Goal: Task Accomplishment & Management: Manage account settings

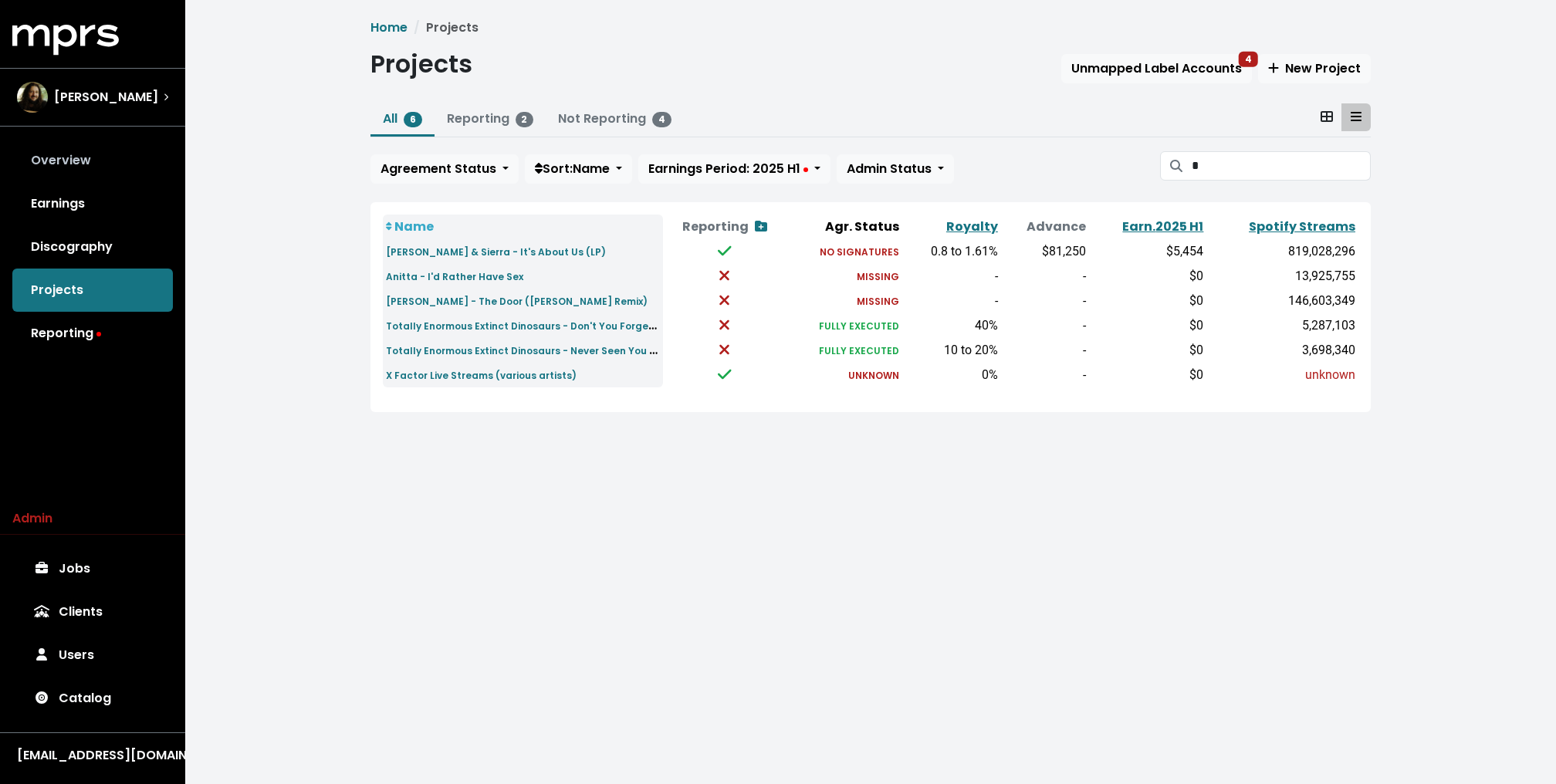
click at [87, 147] on link "Overview" at bounding box center [92, 160] width 160 height 43
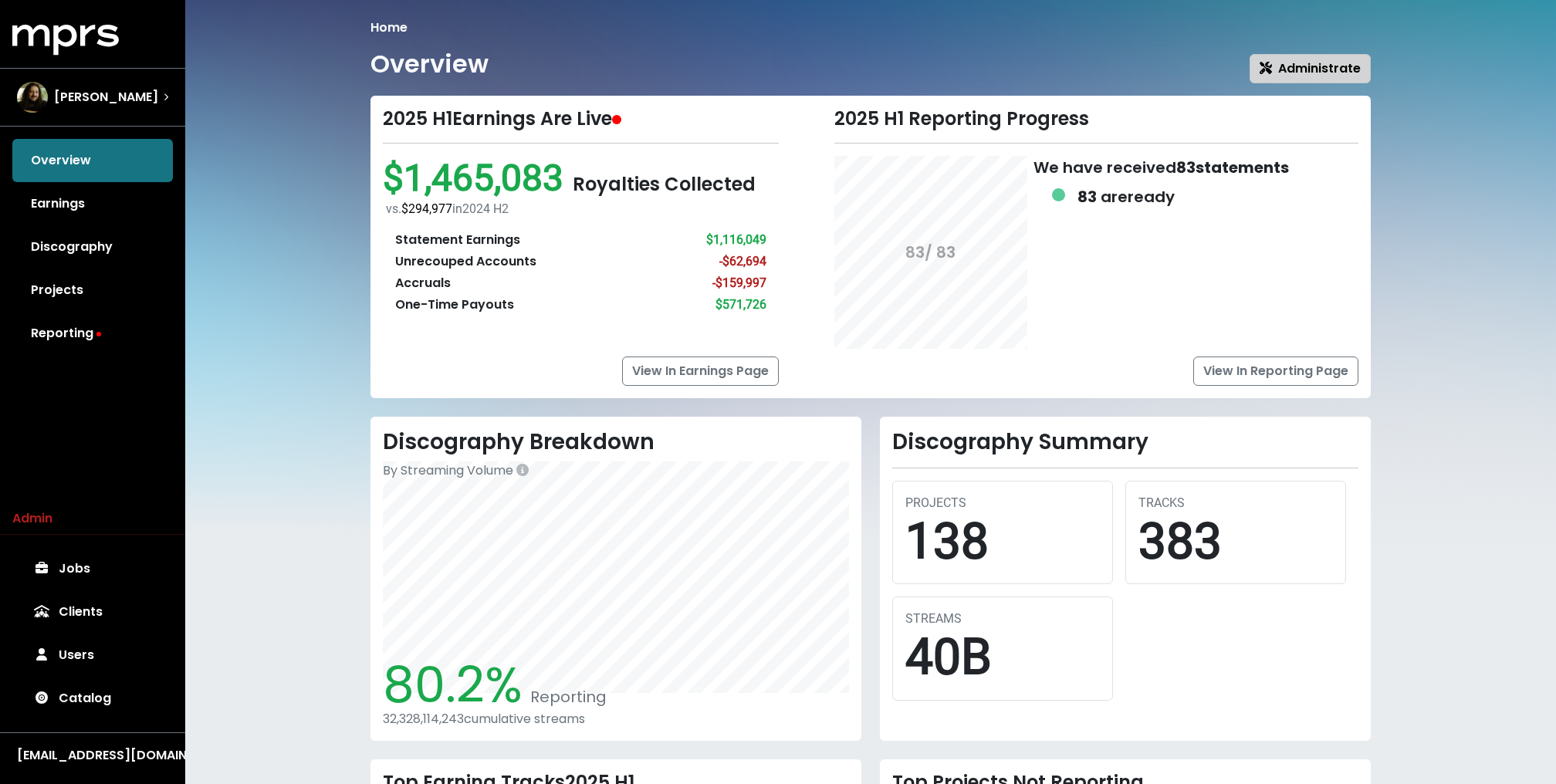
click at [1320, 59] on span "Administrate" at bounding box center [1310, 68] width 101 height 18
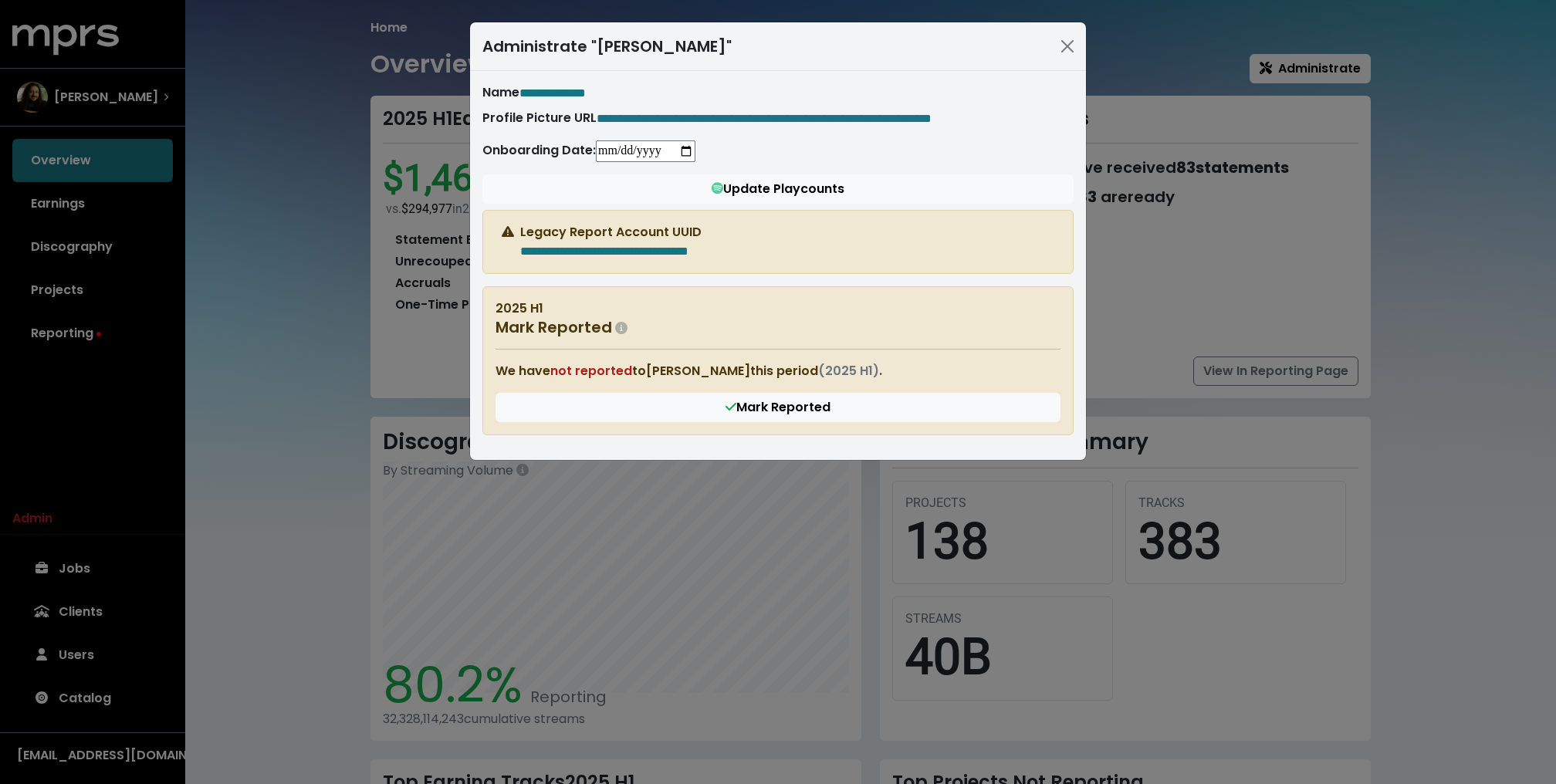
click at [307, 174] on div "**********" at bounding box center [778, 392] width 1556 height 784
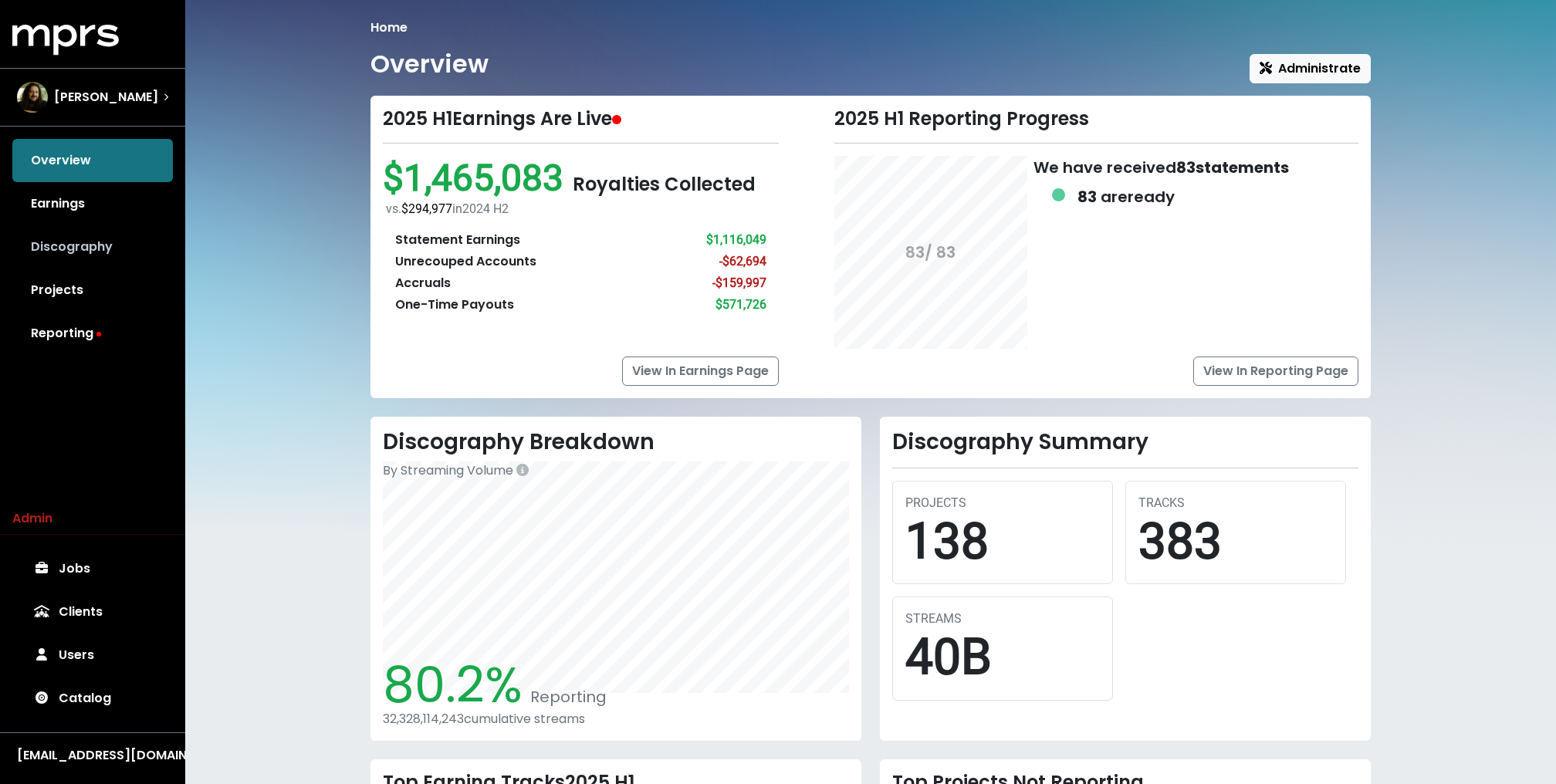
click at [103, 247] on link "Discography" at bounding box center [92, 246] width 160 height 43
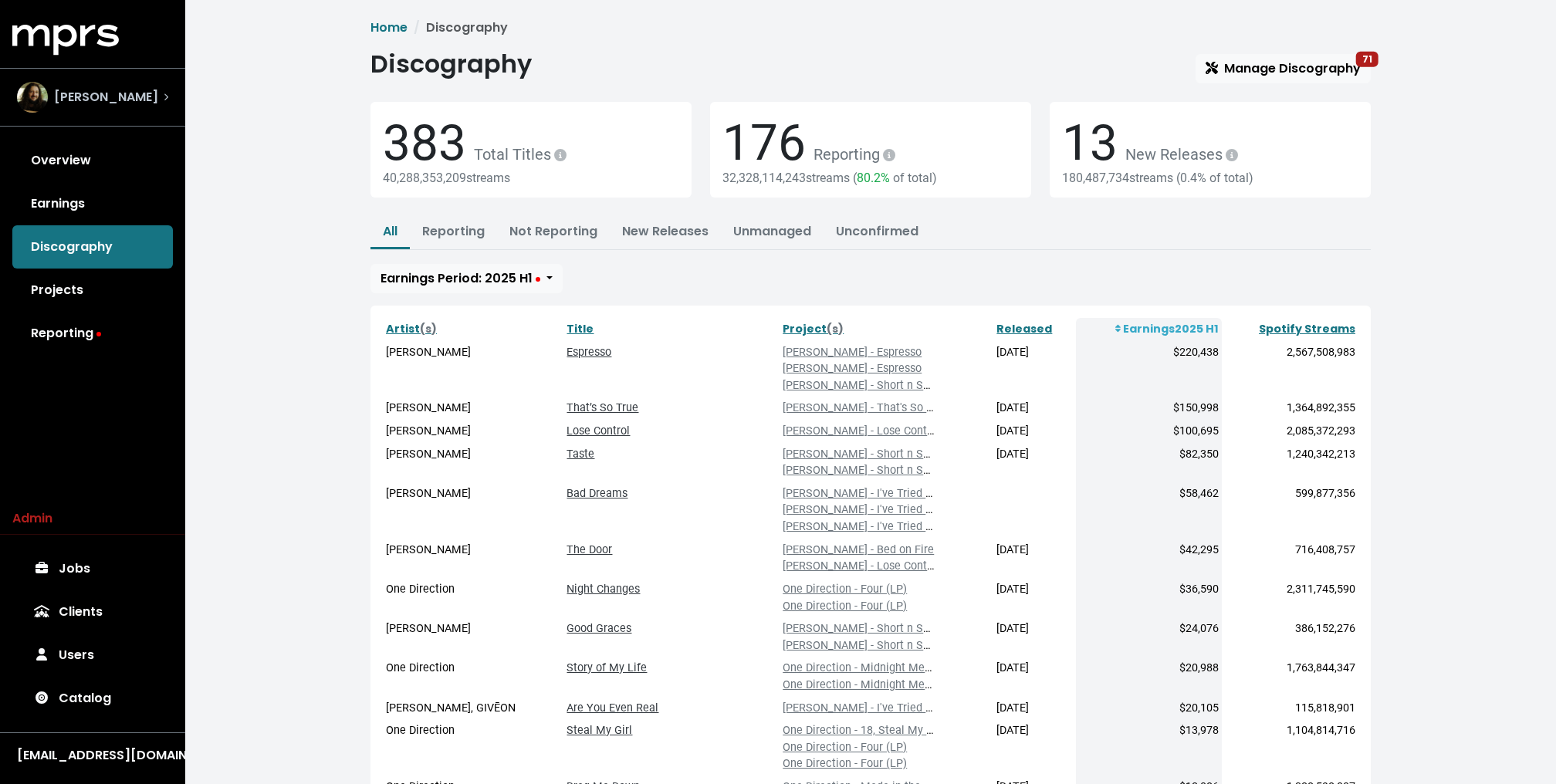
click at [111, 102] on span "Julian Bunetta" at bounding box center [106, 97] width 104 height 19
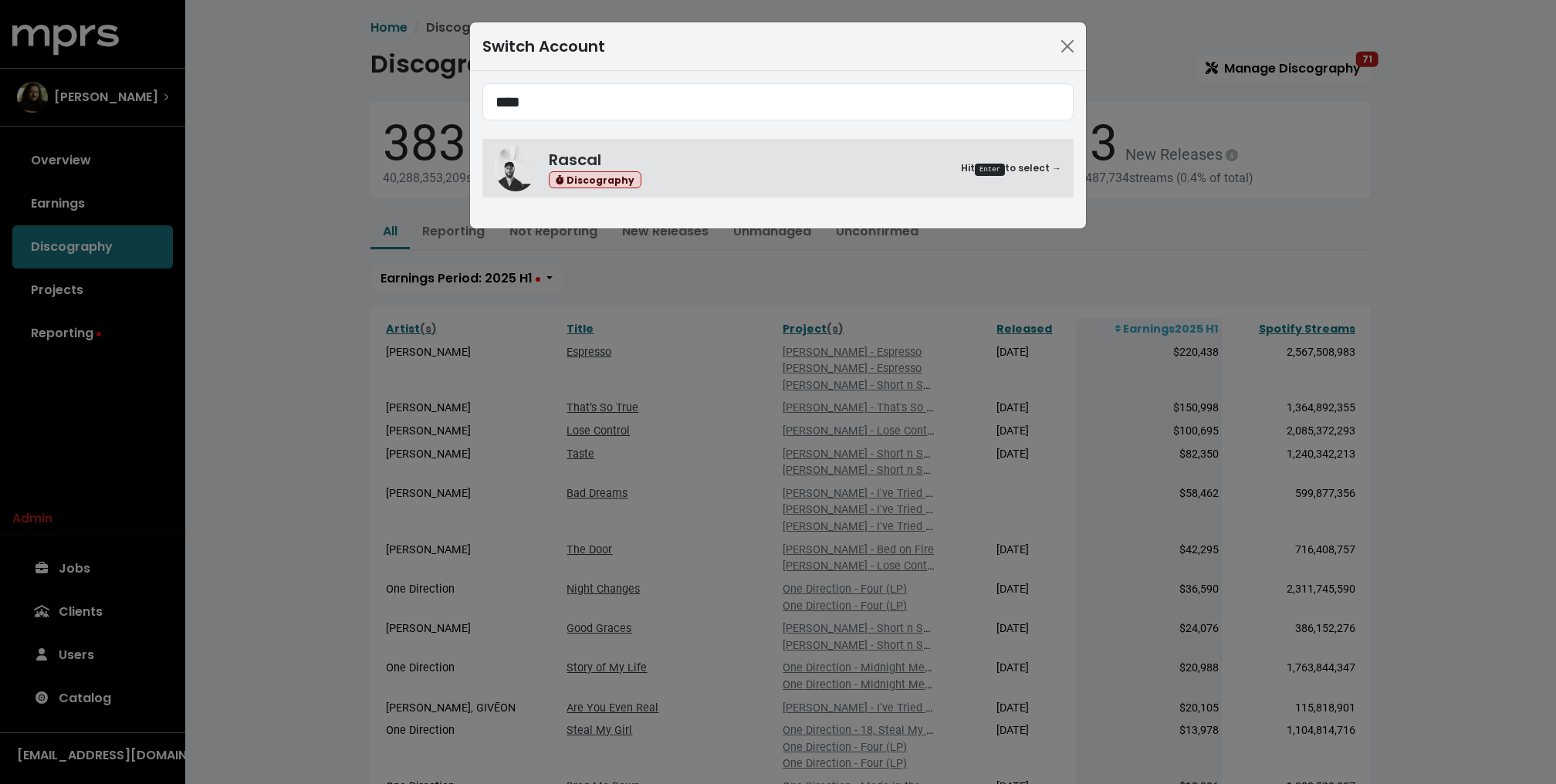
type input "****"
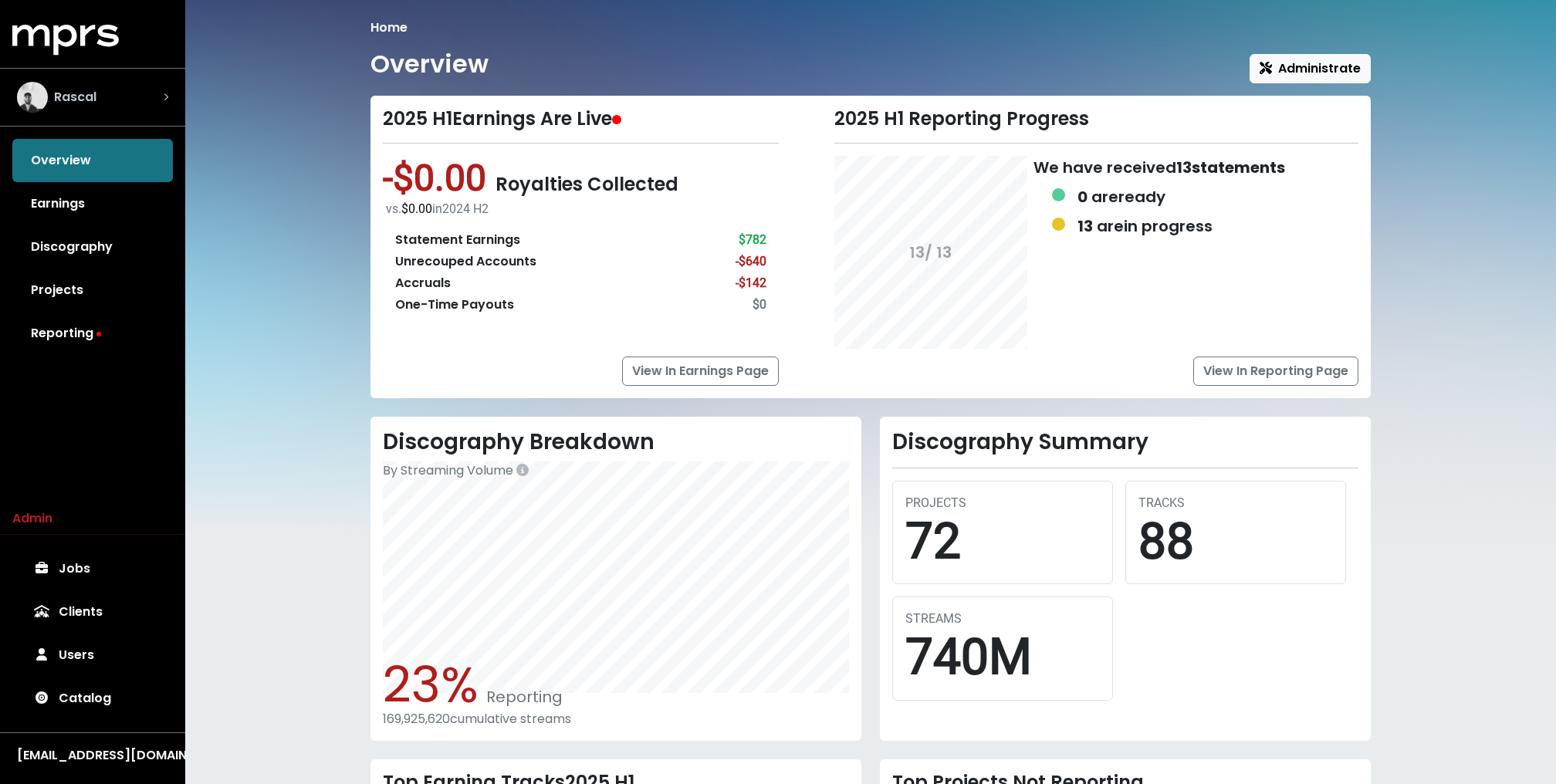
click at [161, 91] on div "Rascal" at bounding box center [92, 97] width 152 height 30
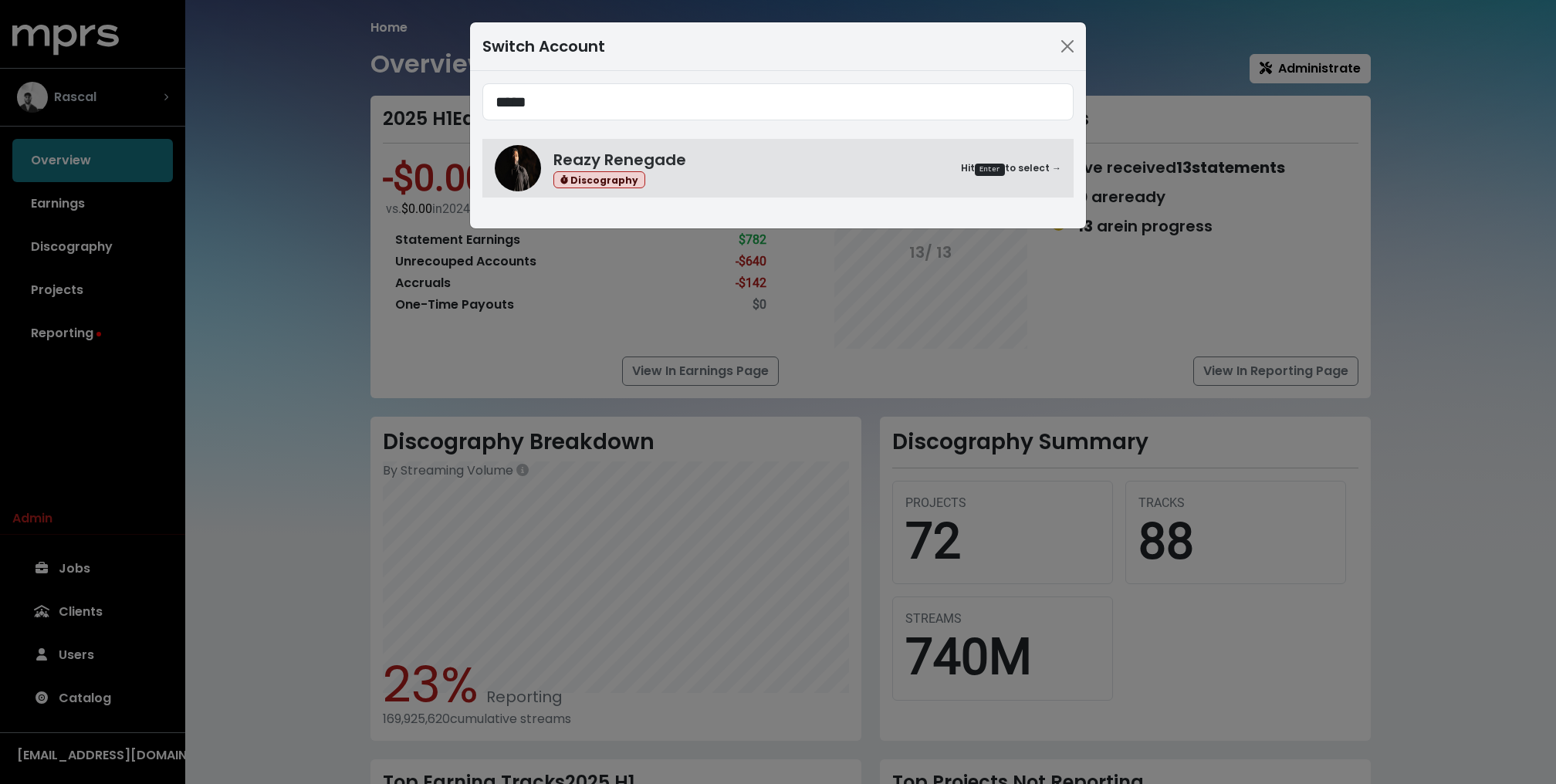
type input "*****"
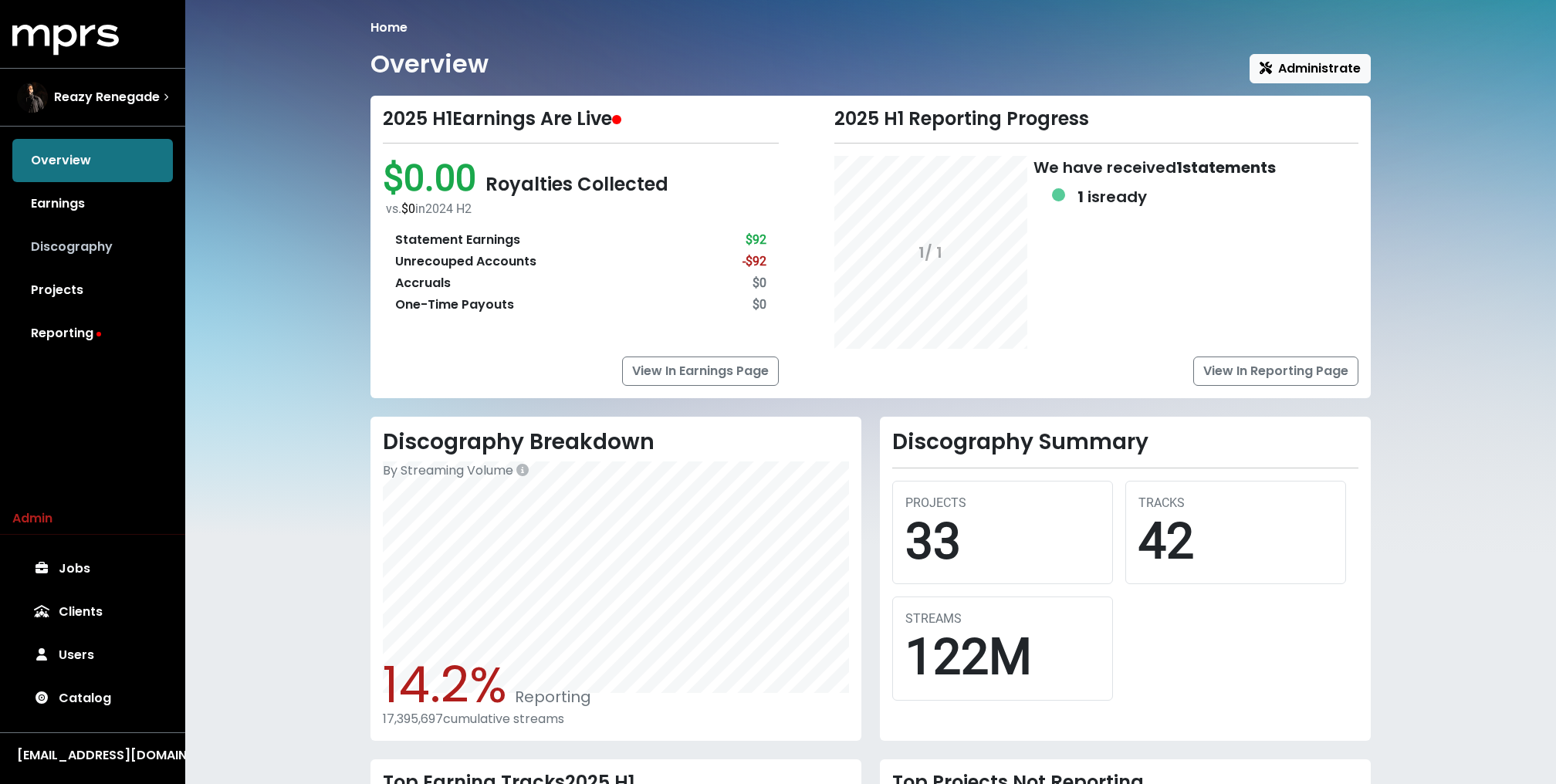
click at [65, 247] on link "Discography" at bounding box center [92, 246] width 160 height 43
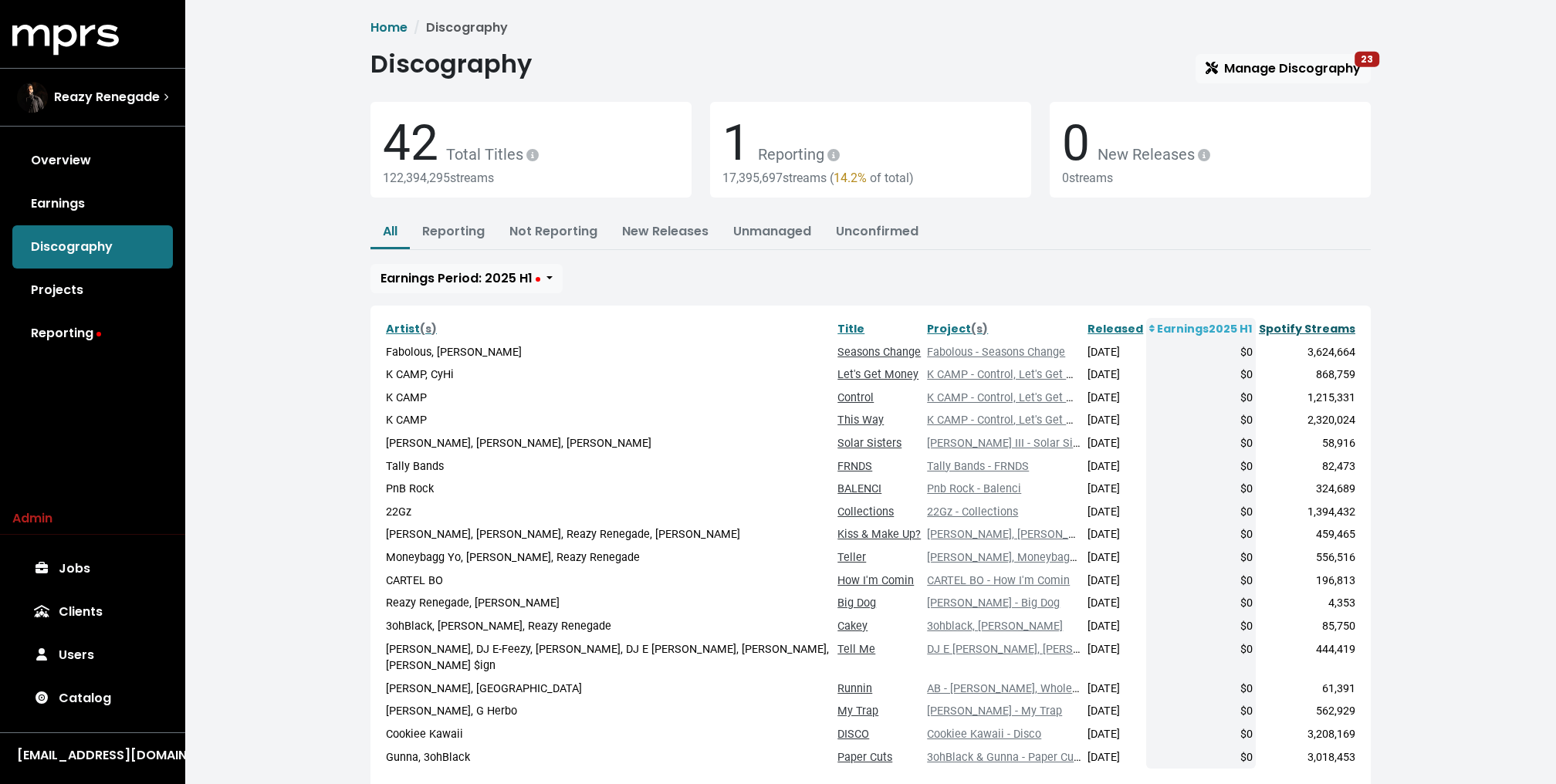
click at [1299, 323] on link "Spotify Streams" at bounding box center [1307, 329] width 97 height 15
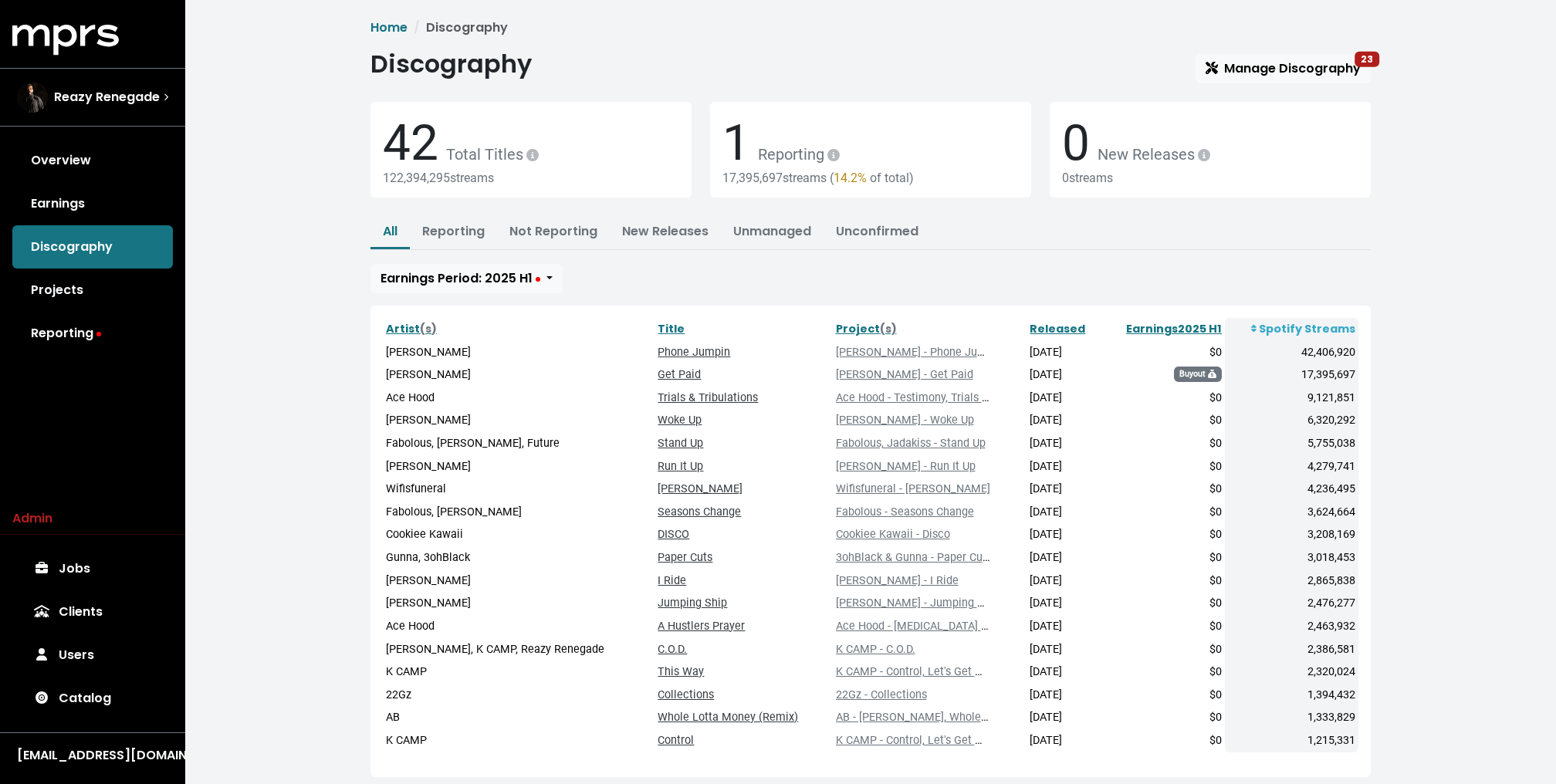
scroll to position [83, 0]
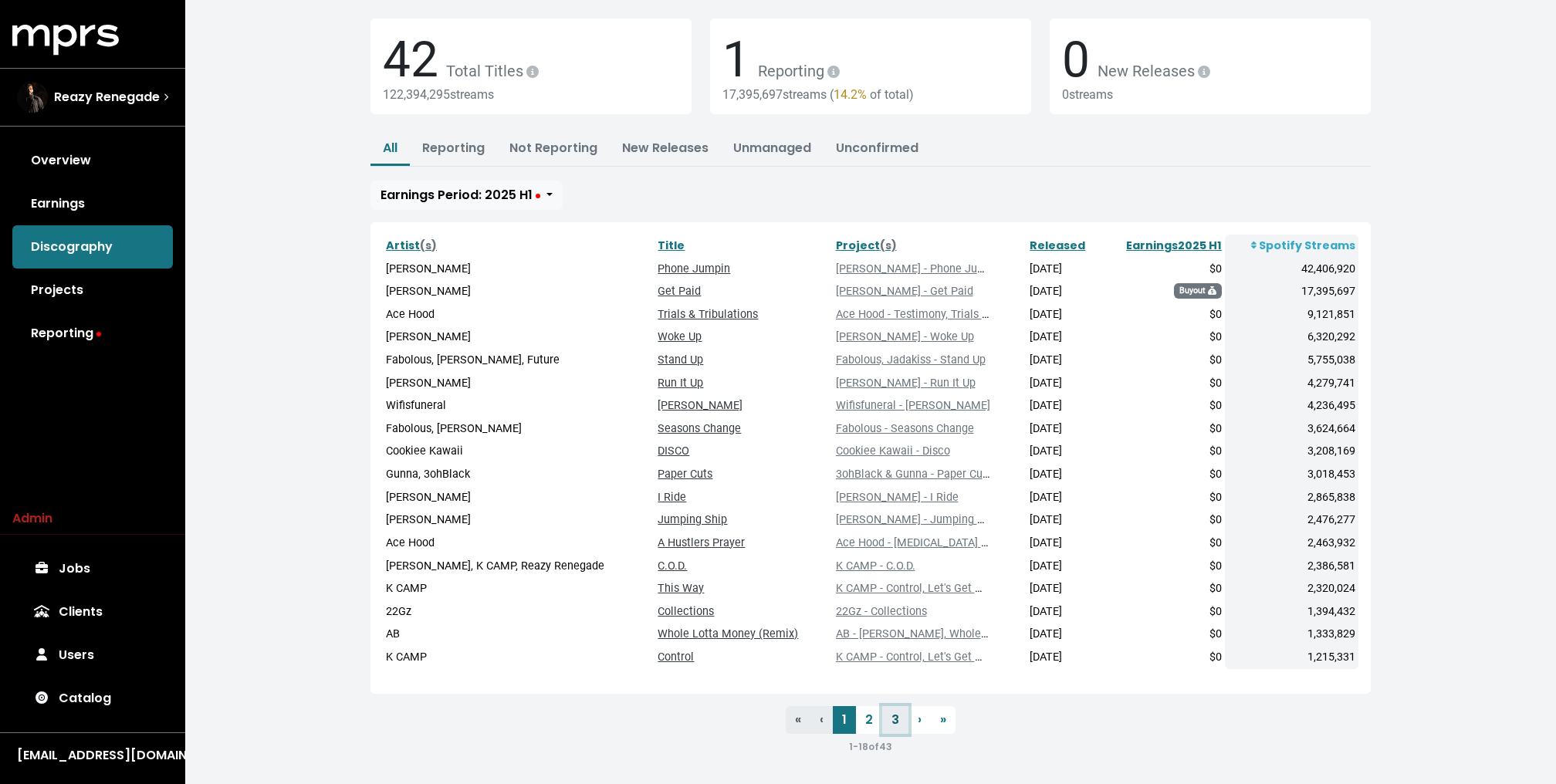
click at [893, 714] on link "3" at bounding box center [894, 720] width 26 height 28
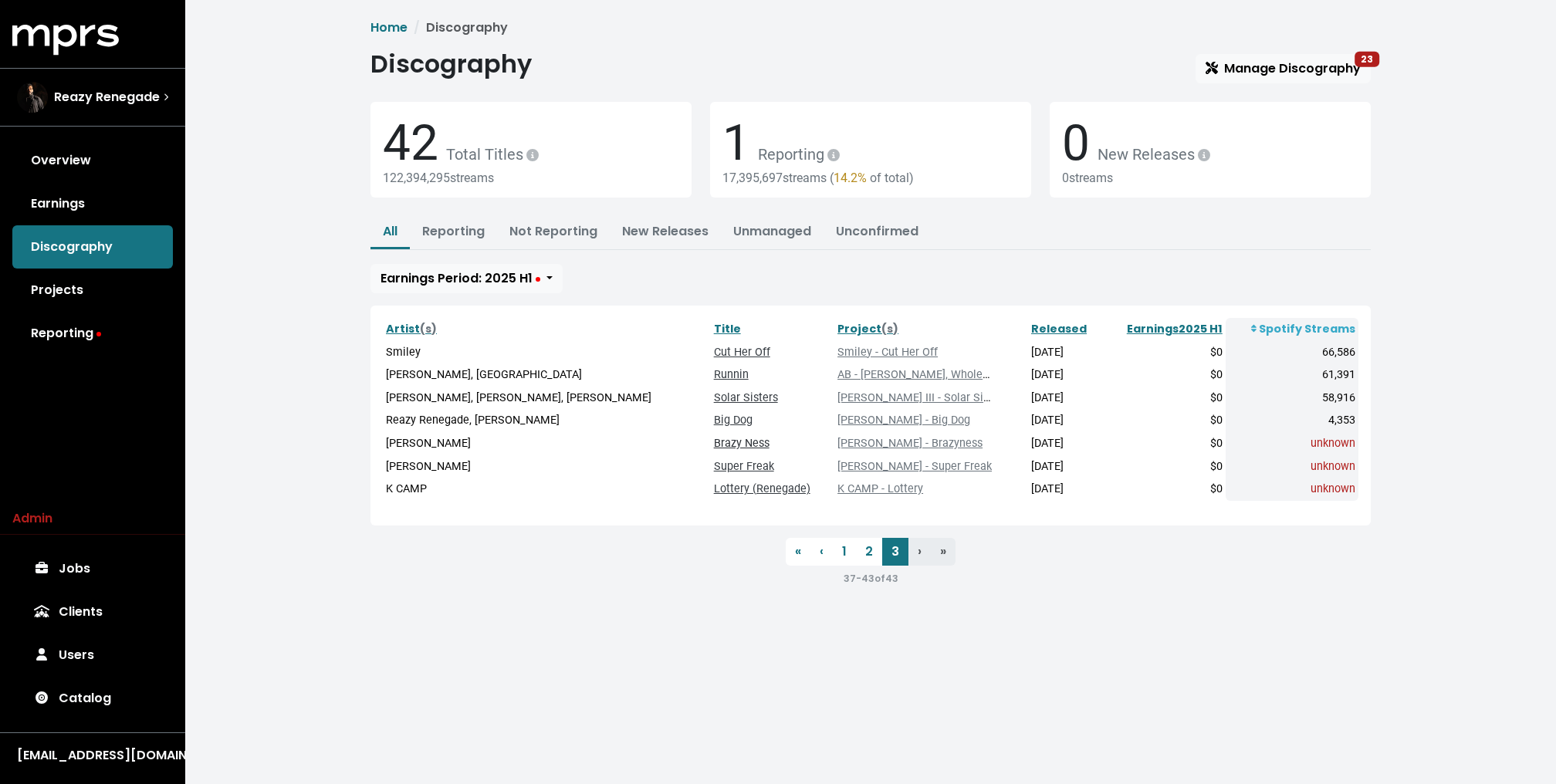
click at [714, 444] on link "Brazy Ness" at bounding box center [742, 443] width 56 height 13
click at [714, 467] on link "Super Freak" at bounding box center [744, 466] width 60 height 13
click at [711, 494] on td "Lottery (Renegade)" at bounding box center [772, 489] width 124 height 23
click at [714, 488] on link "Lottery (Renegade)" at bounding box center [762, 488] width 97 height 13
click at [694, 306] on div "Artist (s) Title Project (s) Released Earnings 2025 H1 Spotify Streams Smiley C…" at bounding box center [870, 416] width 1000 height 220
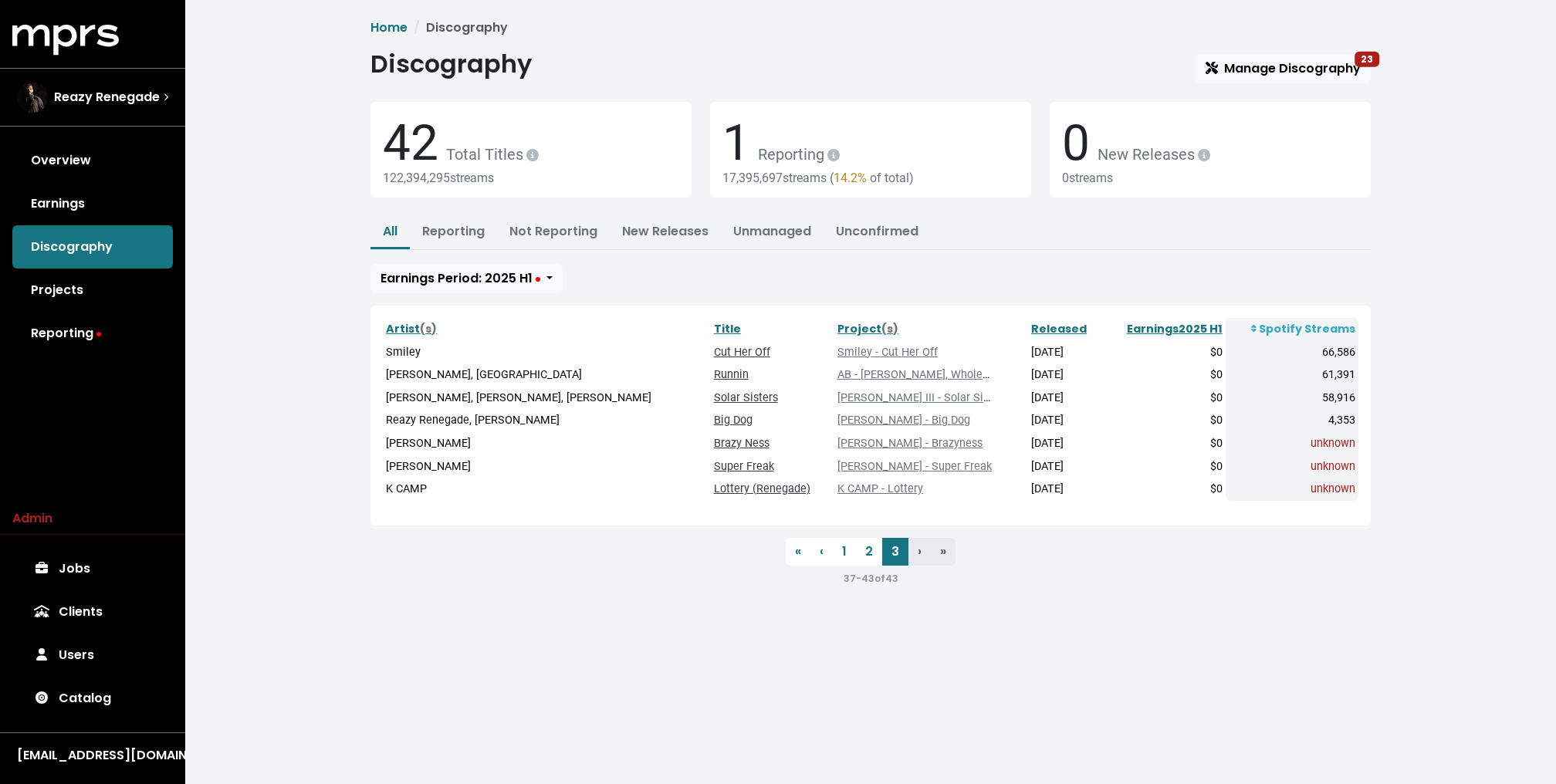
click at [694, 306] on div "Artist (s) Title Project (s) Released Earnings 2025 H1 Spotify Streams Smiley C…" at bounding box center [870, 416] width 1000 height 220
click at [690, 258] on div "All Reporting Not Reporting New Releases Unmanaged Unconfirmed Earnings Period:…" at bounding box center [870, 254] width 1000 height 77
click at [301, 269] on div "Home Discography Discography Manage Discography 23 42 Total Titles 122,394,295 …" at bounding box center [871, 309] width 1370 height 618
click at [307, 510] on div "Home Discography Discography Manage Discography 23 42 Total Titles 122,394,295 …" at bounding box center [871, 309] width 1370 height 618
click at [94, 152] on link "Overview" at bounding box center [92, 160] width 160 height 43
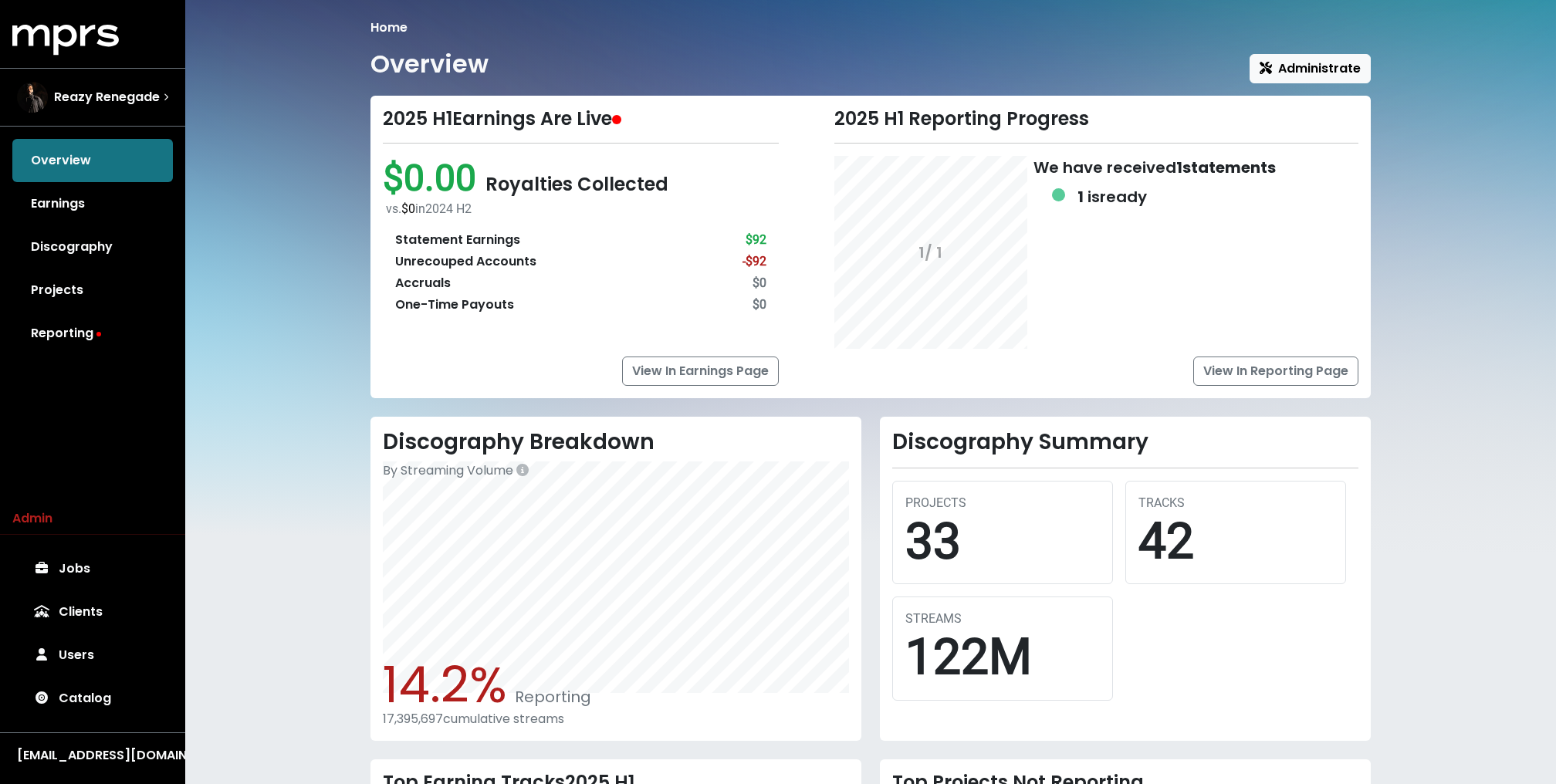
click at [230, 160] on div "Home Overview Administrate 2025 H1 Earnings Are Live $0.00 Royalties Collected …" at bounding box center [871, 532] width 1370 height 1064
click at [92, 91] on span "Reazy Renegade" at bounding box center [107, 97] width 106 height 19
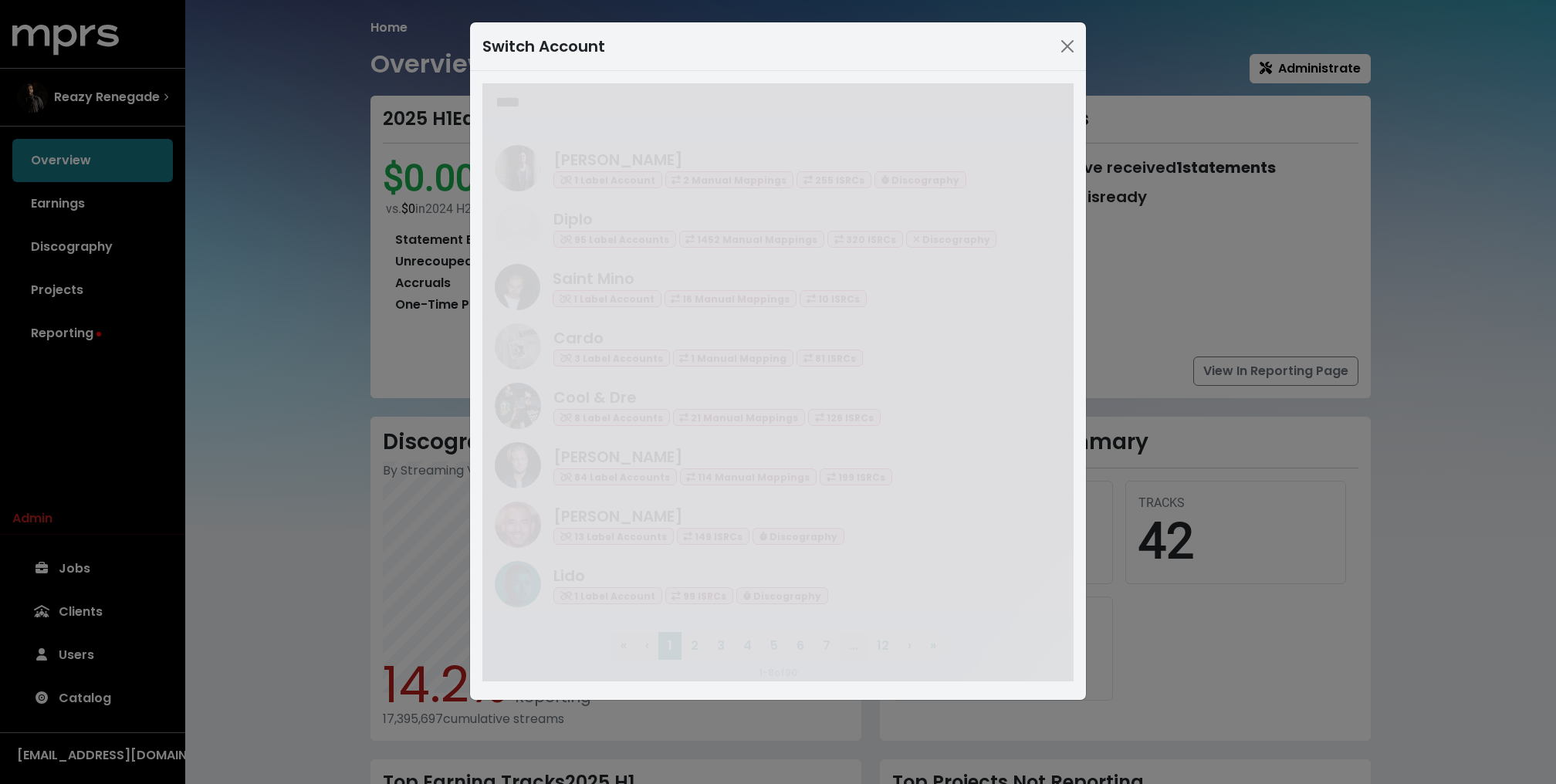
type input "****"
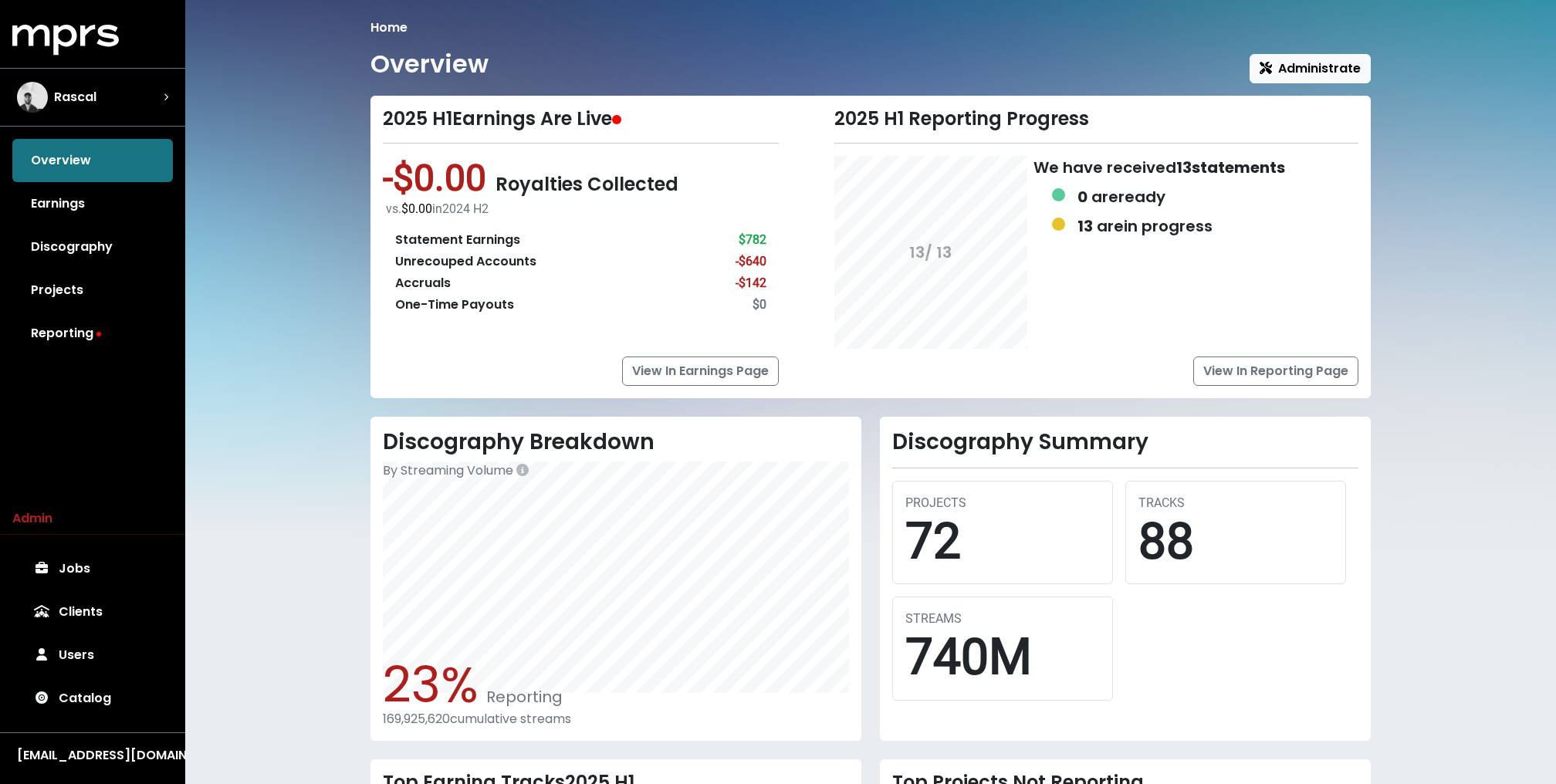
click at [291, 202] on div "Home Overview Administrate 2025 H1 Earnings Are Live -$0.00 Royalties Collected…" at bounding box center [871, 532] width 1370 height 1064
click at [102, 87] on div "Rascal" at bounding box center [92, 97] width 152 height 30
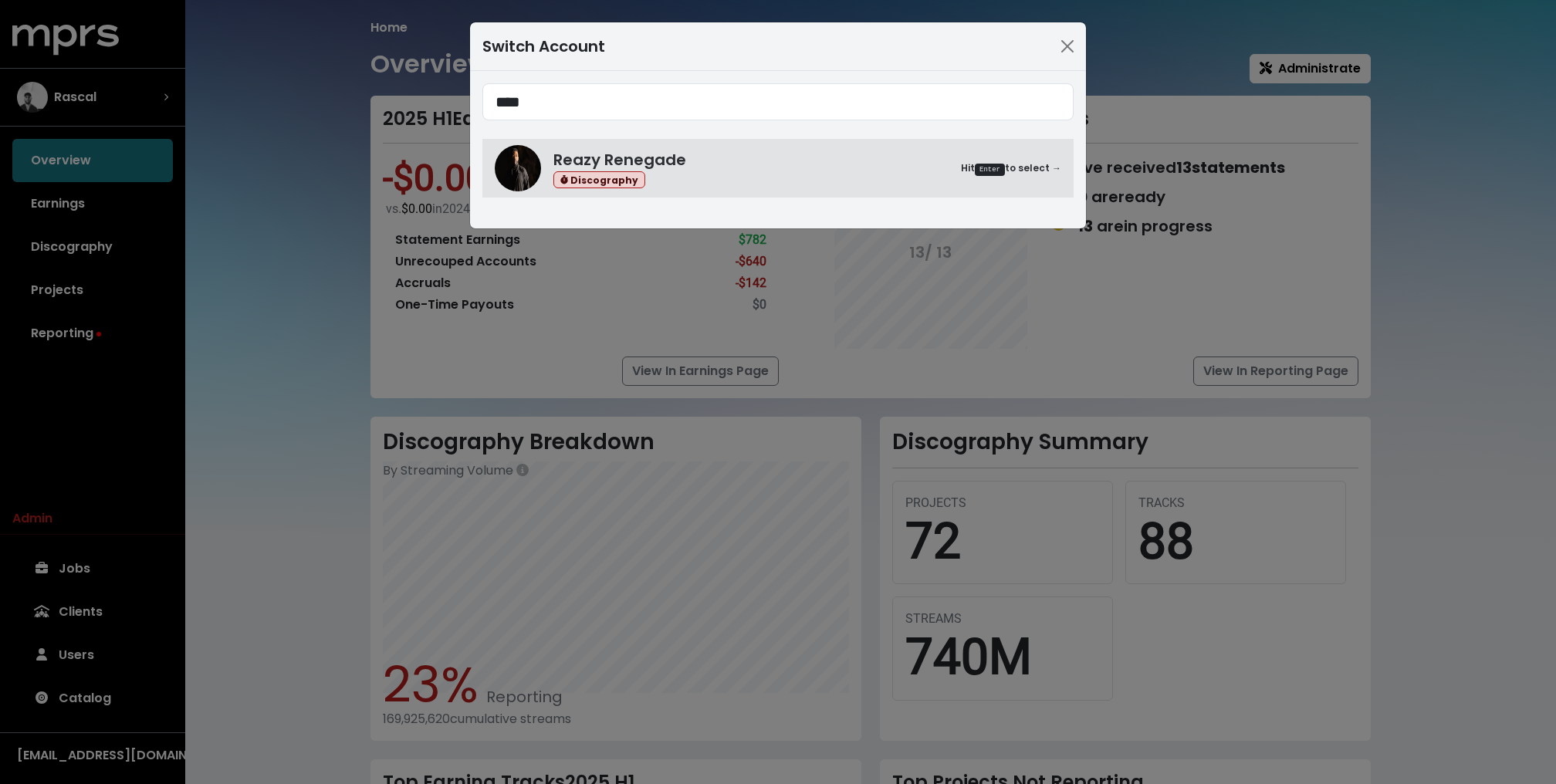
type input "****"
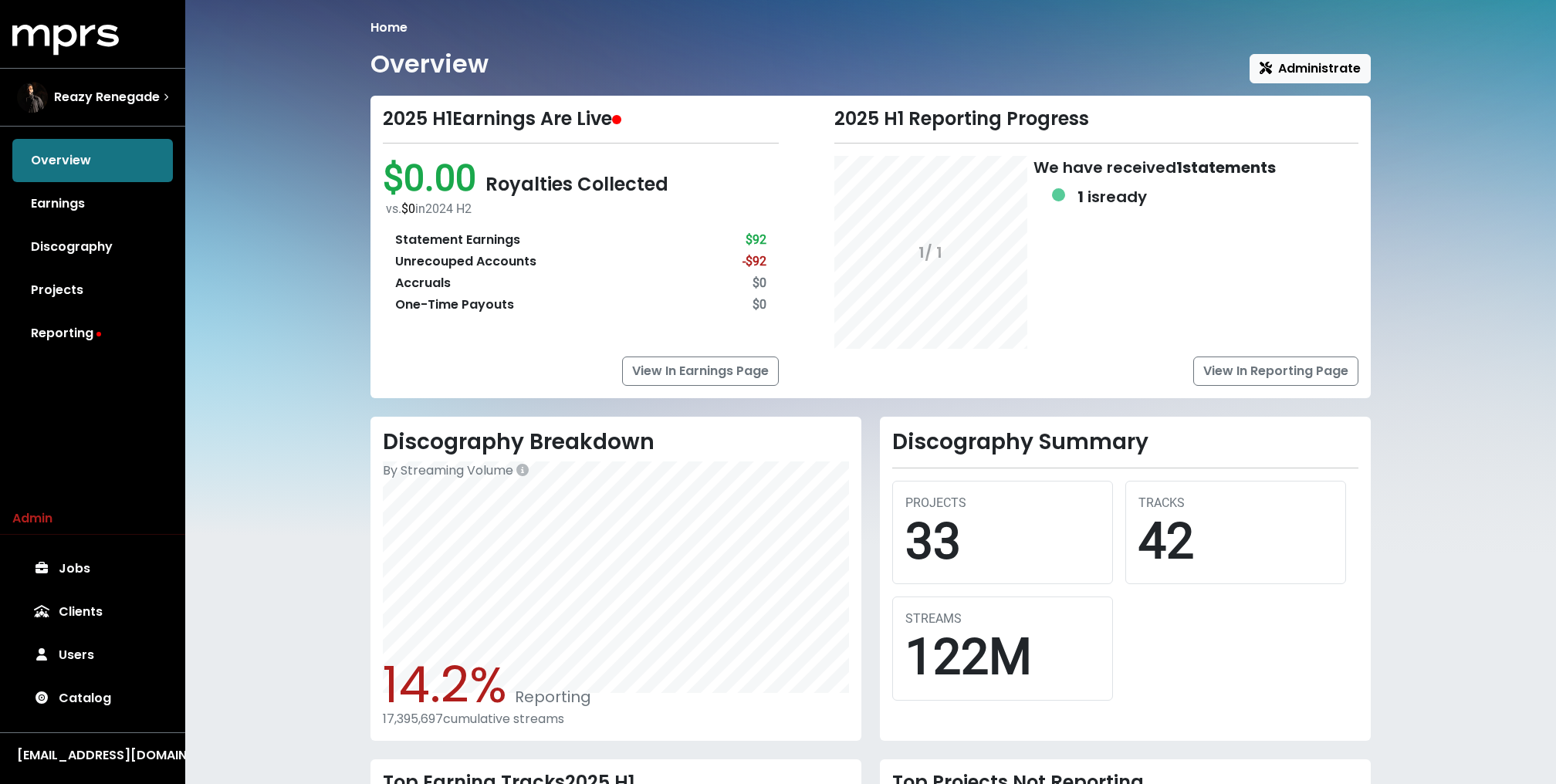
click at [356, 141] on div "Home Overview Administrate 2025 H1 Earnings Are Live $0.00 Royalties Collected …" at bounding box center [871, 532] width 1370 height 1064
click at [280, 102] on div "Home Overview Administrate 2025 H1 Earnings Are Live $0.00 Royalties Collected …" at bounding box center [871, 532] width 1370 height 1064
click at [308, 125] on div "Home Overview Administrate 2025 H1 Earnings Are Live $0.00 Royalties Collected …" at bounding box center [871, 532] width 1370 height 1064
click at [1481, 378] on div "Home Overview Administrate 2025 H1 Earnings Are Live $0.00 Royalties Collected …" at bounding box center [871, 532] width 1370 height 1064
click at [75, 577] on link "Jobs" at bounding box center [92, 568] width 160 height 43
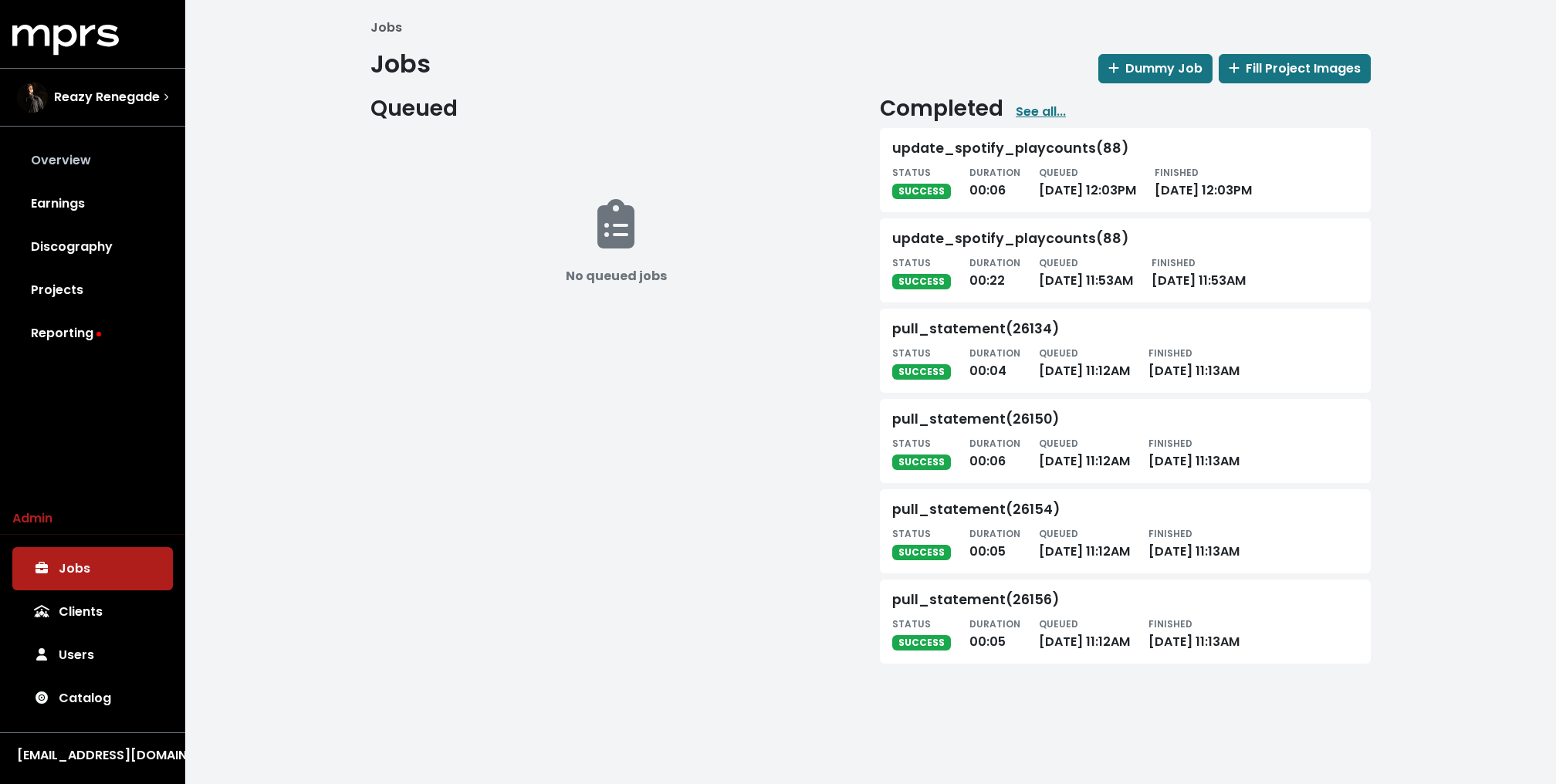
click at [74, 143] on link "Overview" at bounding box center [92, 160] width 160 height 43
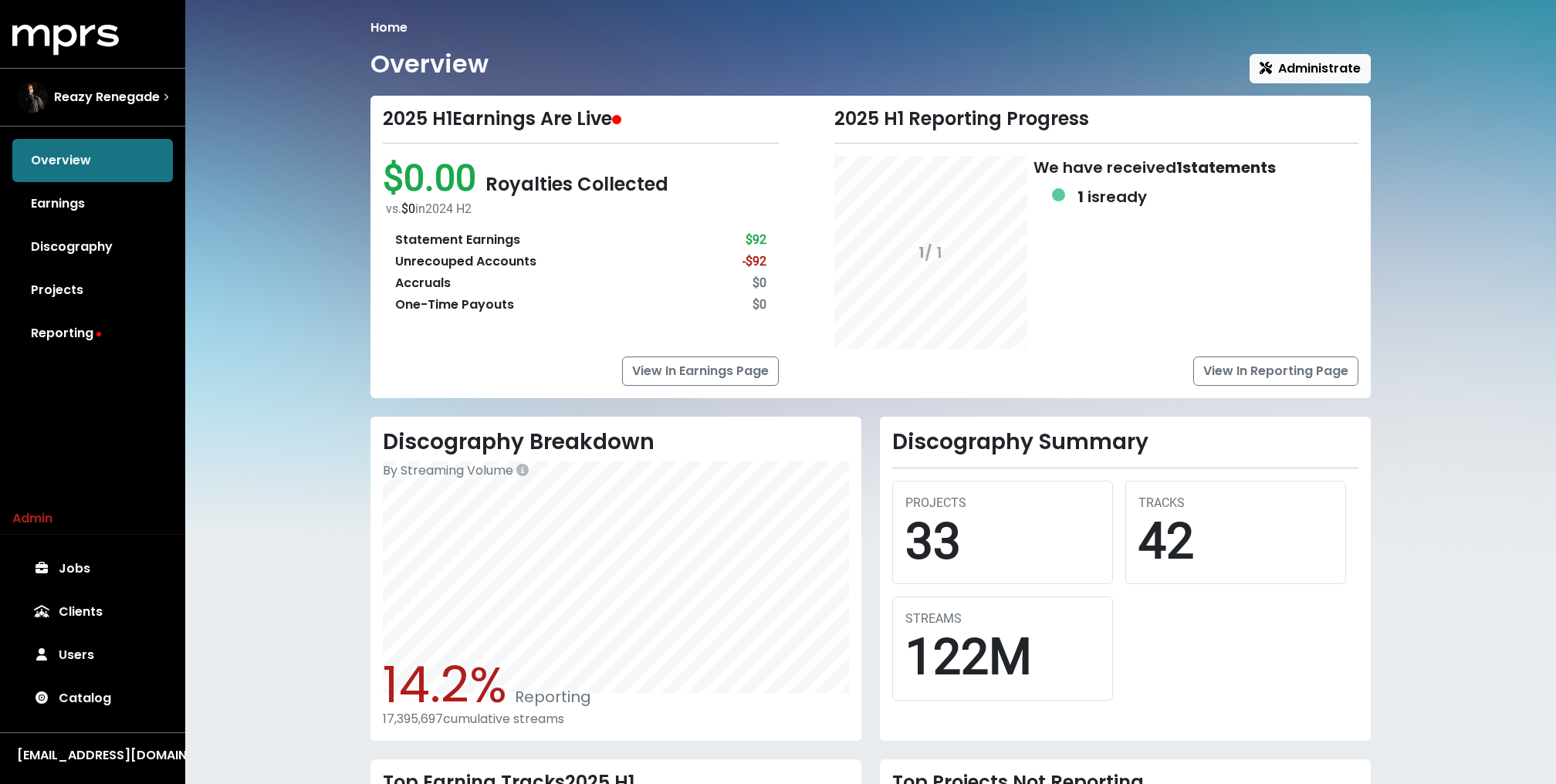
click at [94, 362] on div "MPRS Logo Reazy Renegade Overview Earnings Discography Projects Reporting Admin…" at bounding box center [92, 398] width 186 height 747
click at [82, 314] on link "Reporting" at bounding box center [92, 333] width 160 height 43
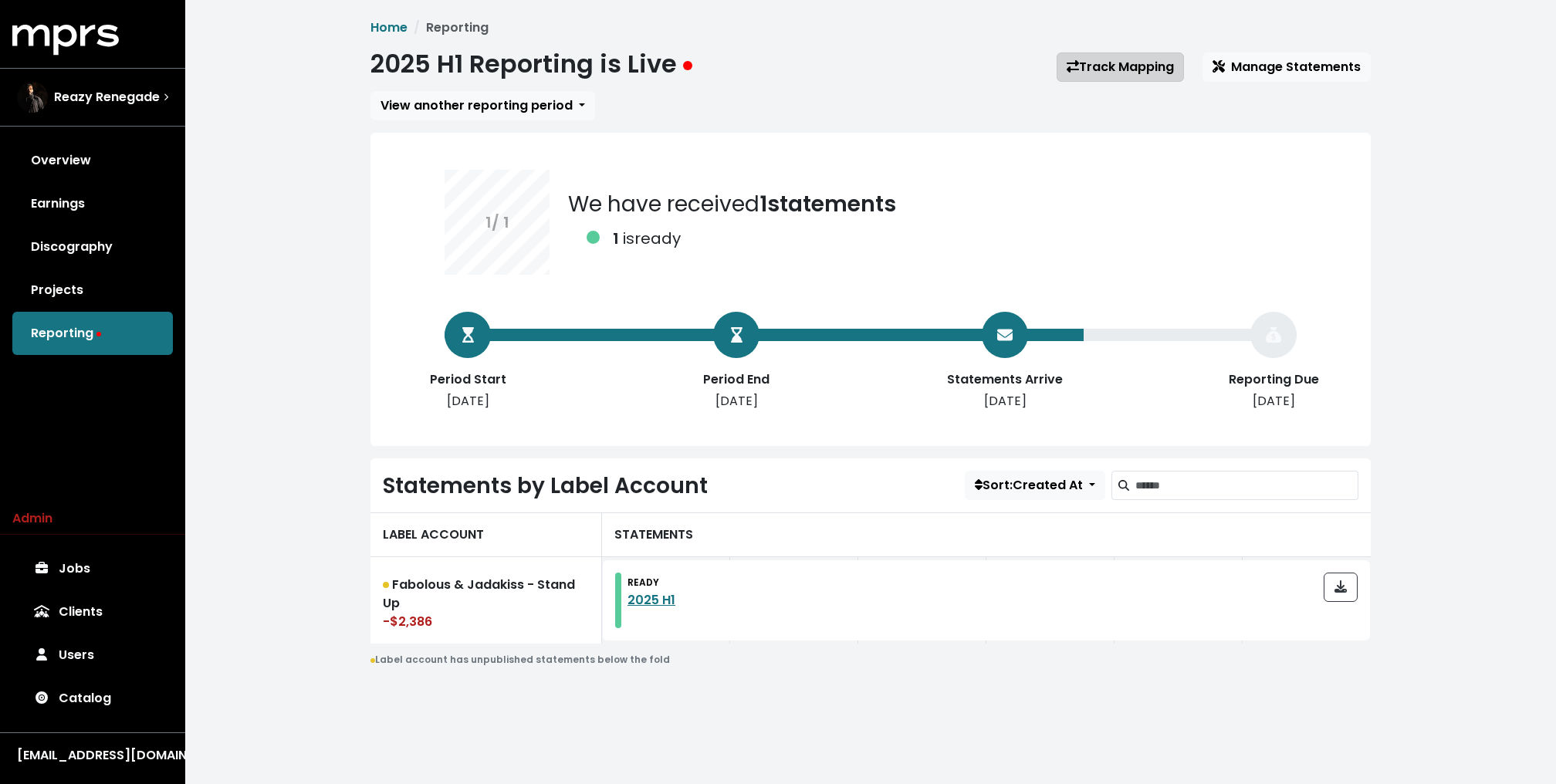
click at [1131, 65] on link "Track Mapping" at bounding box center [1120, 67] width 127 height 30
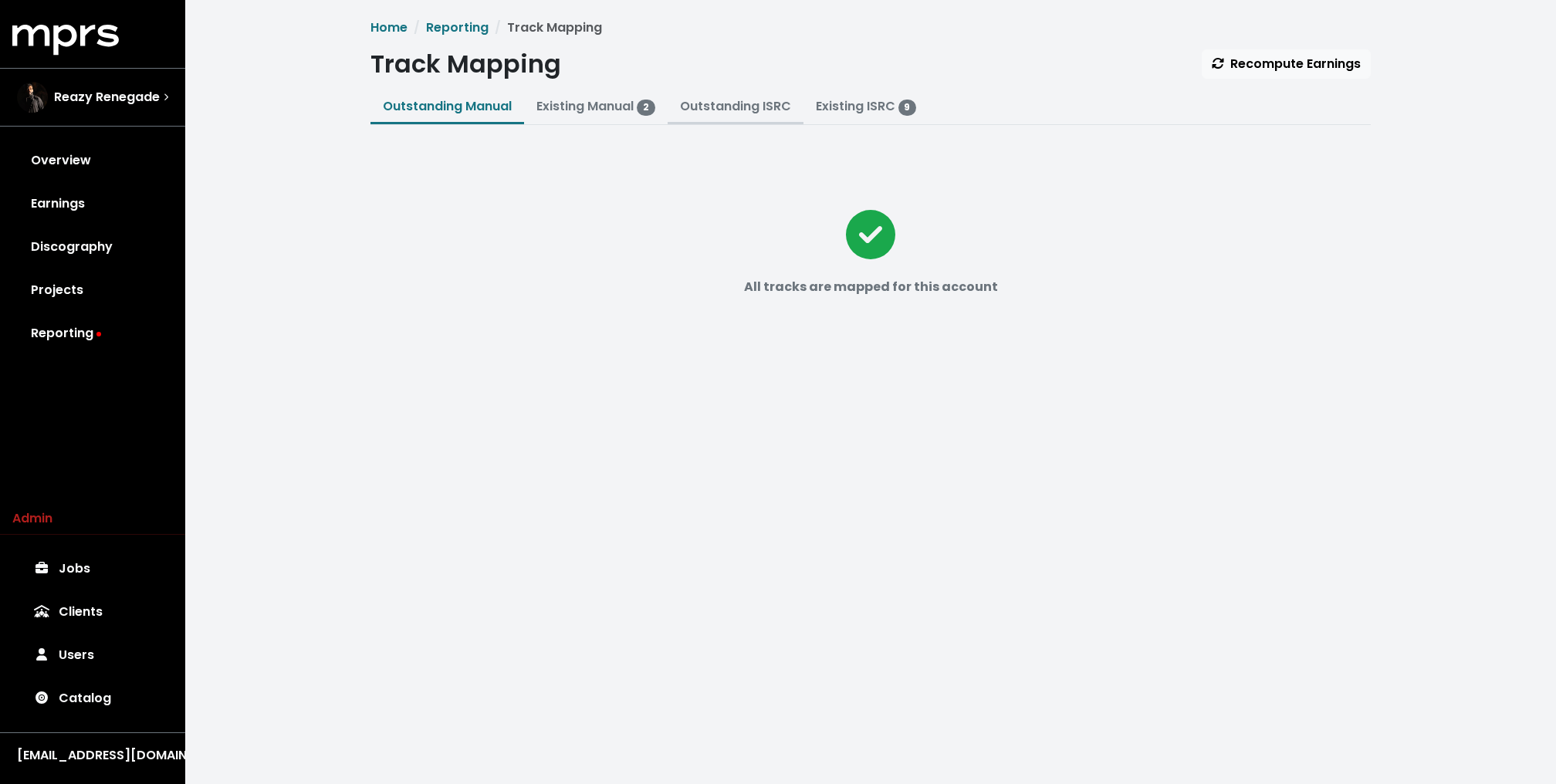
click at [706, 105] on link "Outstanding ISRC" at bounding box center [735, 106] width 111 height 18
click at [82, 202] on link "Earnings" at bounding box center [92, 203] width 160 height 43
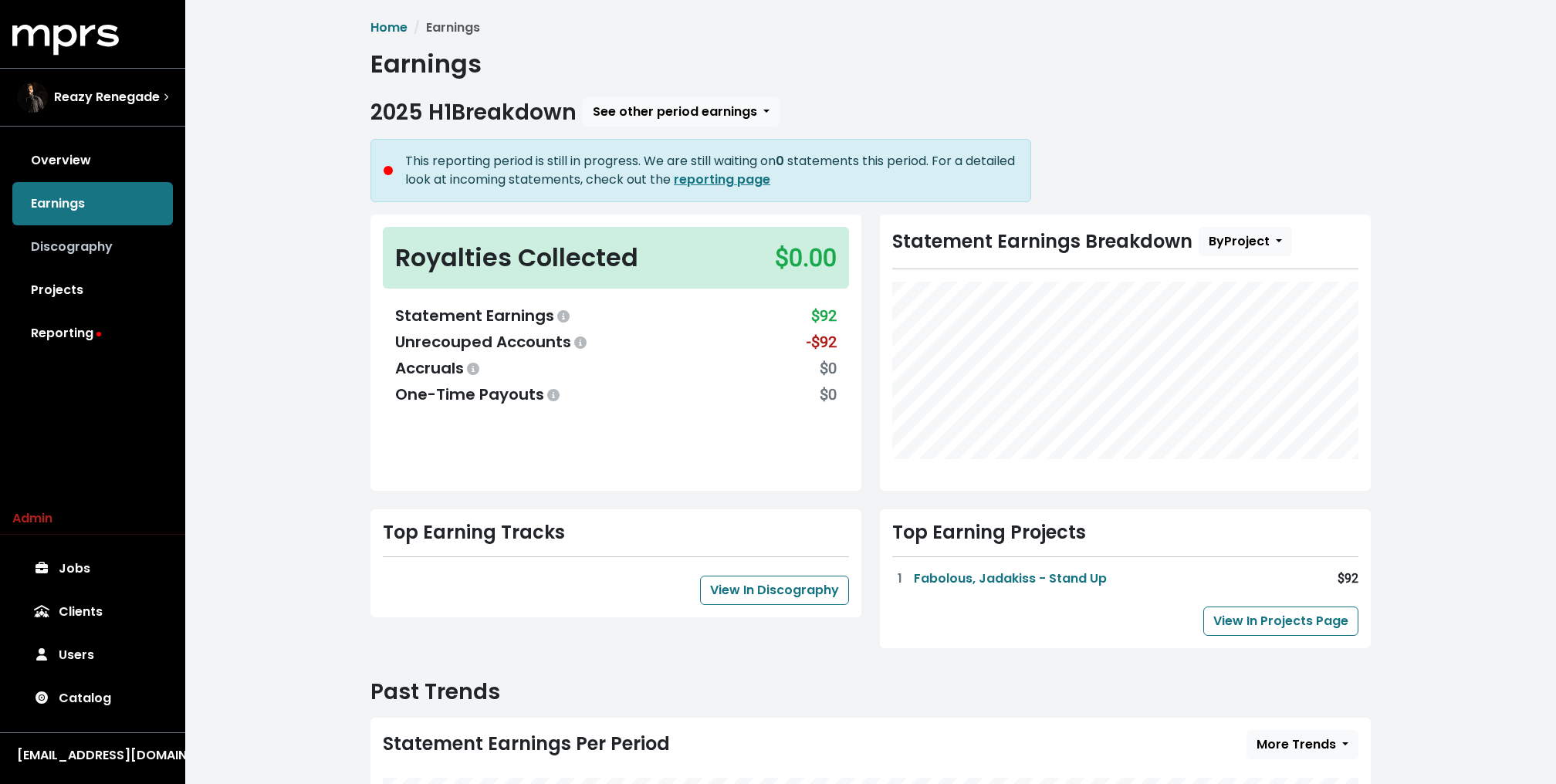
click at [81, 245] on link "Discography" at bounding box center [92, 246] width 160 height 43
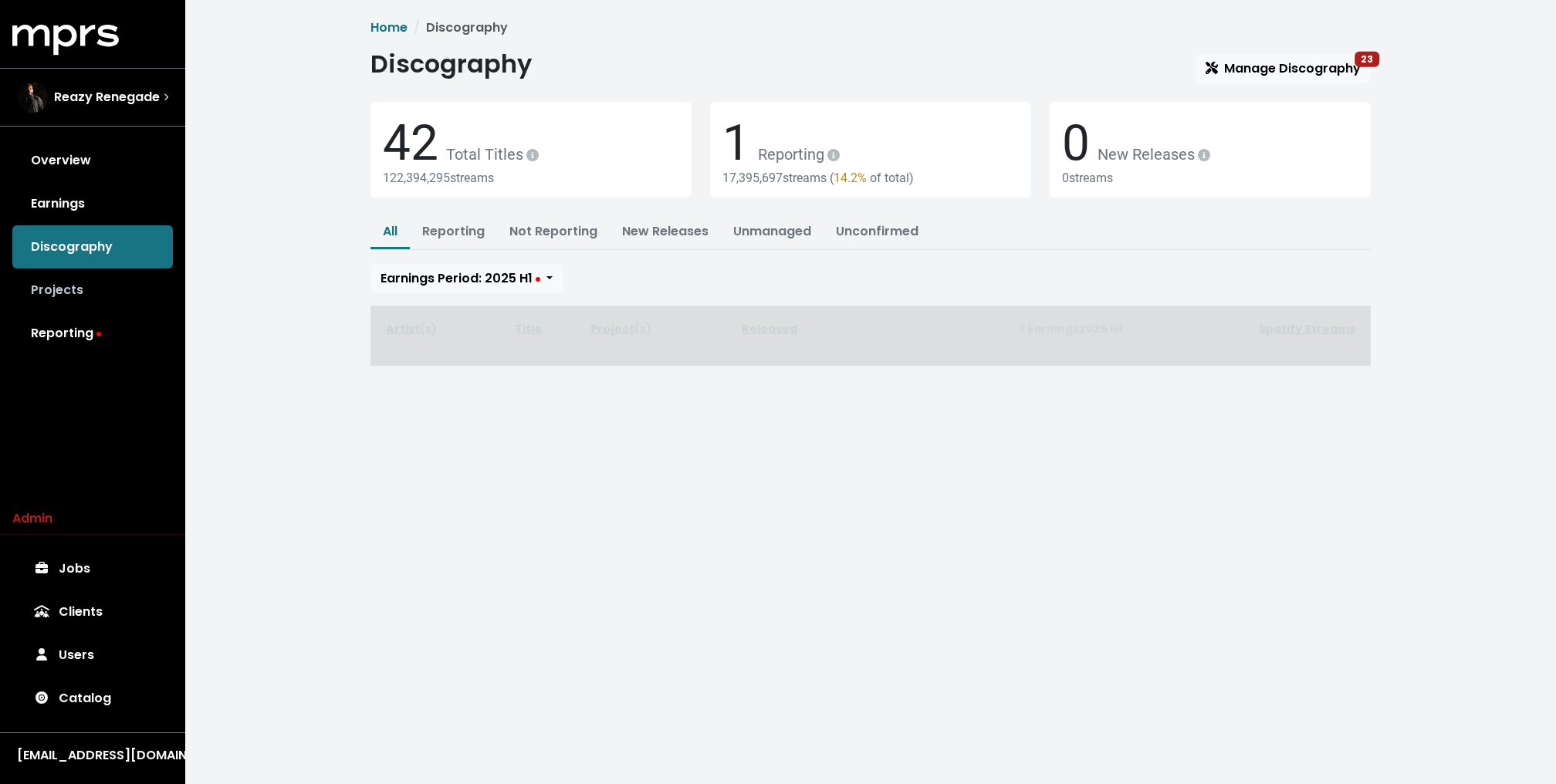
click at [77, 283] on link "Projects" at bounding box center [92, 290] width 160 height 43
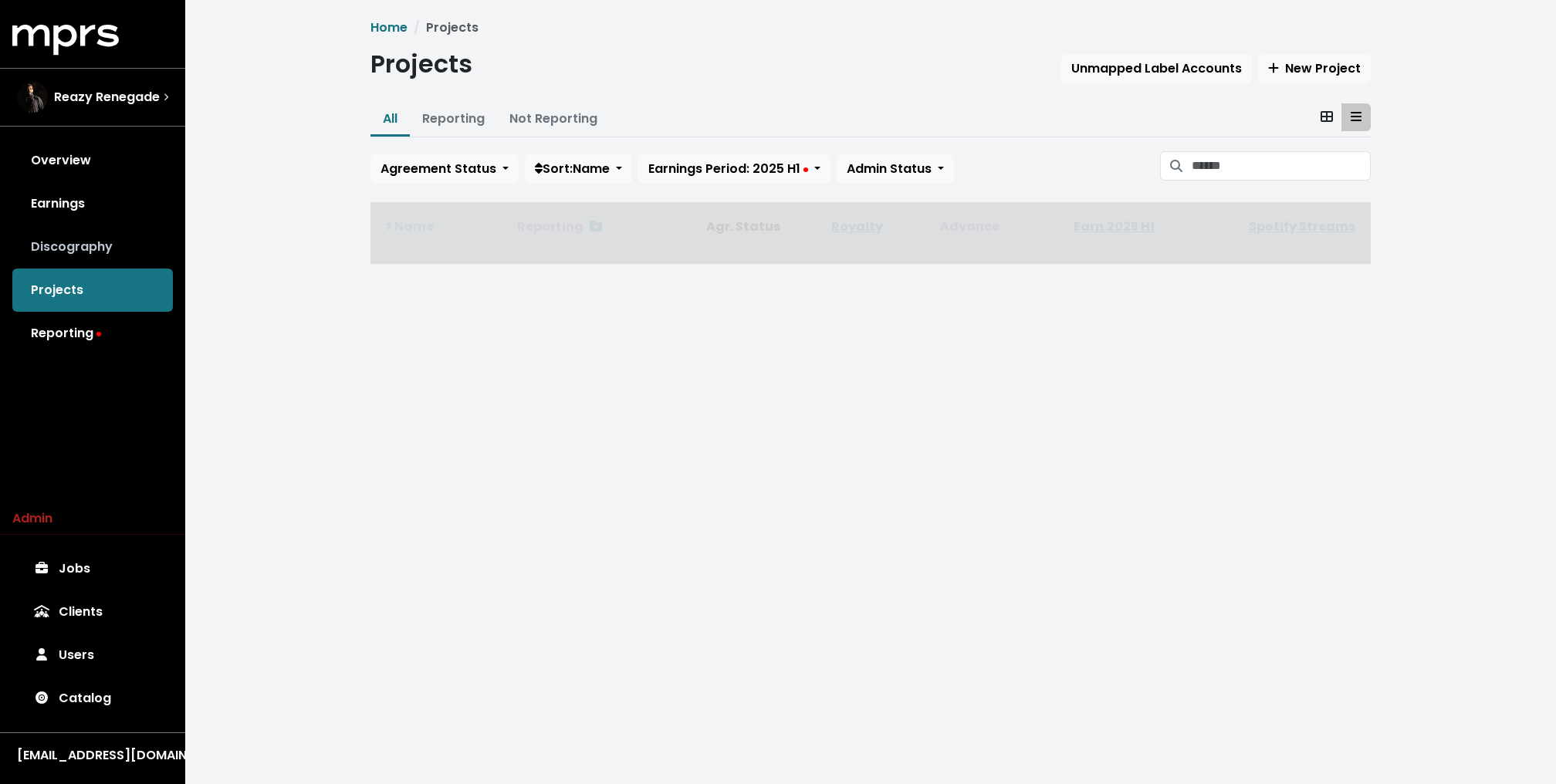
click at [77, 235] on link "Discography" at bounding box center [92, 246] width 160 height 43
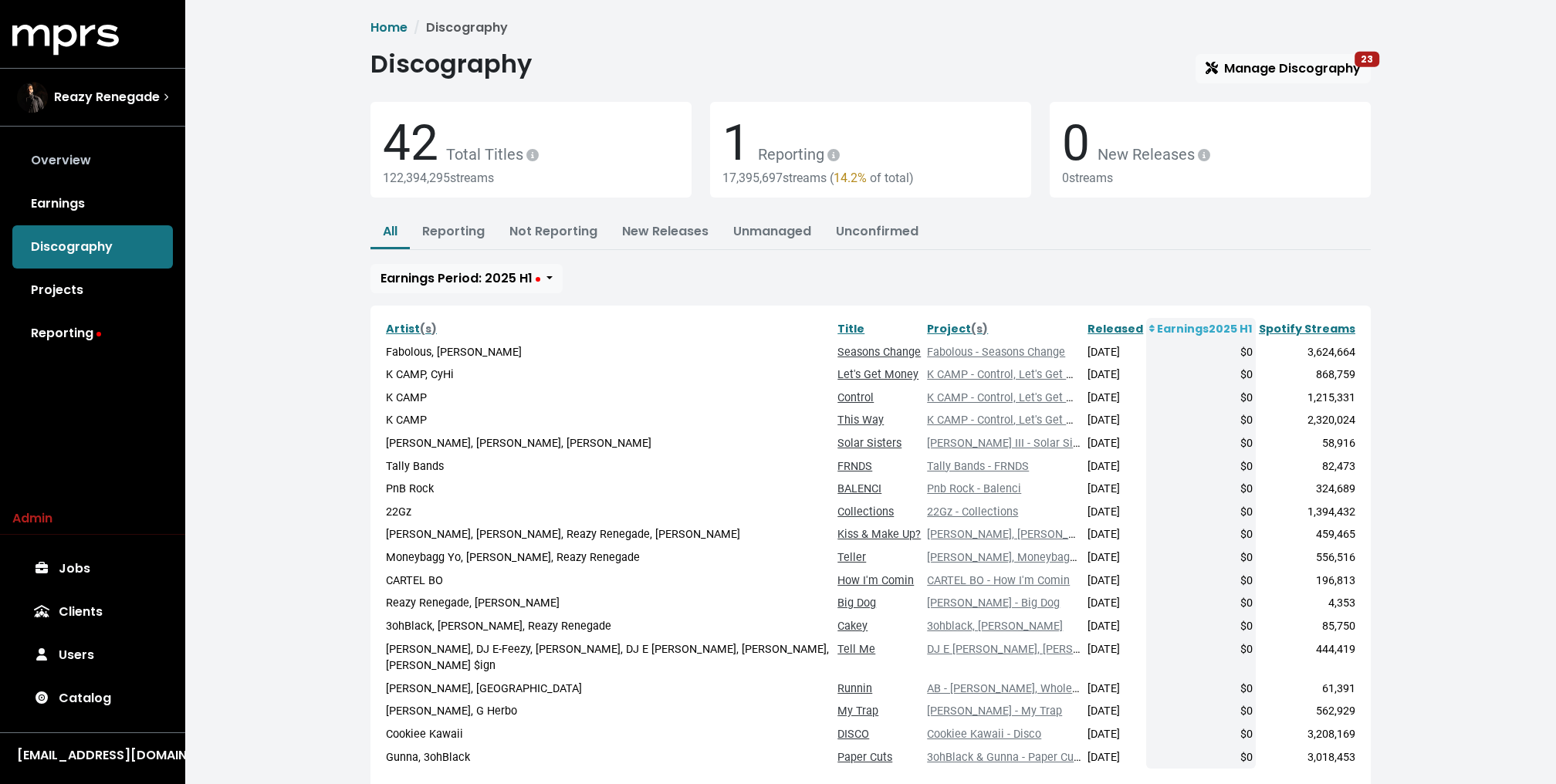
click at [79, 171] on link "Overview" at bounding box center [92, 160] width 160 height 43
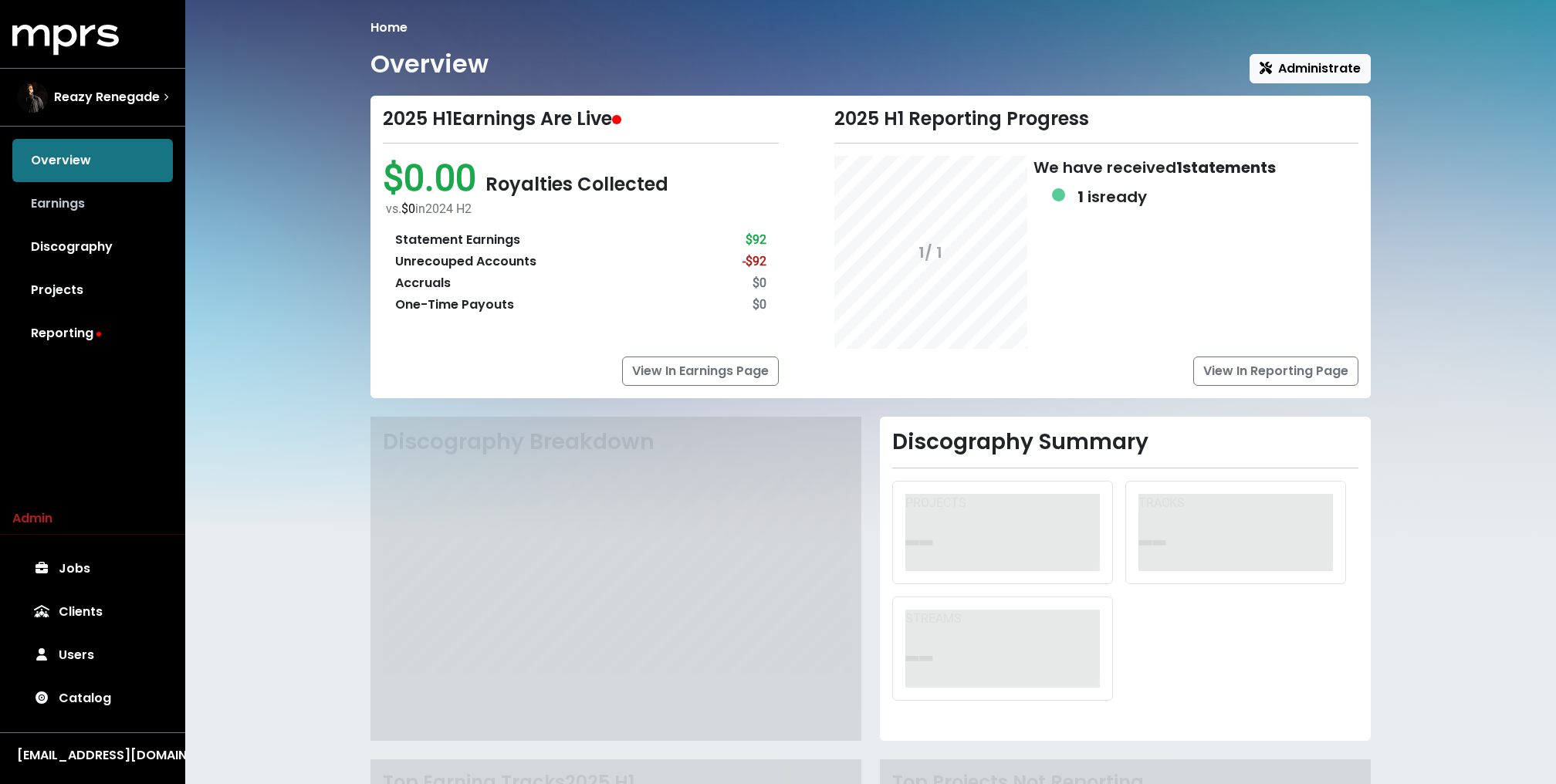
click at [77, 198] on link "Earnings" at bounding box center [92, 203] width 160 height 43
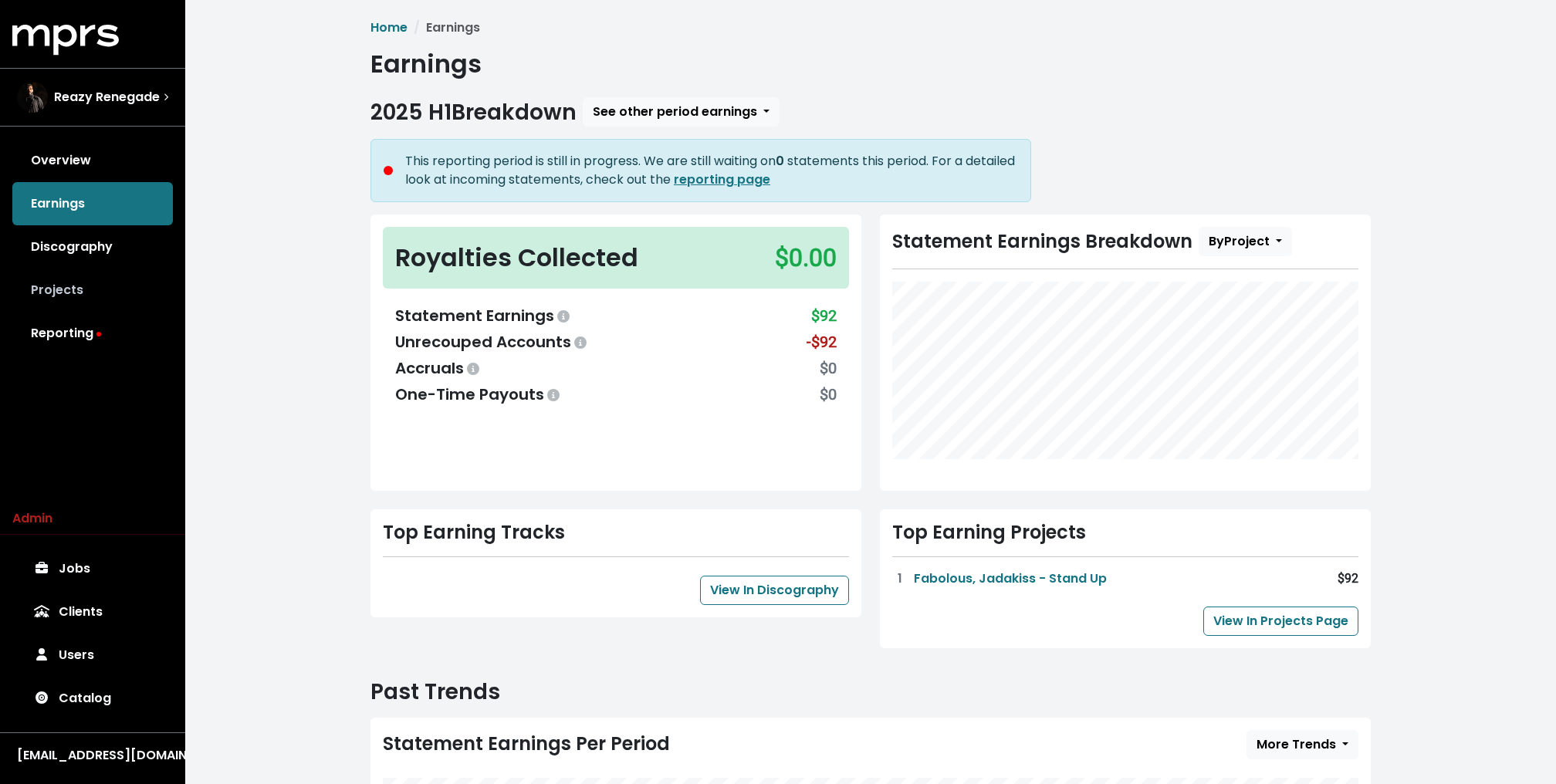
click at [80, 285] on link "Projects" at bounding box center [92, 290] width 160 height 43
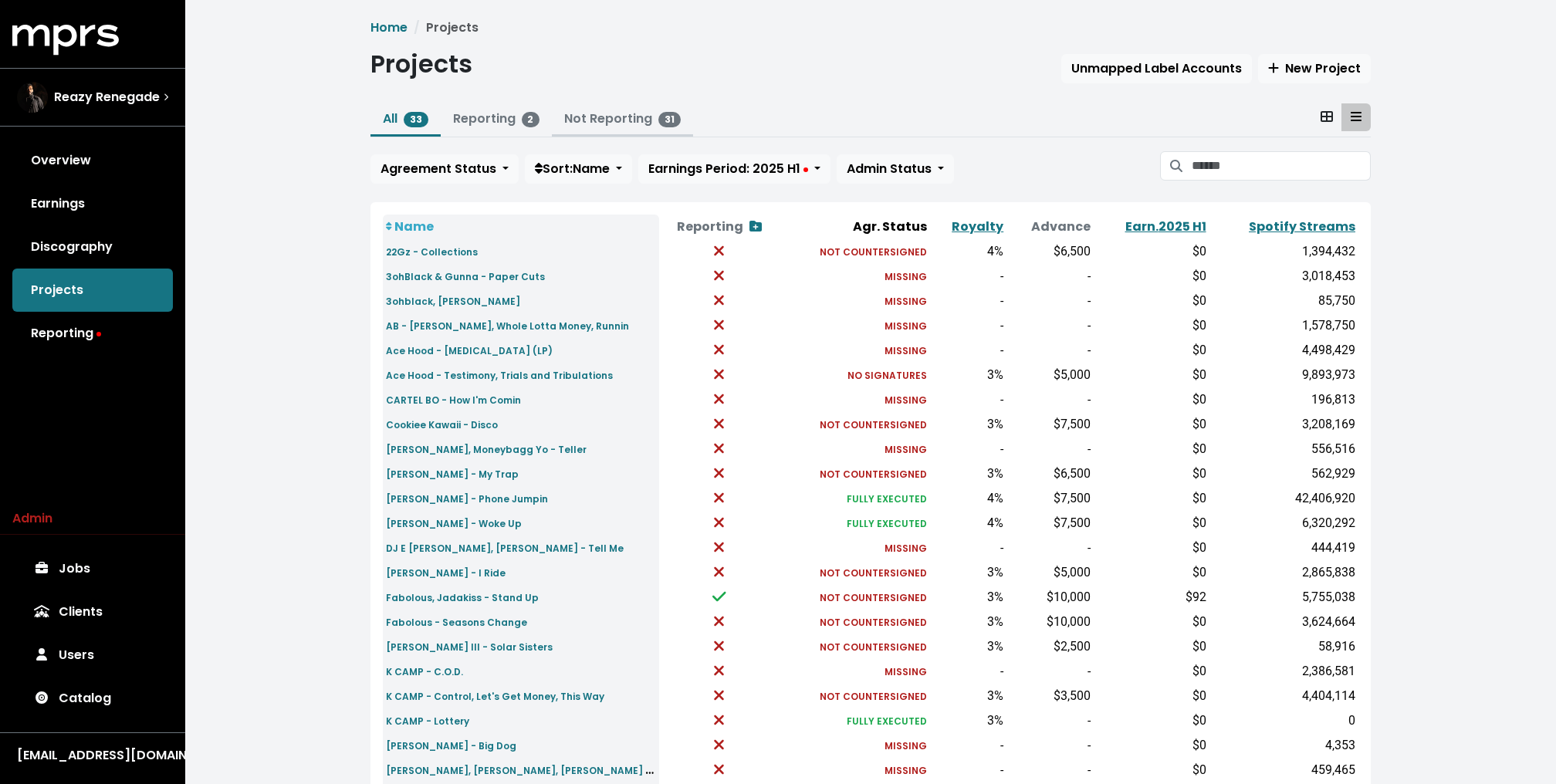
click at [628, 116] on link "Not Reporting 31" at bounding box center [623, 118] width 117 height 18
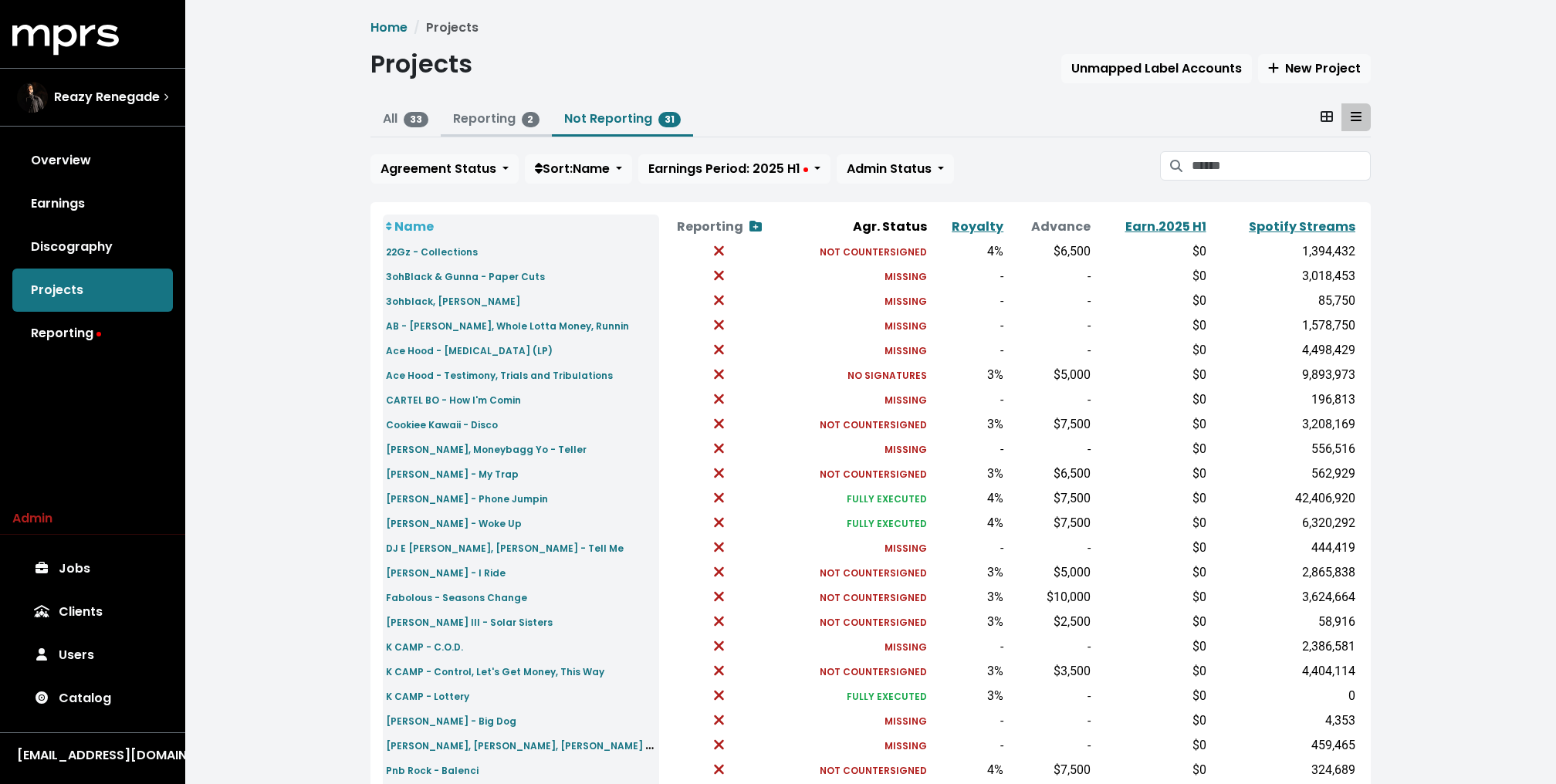
click at [501, 118] on link "Reporting 2" at bounding box center [496, 118] width 87 height 18
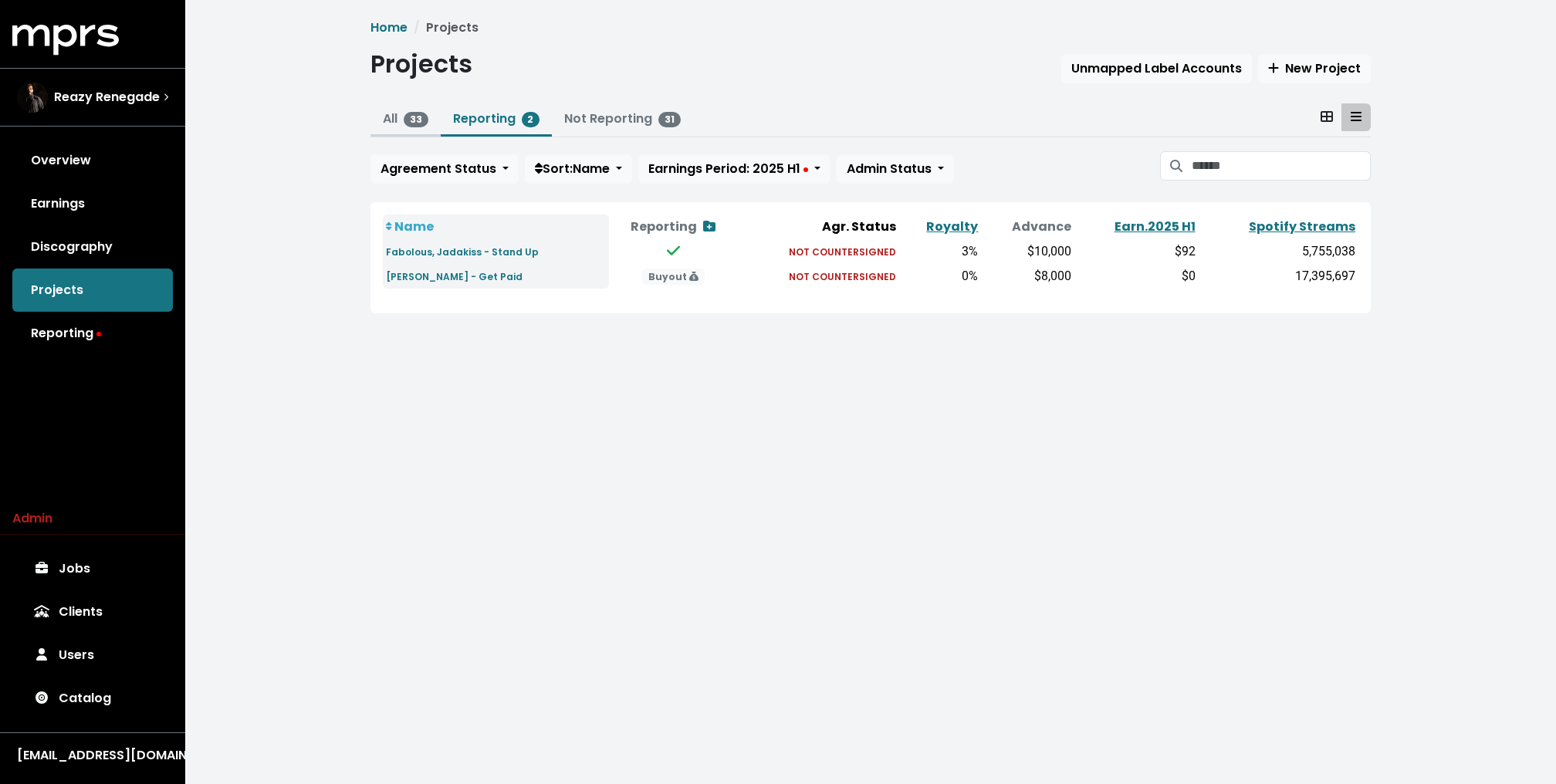
click at [407, 120] on span "33" at bounding box center [415, 119] width 25 height 15
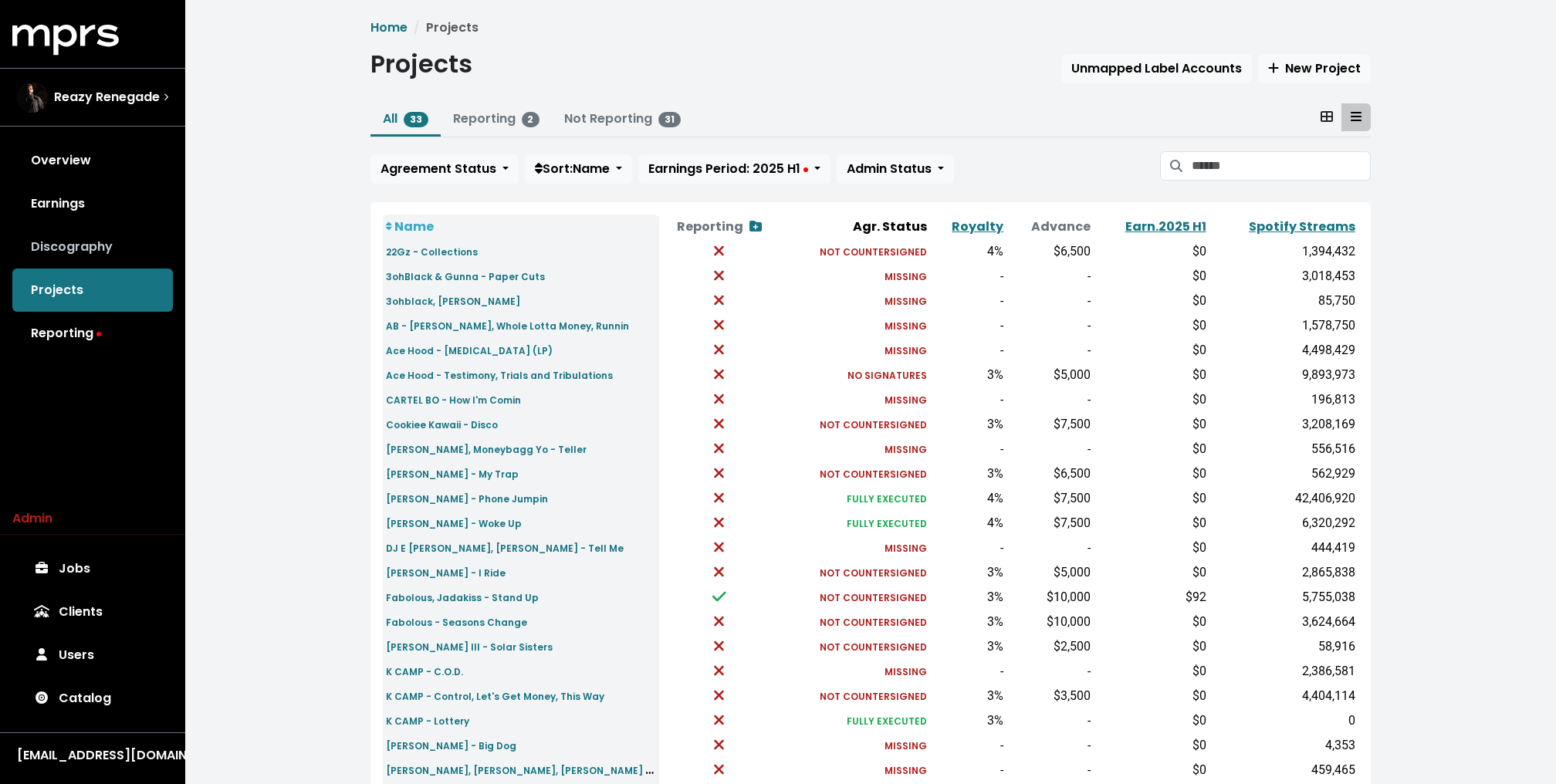
click at [117, 249] on link "Discography" at bounding box center [92, 246] width 160 height 43
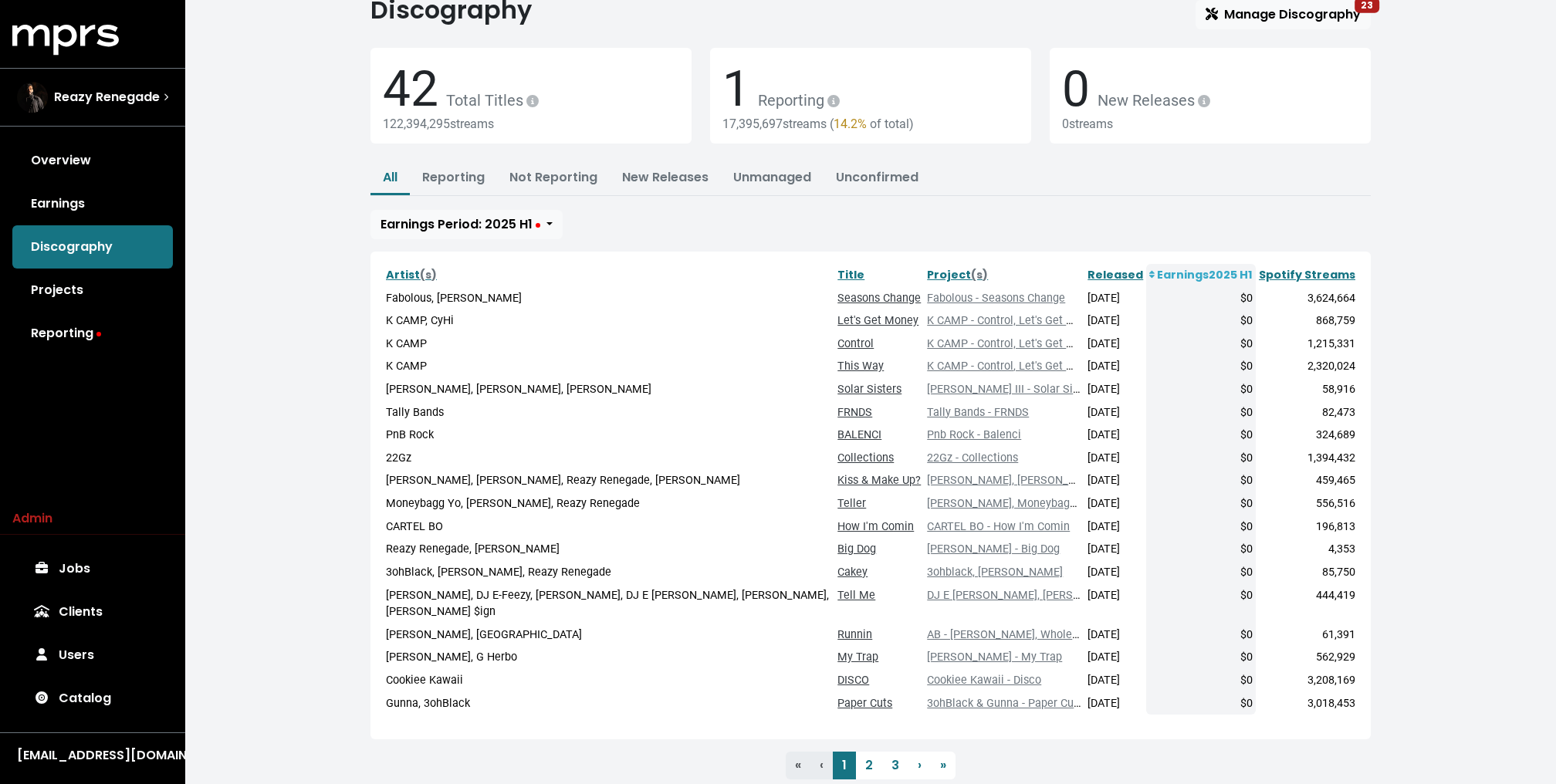
scroll to position [83, 0]
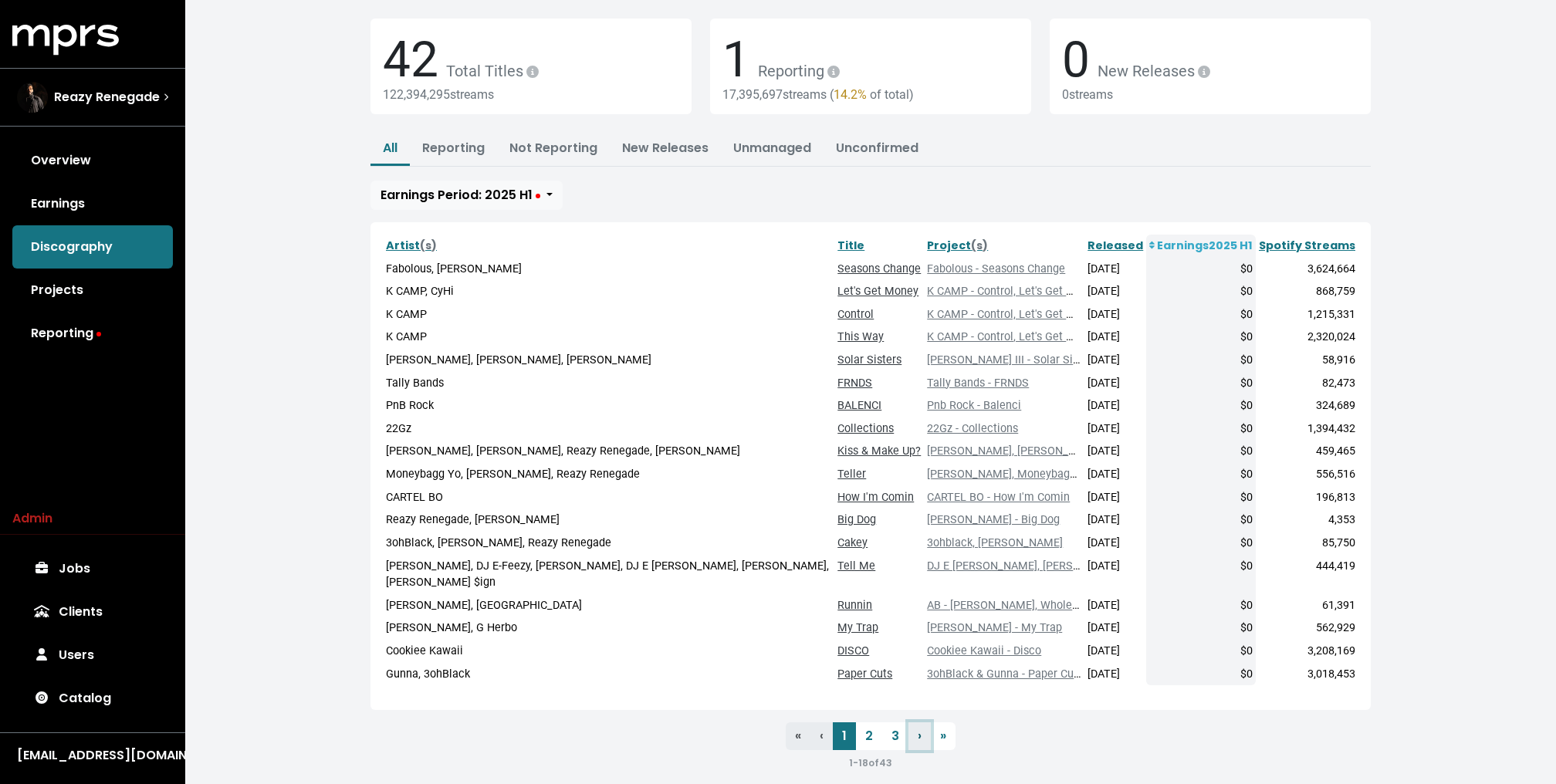
click at [921, 722] on link "› Next" at bounding box center [919, 736] width 22 height 28
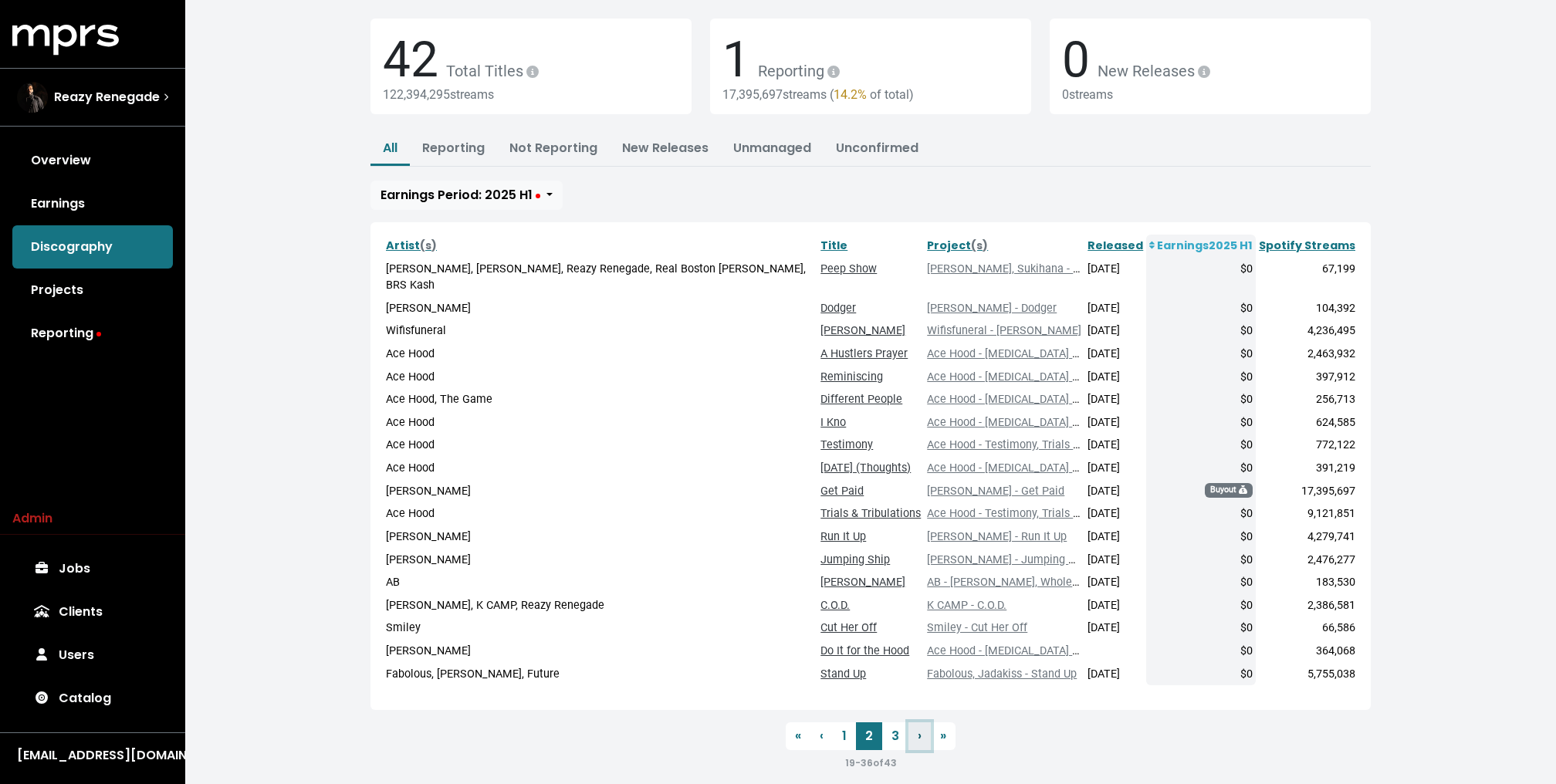
click at [921, 722] on link "› Next" at bounding box center [919, 736] width 22 height 28
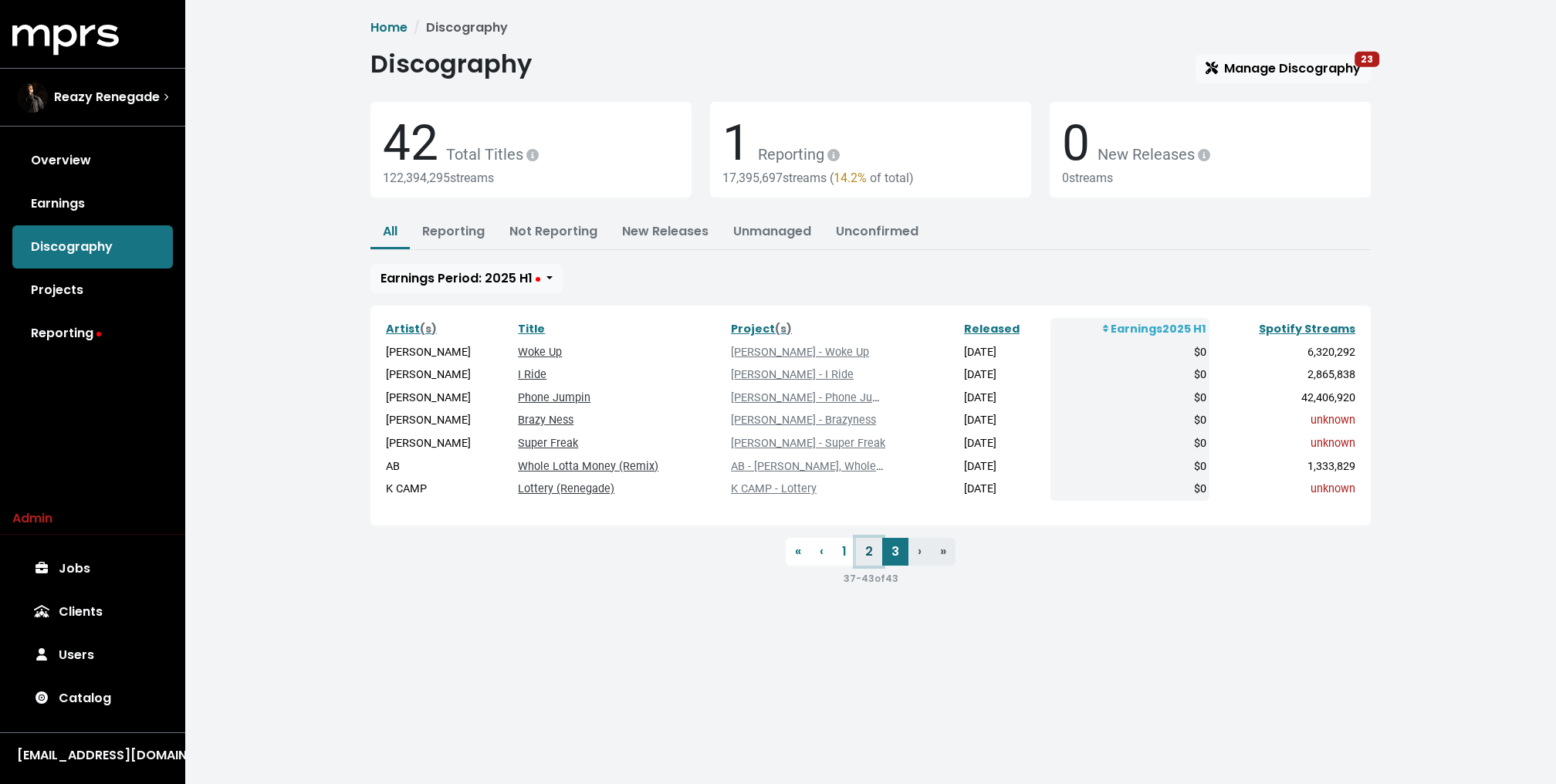
click at [870, 551] on link "2" at bounding box center [868, 551] width 26 height 28
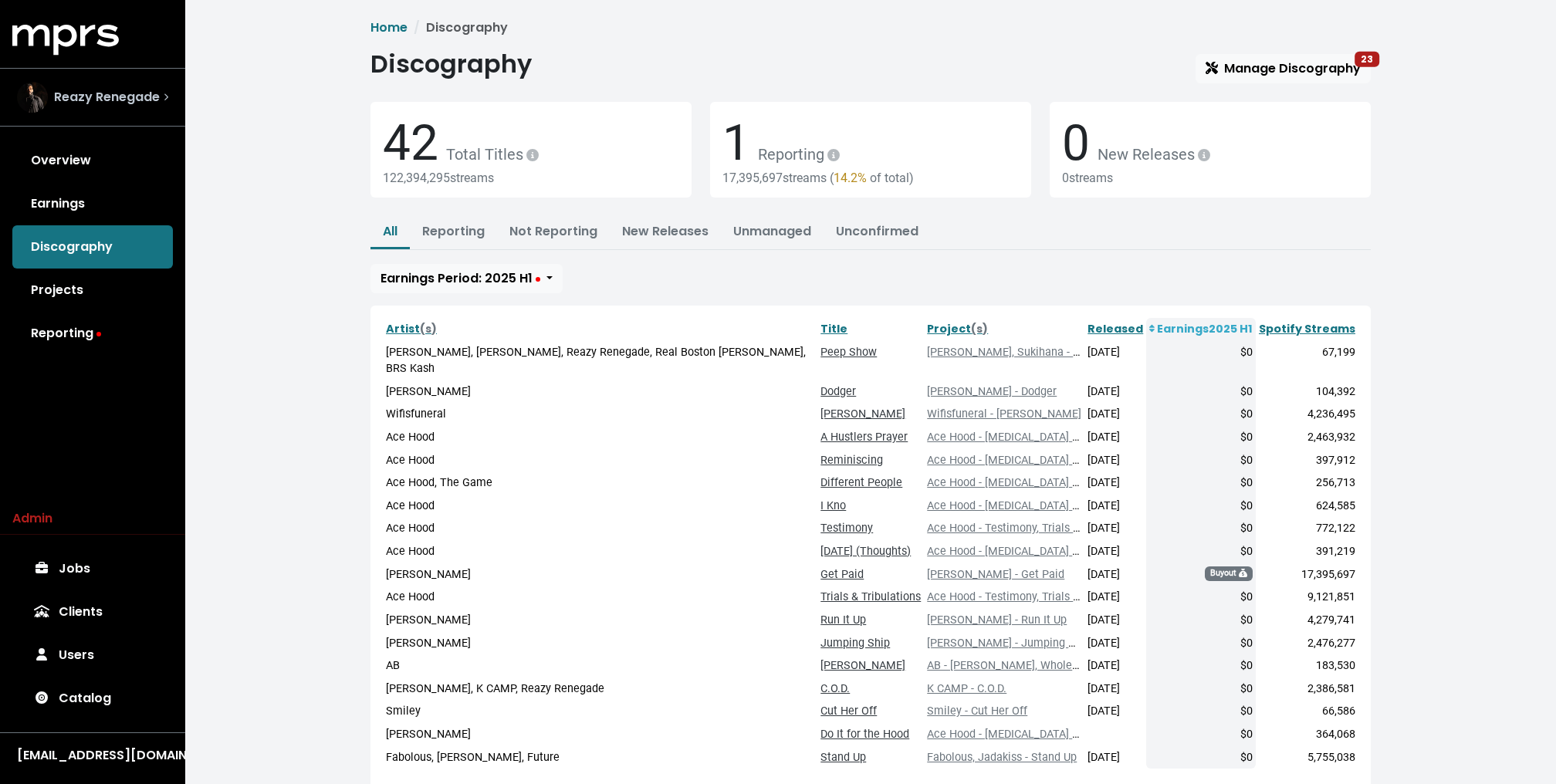
click at [123, 91] on span "Reazy Renegade" at bounding box center [107, 97] width 106 height 19
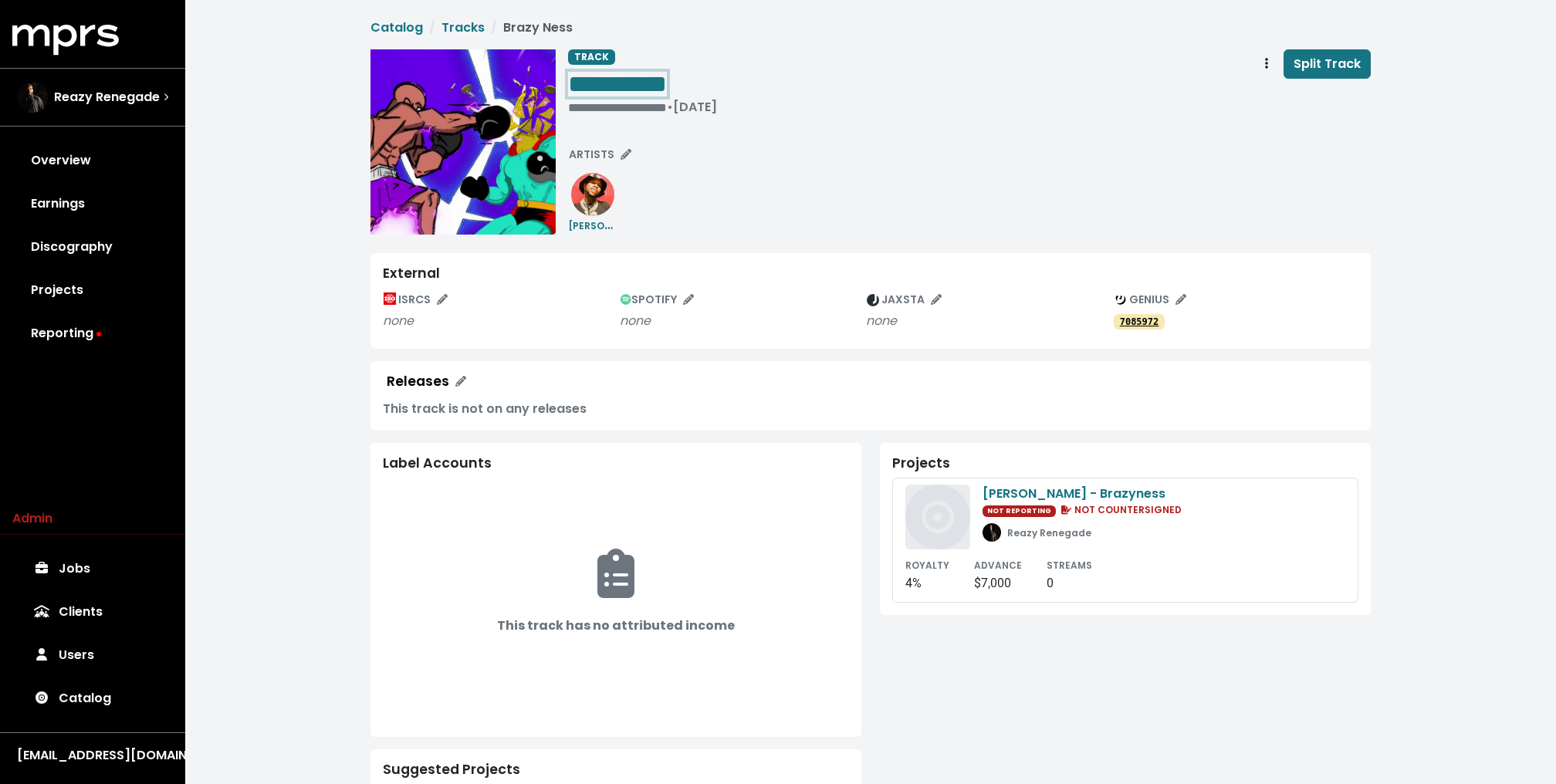
click at [638, 78] on span "**********" at bounding box center [617, 84] width 99 height 25
click at [778, 185] on div "**********" at bounding box center [969, 141] width 802 height 185
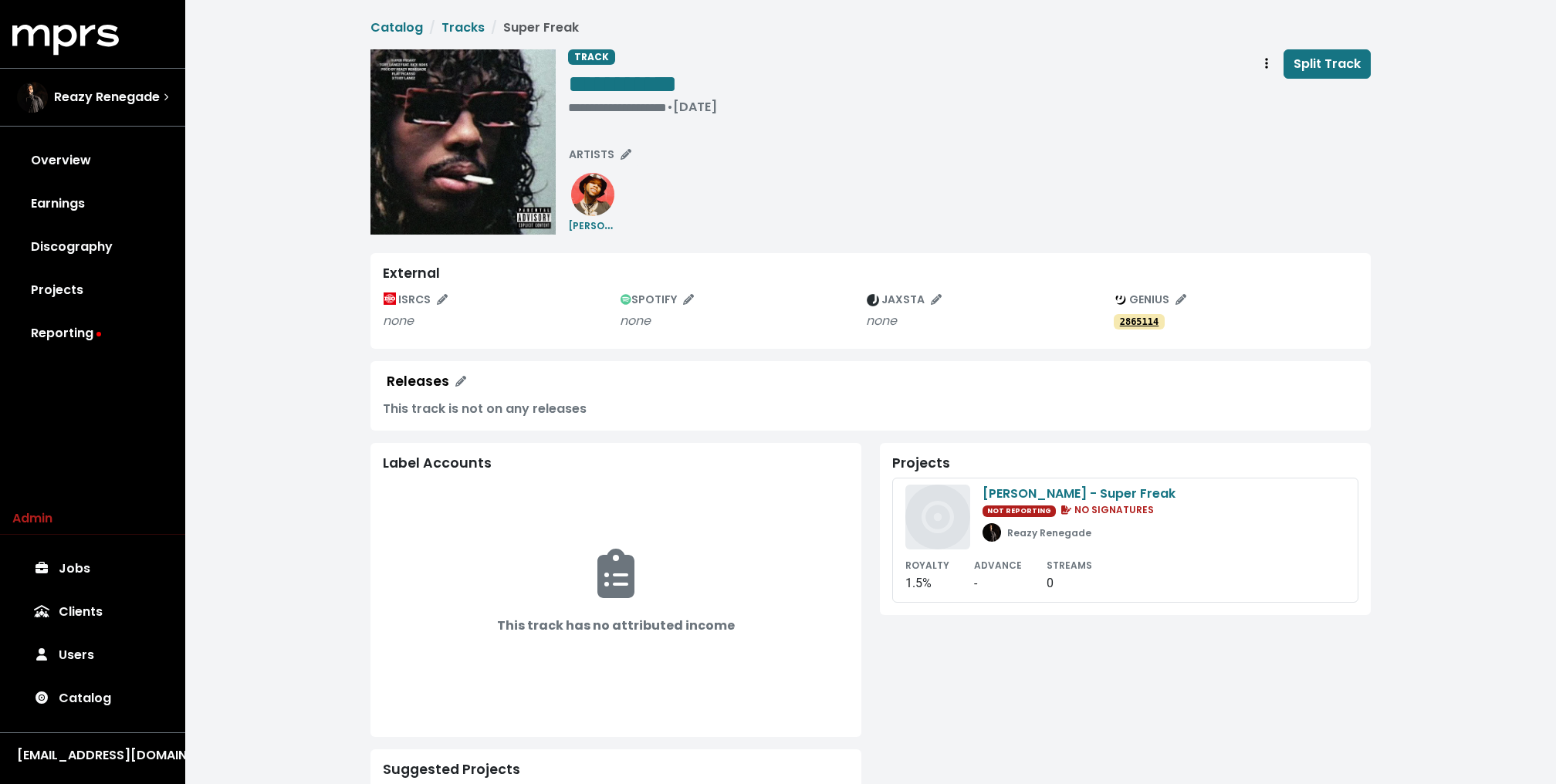
click at [814, 196] on div "**********" at bounding box center [969, 141] width 802 height 185
click at [736, 132] on div "**********" at bounding box center [969, 141] width 802 height 185
click at [422, 461] on div "Label Accounts" at bounding box center [616, 463] width 466 height 16
click at [357, 139] on div "**********" at bounding box center [871, 533] width 1370 height 1068
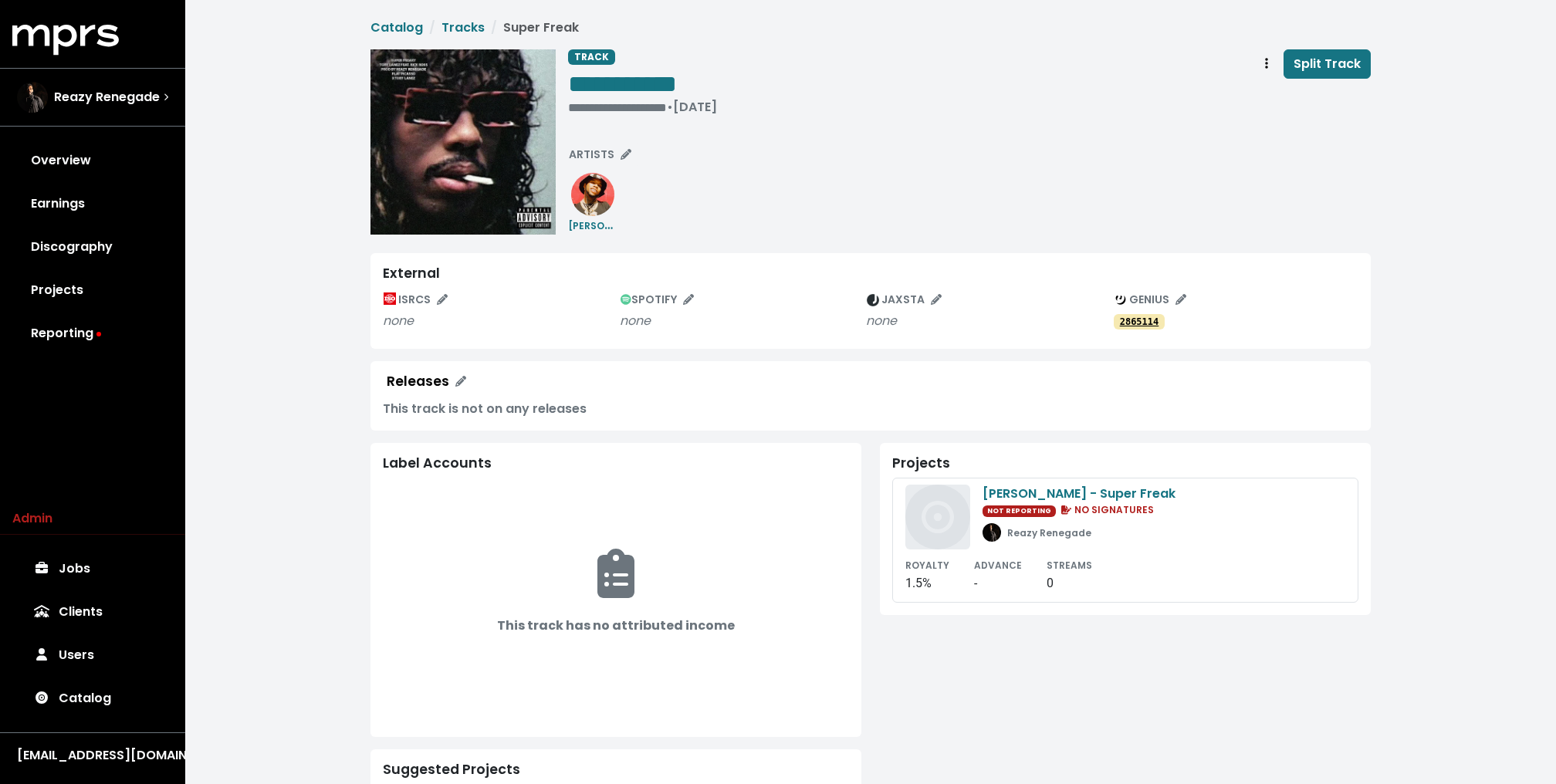
click at [503, 170] on img at bounding box center [462, 141] width 186 height 185
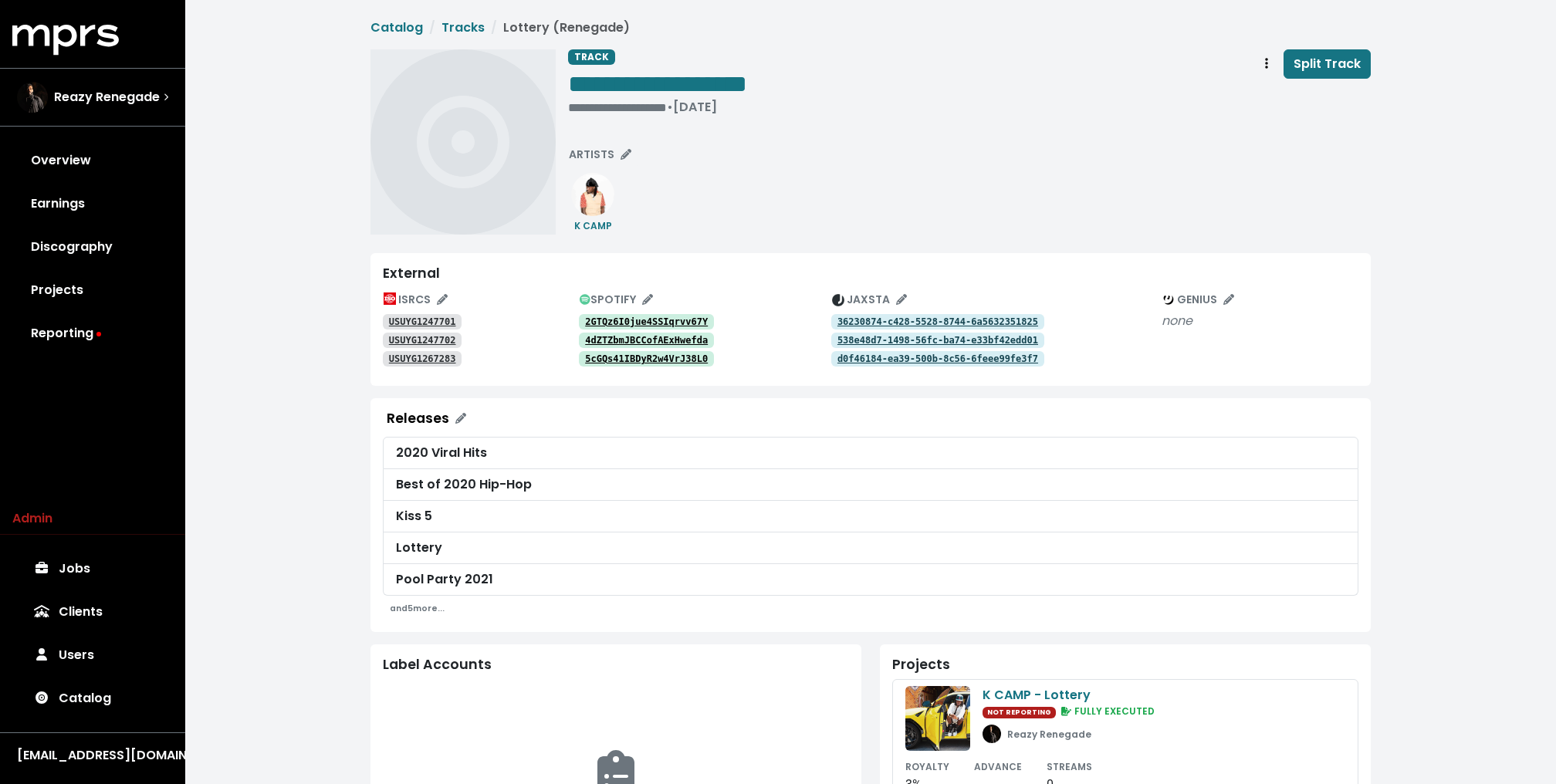
click at [700, 233] on div "**********" at bounding box center [969, 141] width 802 height 185
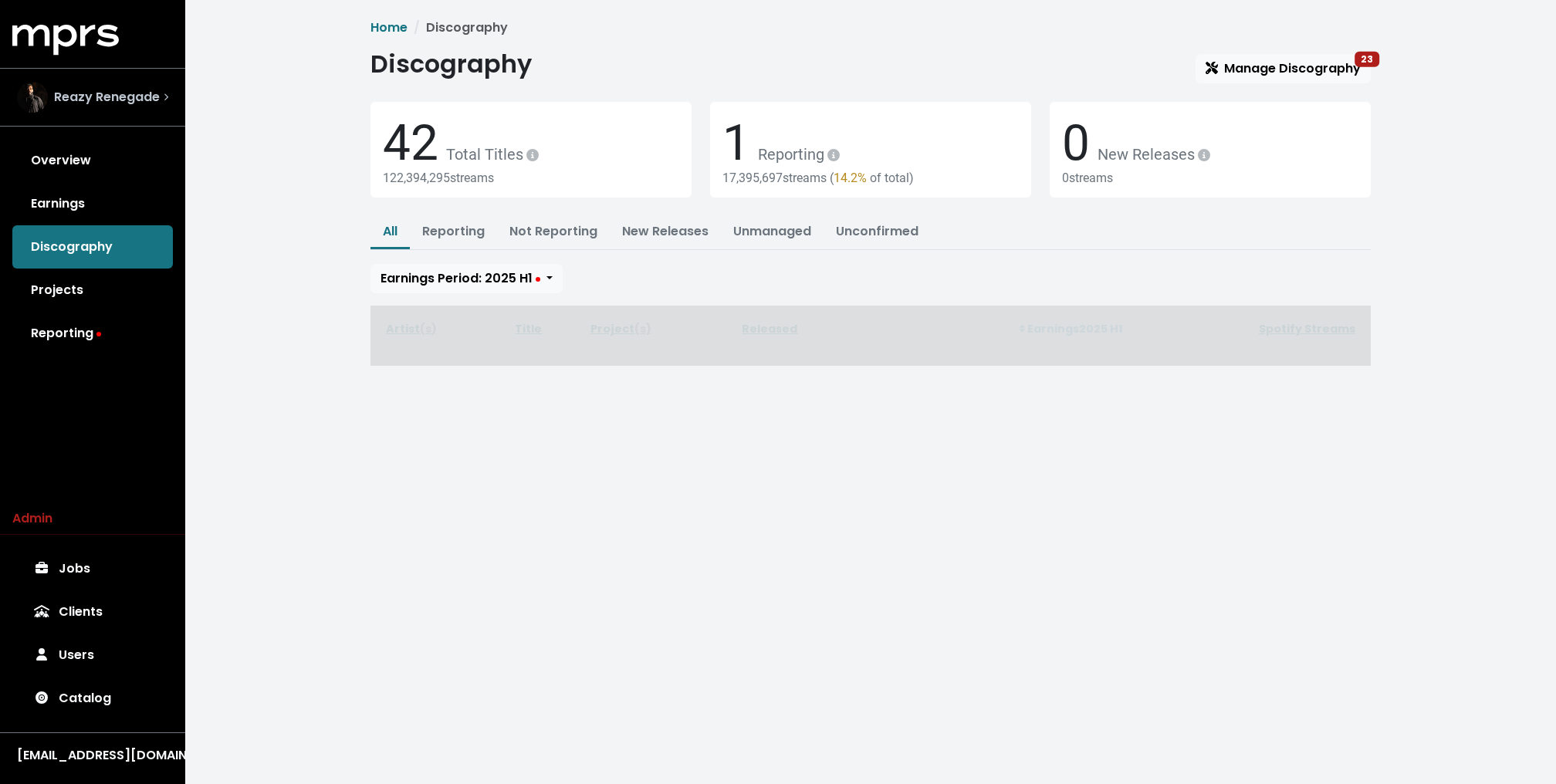
click at [110, 82] on div "Reazy Renegade" at bounding box center [88, 97] width 143 height 30
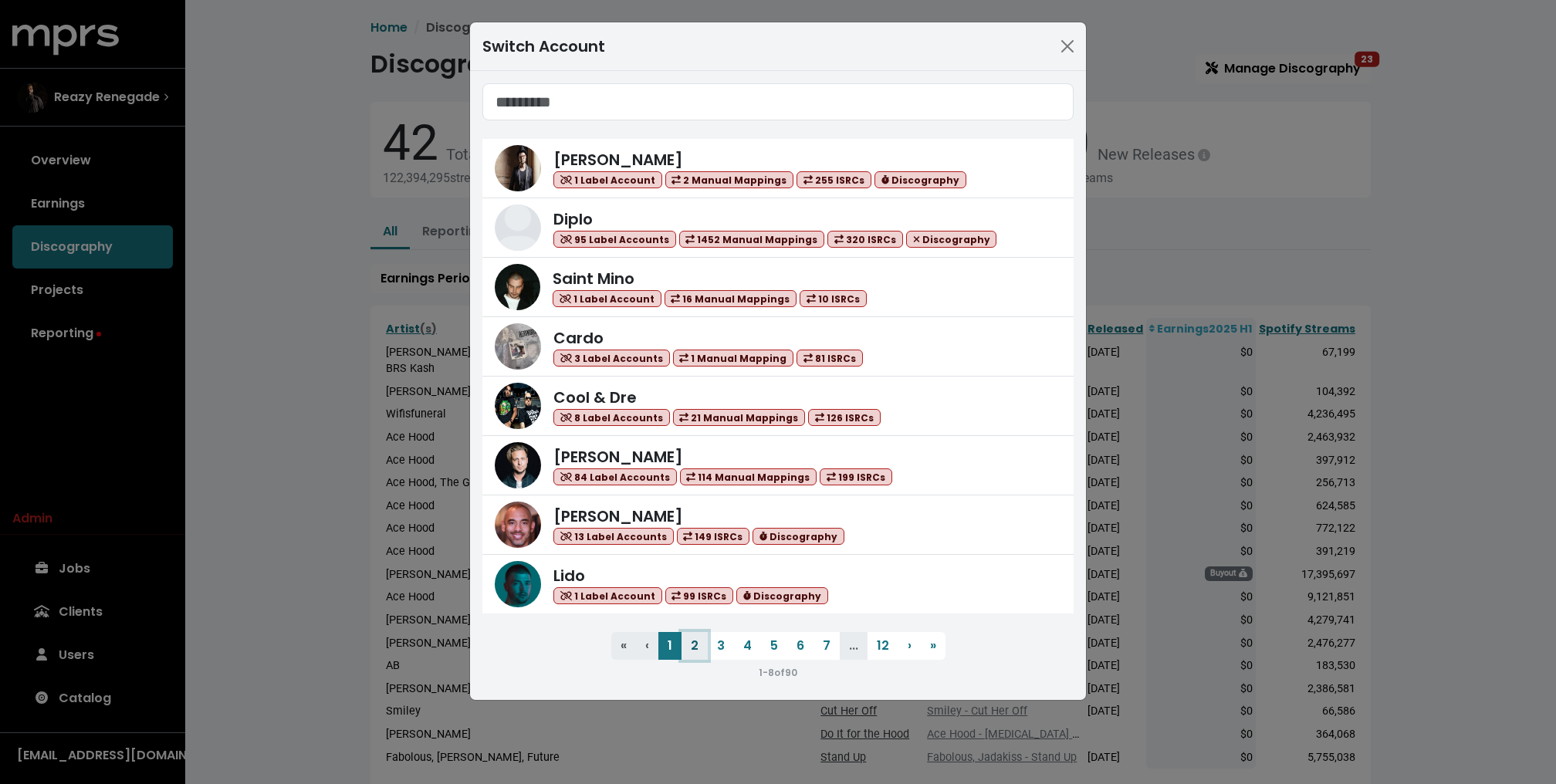
click at [692, 642] on button "2" at bounding box center [694, 645] width 26 height 28
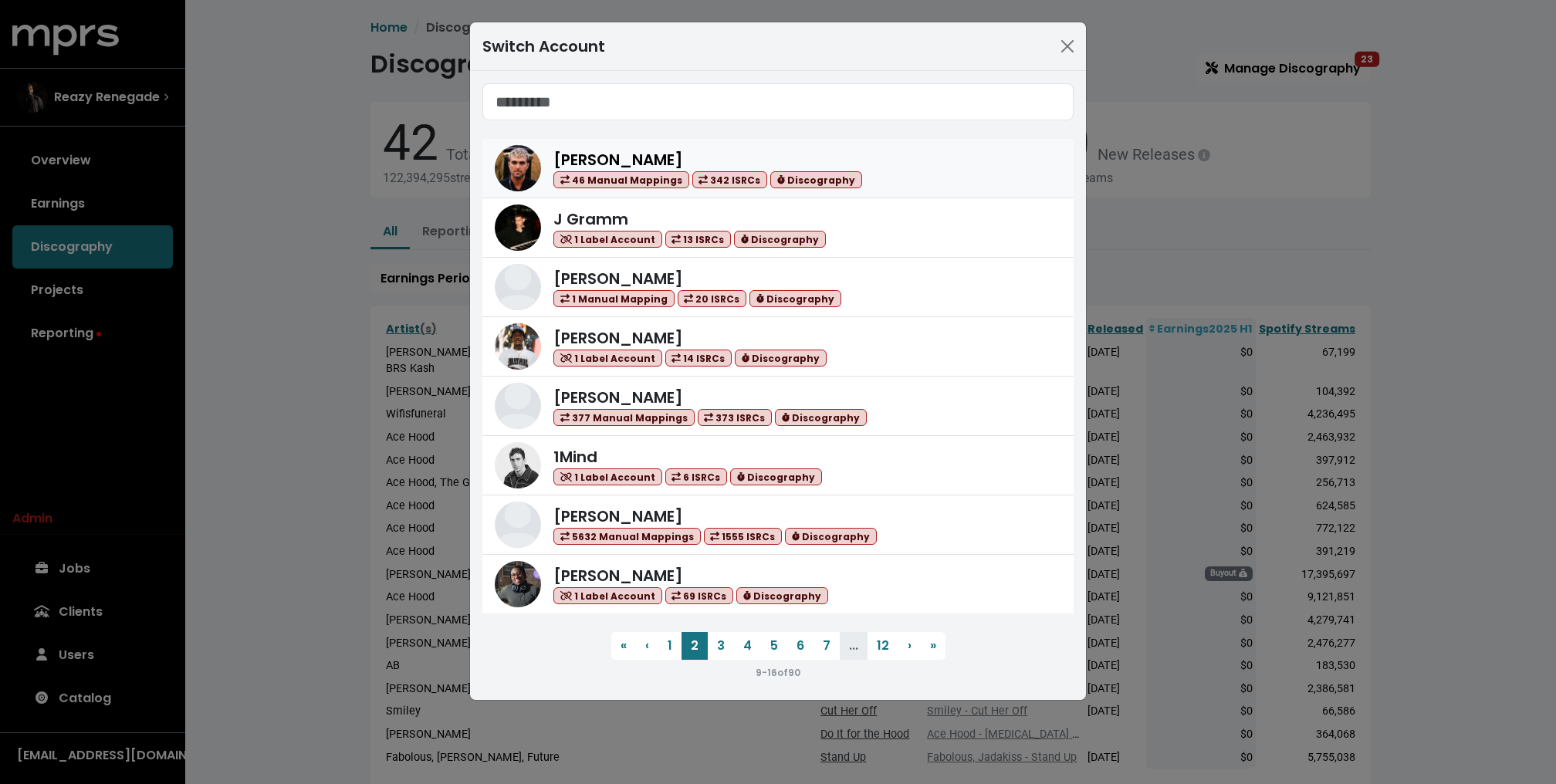
click at [529, 165] on img at bounding box center [518, 168] width 47 height 47
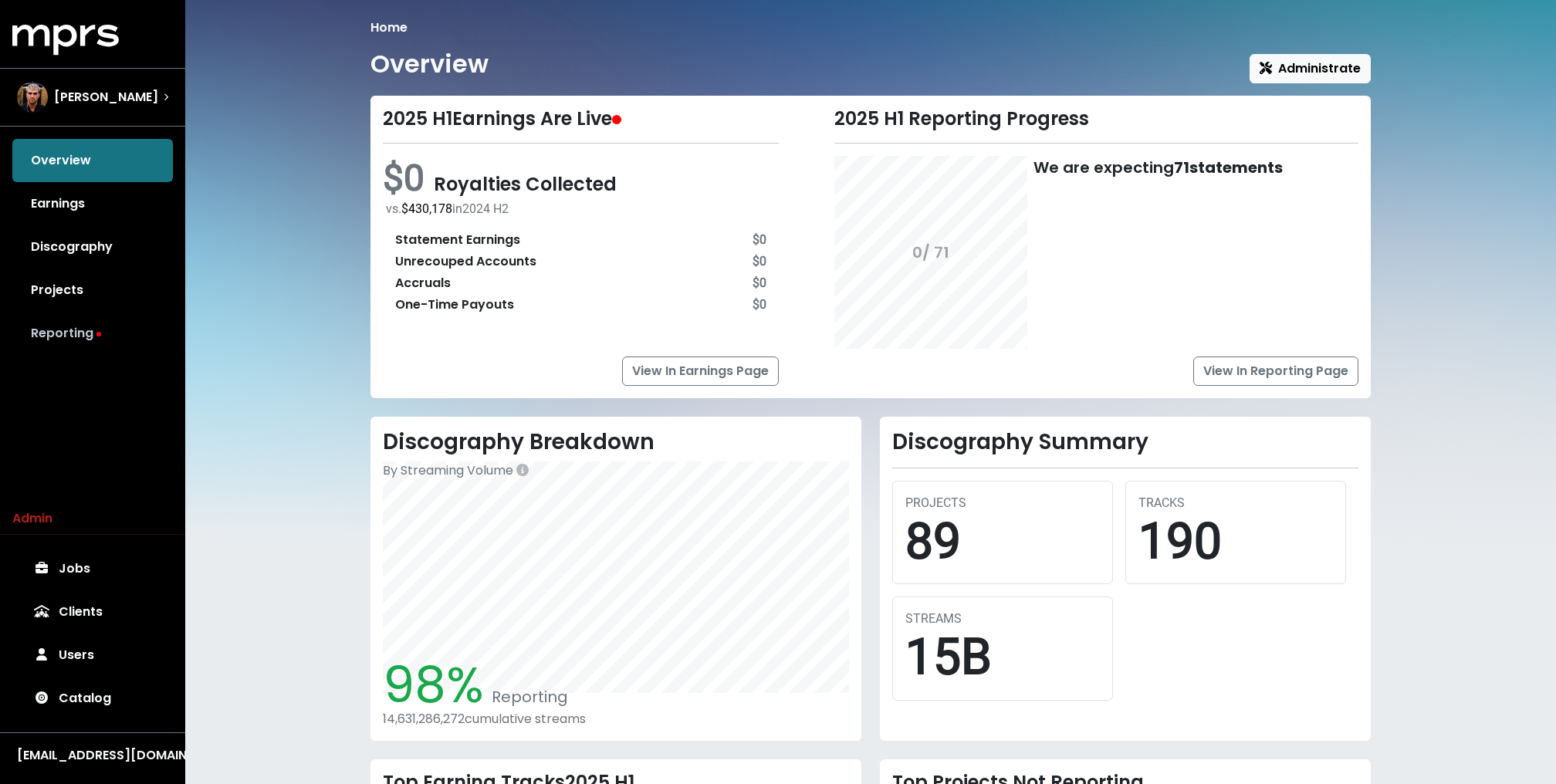
click at [45, 327] on link "Reporting" at bounding box center [92, 333] width 160 height 43
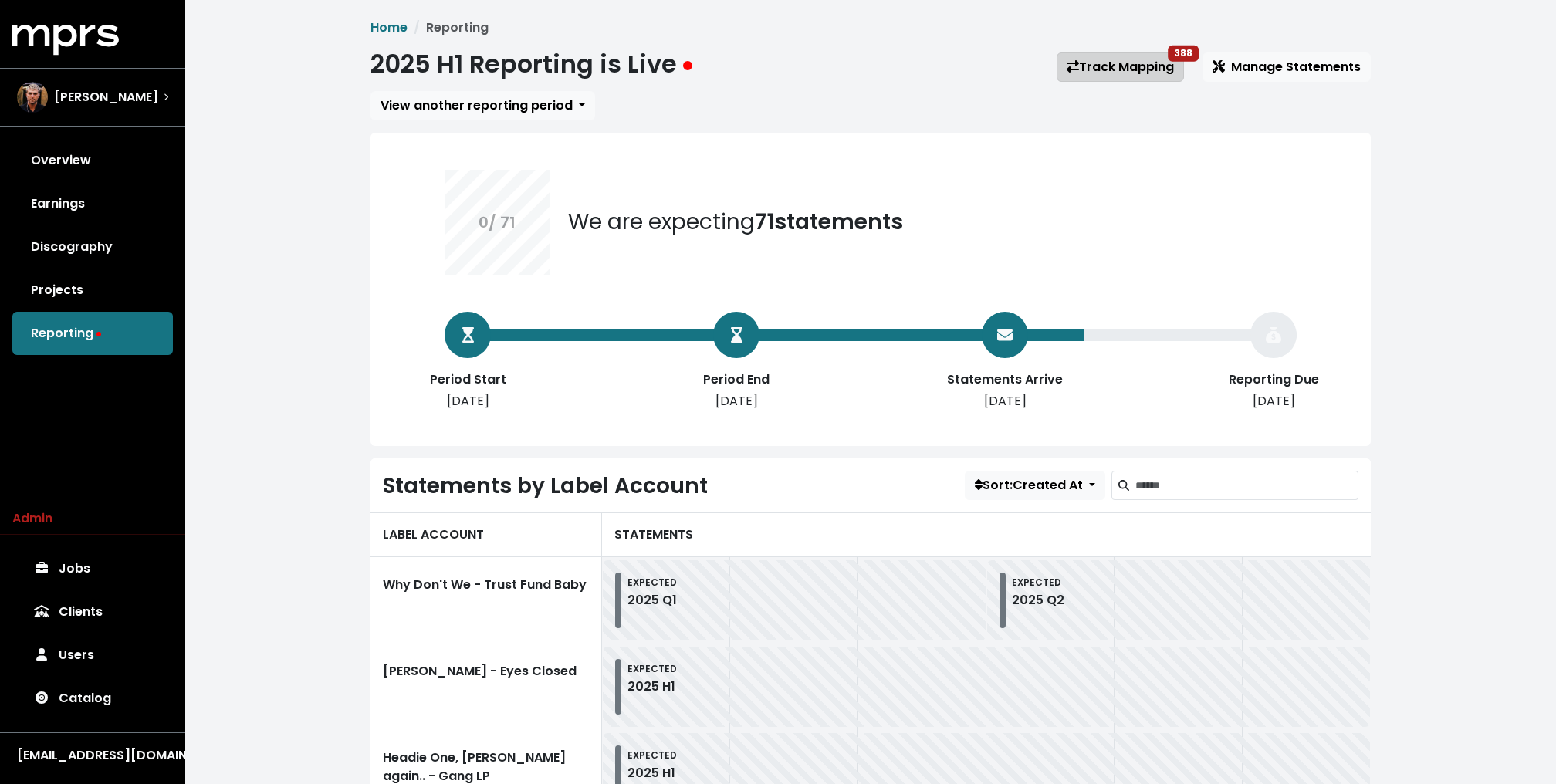
click at [1124, 64] on link "Track Mapping 388" at bounding box center [1120, 67] width 127 height 30
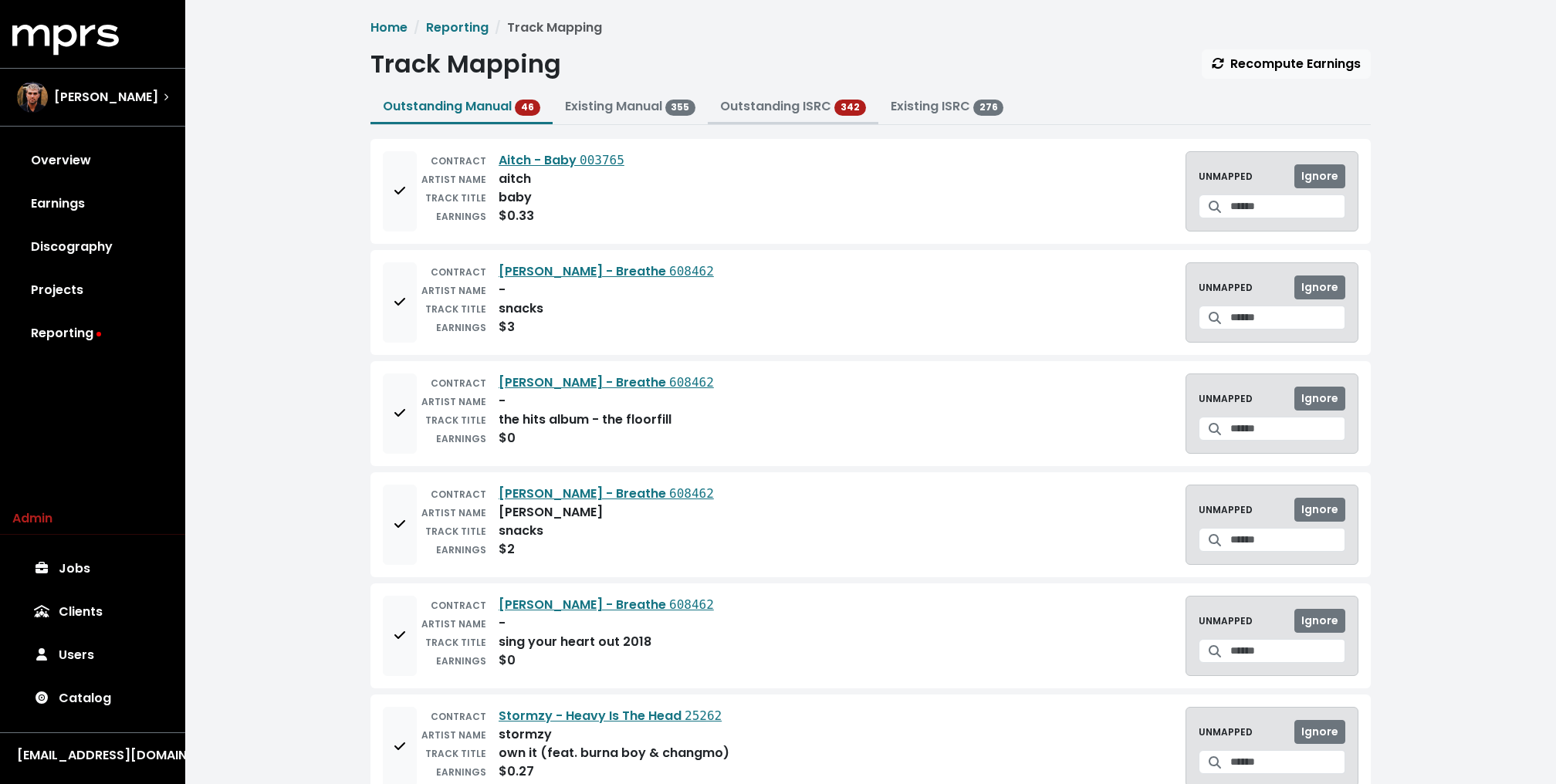
click at [775, 109] on link "Outstanding ISRC" at bounding box center [775, 106] width 111 height 18
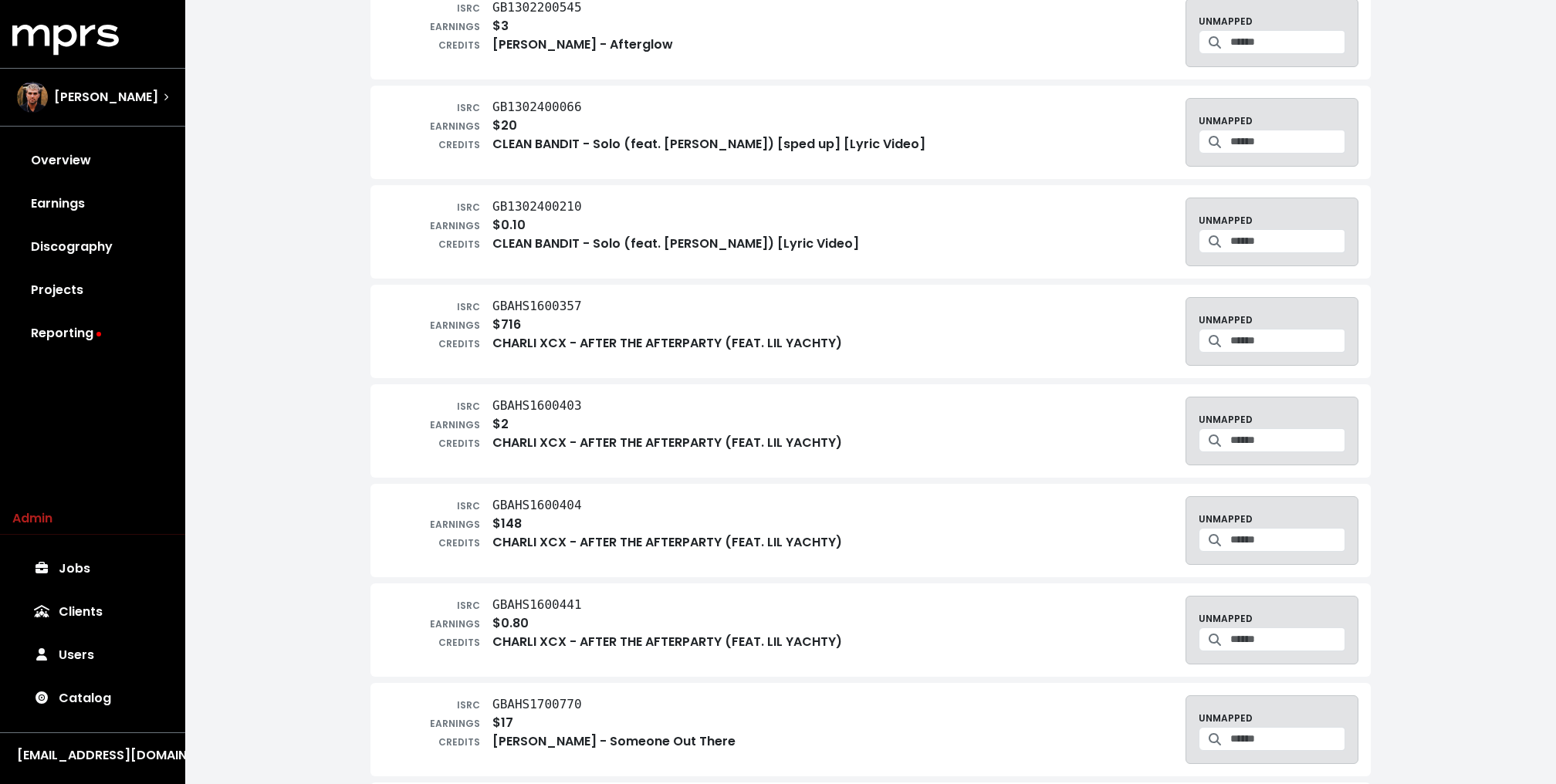
scroll to position [3394, 0]
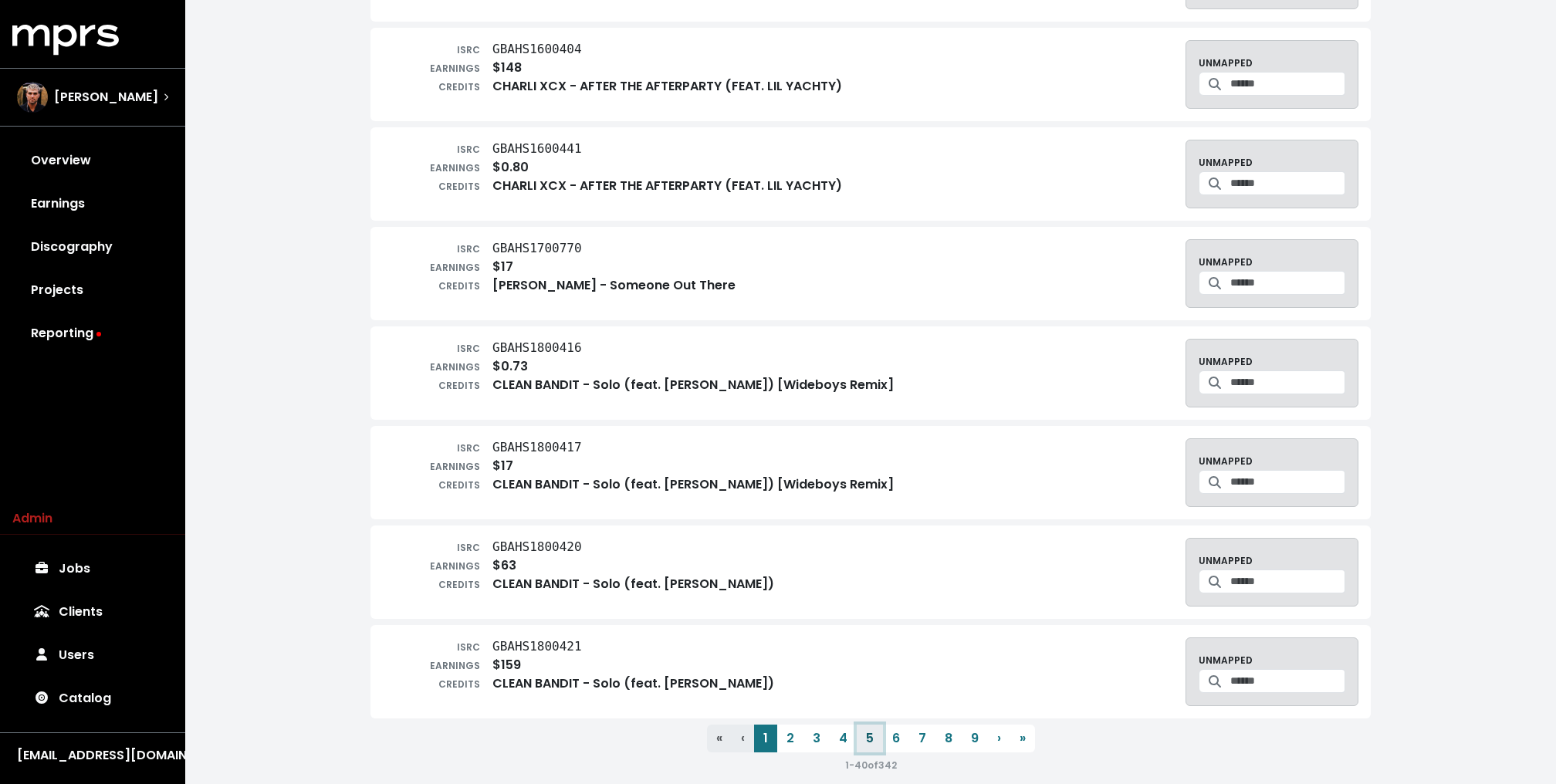
click at [878, 724] on button "5" at bounding box center [869, 737] width 26 height 28
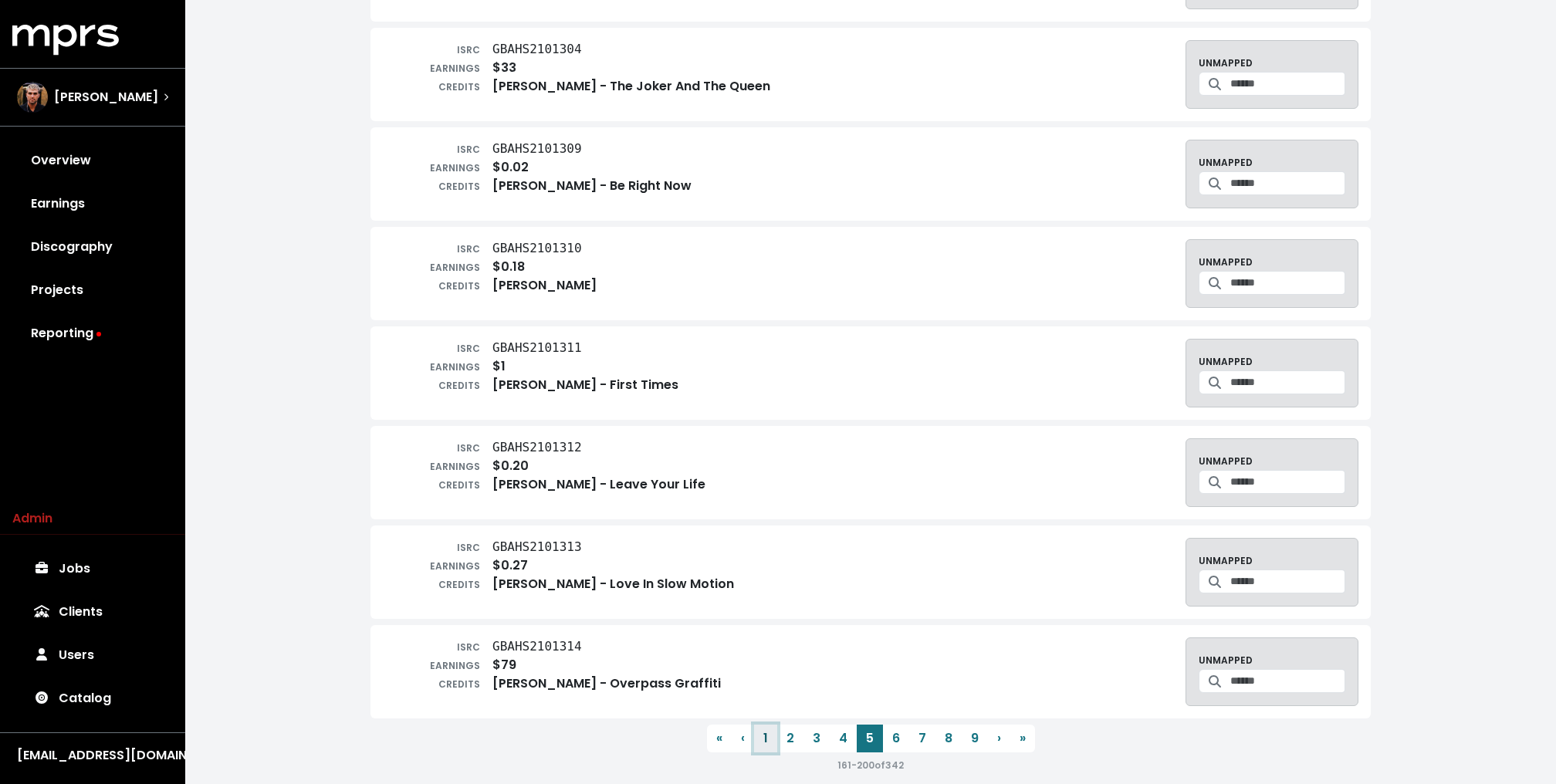
click at [757, 724] on button "1" at bounding box center [765, 737] width 23 height 28
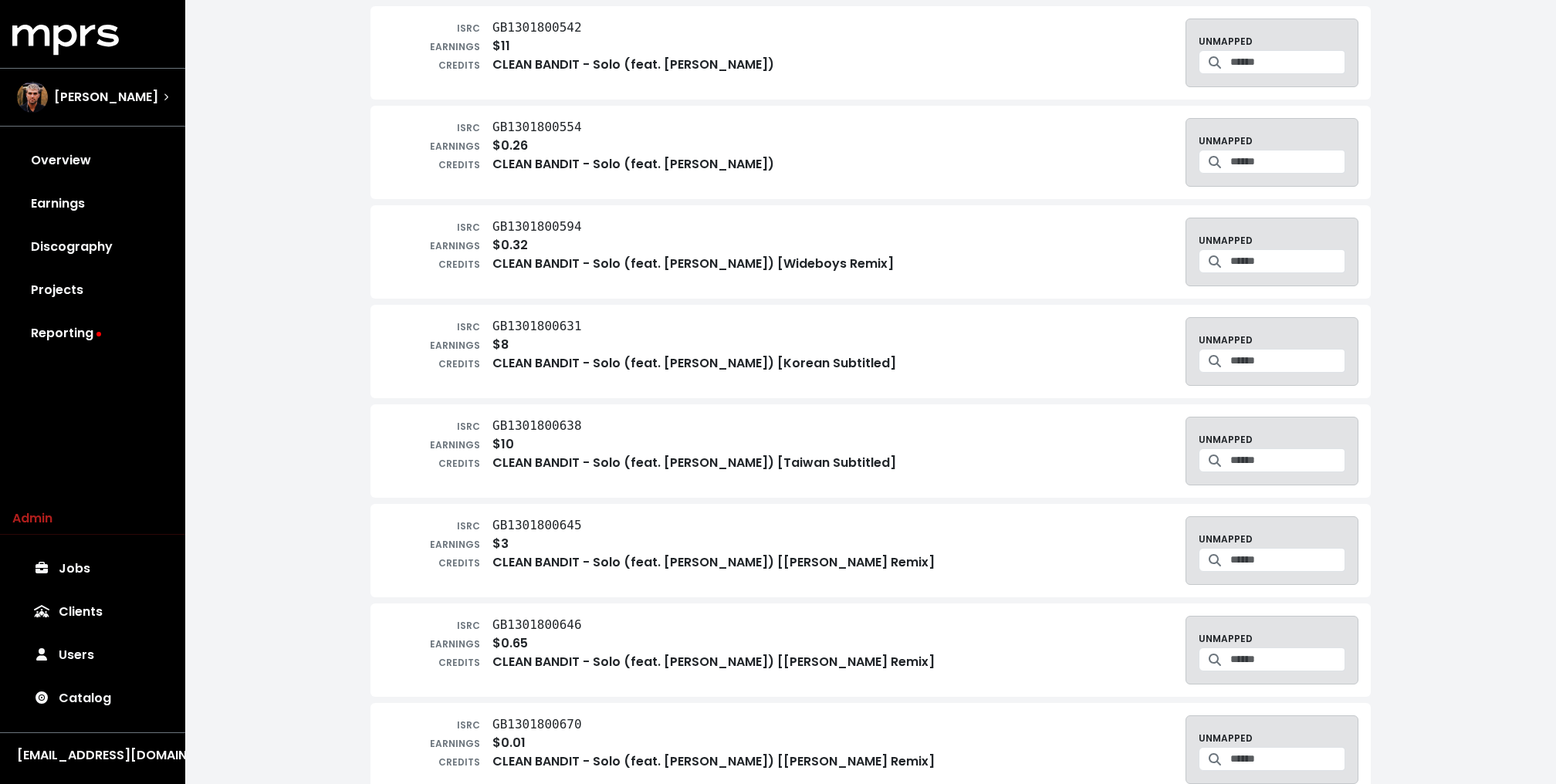
scroll to position [174, 0]
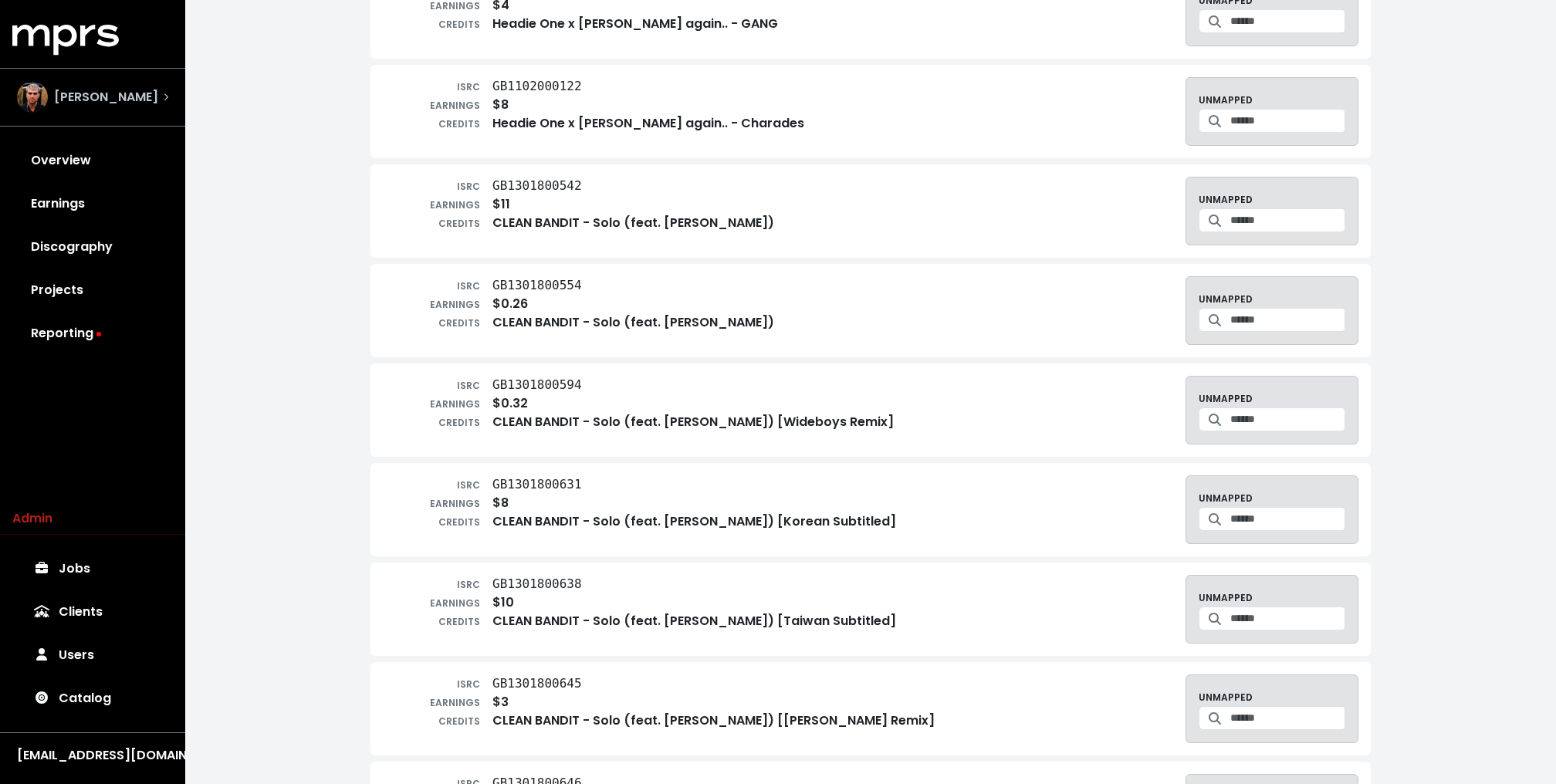
click at [90, 98] on span "[PERSON_NAME]" at bounding box center [106, 97] width 104 height 19
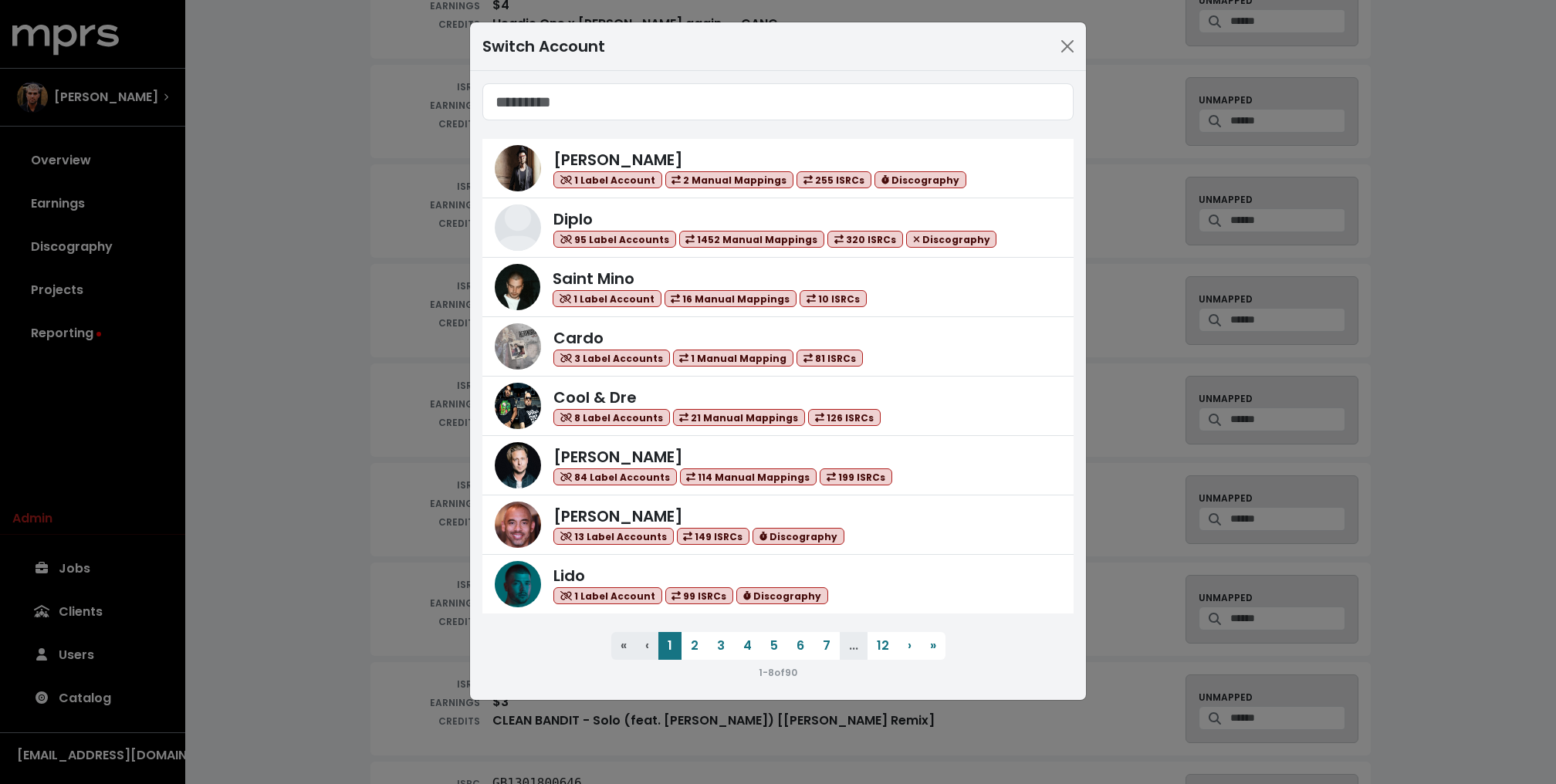
click at [338, 209] on div "Switch Account Adam Anders 1 Label Account 2 Manual Mappings 255 ISRCs Discogra…" at bounding box center [778, 392] width 1556 height 784
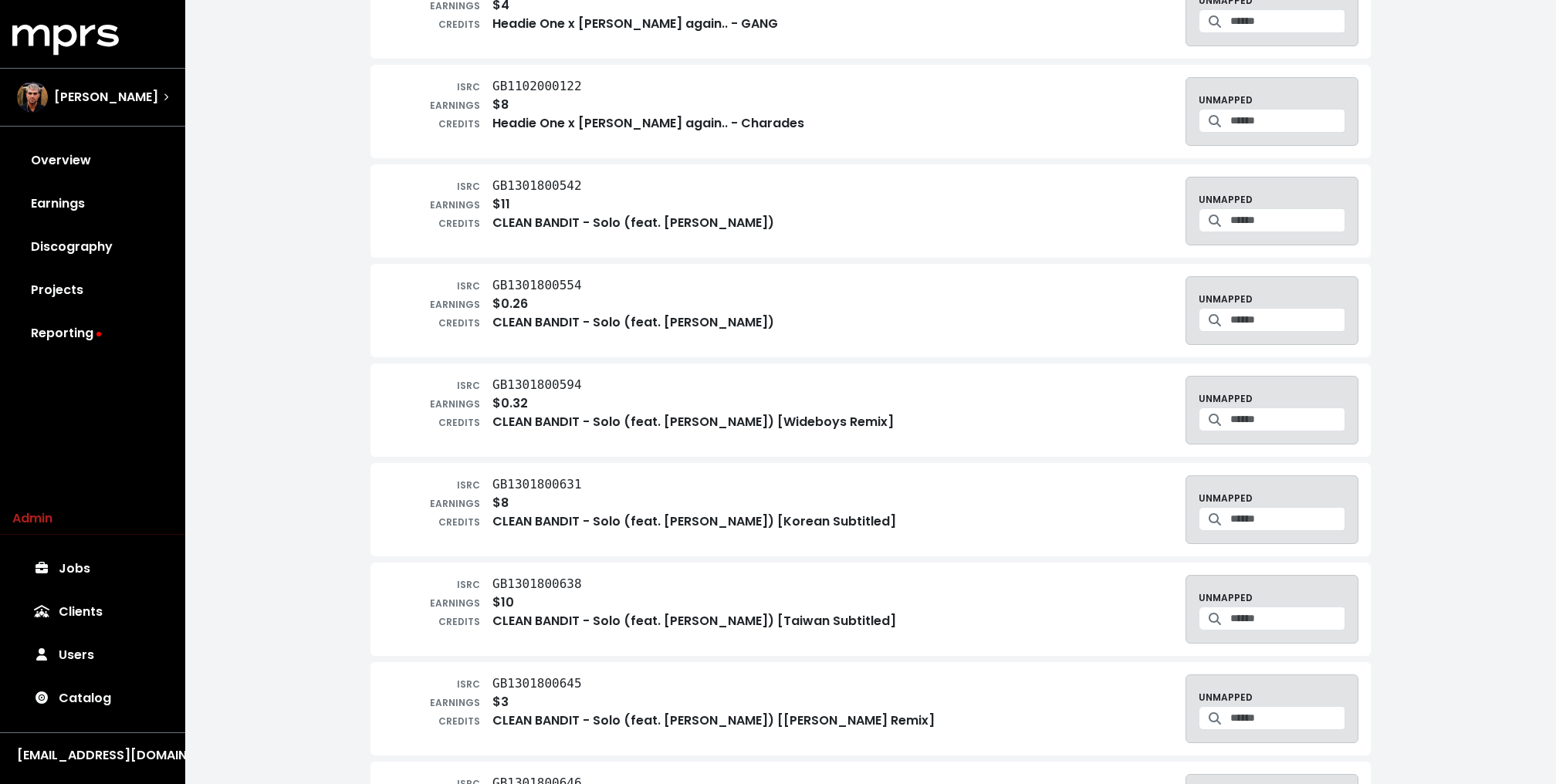
scroll to position [0, 0]
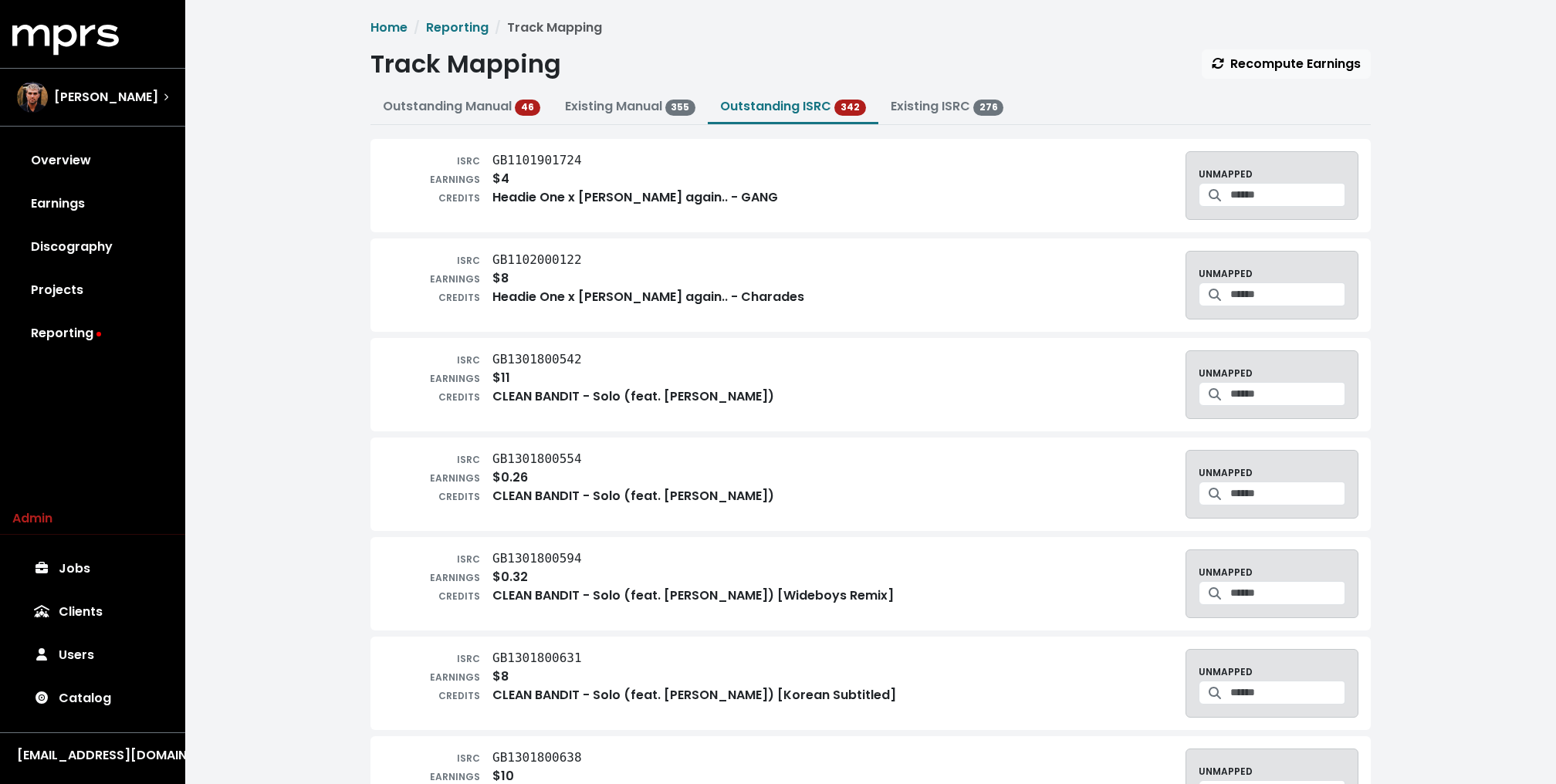
click at [99, 156] on link "Overview" at bounding box center [92, 160] width 160 height 43
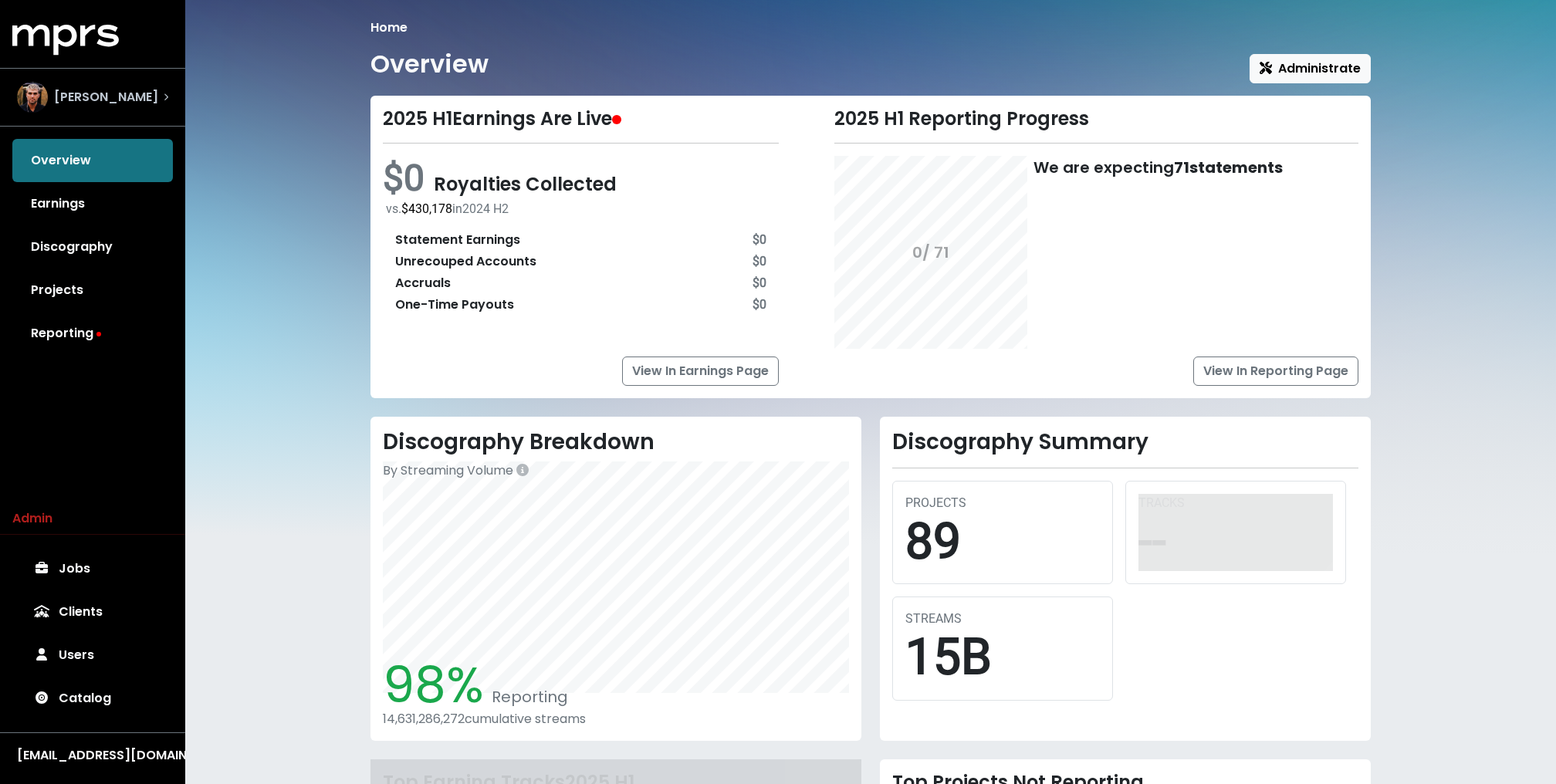
click at [96, 108] on div "Fred Gibson" at bounding box center [87, 97] width 141 height 30
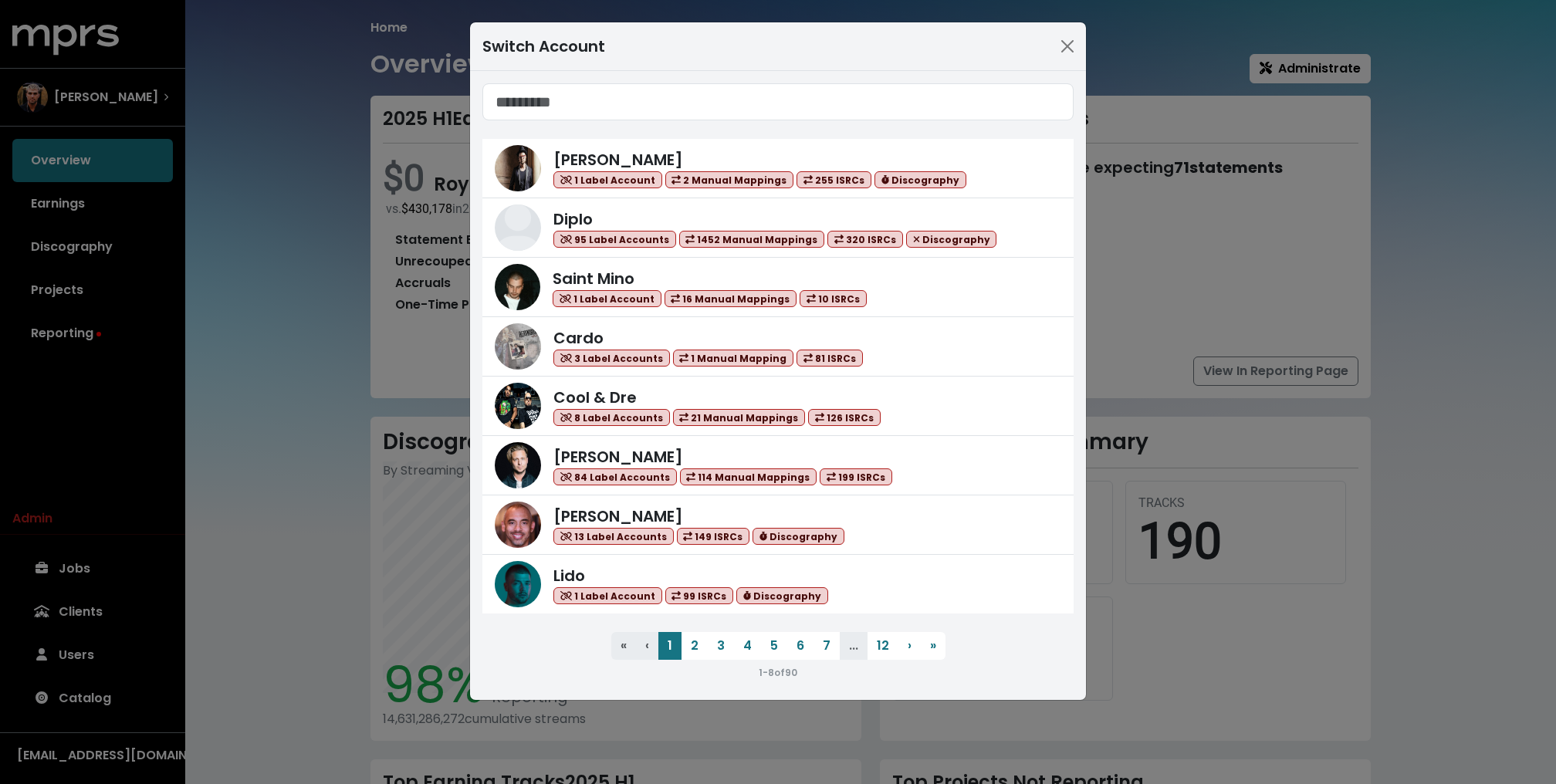
click at [274, 225] on div "Switch Account Adam Anders 1 Label Account 2 Manual Mappings 255 ISRCs Discogra…" at bounding box center [778, 392] width 1556 height 784
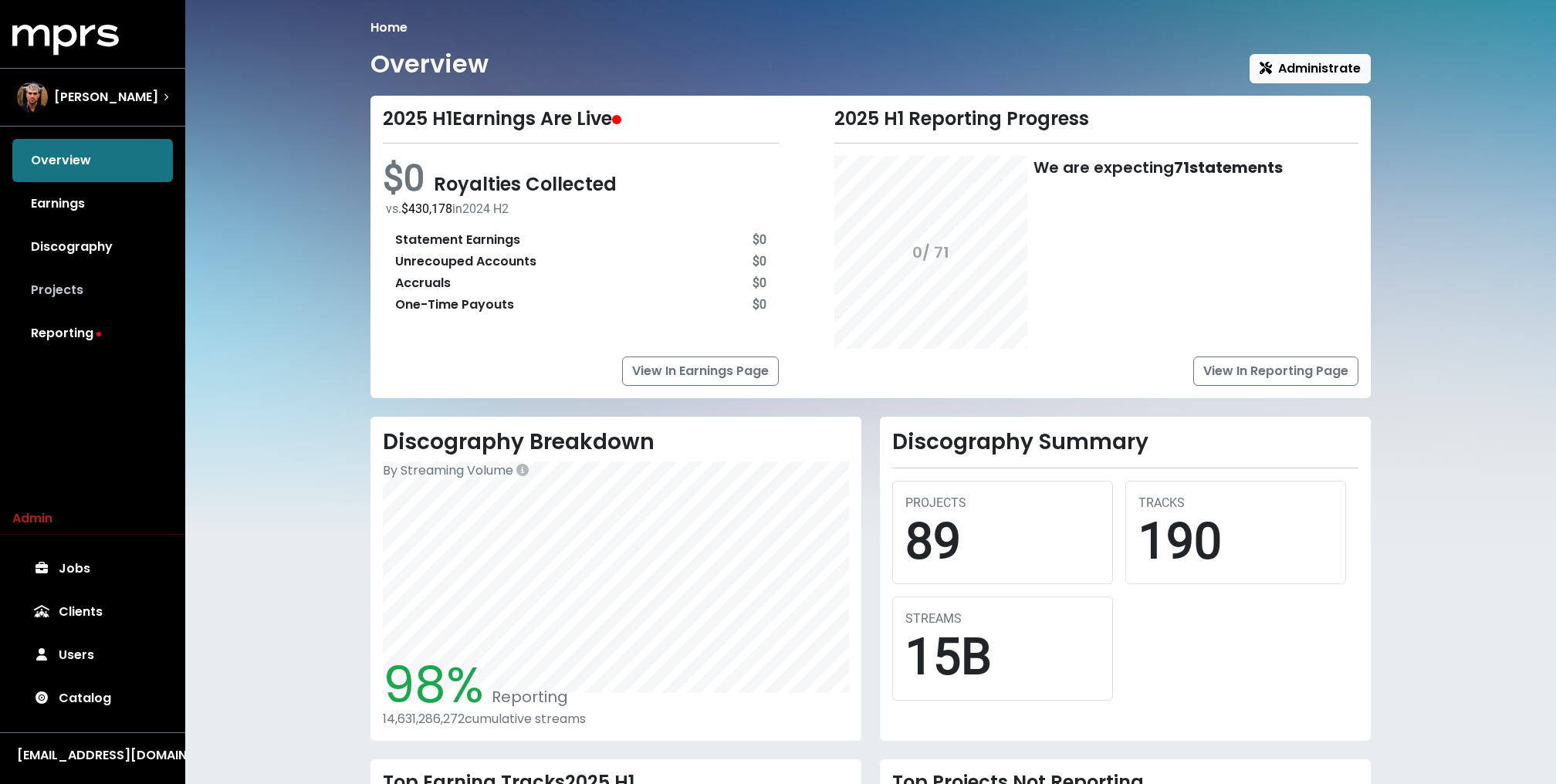
click at [62, 299] on link "Projects" at bounding box center [92, 290] width 160 height 43
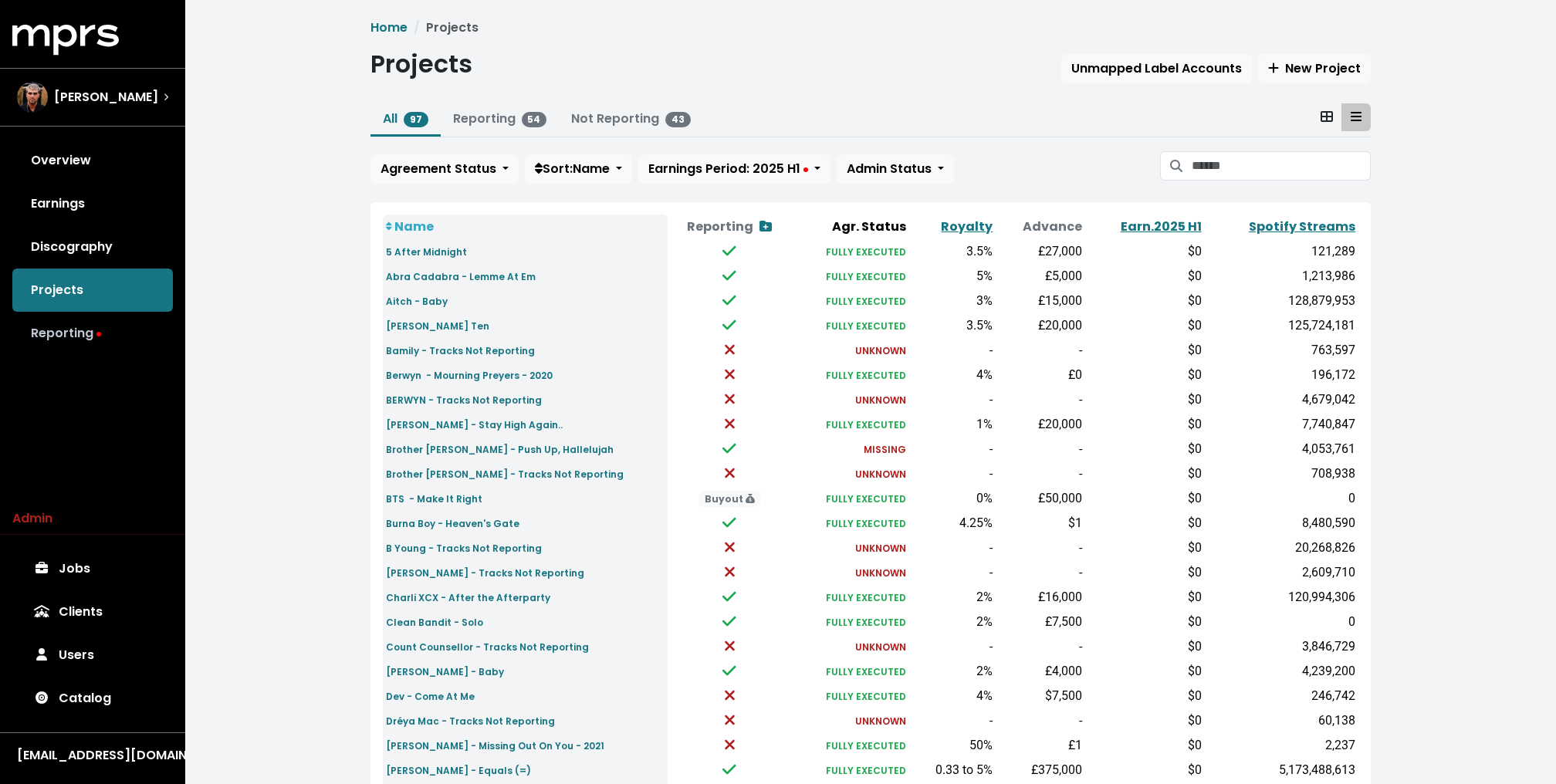
click at [52, 328] on link "Reporting" at bounding box center [92, 333] width 160 height 43
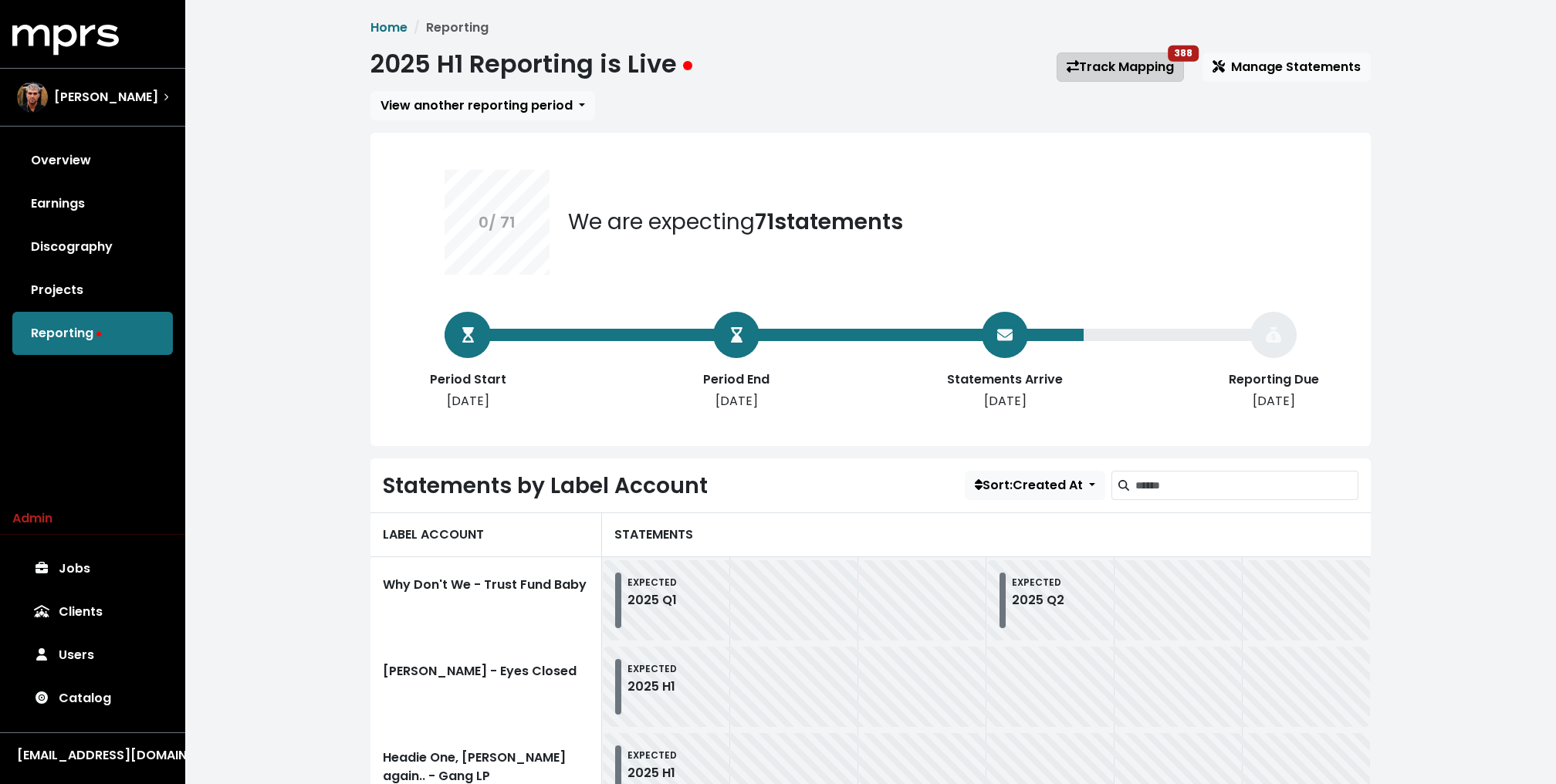
click at [1134, 74] on link "Track Mapping 388" at bounding box center [1120, 67] width 127 height 30
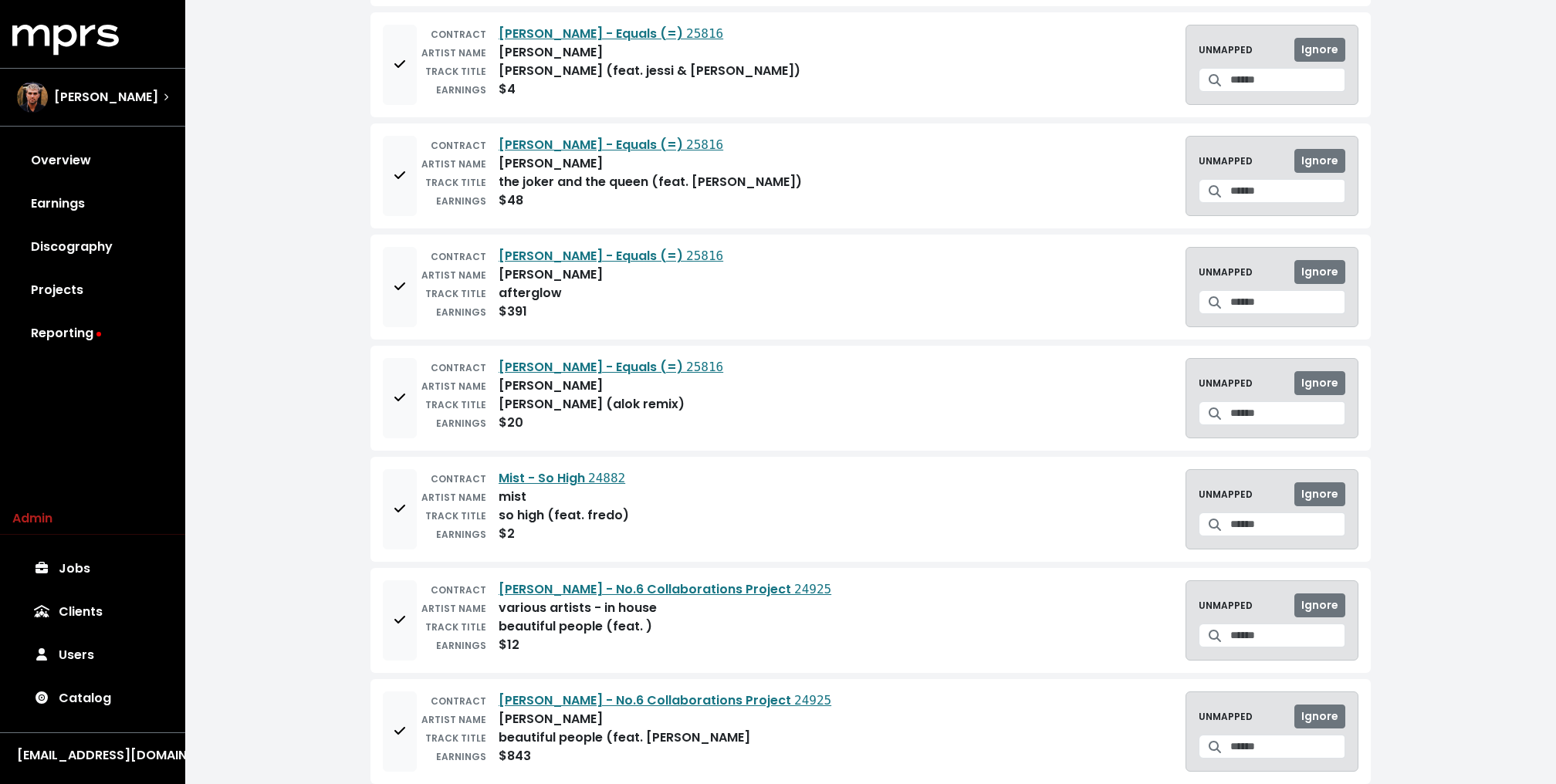
scroll to position [3836, 0]
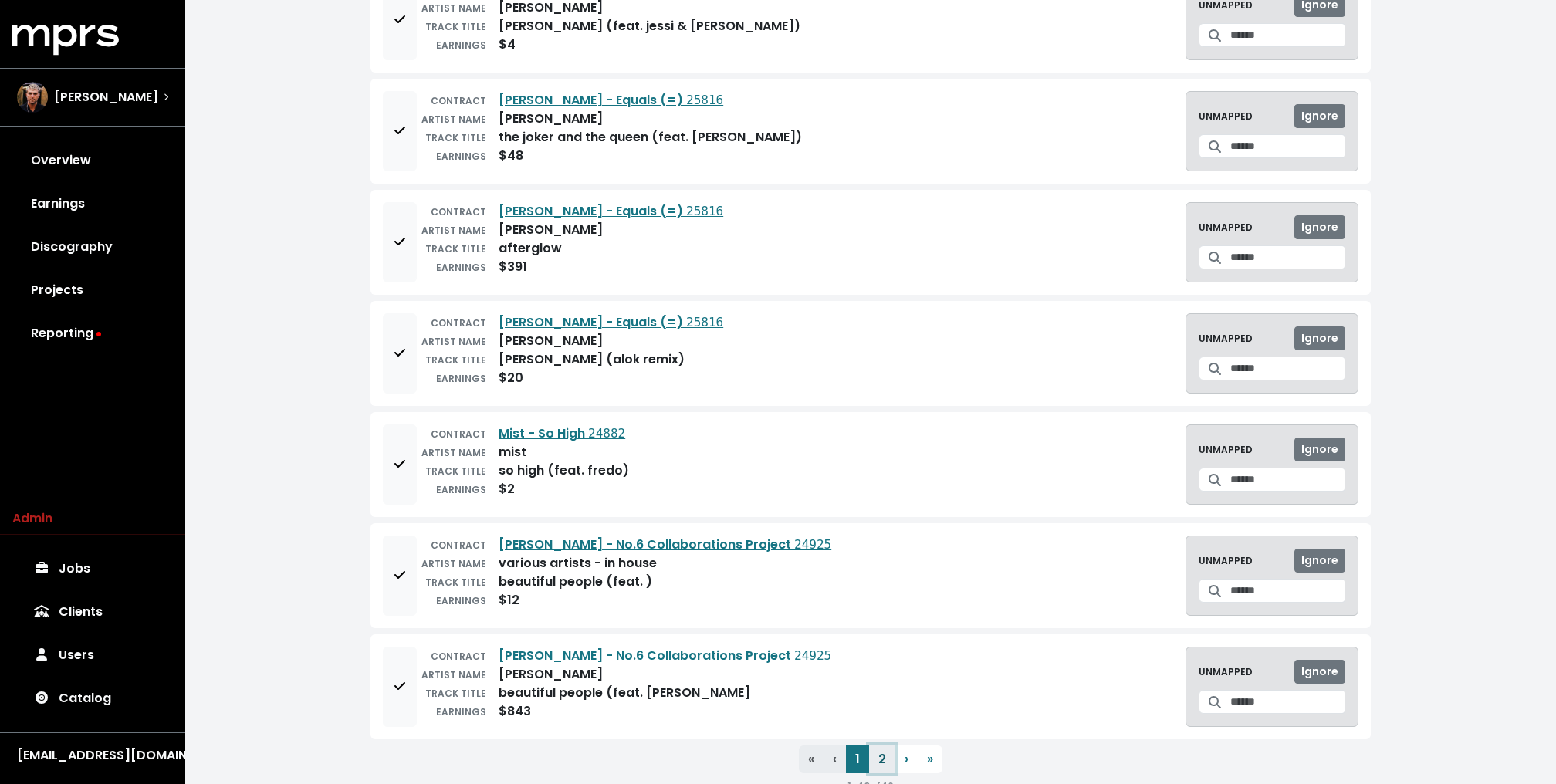
click at [876, 745] on button "2" at bounding box center [882, 759] width 26 height 28
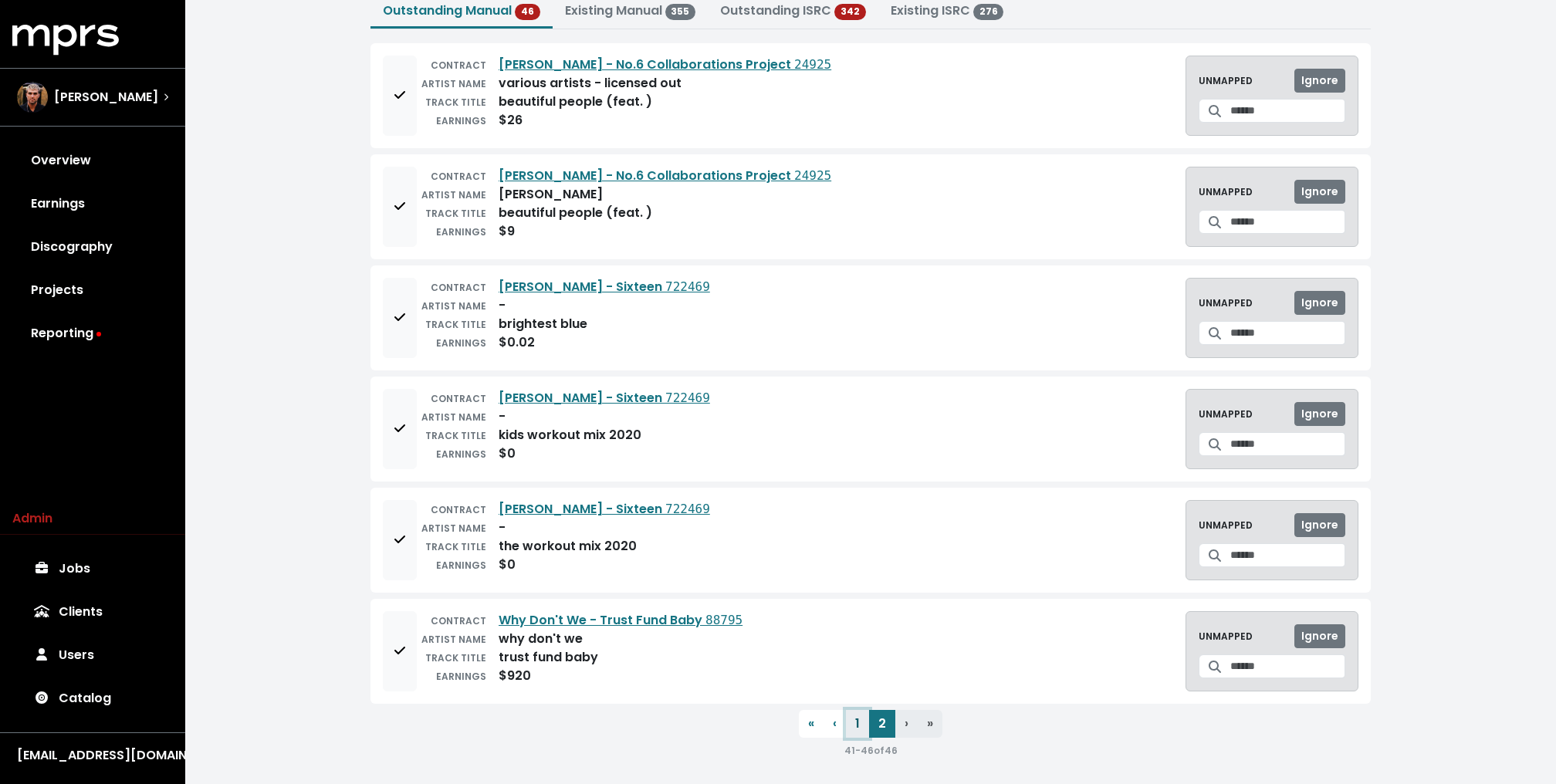
click at [861, 723] on button "1" at bounding box center [856, 723] width 23 height 28
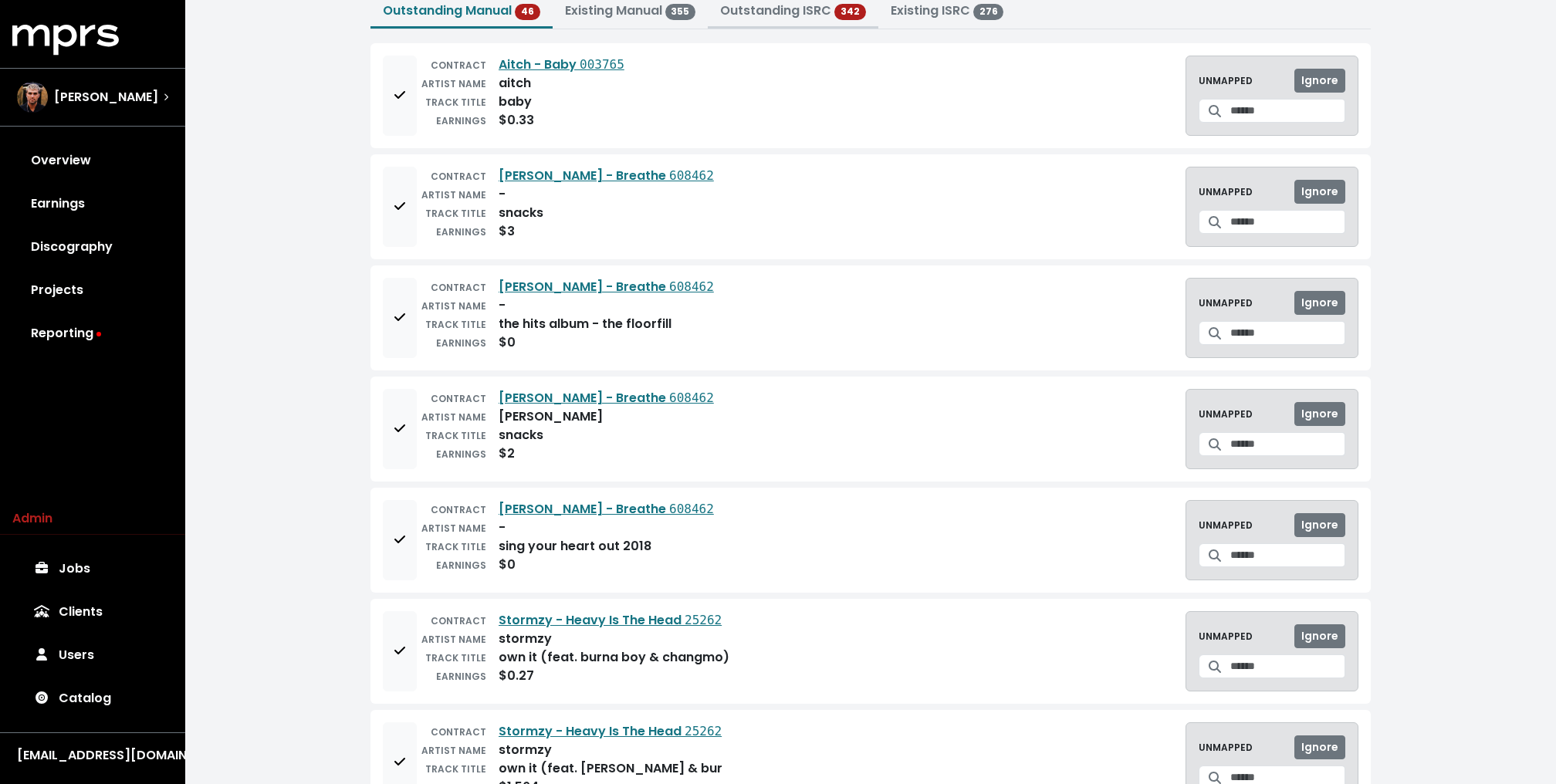
click at [802, 0] on button "Outstanding ISRC 342" at bounding box center [792, 12] width 170 height 33
click at [747, 25] on button "Outstanding ISRC 342" at bounding box center [792, 12] width 170 height 33
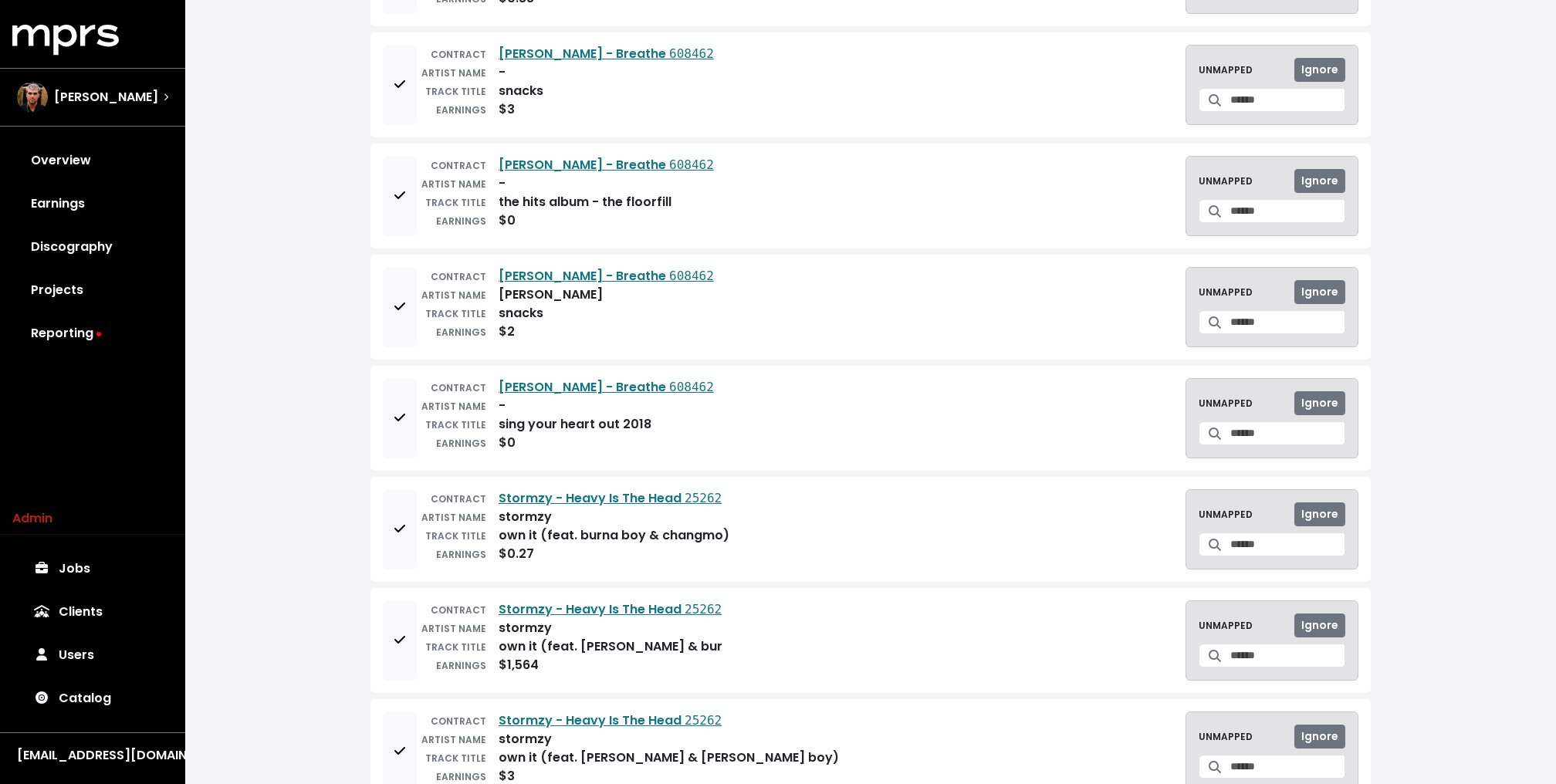
scroll to position [226, 0]
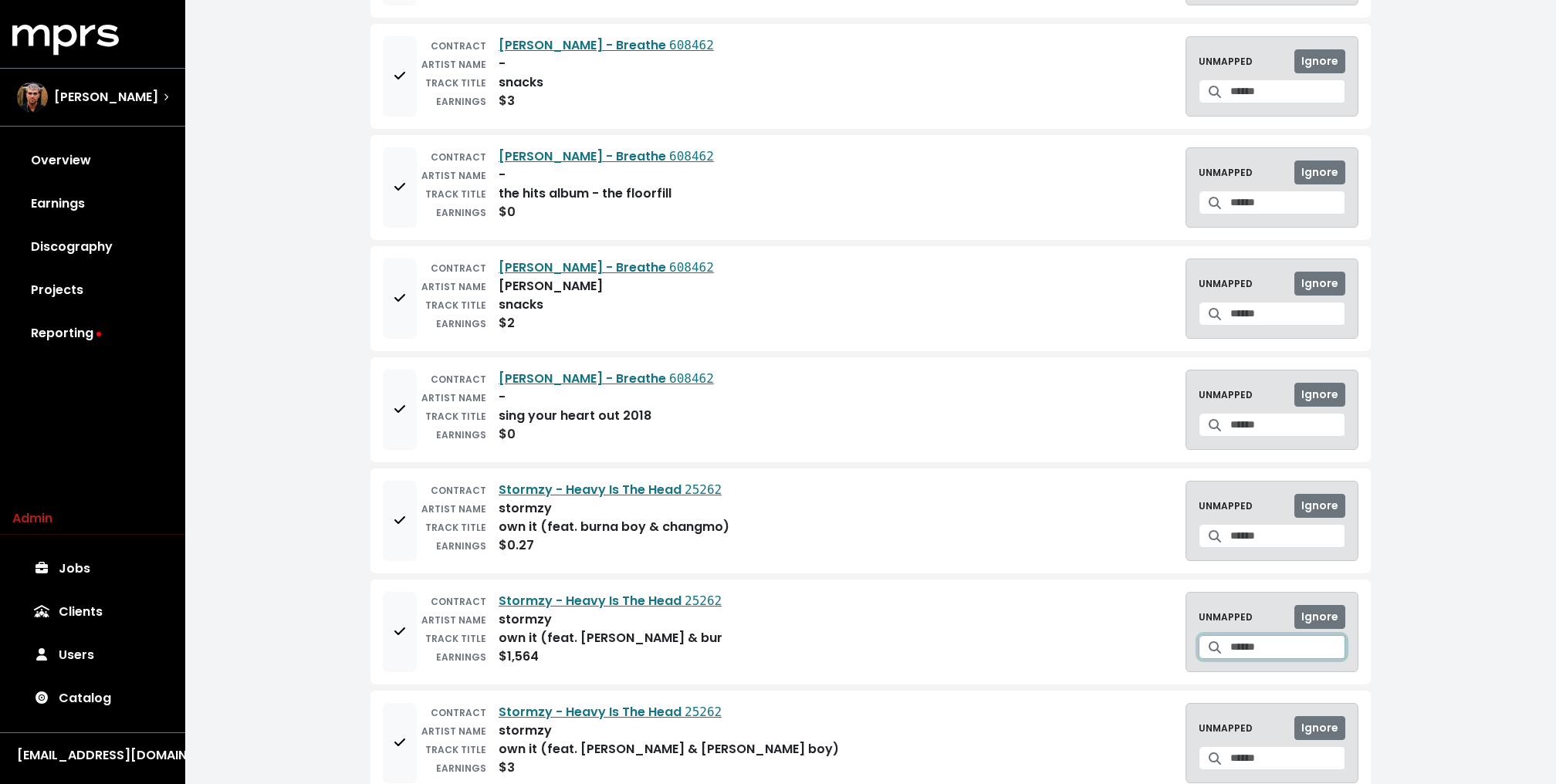
click at [1230, 635] on input "Search for a track to map to" at bounding box center [1287, 647] width 115 height 24
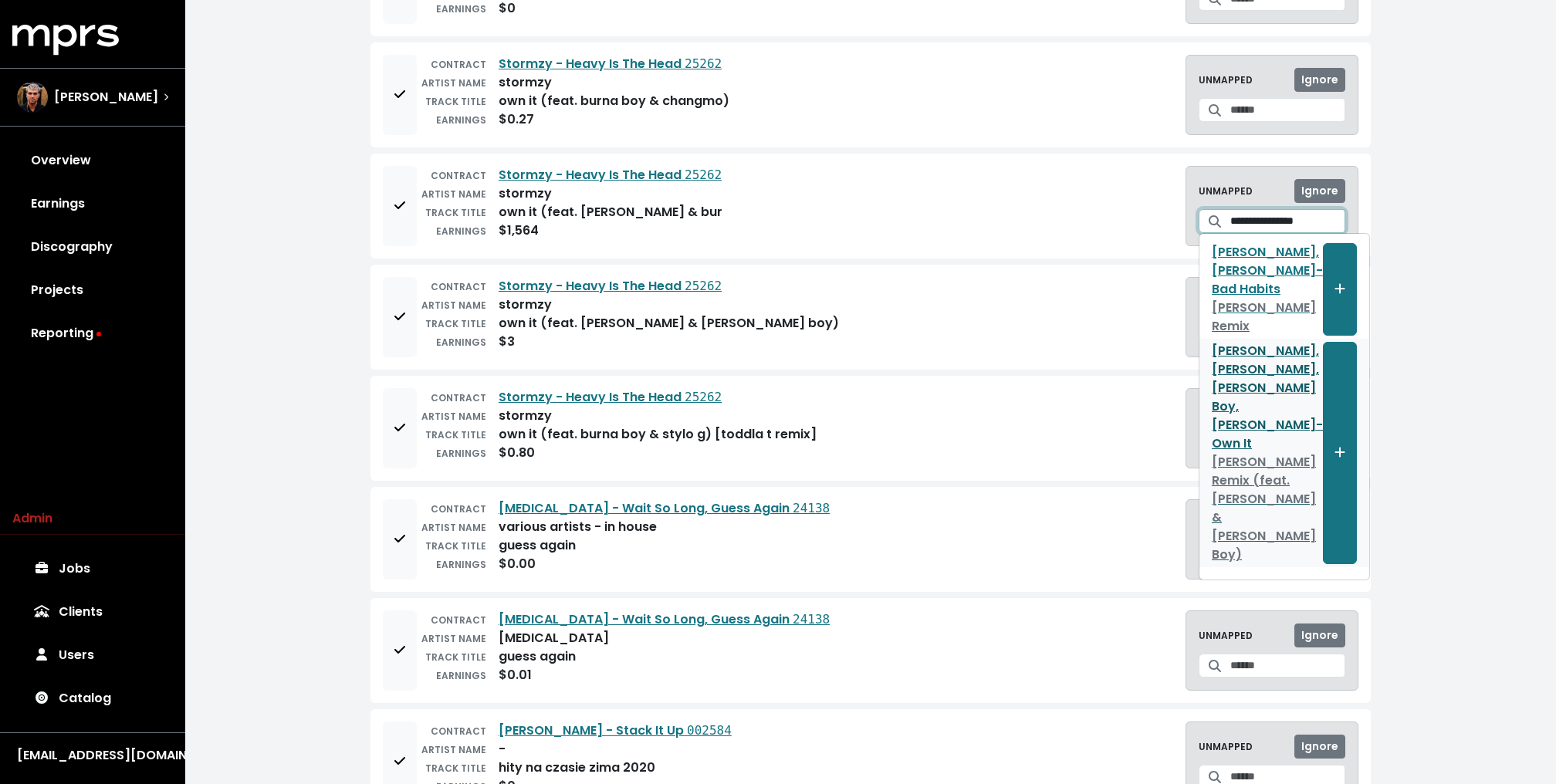
scroll to position [655, 0]
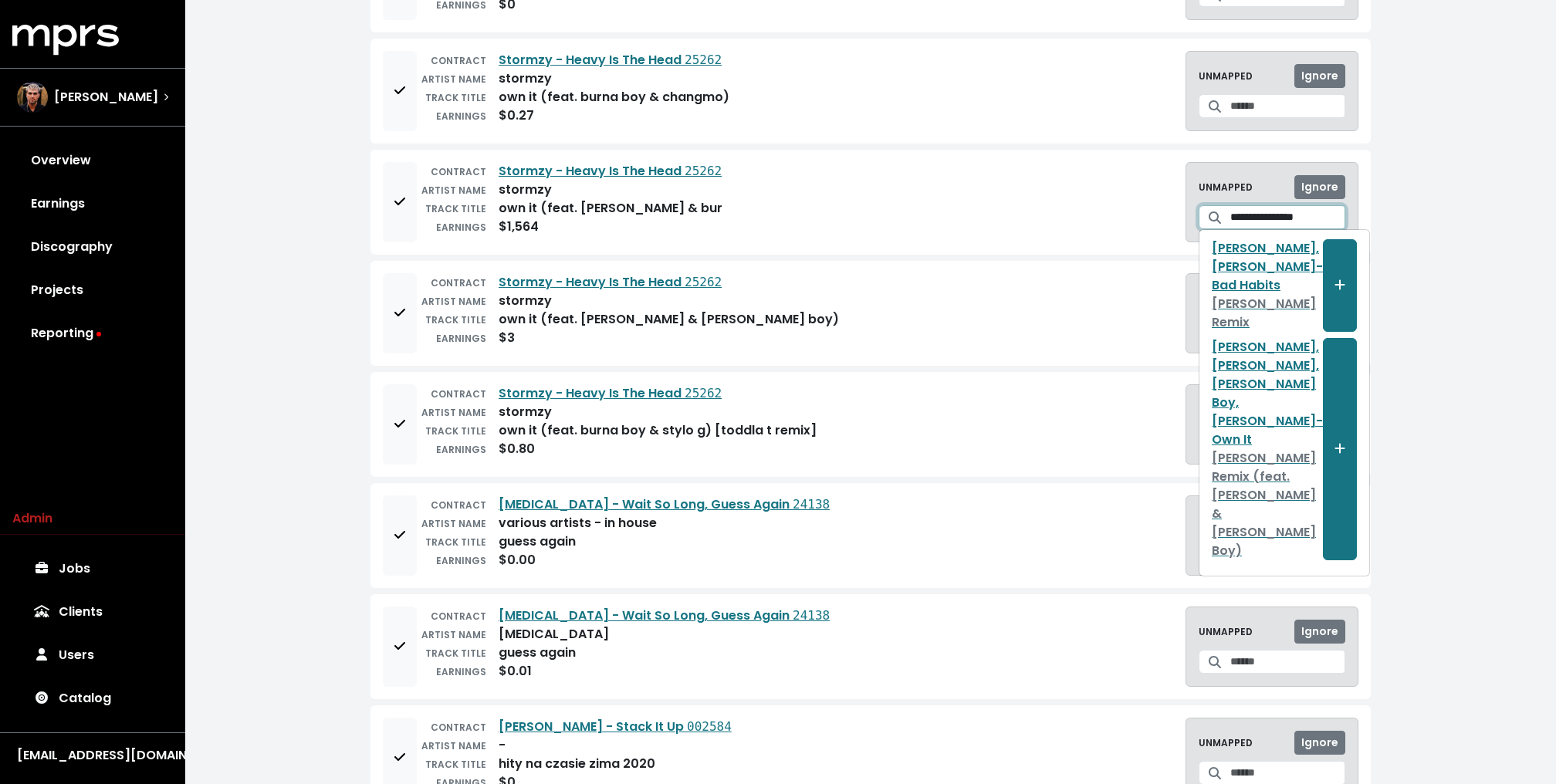
type input "**********"
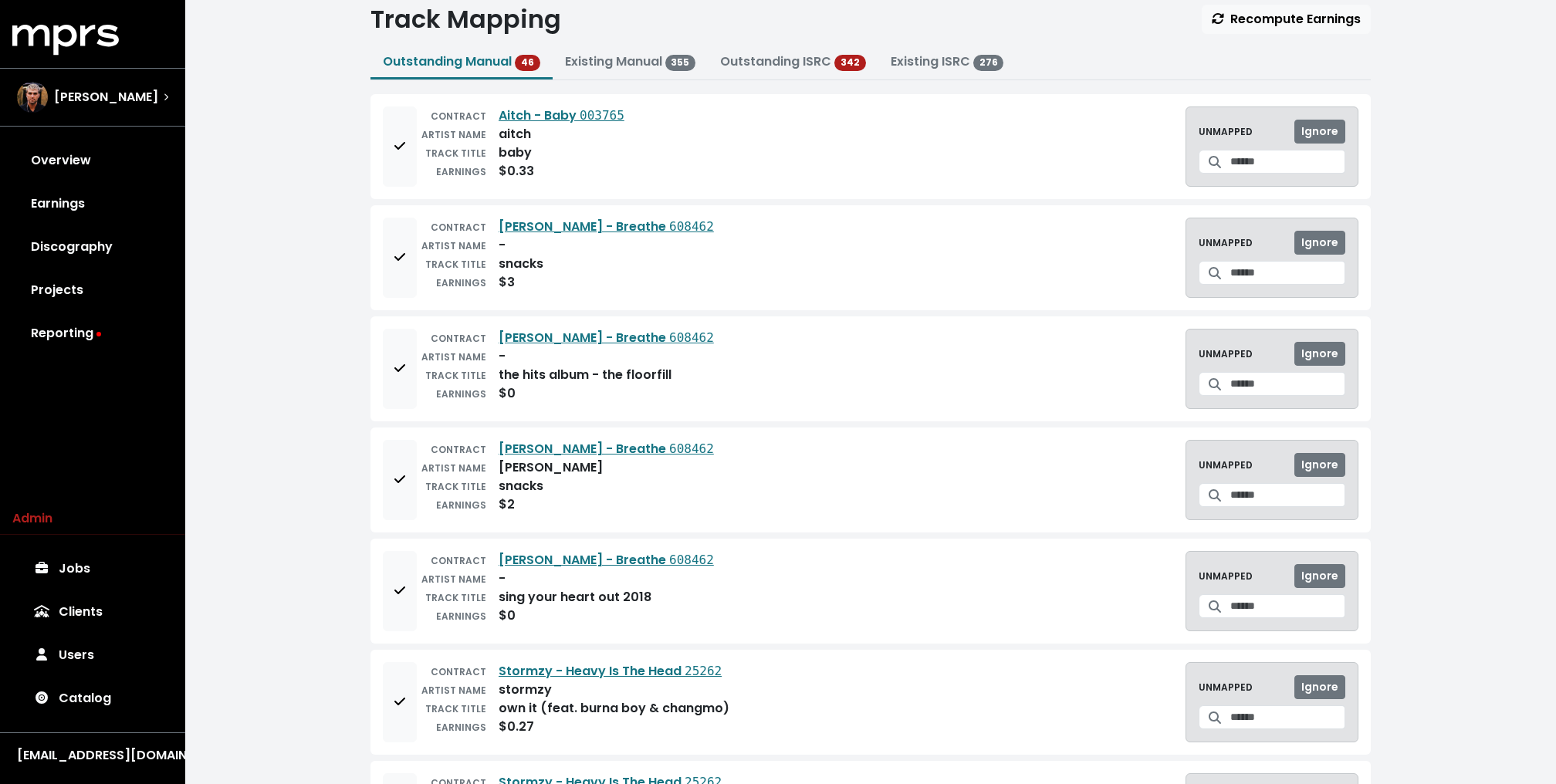
scroll to position [0, 0]
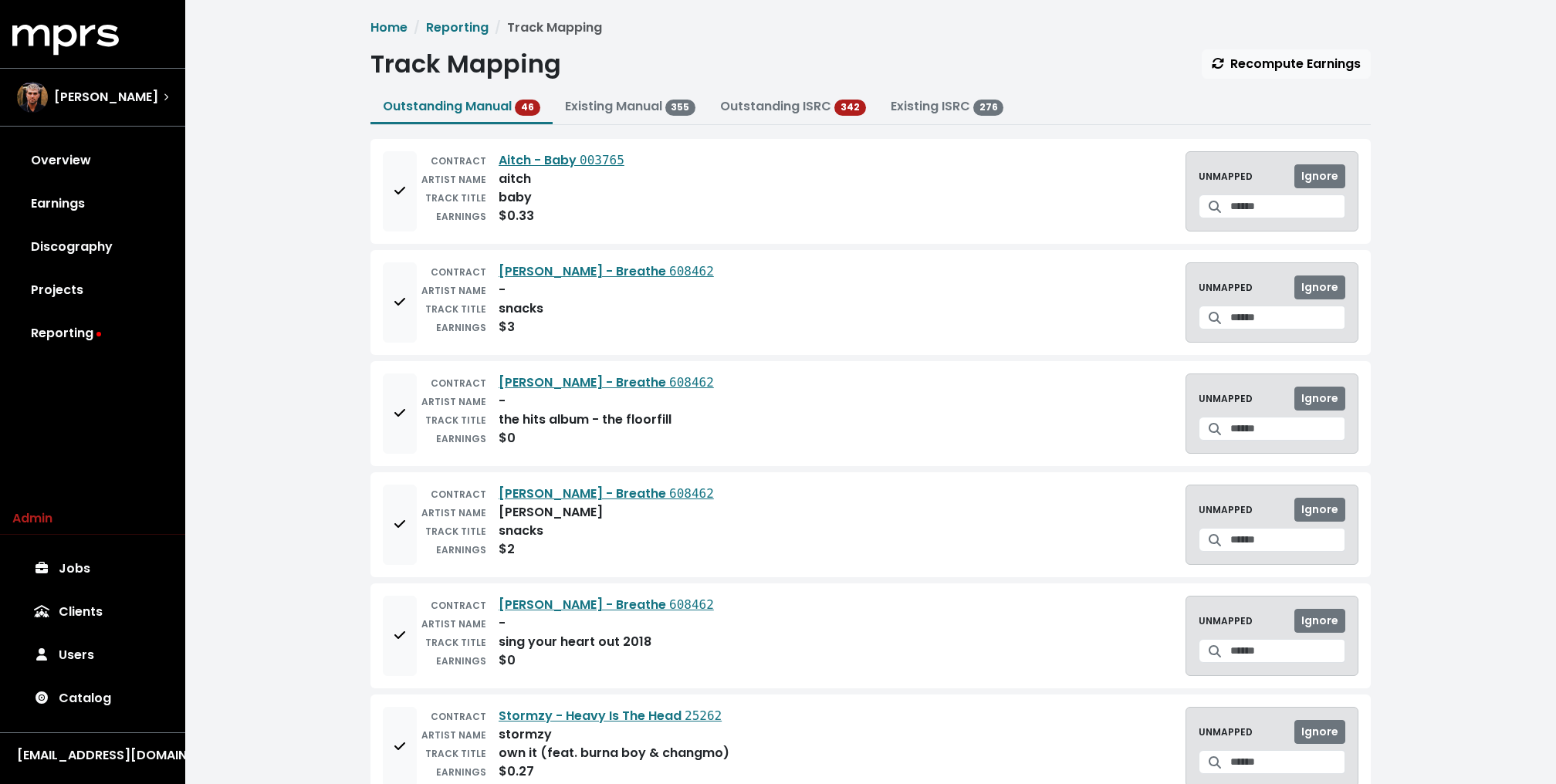
click at [101, 152] on link "Overview" at bounding box center [92, 160] width 160 height 43
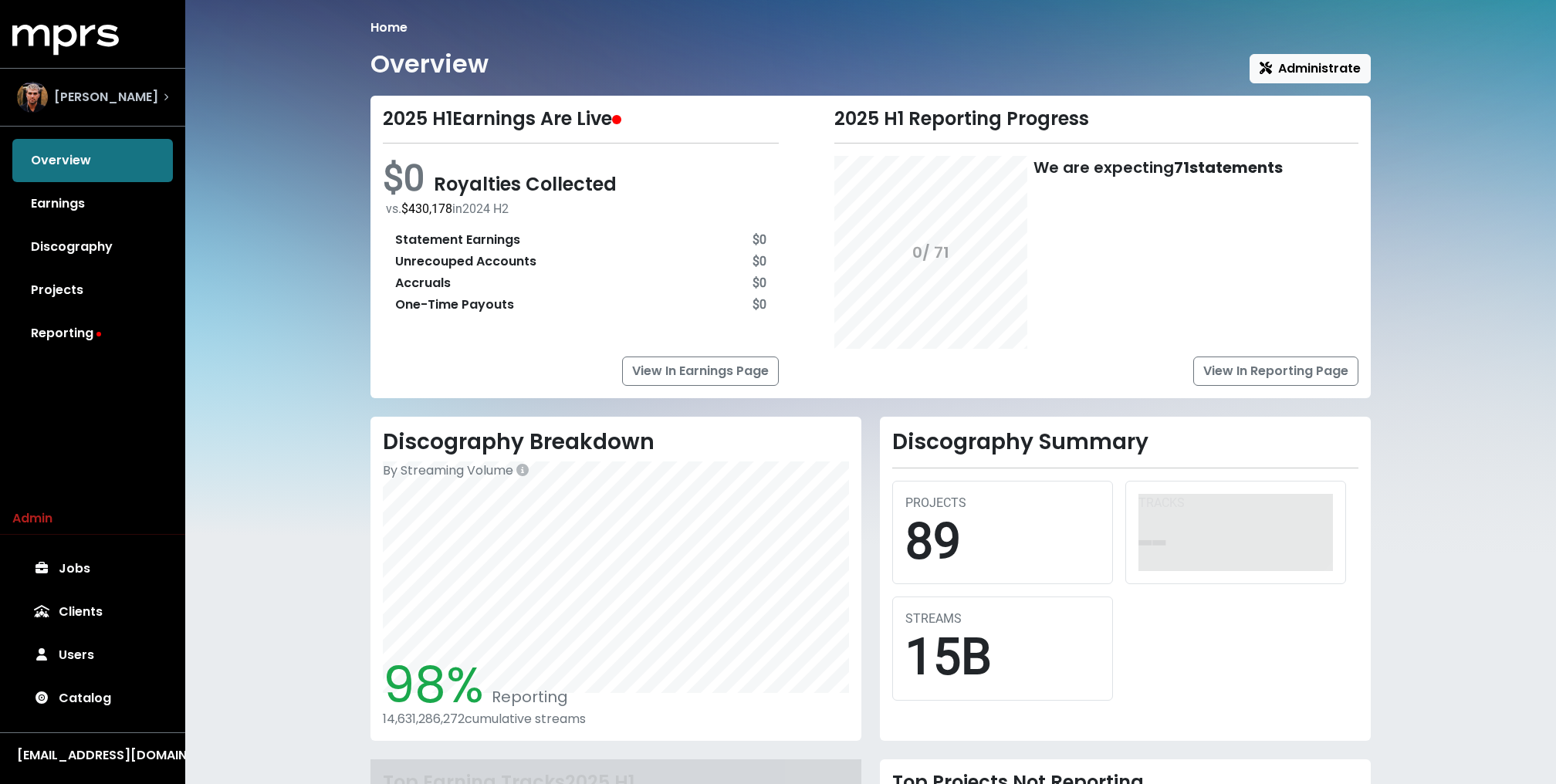
click at [99, 100] on span "Fred Gibson" at bounding box center [106, 97] width 104 height 19
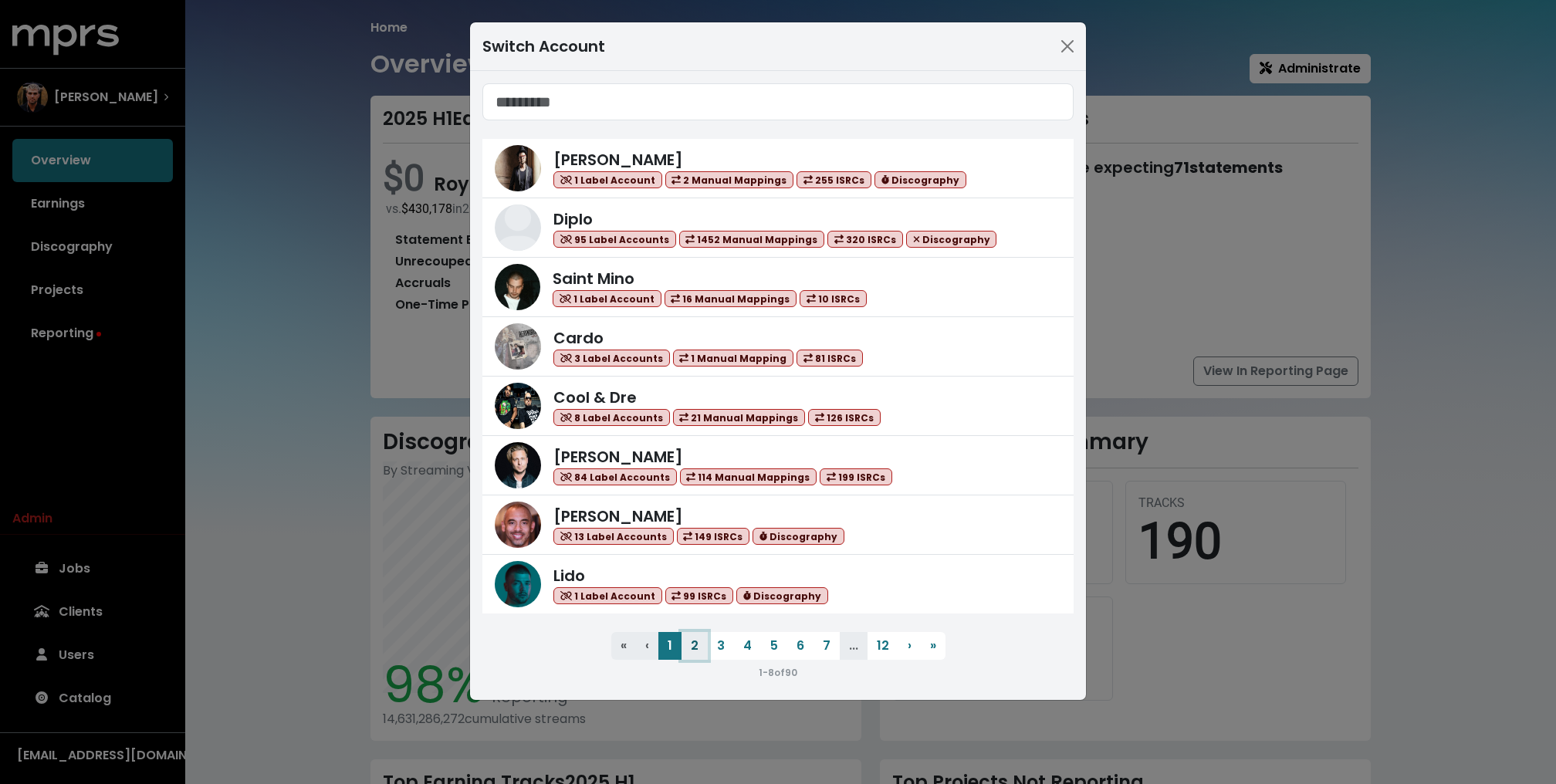
click at [690, 644] on button "2" at bounding box center [694, 645] width 26 height 28
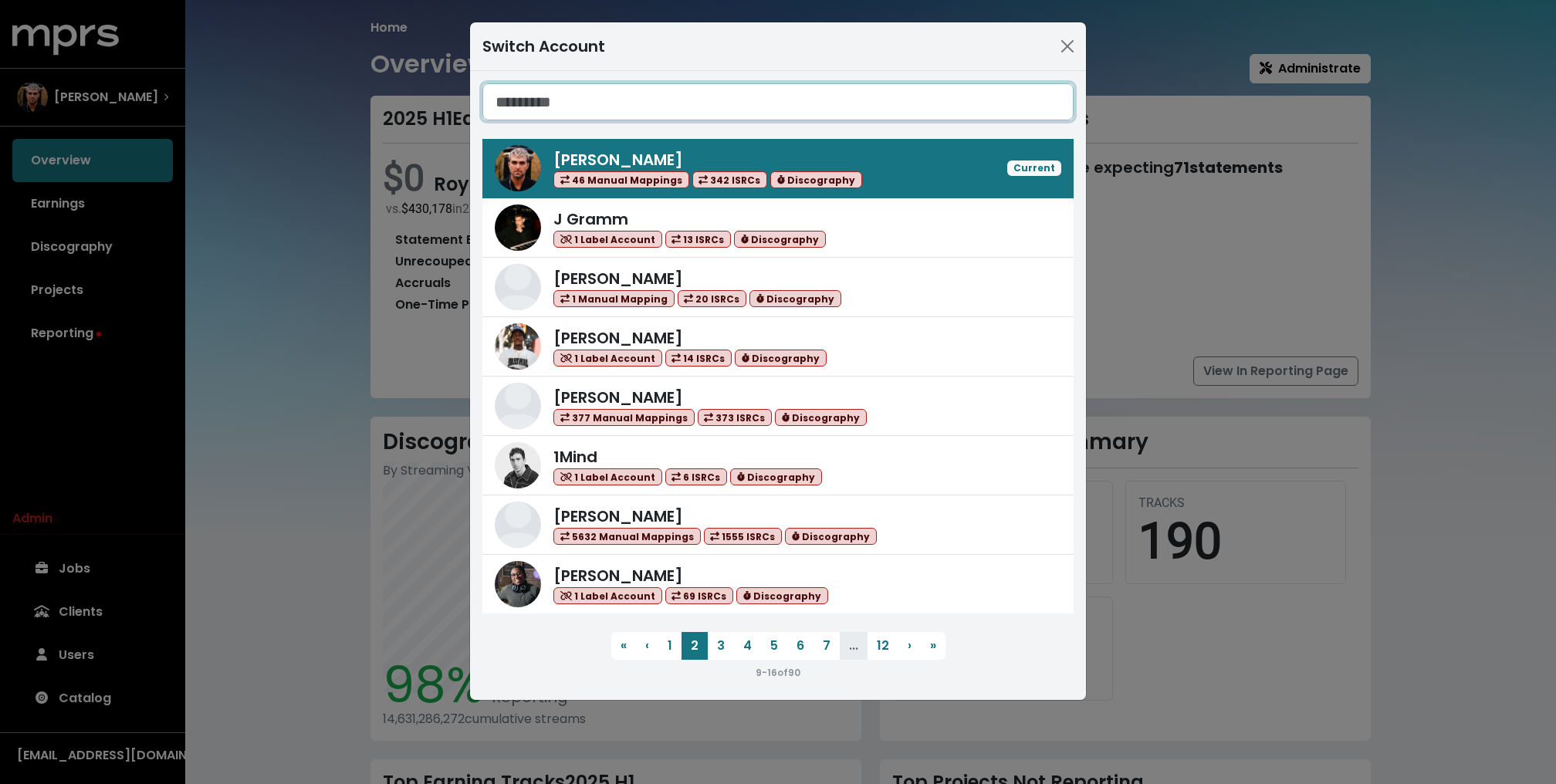
click at [541, 96] on input "Search accounts" at bounding box center [778, 102] width 591 height 37
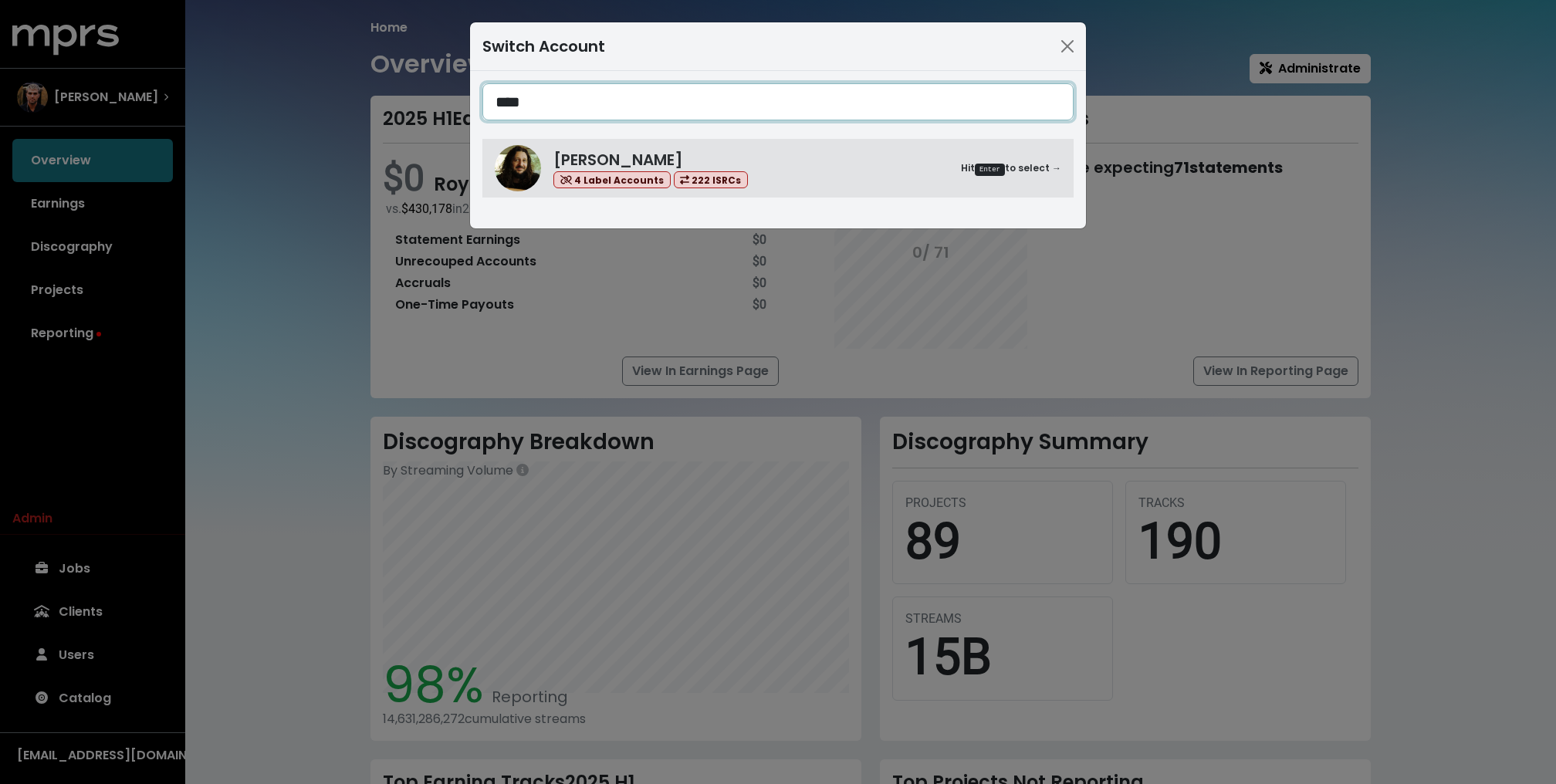
type input "****"
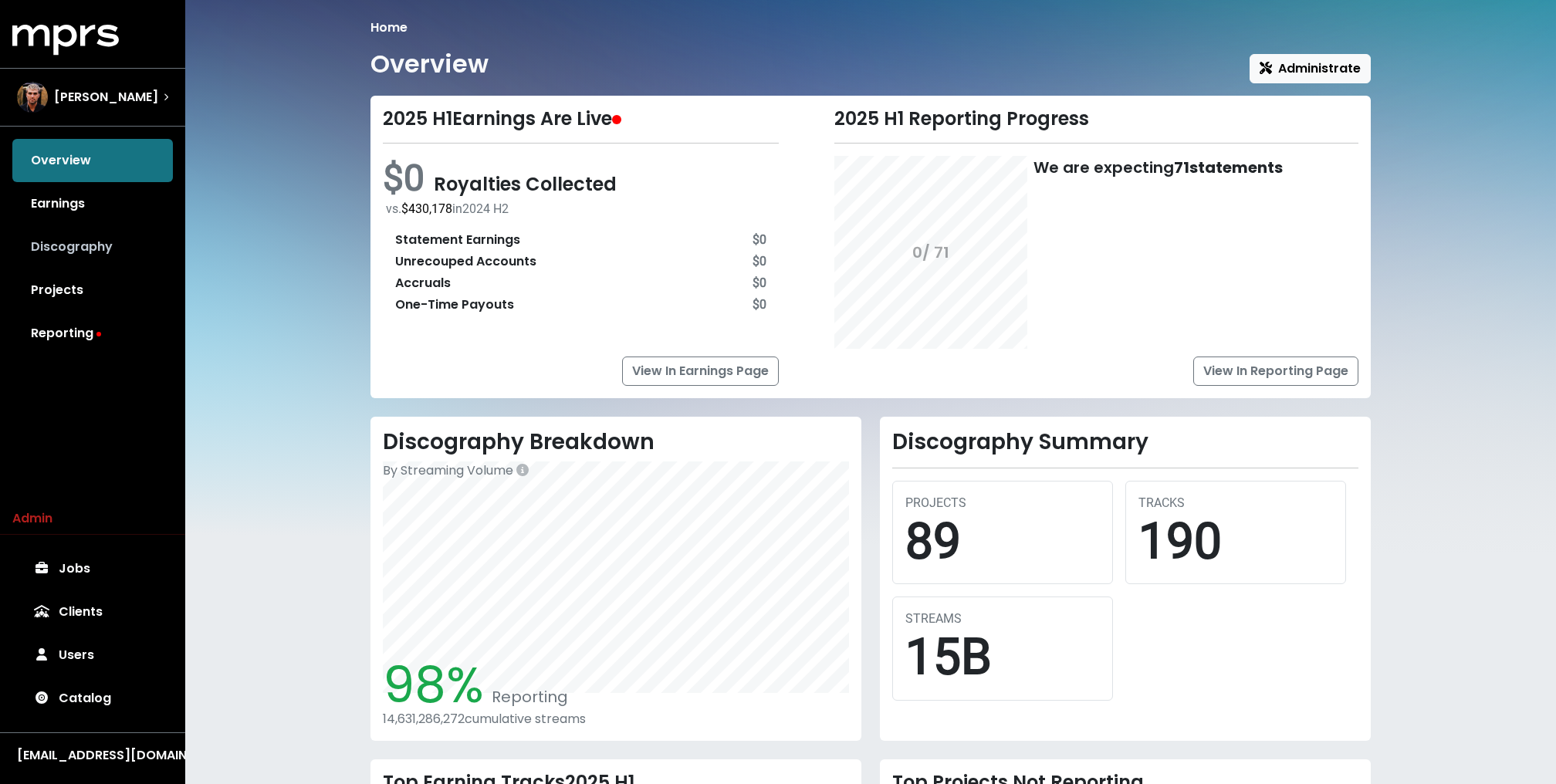
click at [106, 241] on link "Discography" at bounding box center [92, 246] width 160 height 43
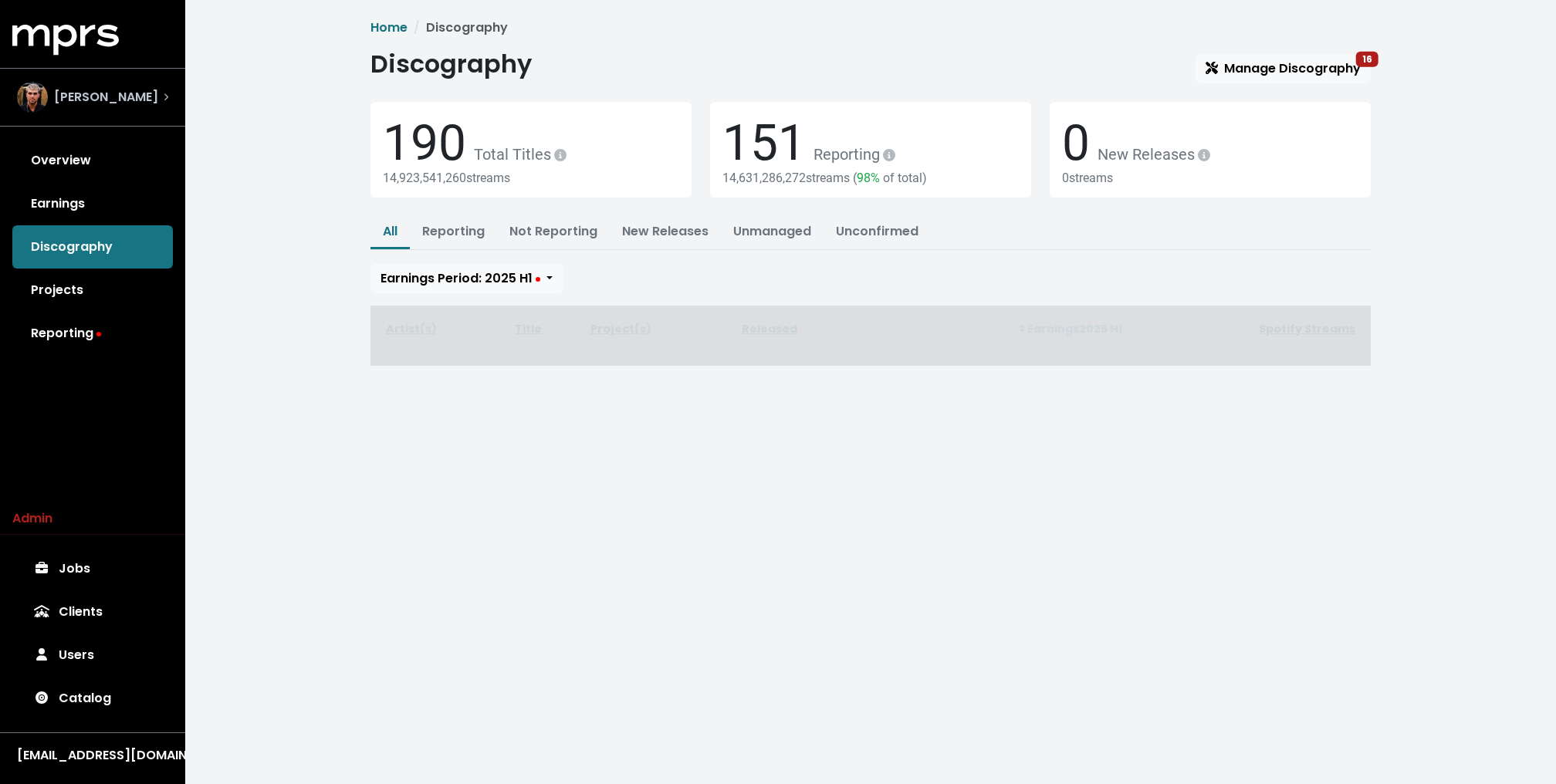
click at [96, 96] on span "Fred Gibson" at bounding box center [106, 97] width 104 height 19
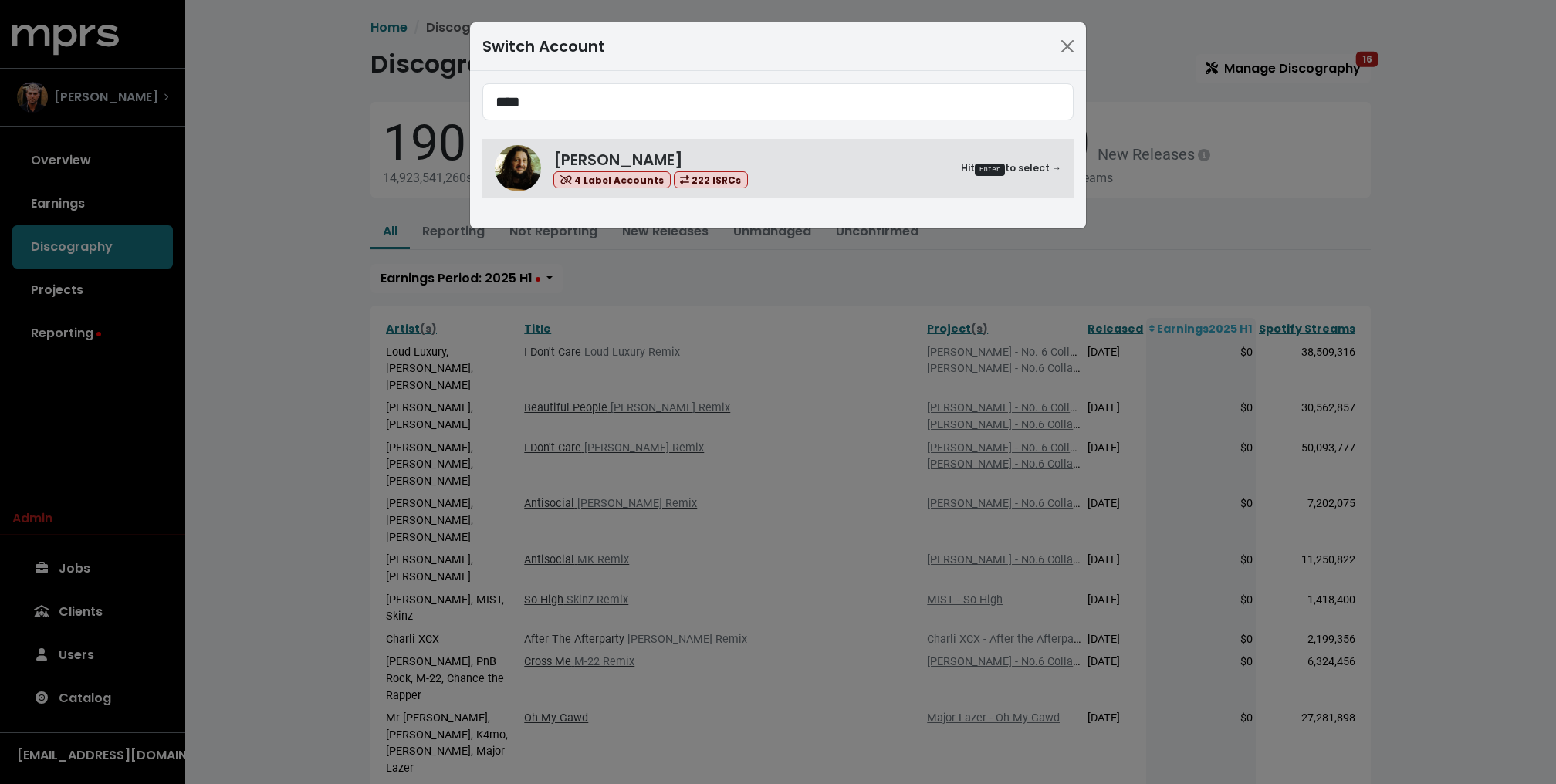
type input "****"
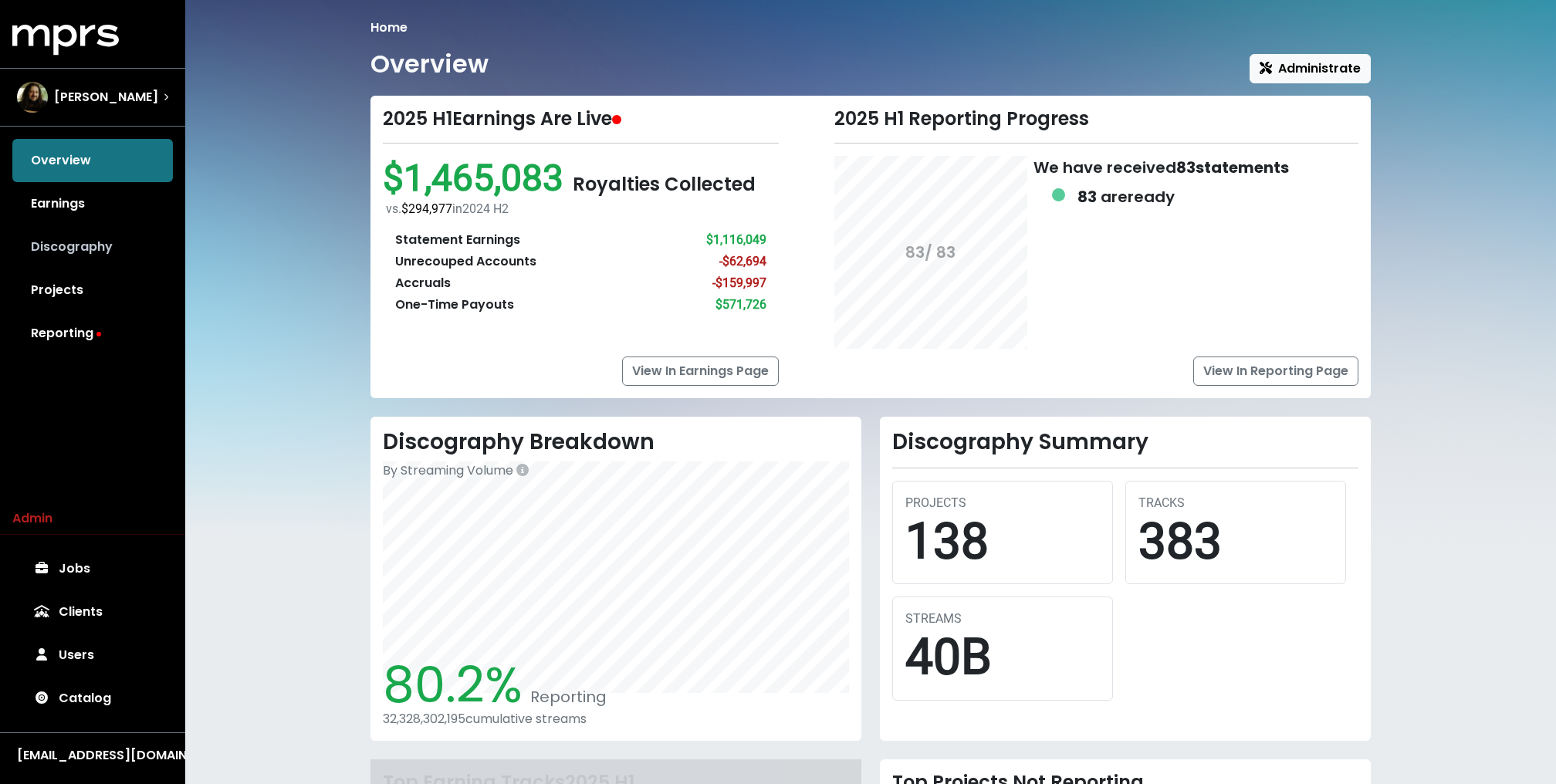
click at [89, 236] on link "Discography" at bounding box center [92, 246] width 160 height 43
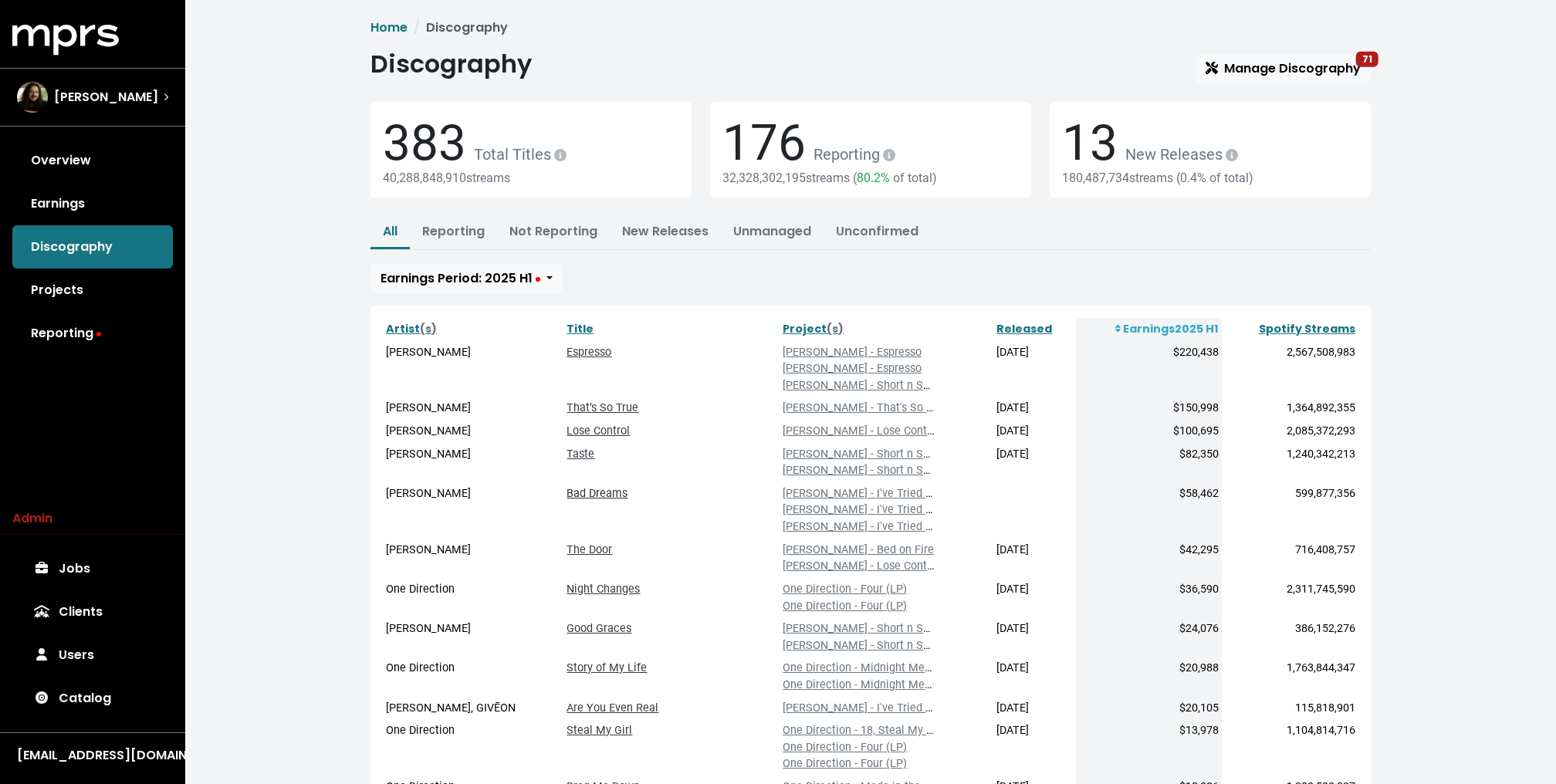
click at [567, 497] on link "Bad Dreams" at bounding box center [597, 493] width 61 height 13
click at [1016, 330] on link "Released" at bounding box center [1024, 329] width 56 height 15
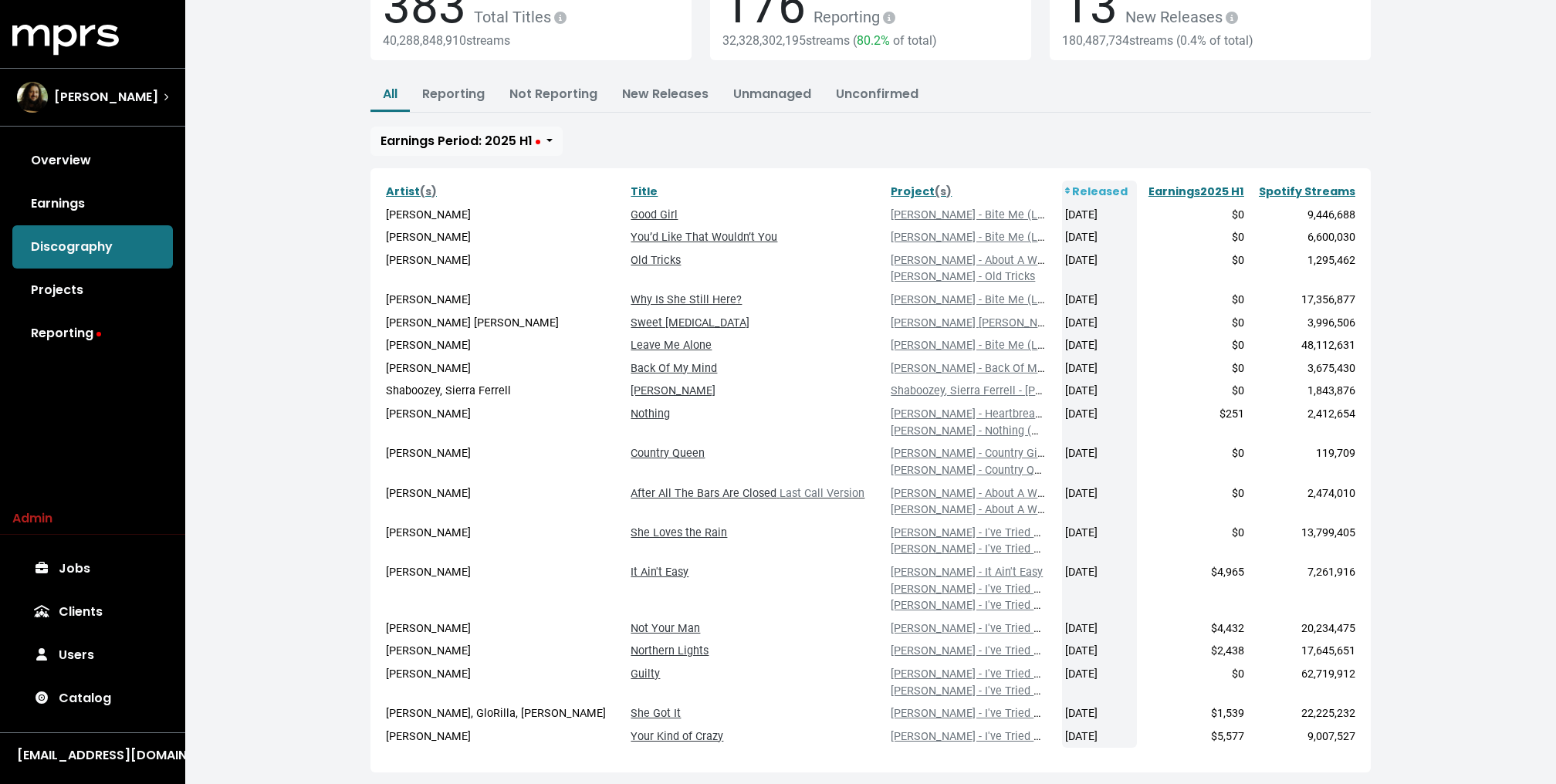
scroll to position [202, 0]
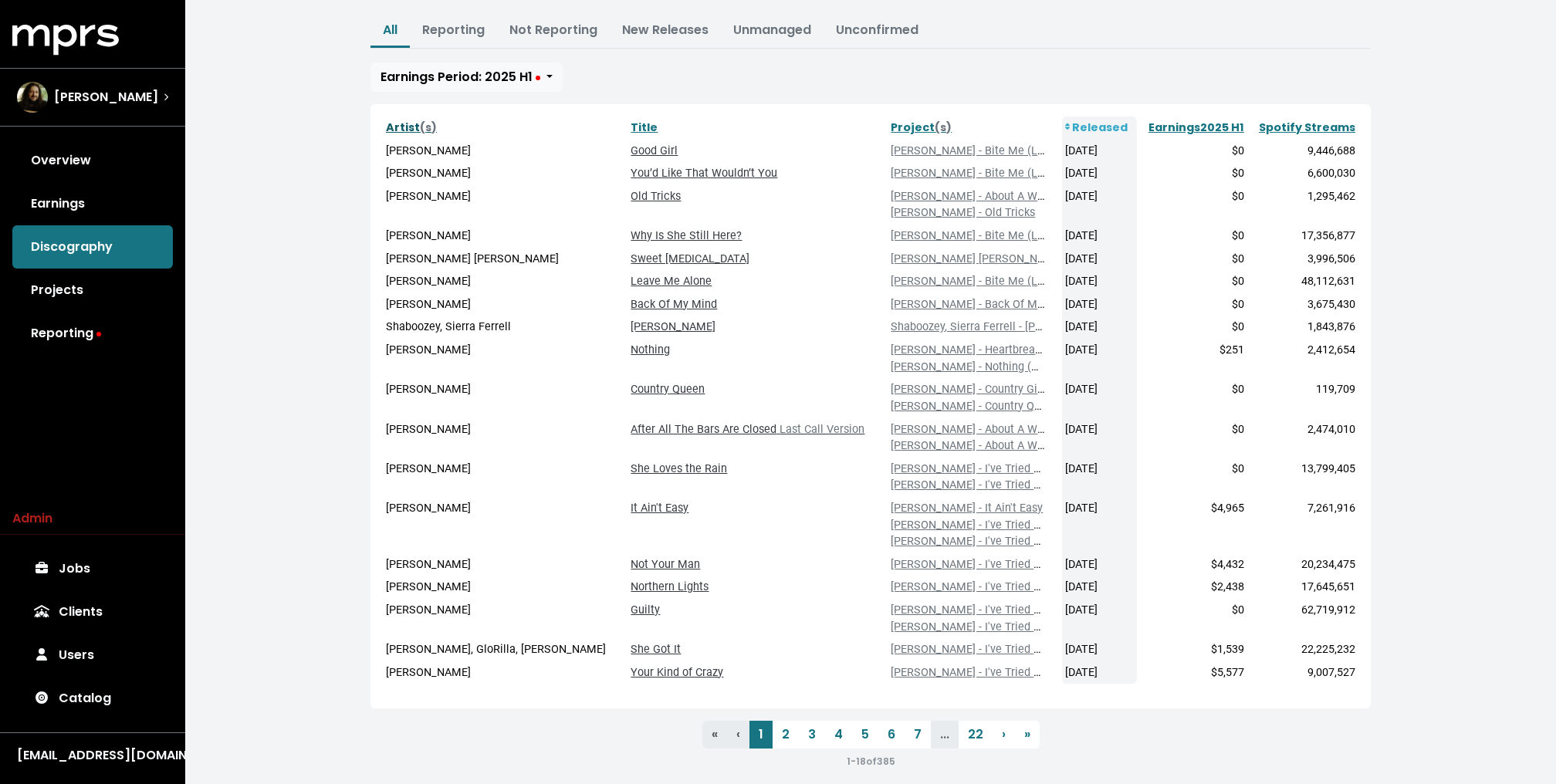
click at [397, 127] on link "Artist (s)" at bounding box center [412, 127] width 51 height 15
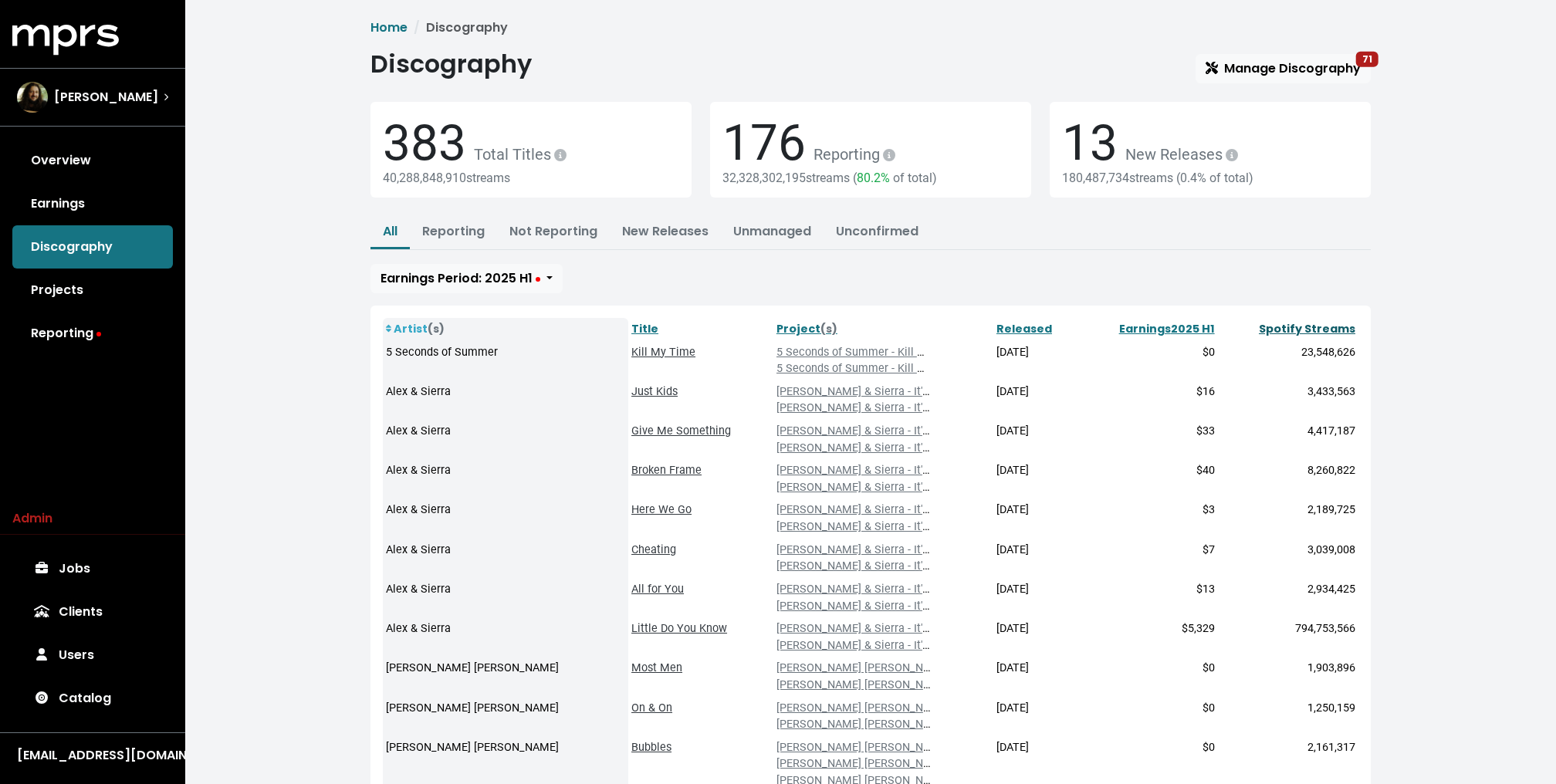
click at [1291, 327] on link "Spotify Streams" at bounding box center [1307, 329] width 97 height 15
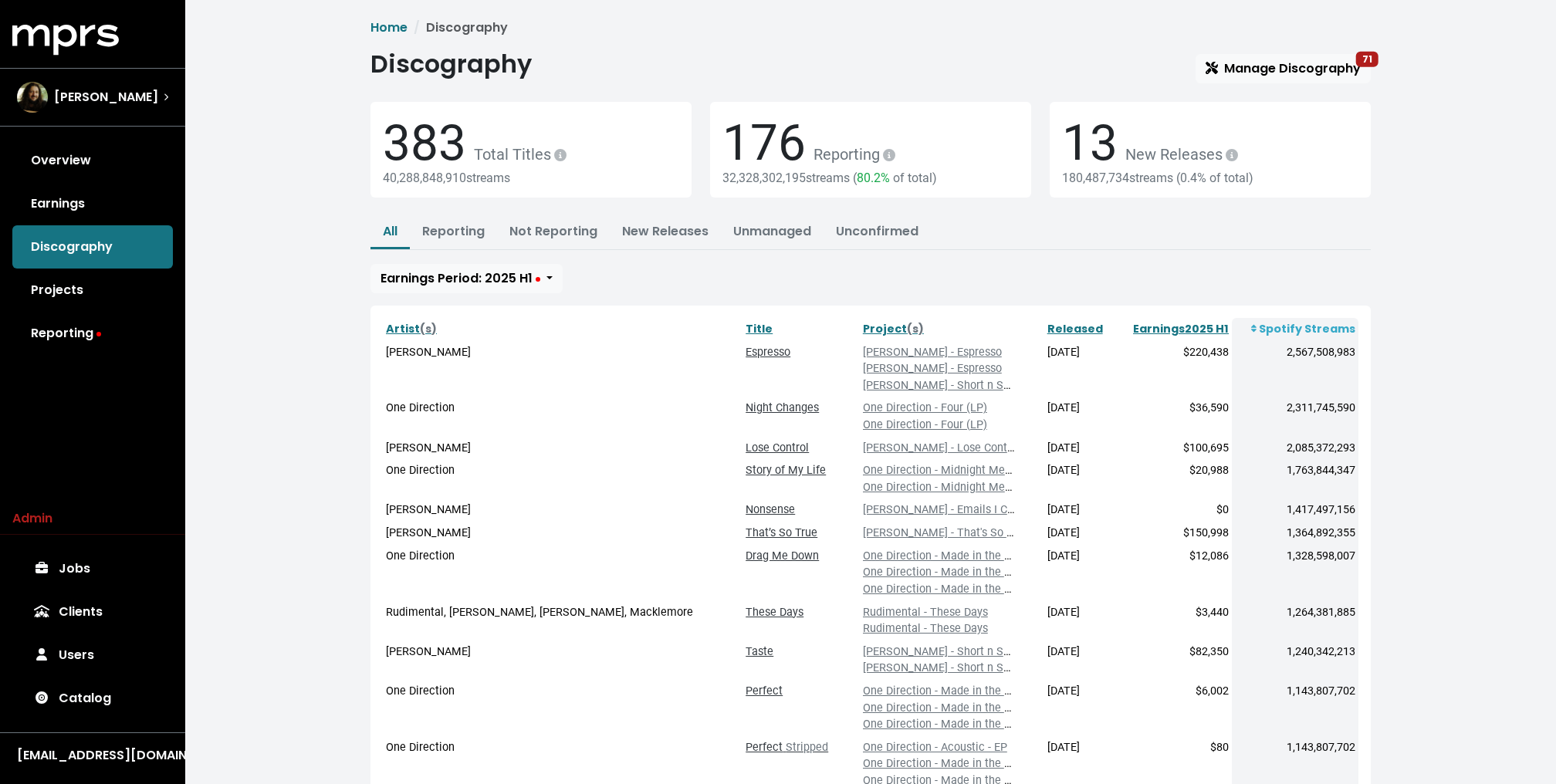
click at [1016, 282] on div "All Reporting Not Reporting New Releases Unmanaged Unconfirmed Earnings Period:…" at bounding box center [870, 254] width 1000 height 77
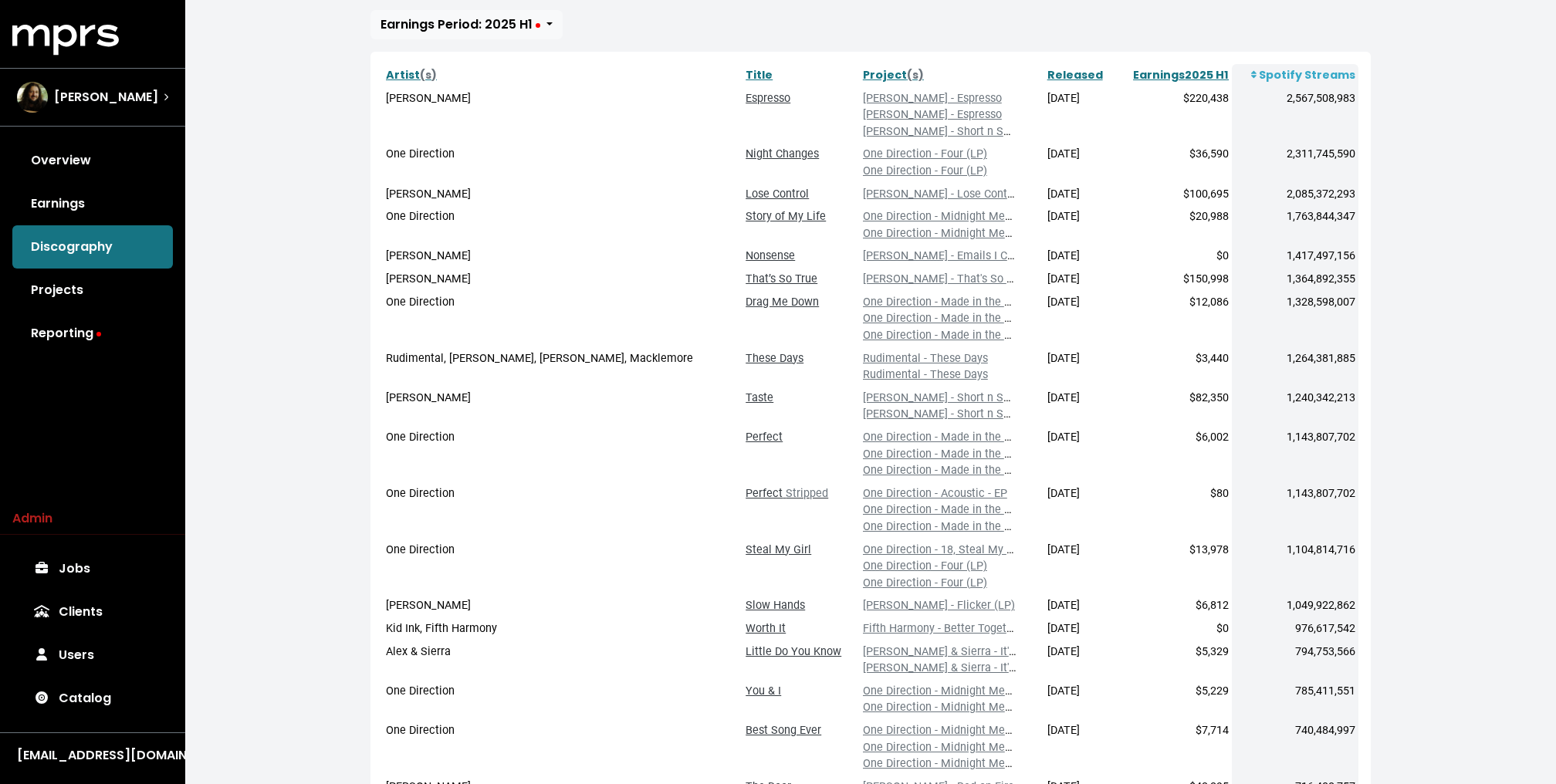
scroll to position [400, 0]
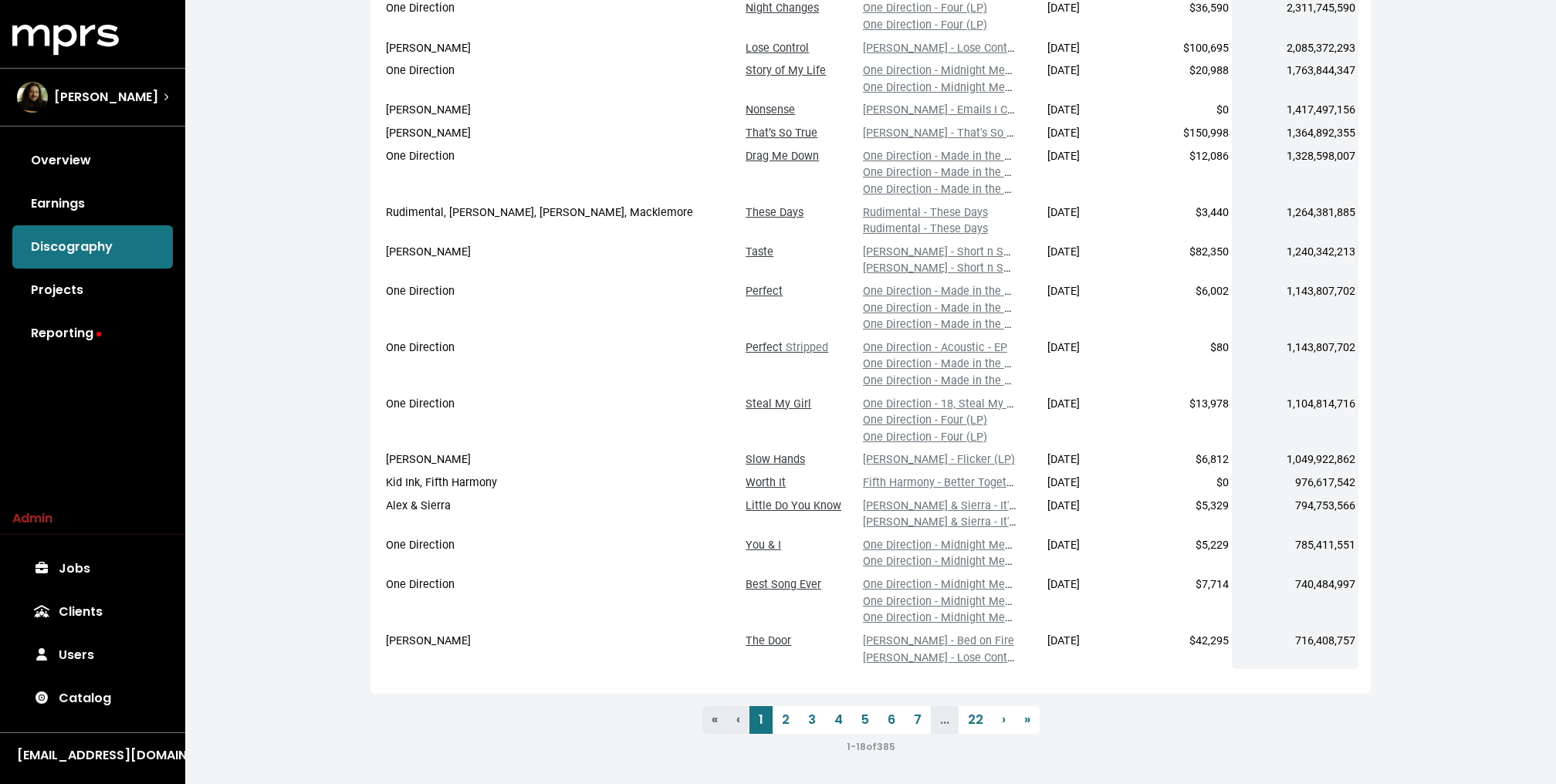
click at [324, 345] on div "Home Discography Discography Manage Discography 71 383 Total Titles 40,288,848,…" at bounding box center [871, 193] width 1370 height 1185
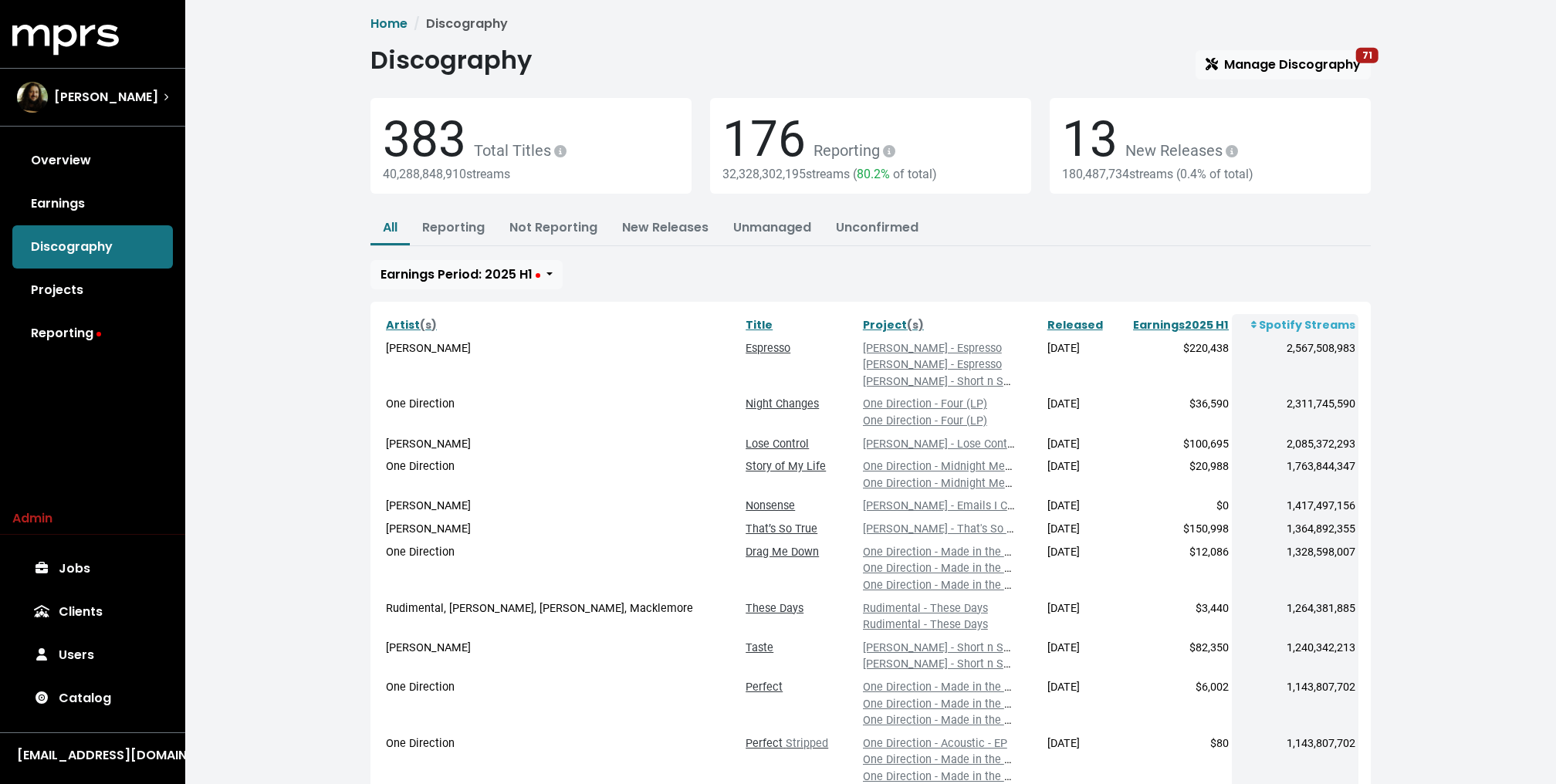
scroll to position [0, 0]
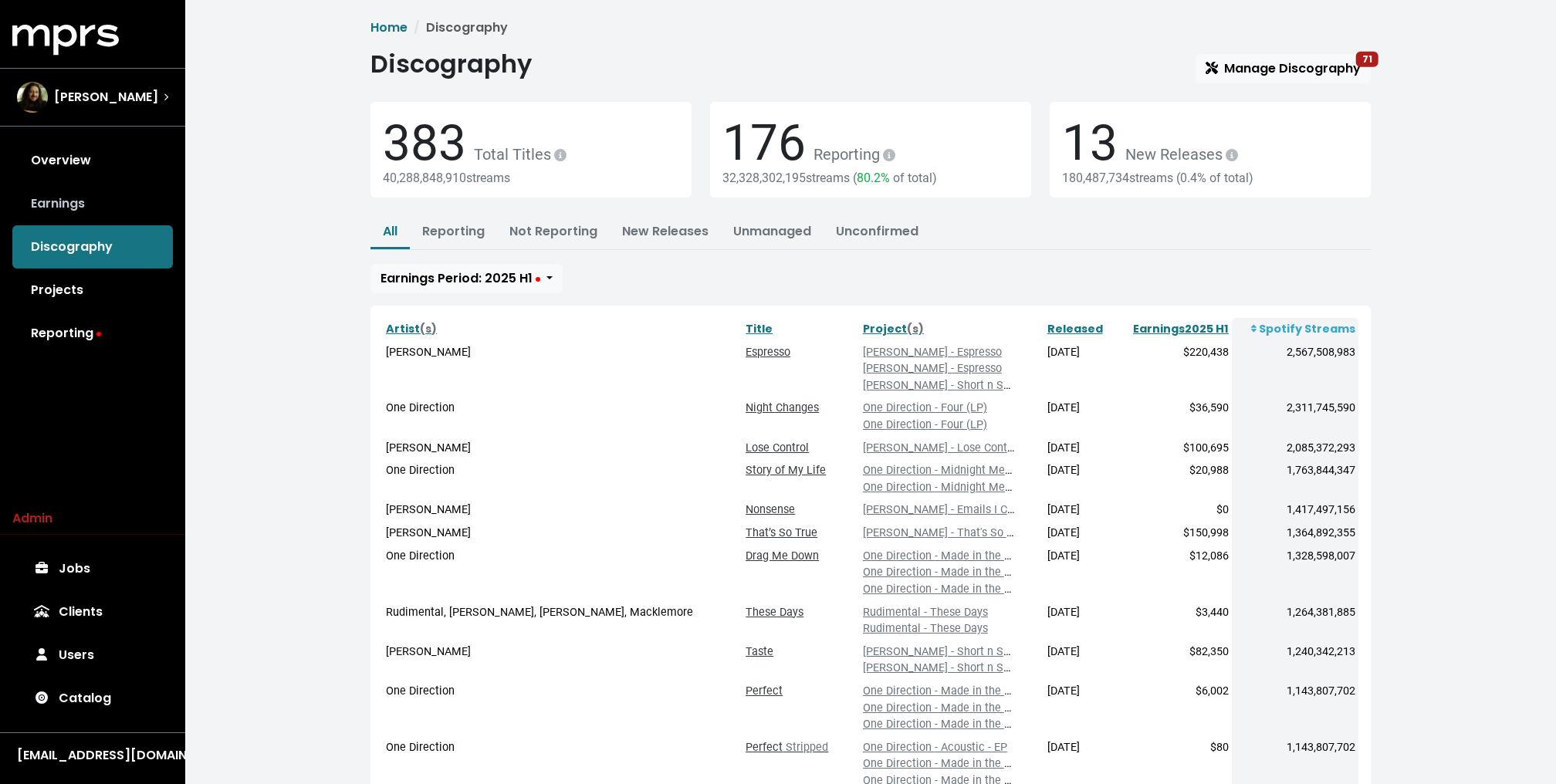
click at [80, 219] on link "Earnings" at bounding box center [92, 203] width 160 height 43
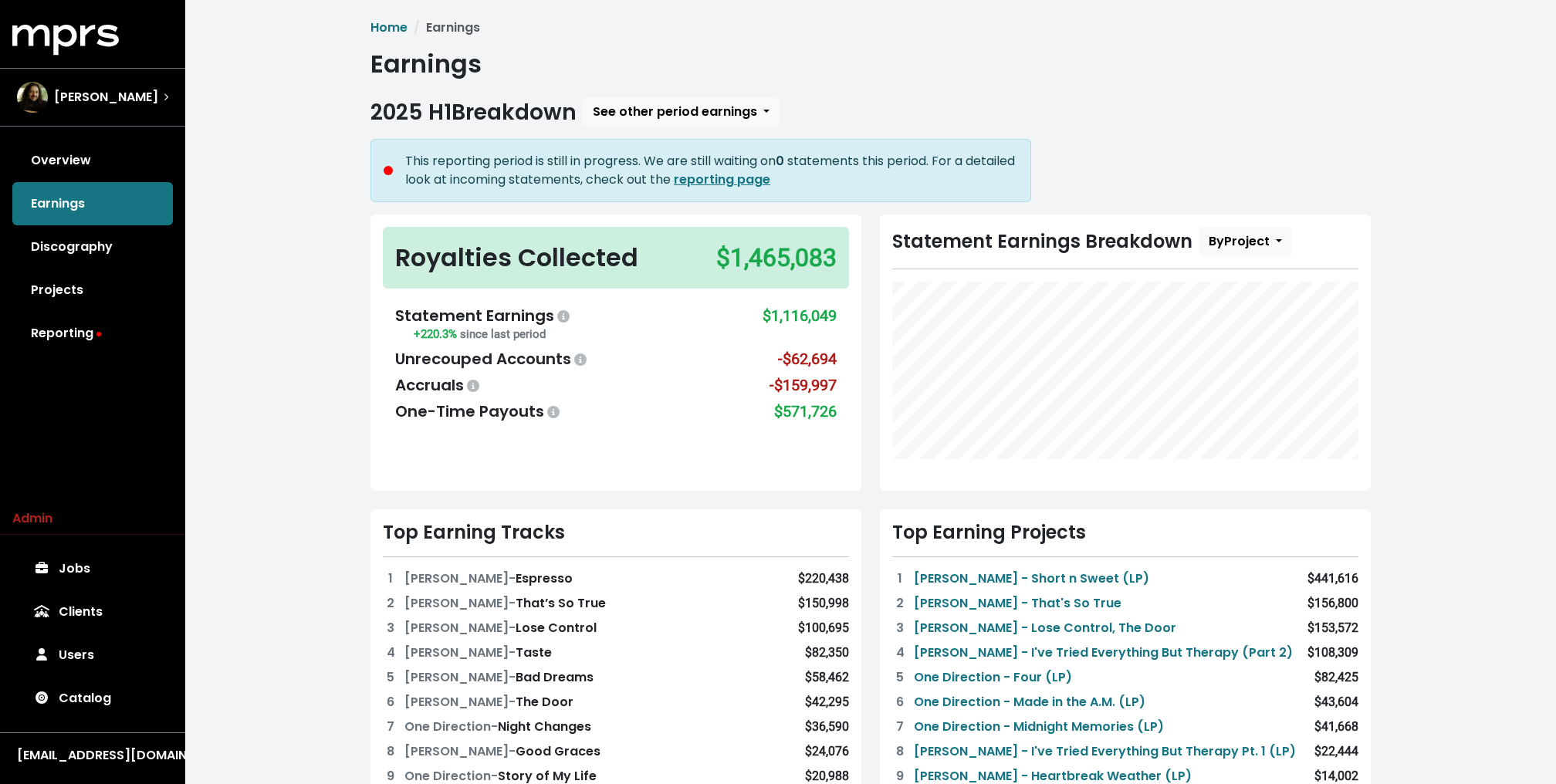
click at [274, 239] on div "Home Earnings Earnings 2025 H1 Breakdown See other period earnings This reporti…" at bounding box center [871, 682] width 1370 height 1364
click at [267, 194] on div "Home Earnings Earnings 2025 H1 Breakdown See other period earnings This reporti…" at bounding box center [871, 682] width 1370 height 1364
click at [95, 239] on link "Discography" at bounding box center [92, 246] width 160 height 43
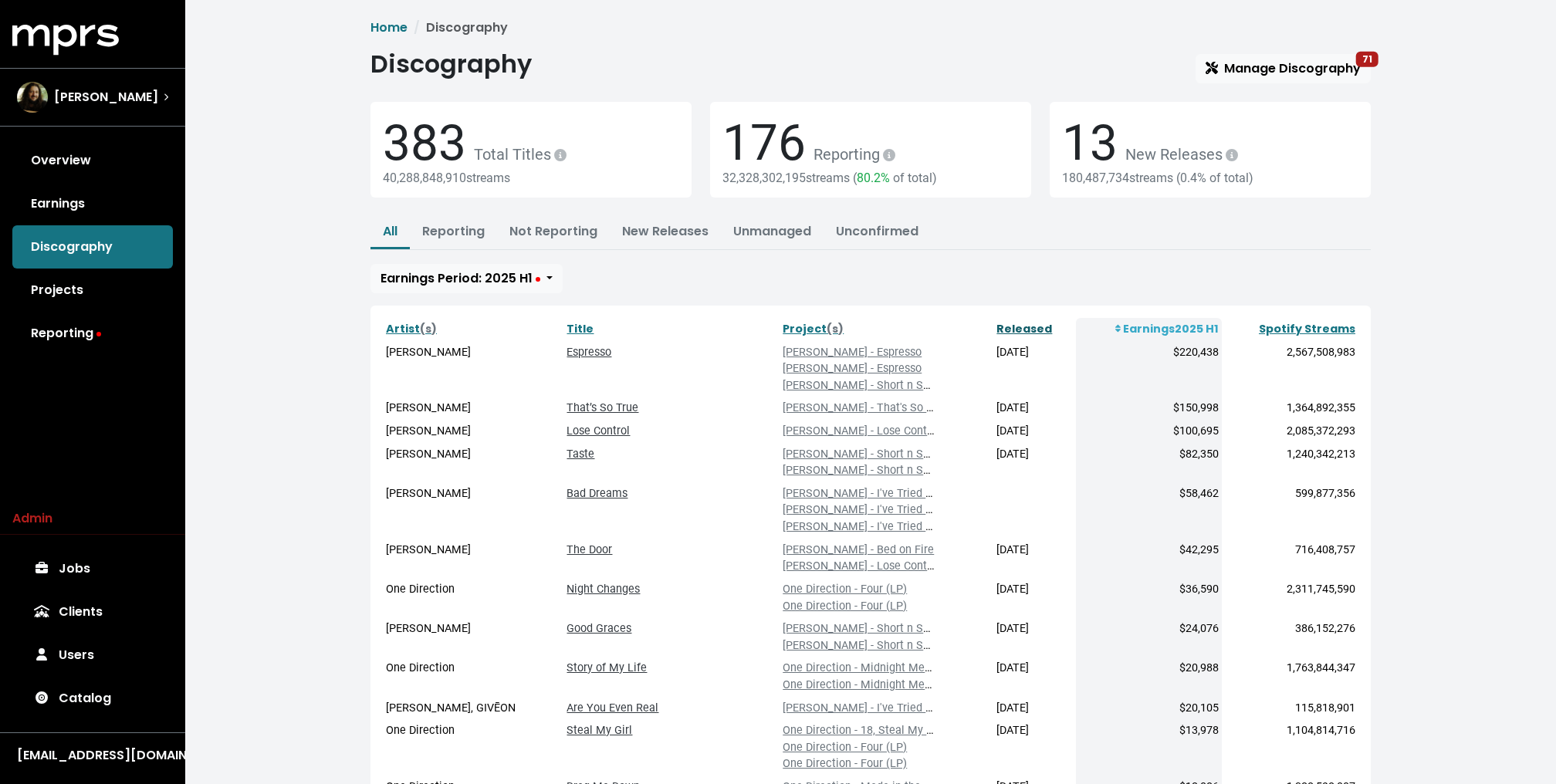
click at [996, 321] on link "Released" at bounding box center [1024, 329] width 56 height 15
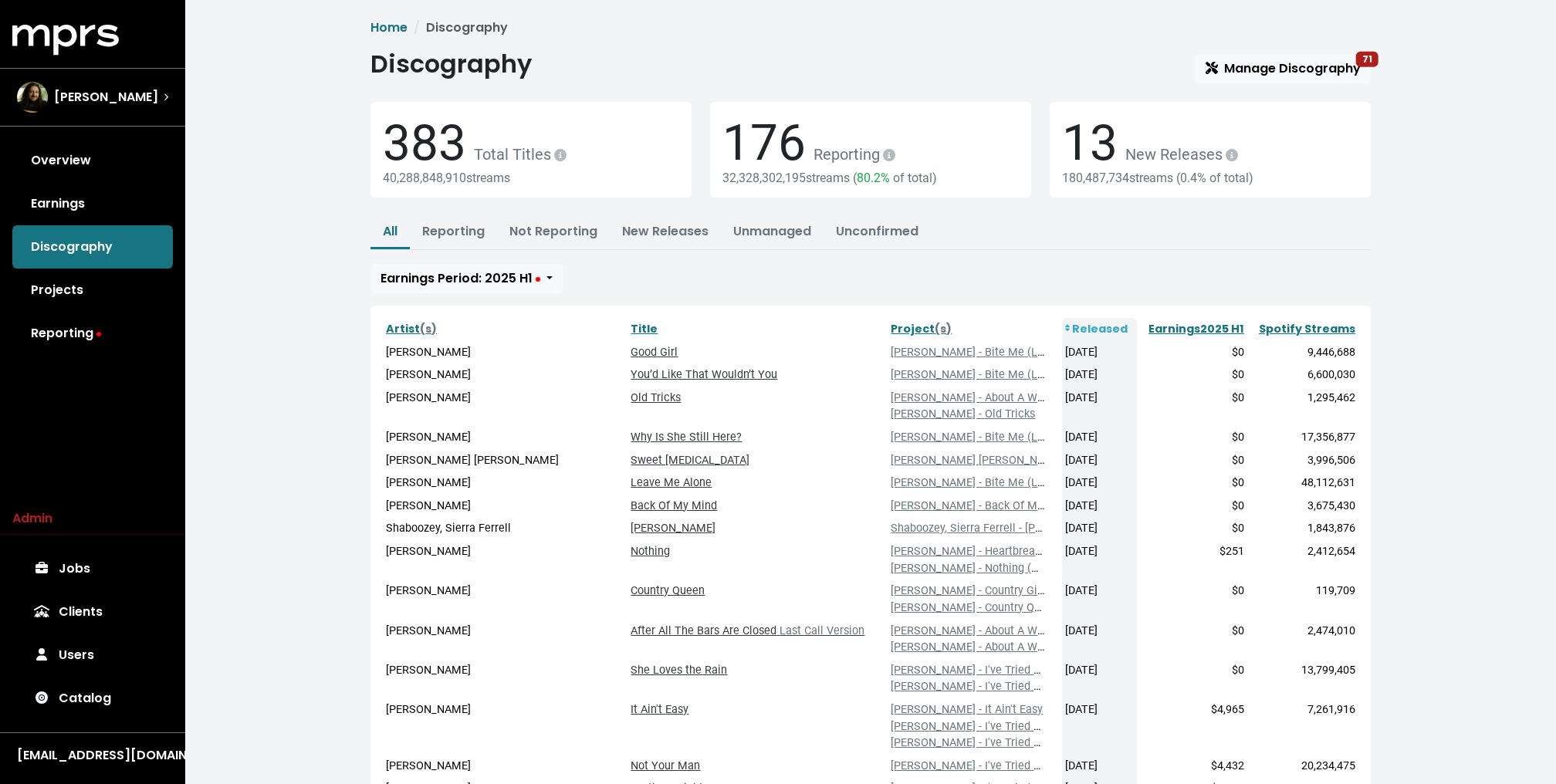
scroll to position [217, 0]
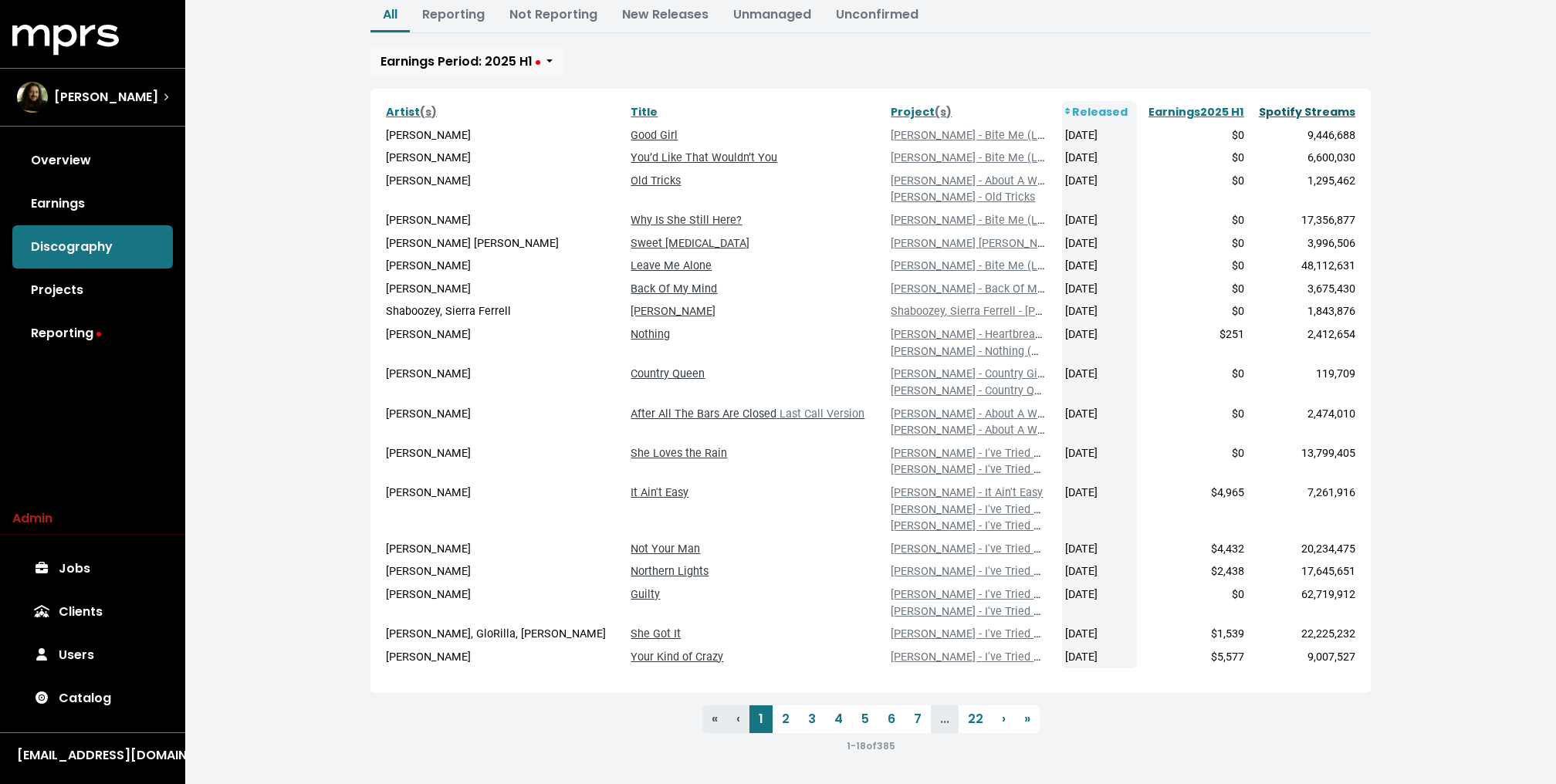
click at [1317, 113] on link "Spotify Streams" at bounding box center [1307, 112] width 97 height 15
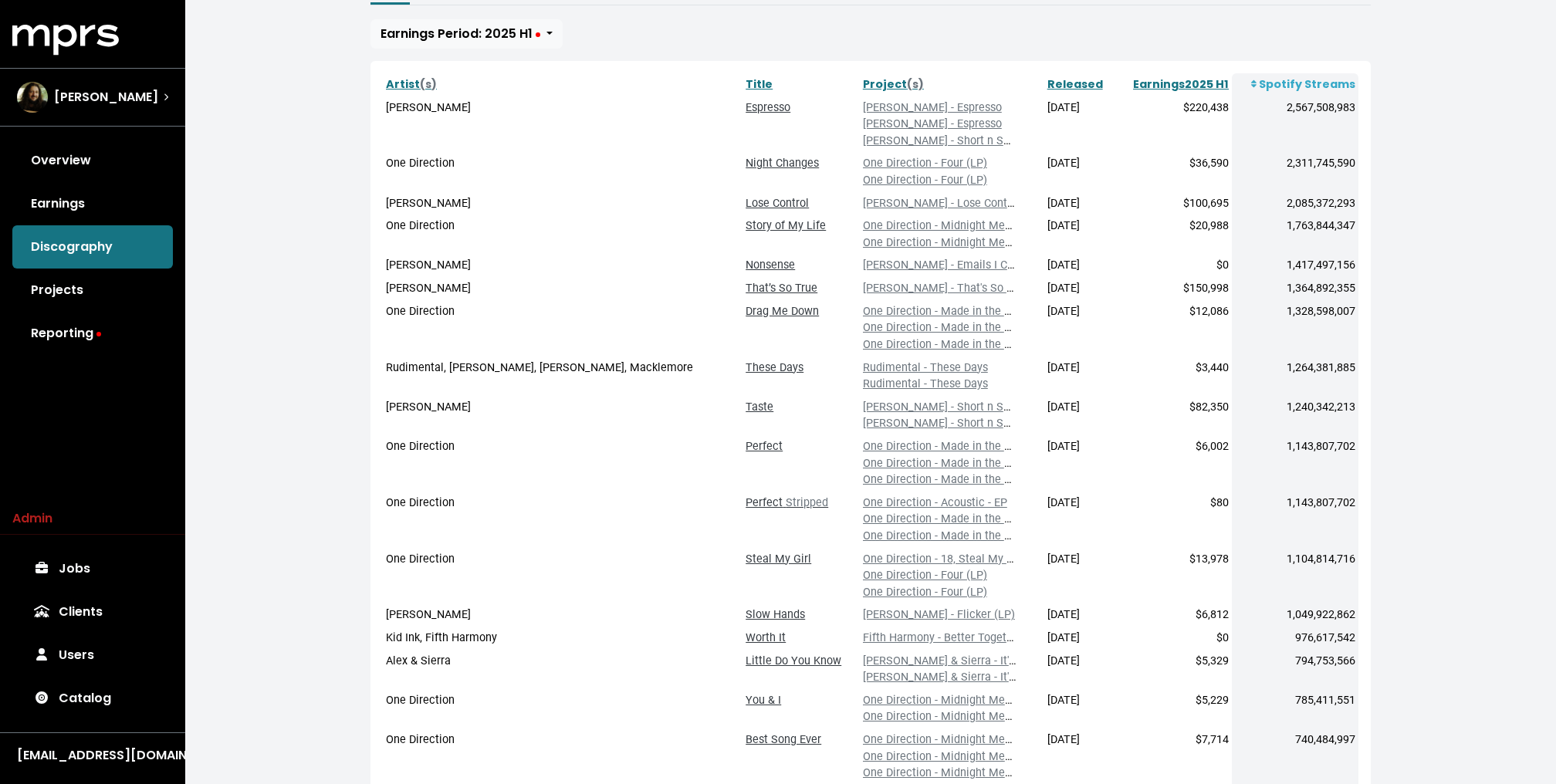
scroll to position [241, 0]
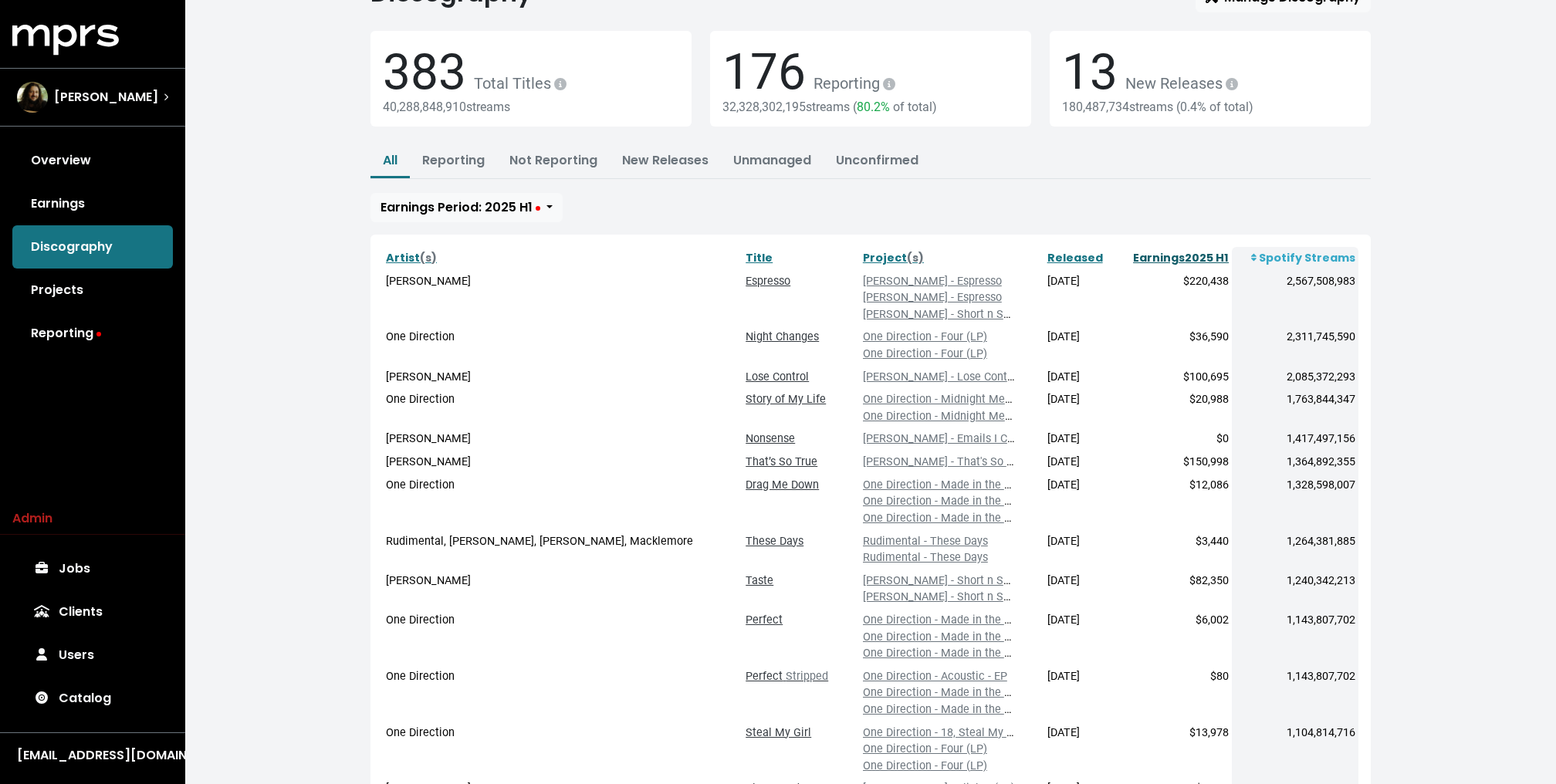
click at [1193, 251] on link "Earnings 2025 H1" at bounding box center [1180, 257] width 96 height 15
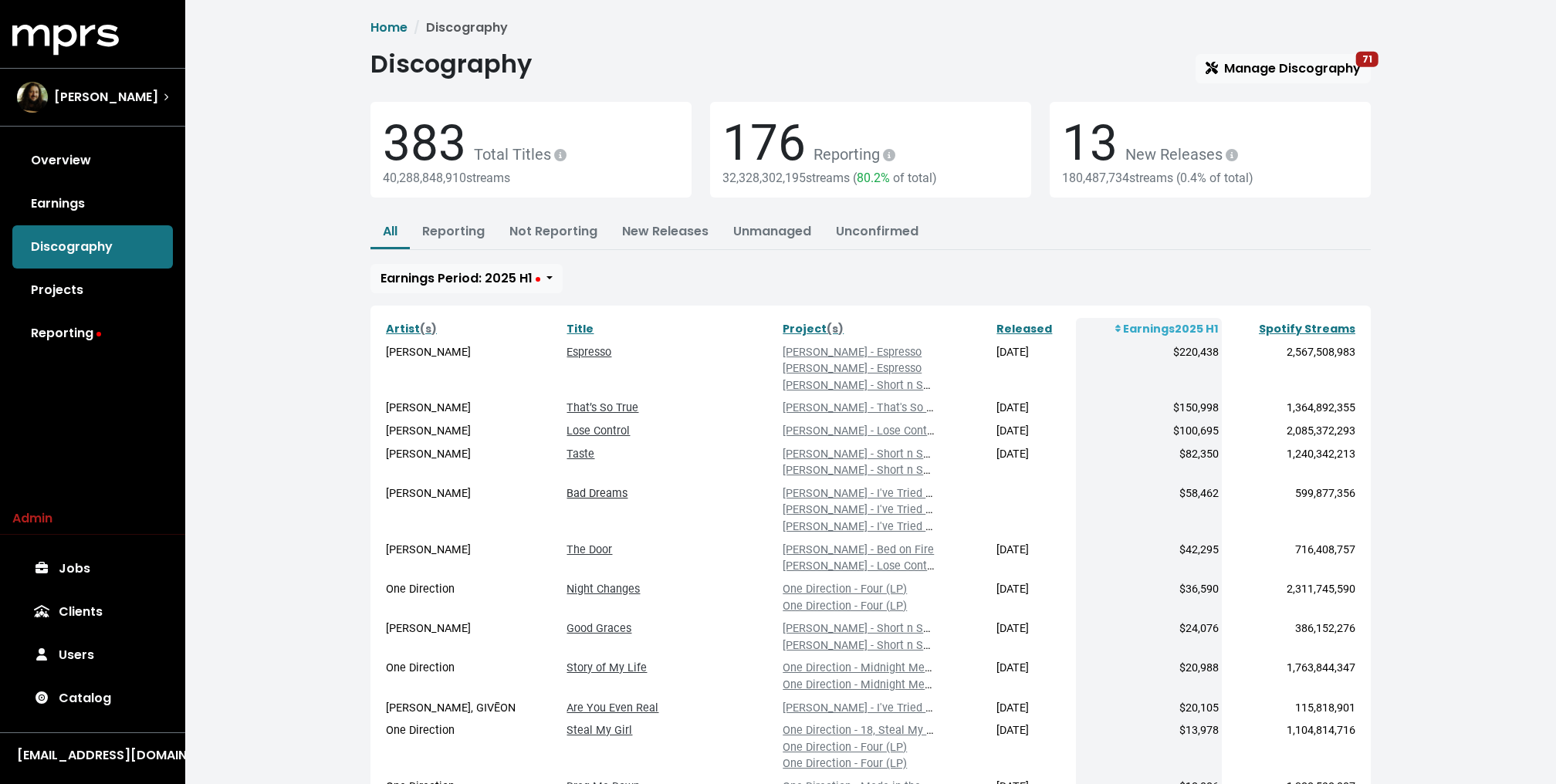
click at [567, 495] on link "Bad Dreams" at bounding box center [597, 493] width 61 height 13
click at [577, 348] on link "Espresso" at bounding box center [589, 351] width 45 height 13
click at [689, 62] on div "Discography Manage Discography 71" at bounding box center [870, 66] width 1000 height 34
click at [108, 172] on link "Overview" at bounding box center [92, 160] width 160 height 43
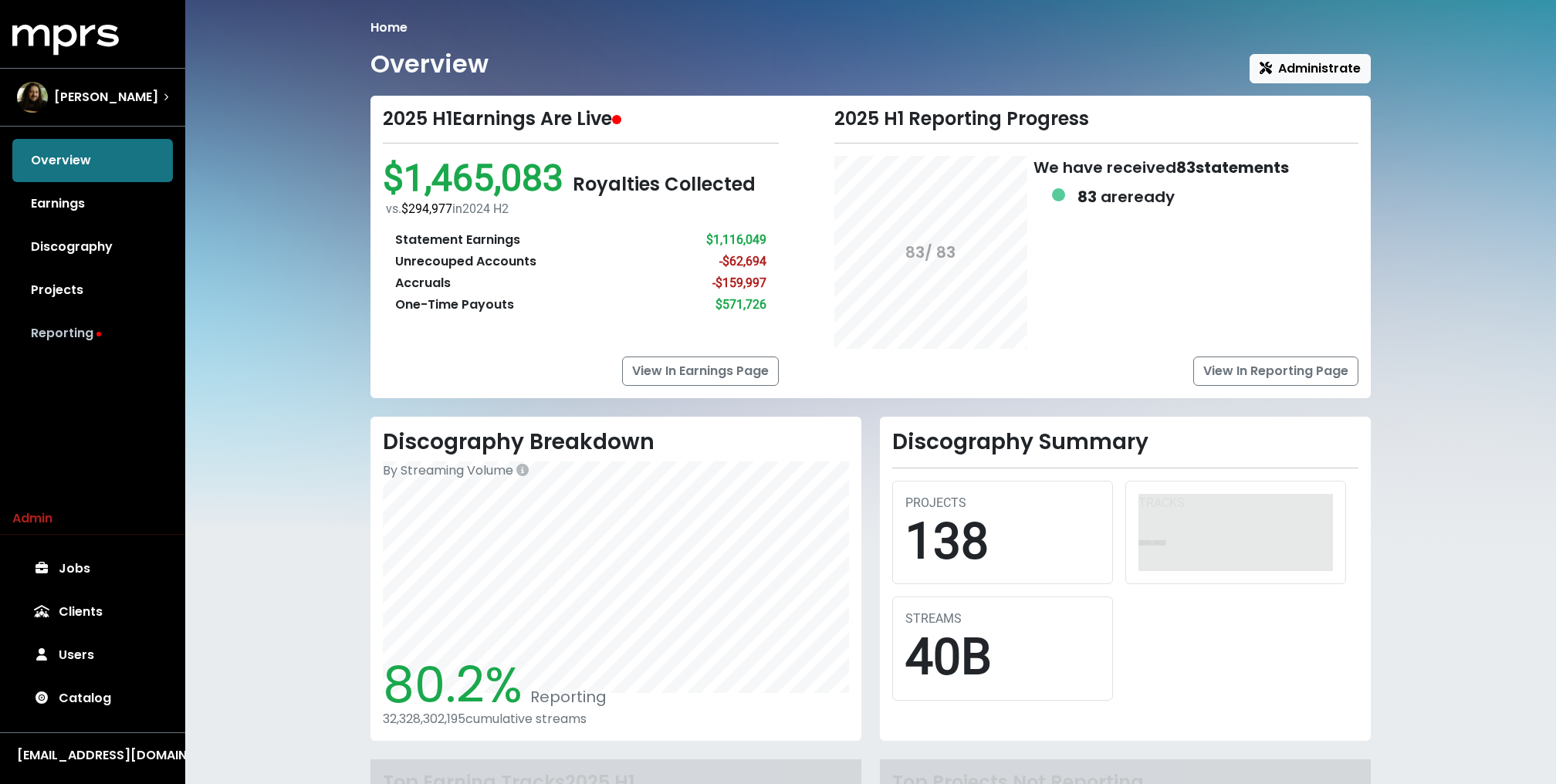
click at [75, 325] on link "Reporting" at bounding box center [92, 333] width 160 height 43
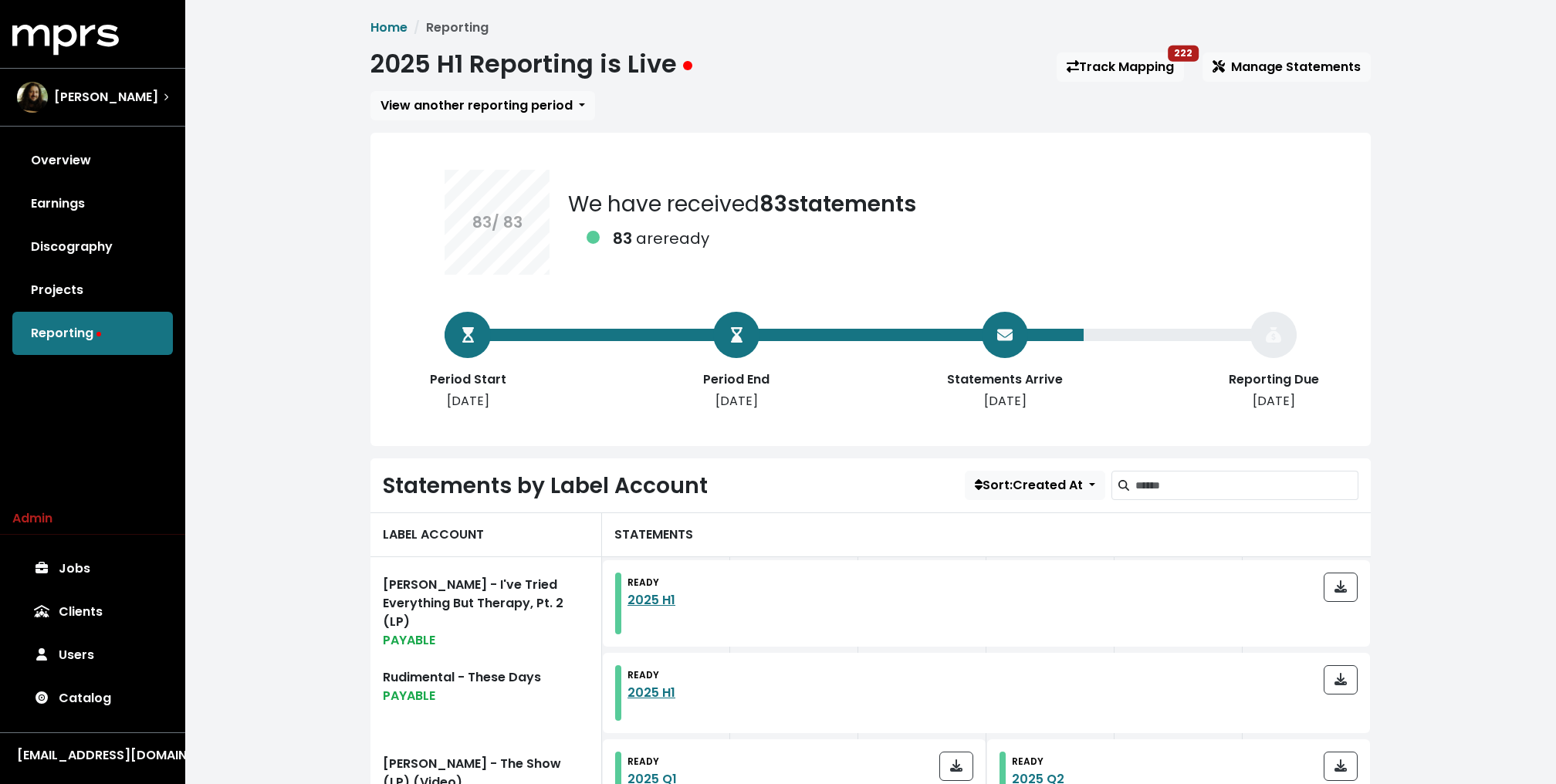
click at [102, 146] on link "Overview" at bounding box center [92, 160] width 160 height 43
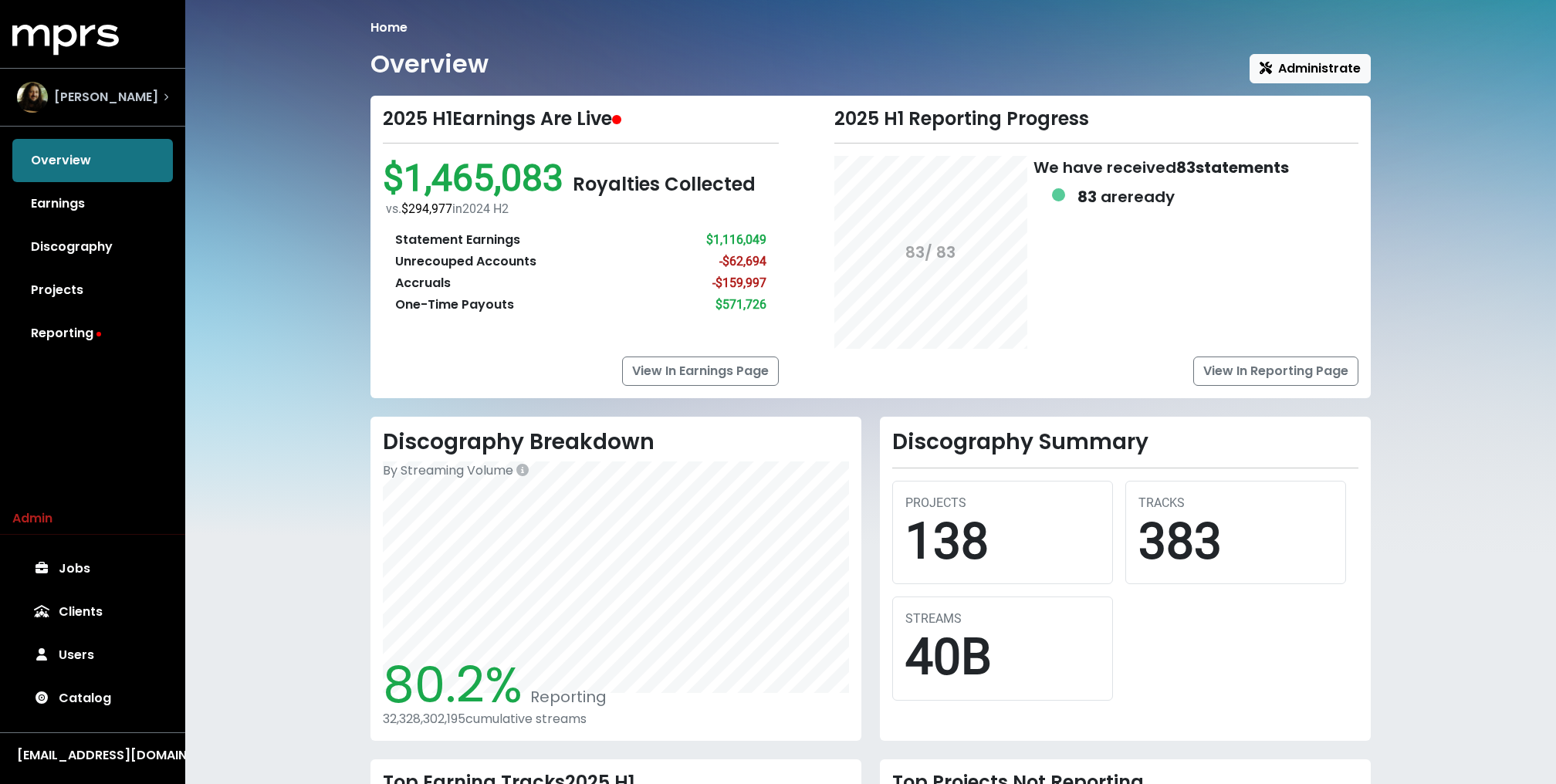
click at [101, 88] on span "Julian Bunetta" at bounding box center [106, 97] width 104 height 19
click at [65, 146] on div "Overview Earnings Discography Projects Reporting" at bounding box center [92, 246] width 186 height 216
click at [69, 117] on div "Julian Bunetta" at bounding box center [92, 97] width 176 height 56
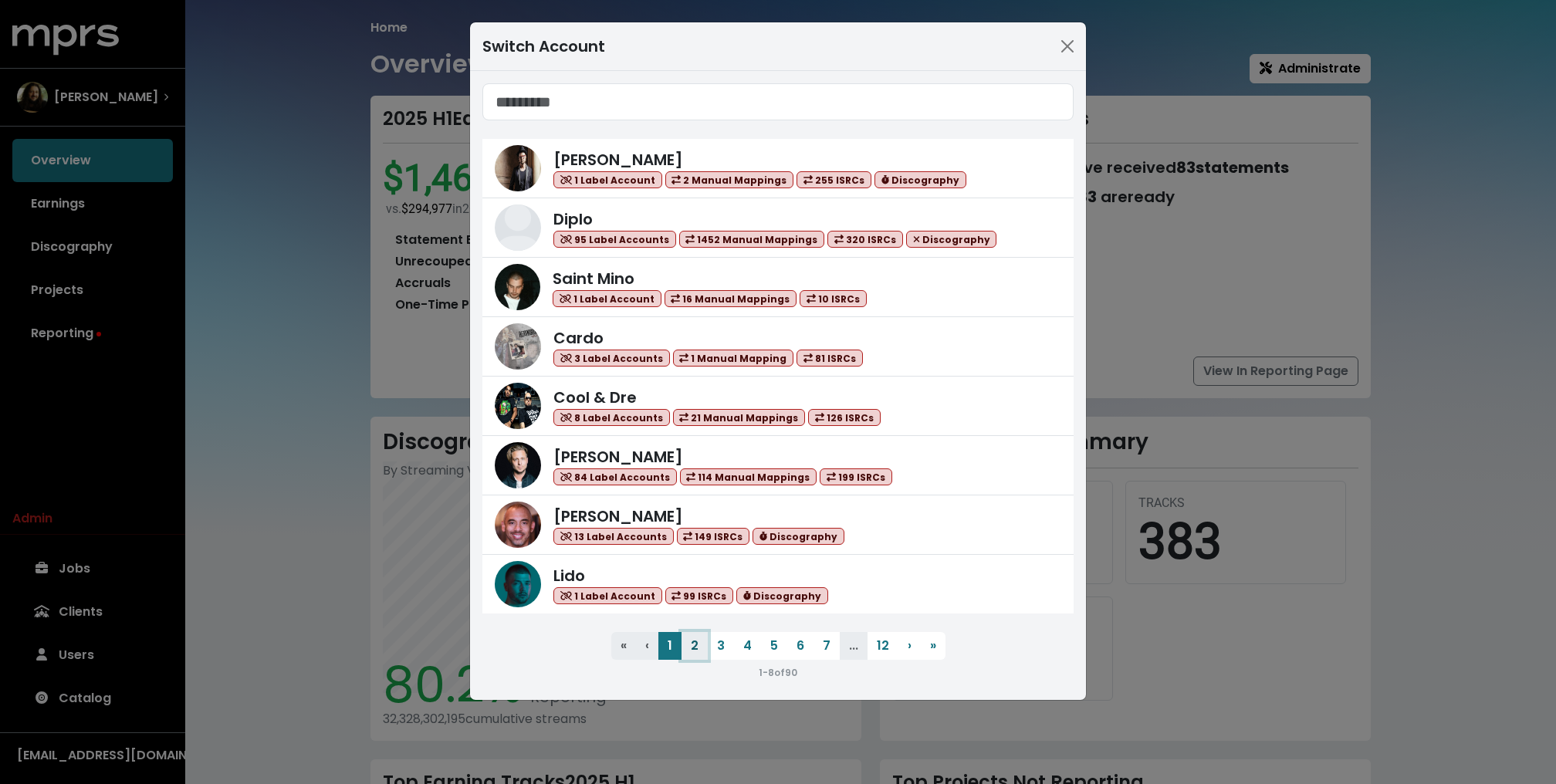
click at [689, 643] on button "2" at bounding box center [694, 645] width 26 height 28
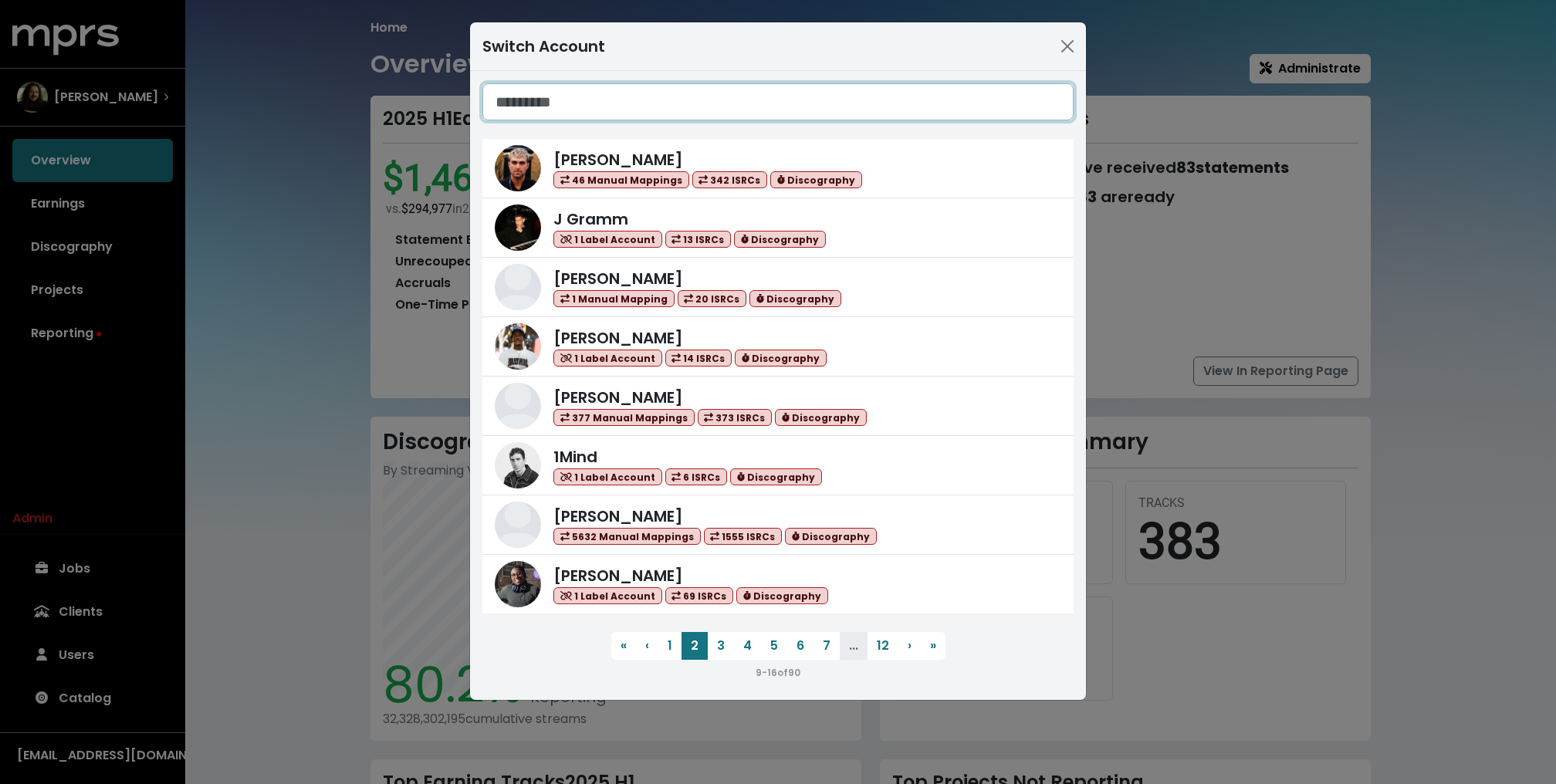
click at [552, 86] on input "Search accounts" at bounding box center [778, 102] width 591 height 37
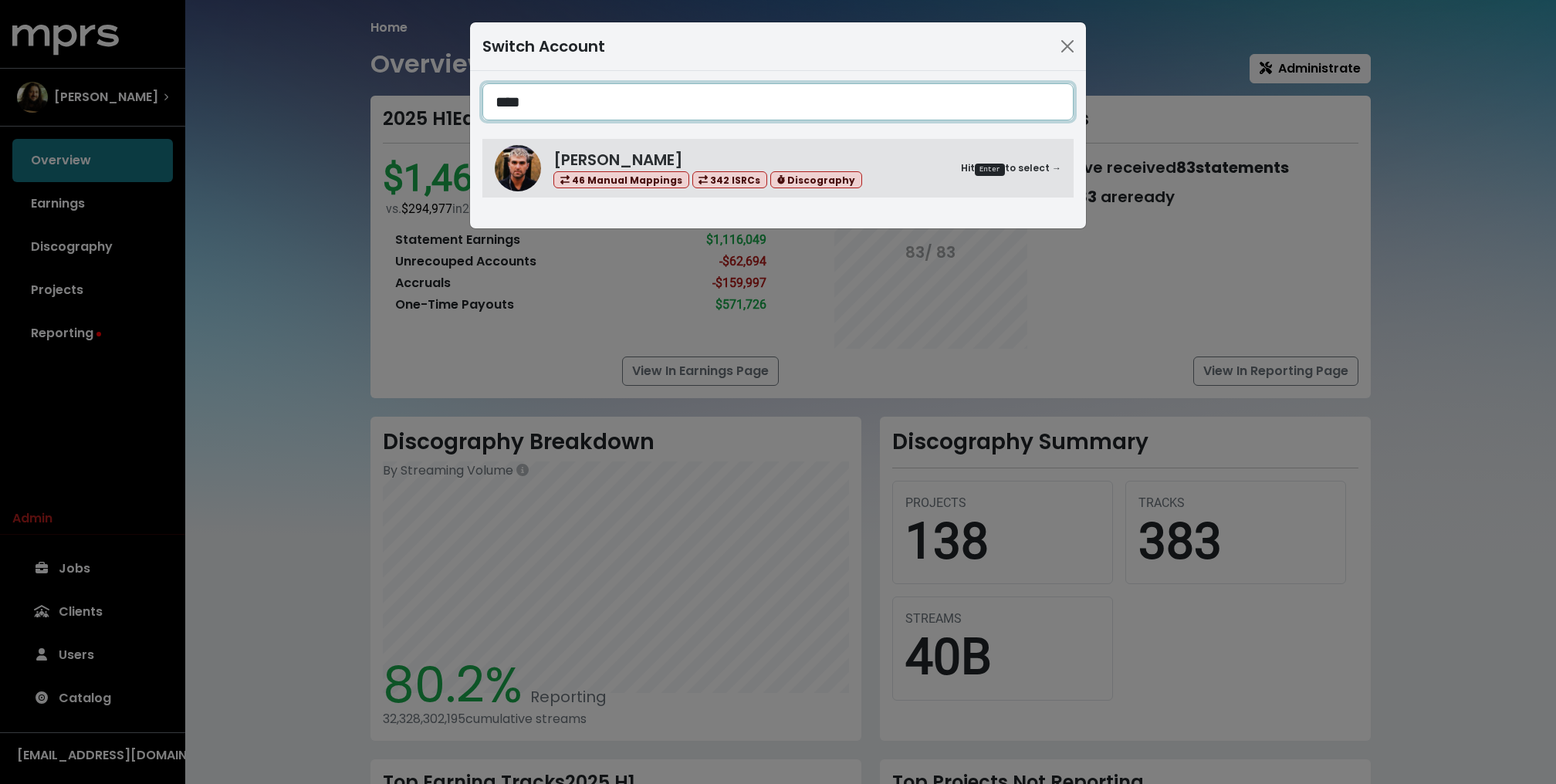
type input "****"
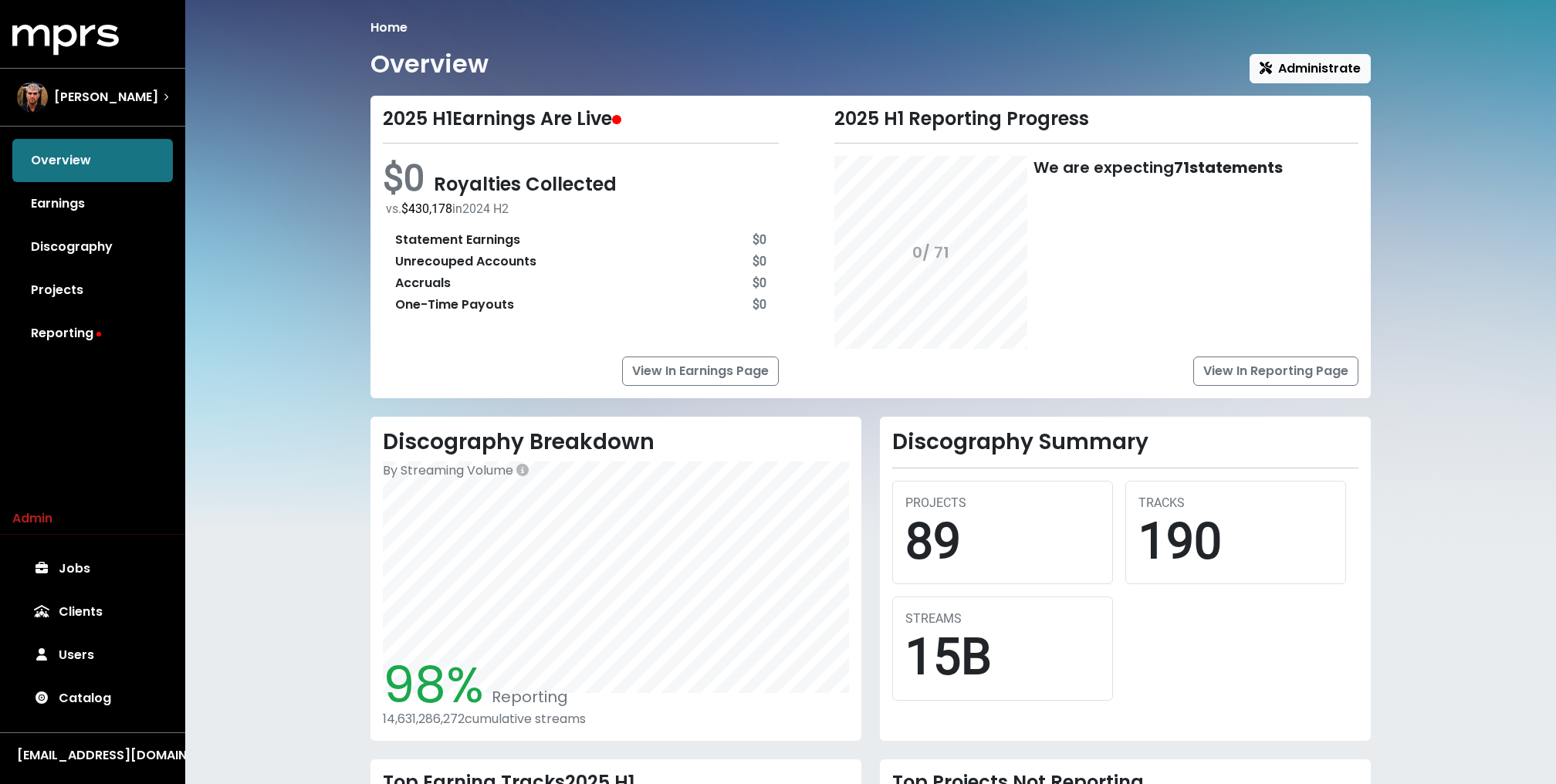
click at [320, 120] on div "Home Overview Administrate 2025 H1 Earnings Are Live $0 Royalties Collected vs.…" at bounding box center [871, 569] width 1370 height 1139
click at [134, 120] on div "Fred Gibson" at bounding box center [92, 97] width 176 height 56
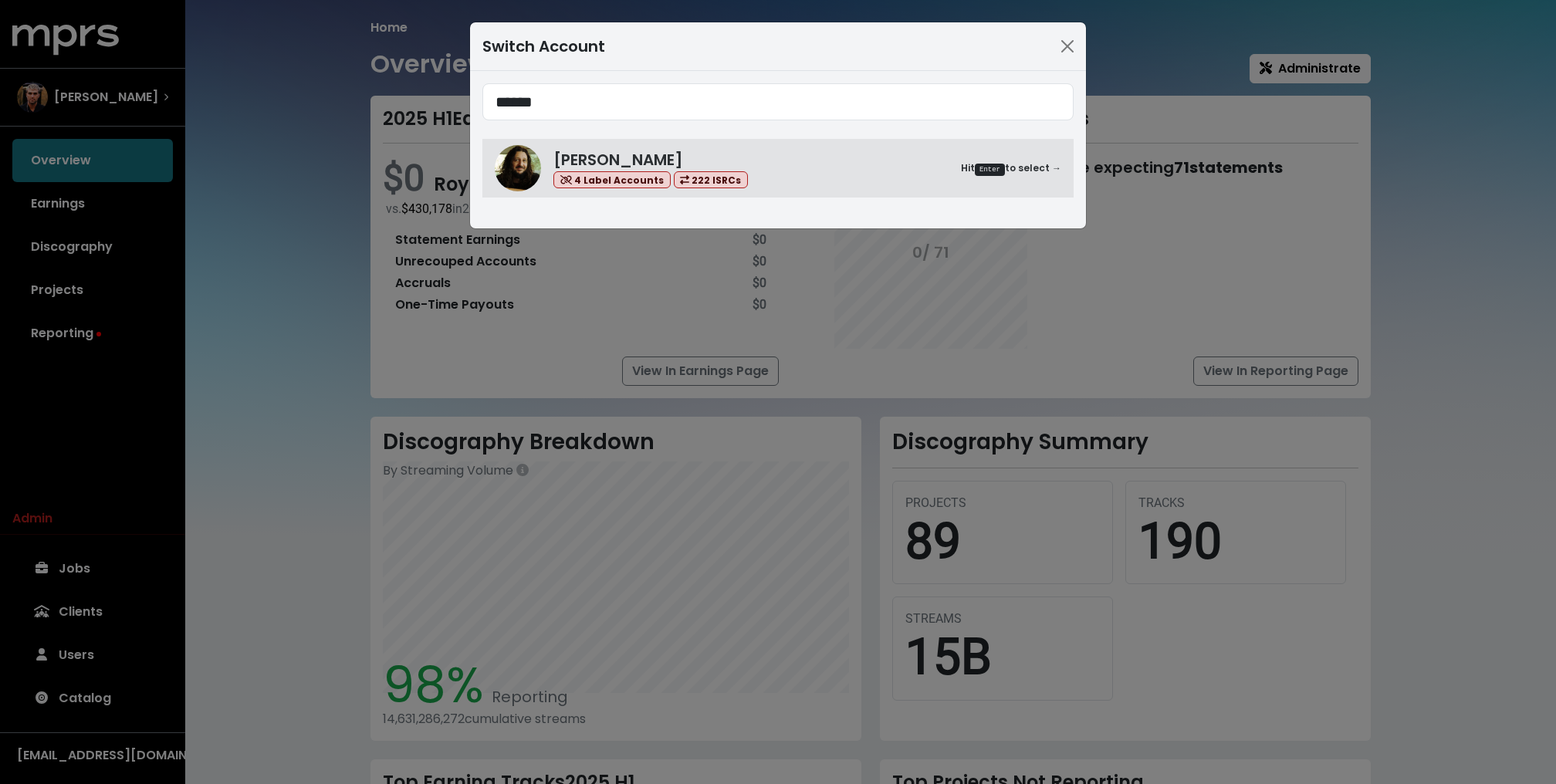
type input "******"
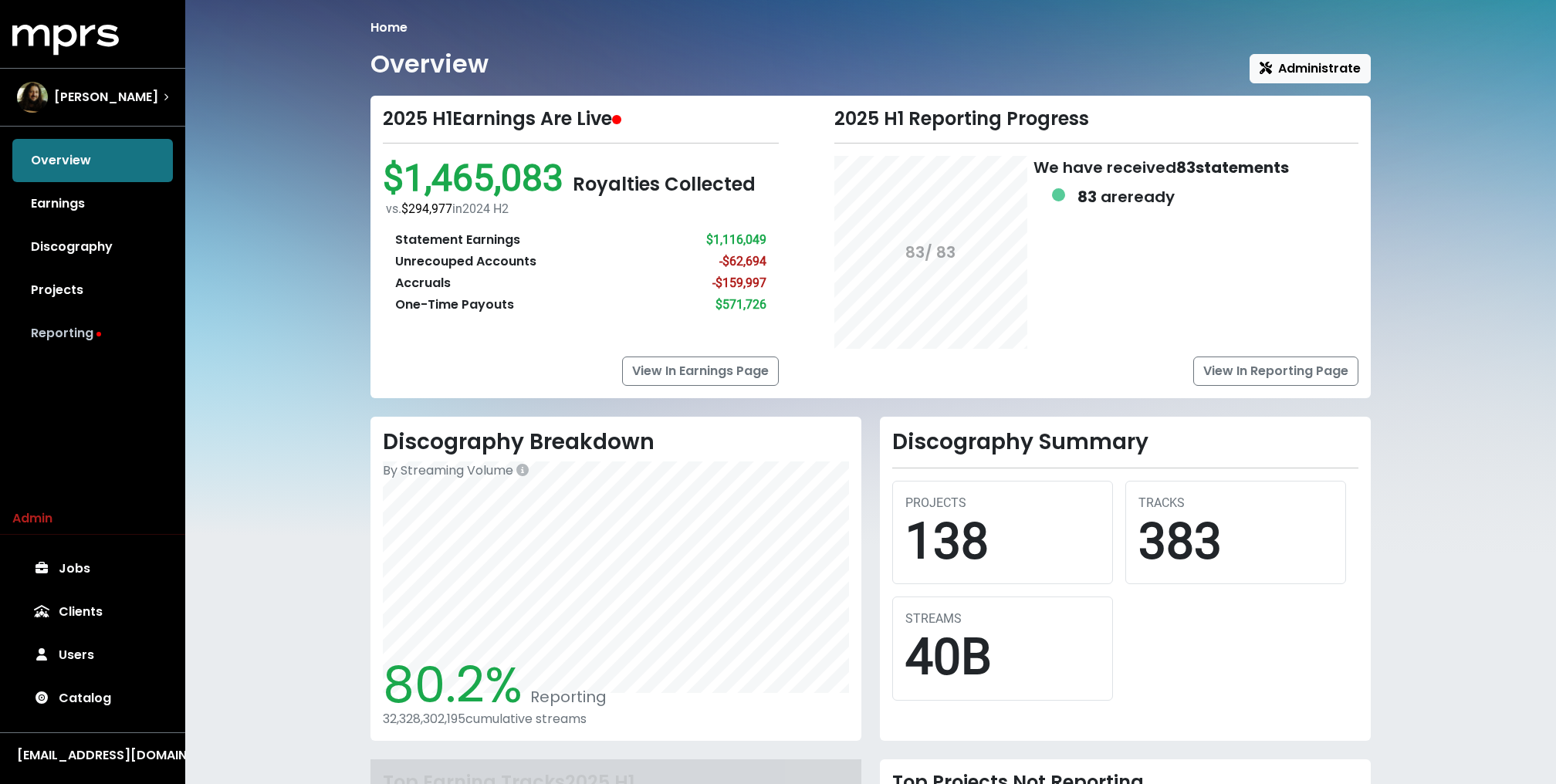
click at [67, 334] on link "Reporting" at bounding box center [92, 333] width 160 height 43
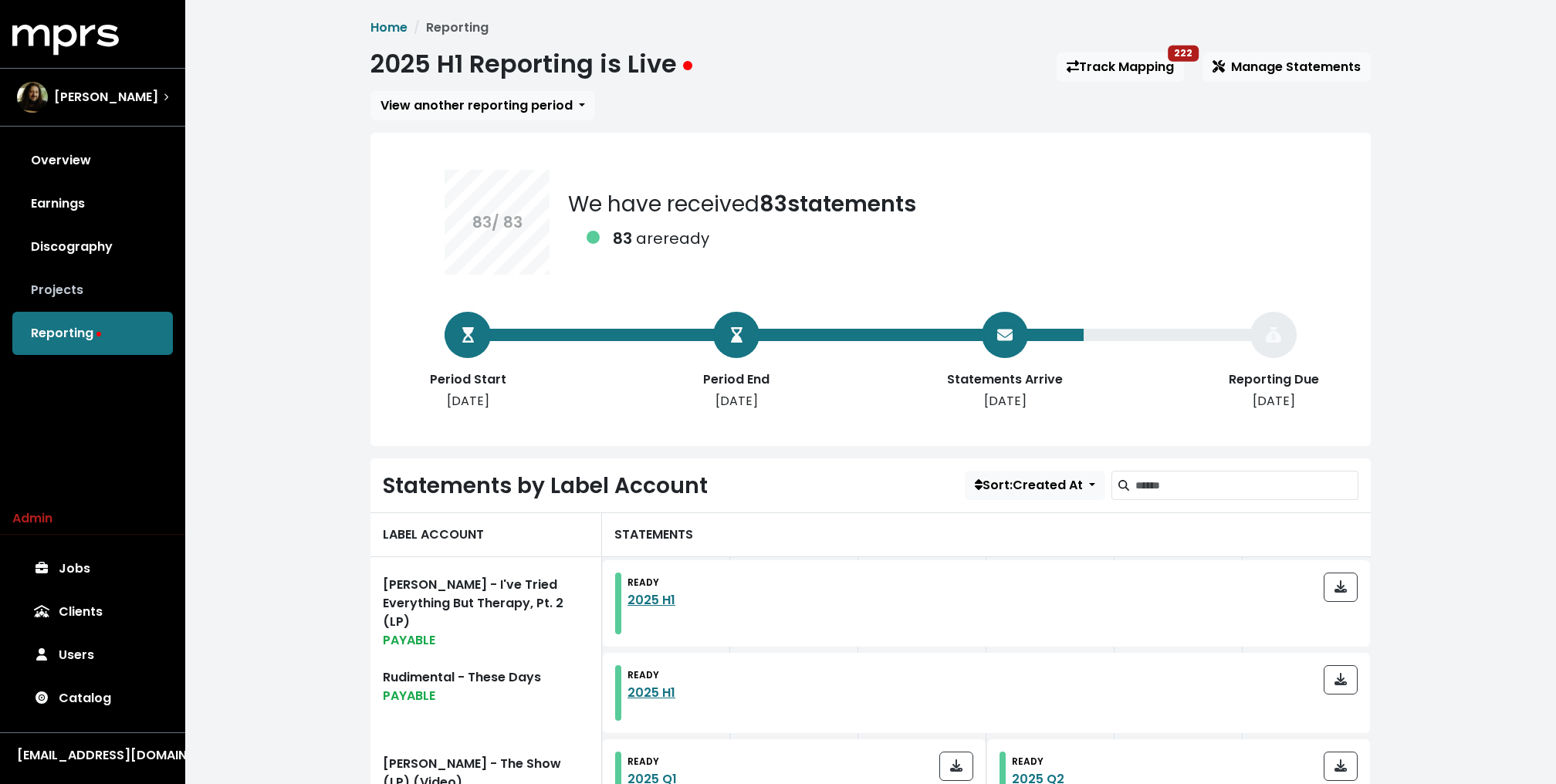
click at [134, 294] on link "Projects" at bounding box center [92, 290] width 160 height 43
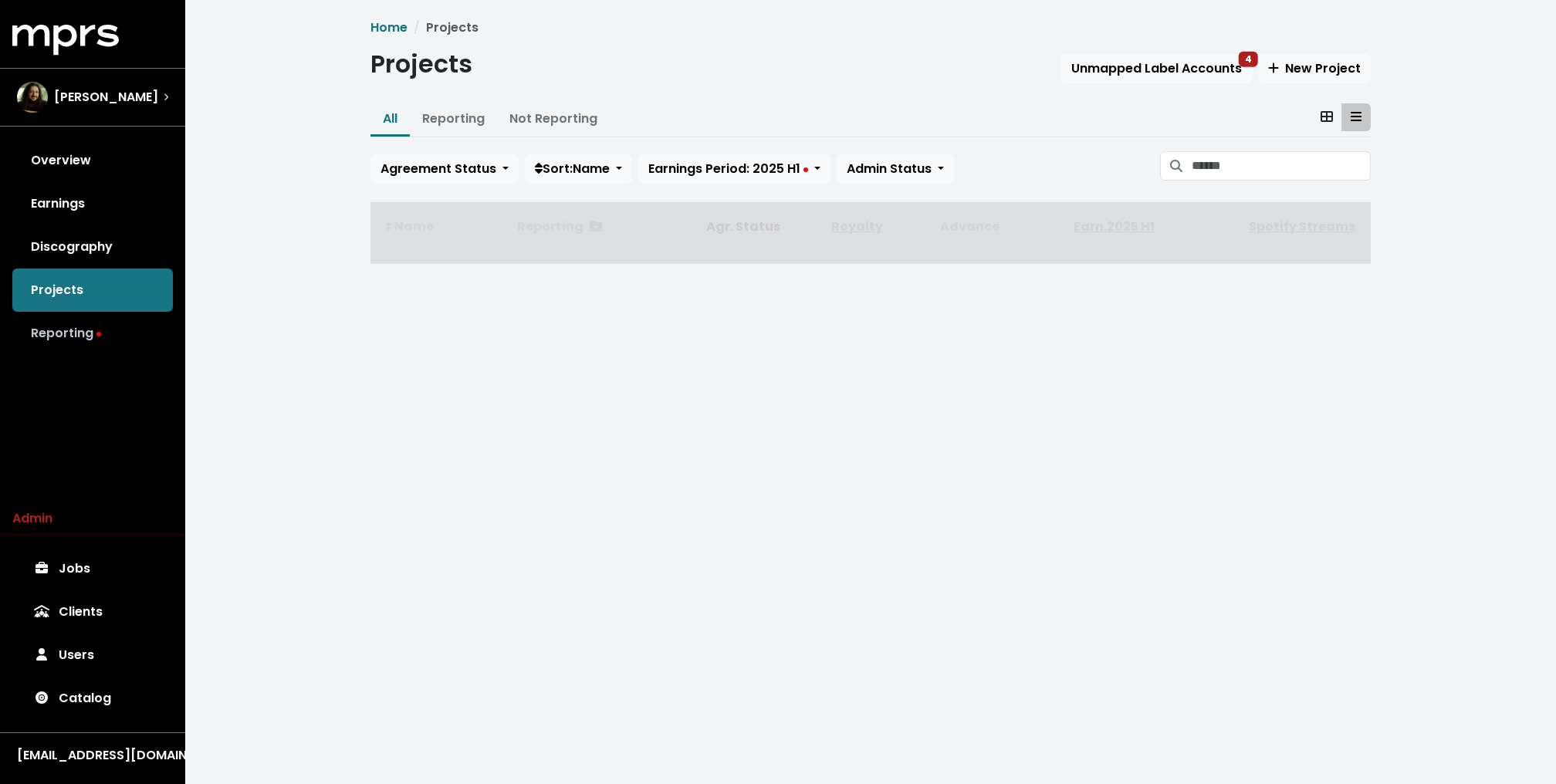
click at [92, 325] on link "Reporting" at bounding box center [92, 333] width 160 height 43
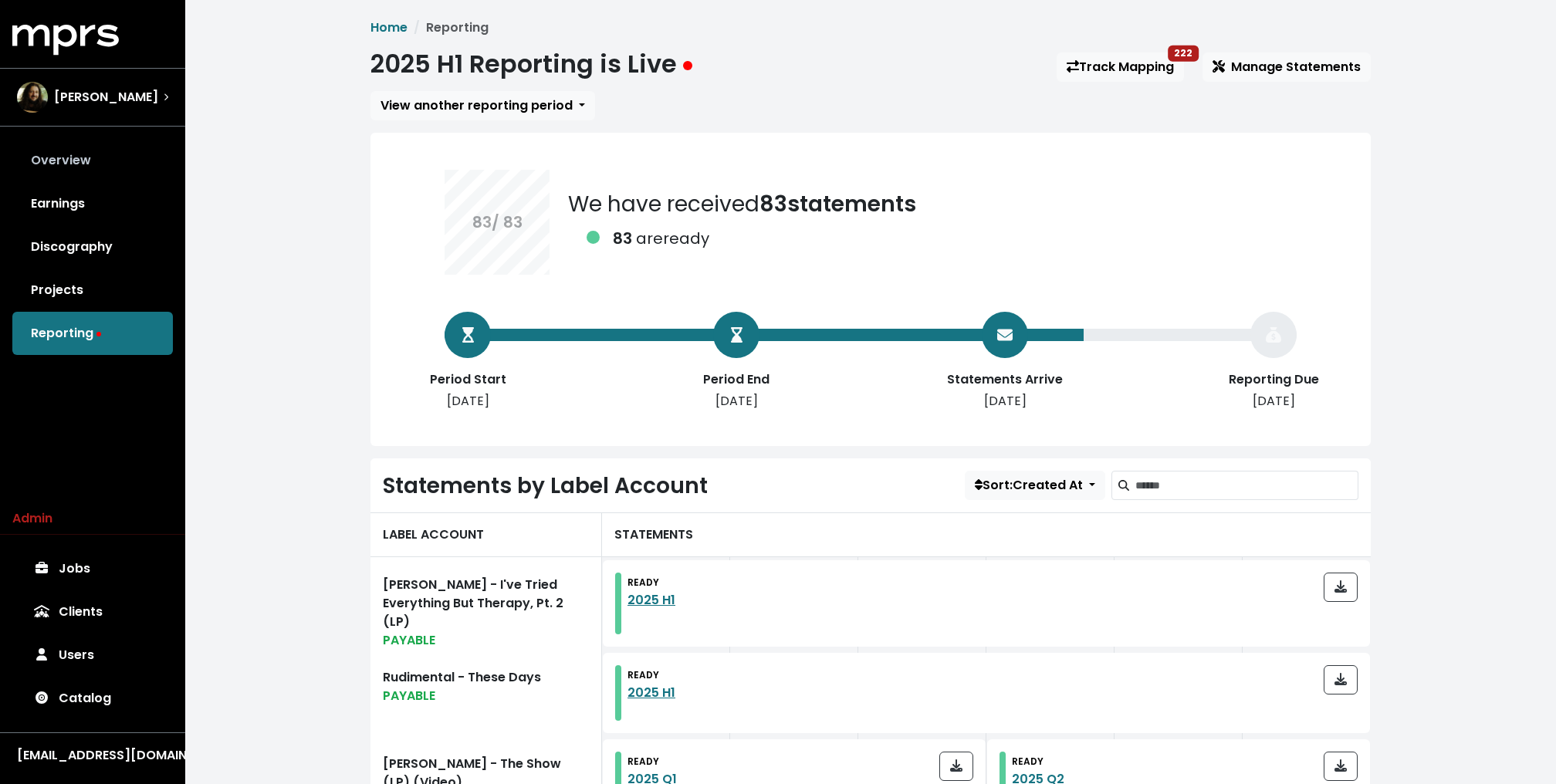
click at [87, 146] on link "Overview" at bounding box center [92, 160] width 160 height 43
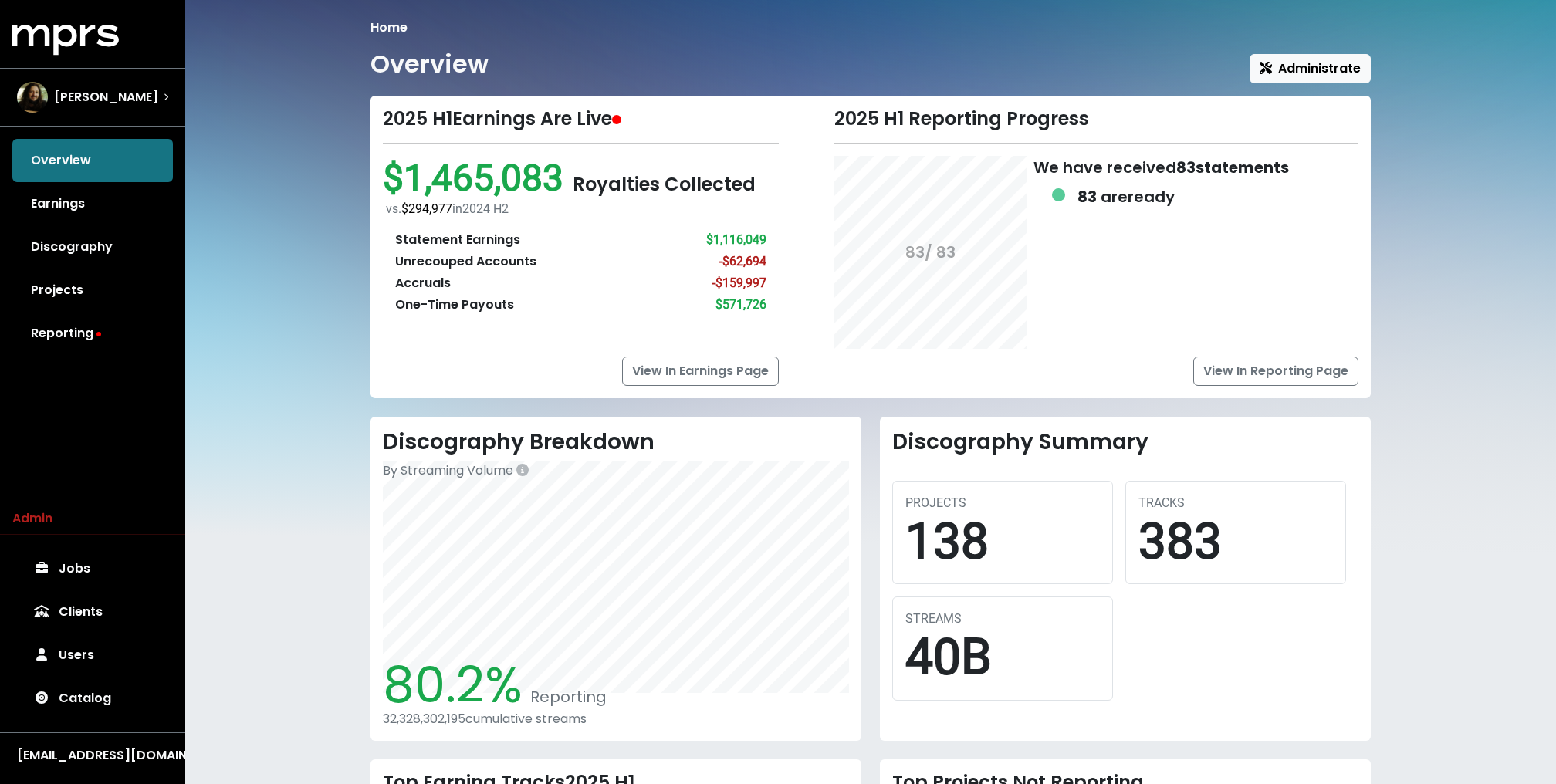
click at [233, 245] on div "Home Overview Administrate 2025 H1 Earnings Are Live $1,465,083 Royalties Colle…" at bounding box center [871, 532] width 1370 height 1064
click at [32, 108] on img "Select account" at bounding box center [32, 97] width 30 height 30
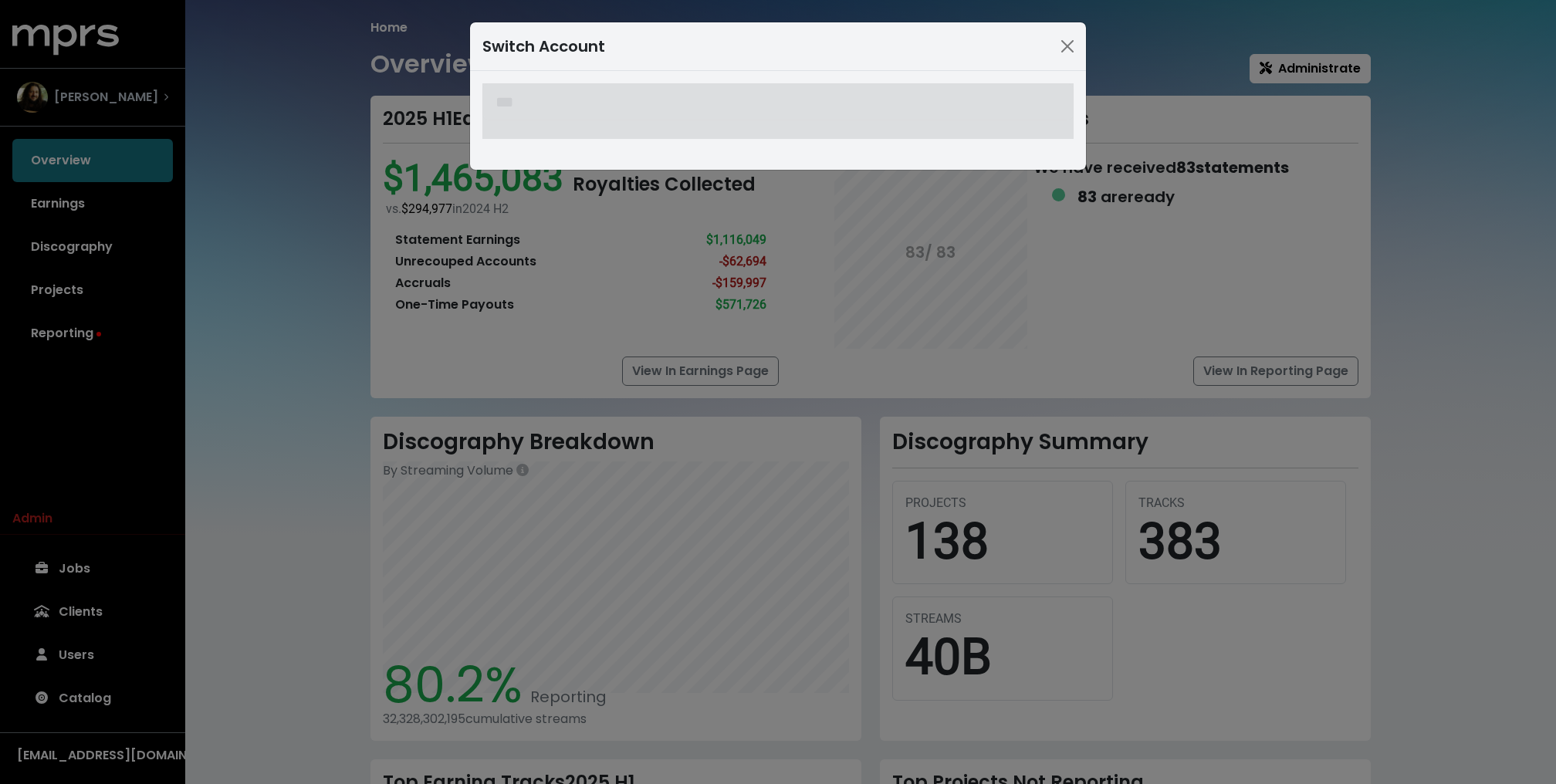
type input "****"
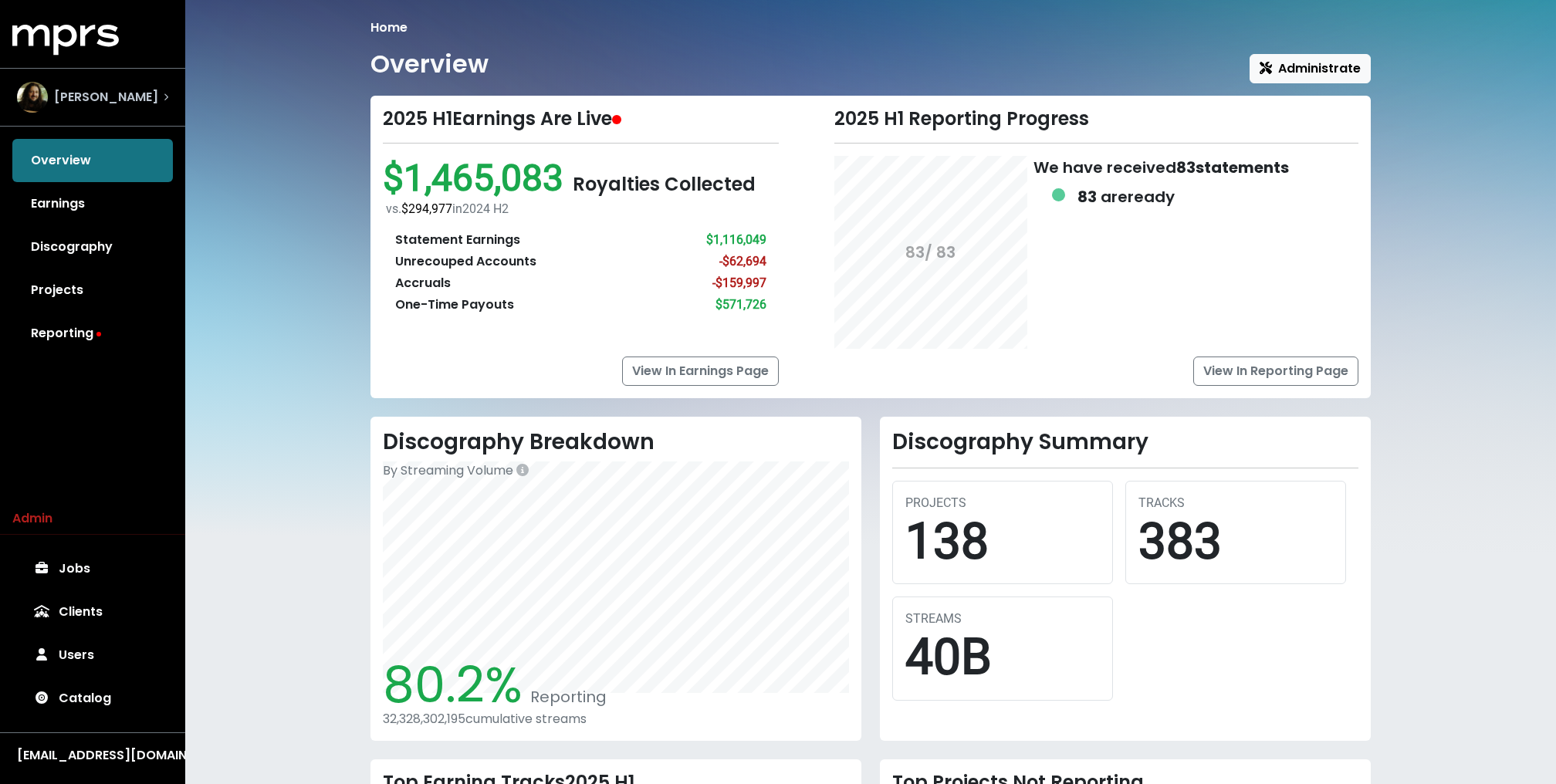
click at [144, 90] on span "Julian Bunetta" at bounding box center [106, 97] width 104 height 19
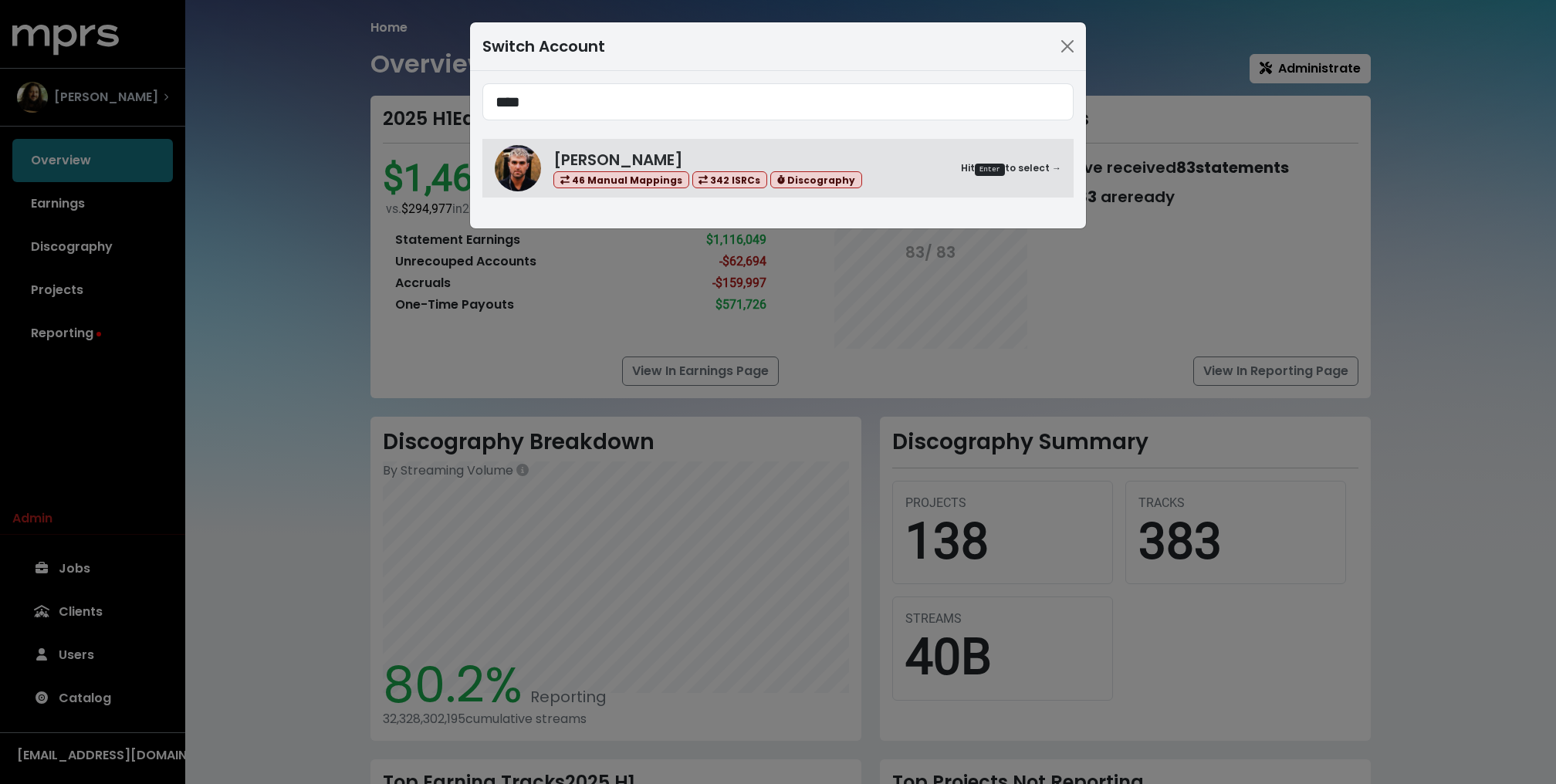
type input "****"
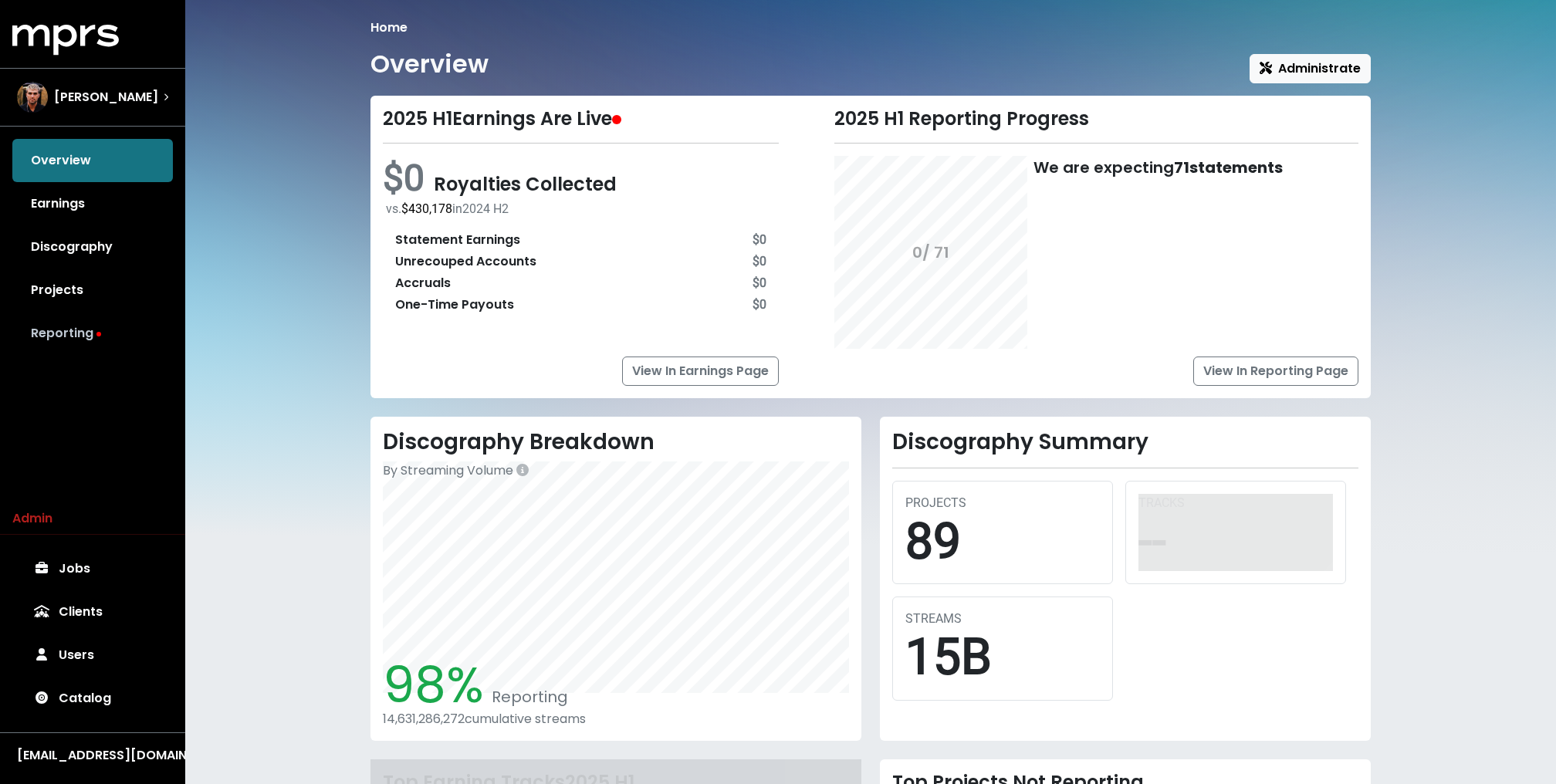
click at [69, 334] on link "Reporting" at bounding box center [92, 333] width 160 height 43
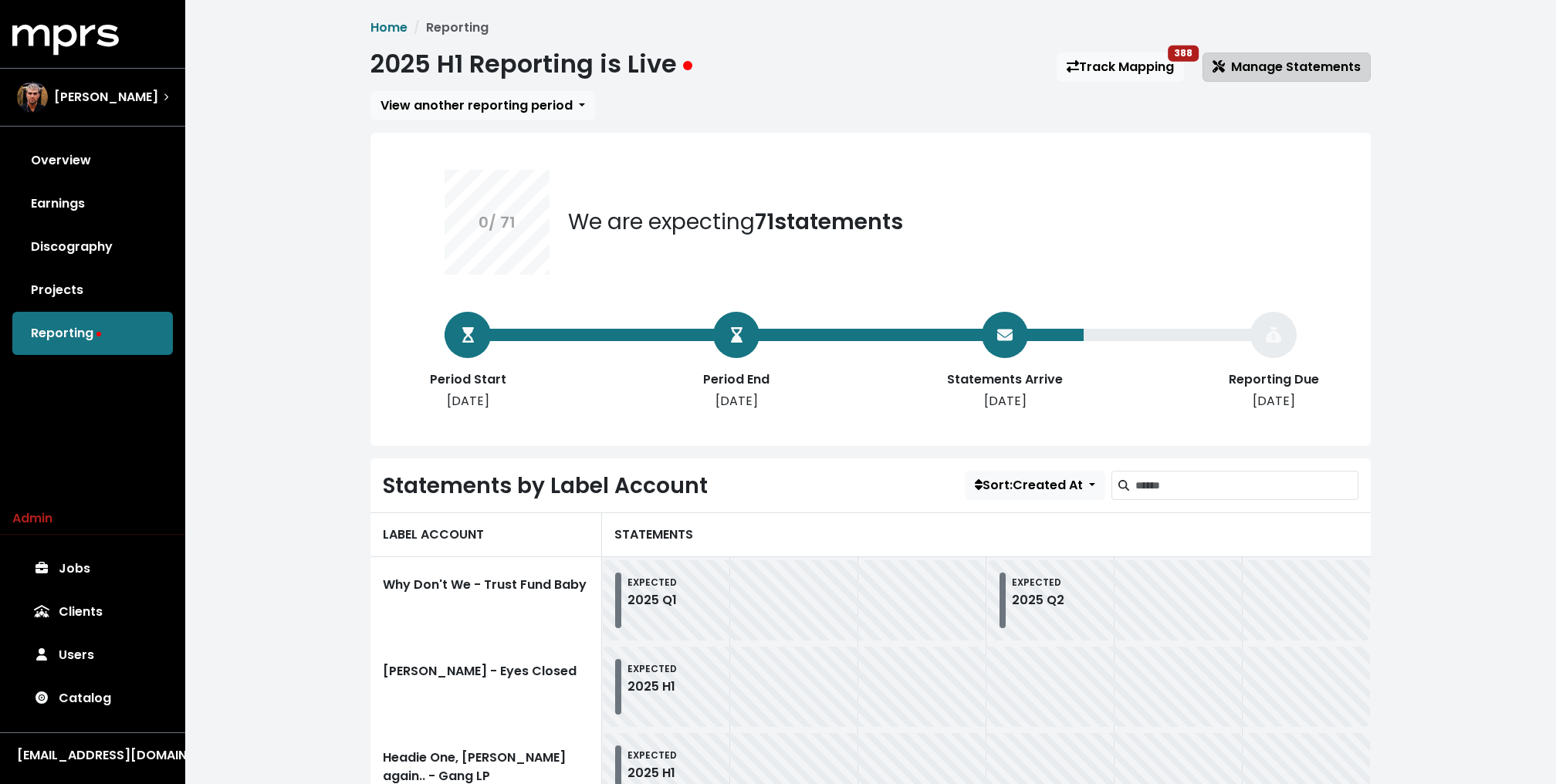
click at [1256, 61] on span "Manage Statements" at bounding box center [1286, 66] width 148 height 18
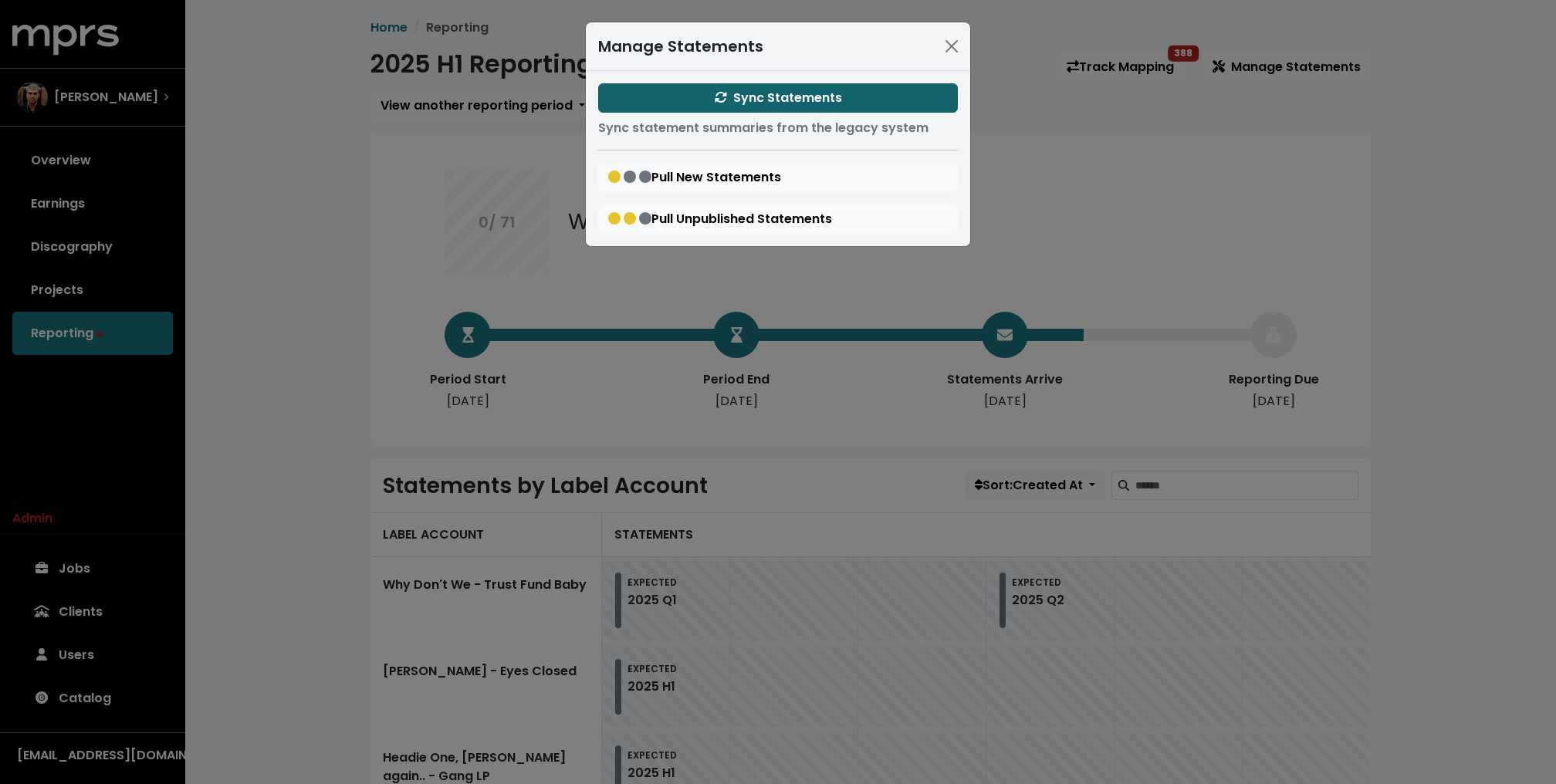
click at [822, 100] on span "Sync Statements" at bounding box center [778, 97] width 127 height 18
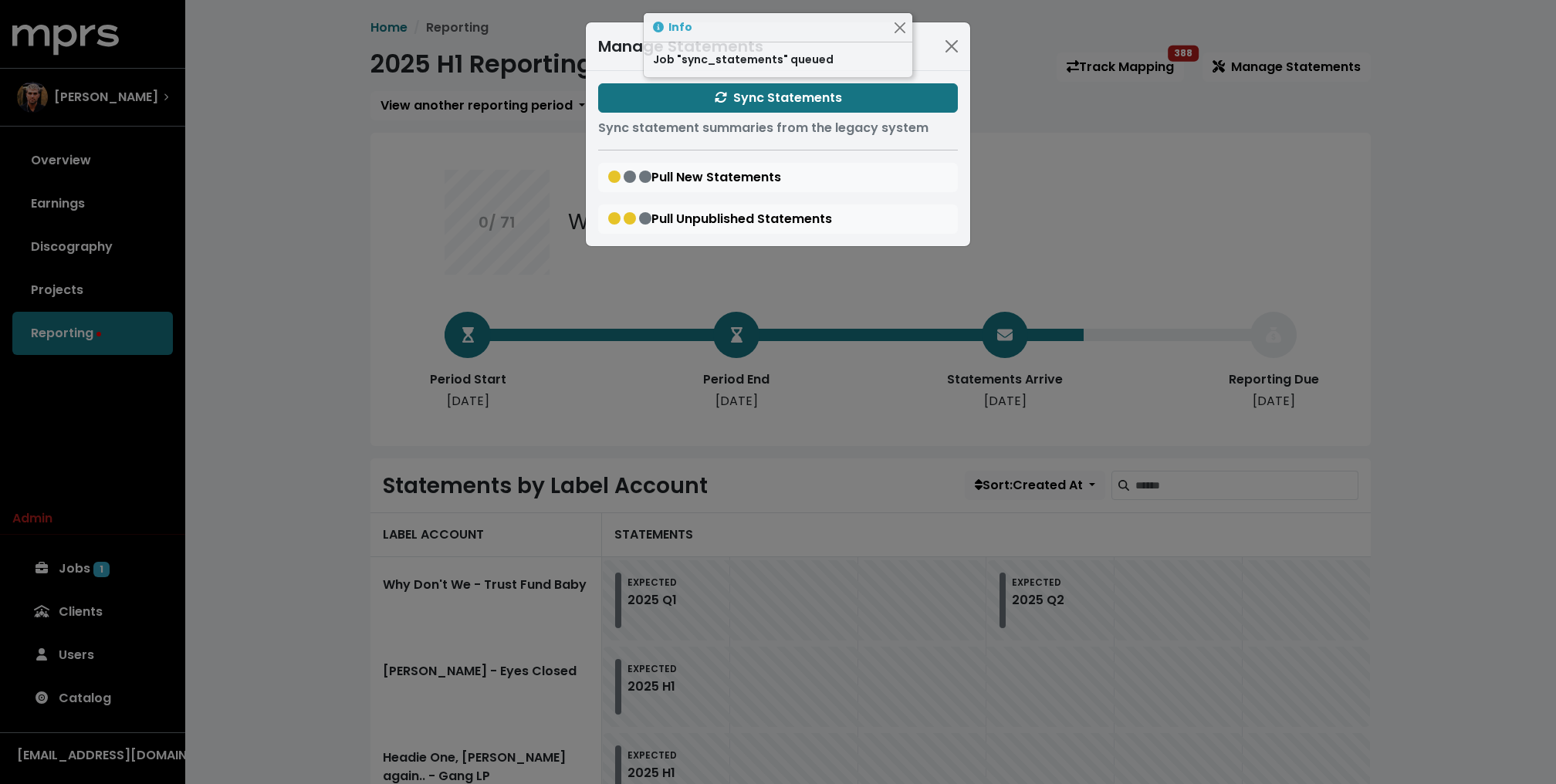
click at [290, 162] on div "Manage Statements Sync Statements Sync statement summaries from the legacy syst…" at bounding box center [778, 392] width 1556 height 784
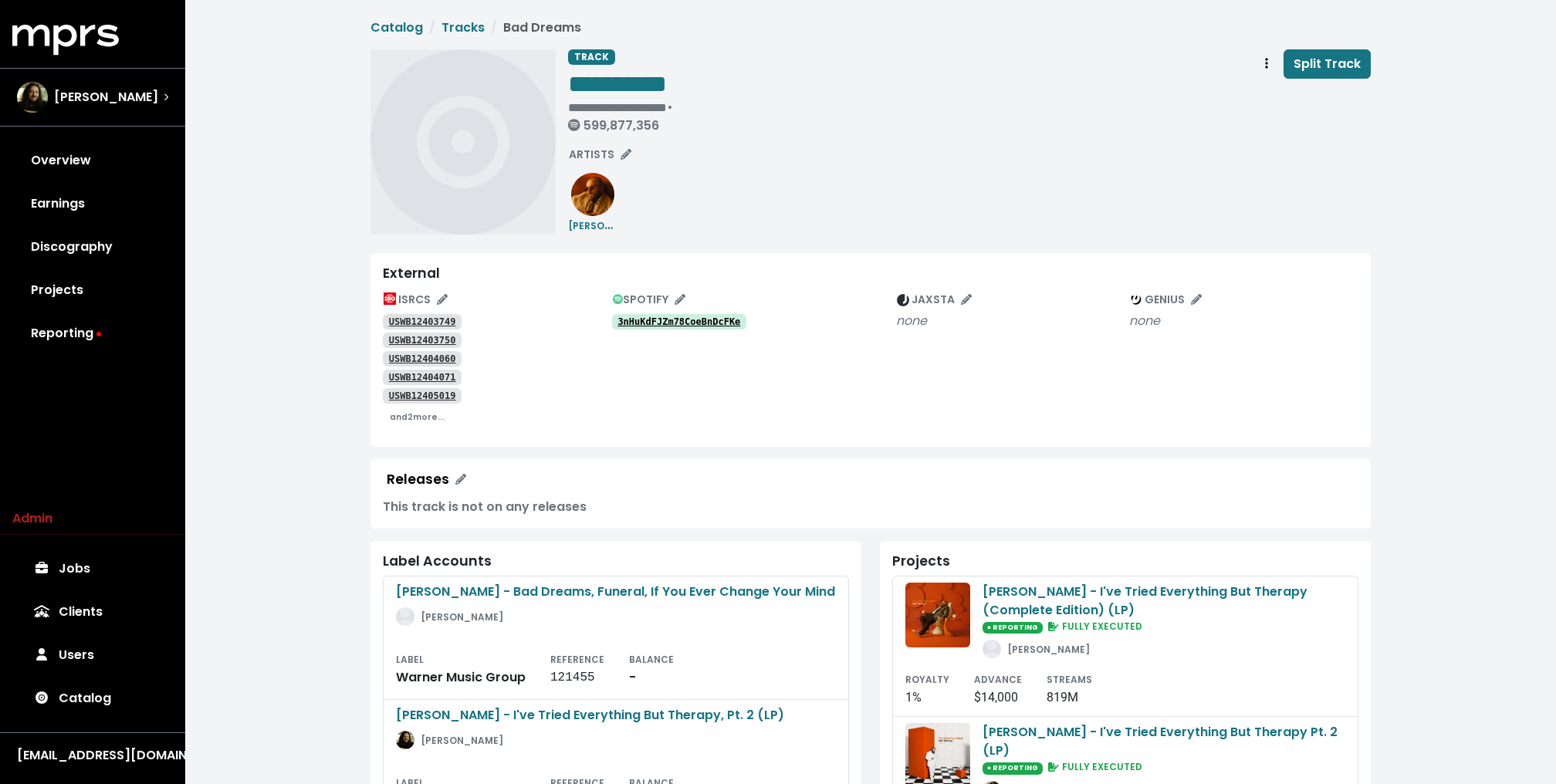
click at [856, 178] on div "**********" at bounding box center [969, 141] width 802 height 185
click at [456, 476] on icon "button" at bounding box center [461, 478] width 11 height 11
click at [289, 388] on div "**********" at bounding box center [871, 644] width 1370 height 1289
click at [729, 108] on div "**********" at bounding box center [969, 94] width 802 height 90
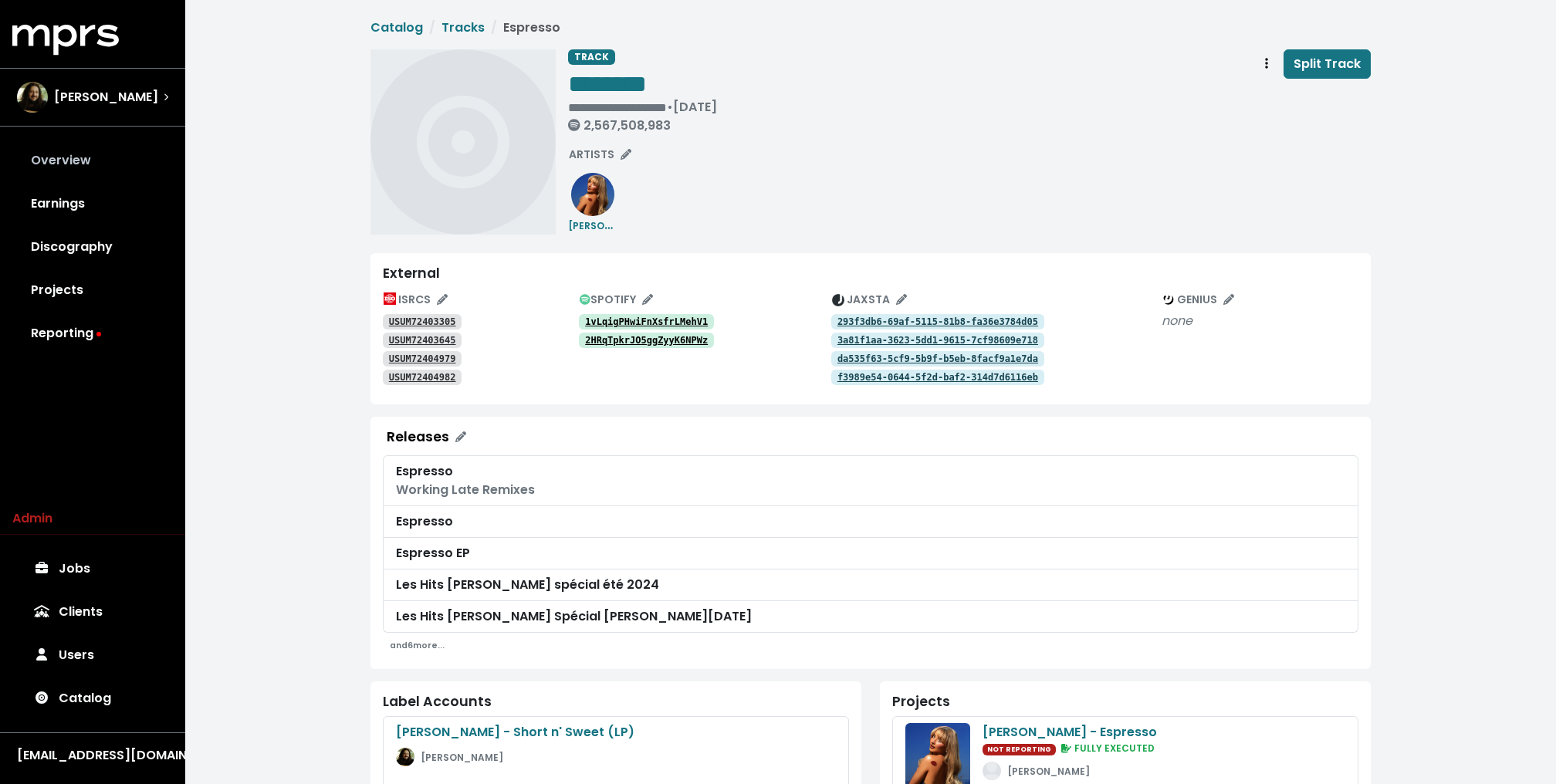
click at [105, 156] on link "Overview" at bounding box center [92, 160] width 160 height 43
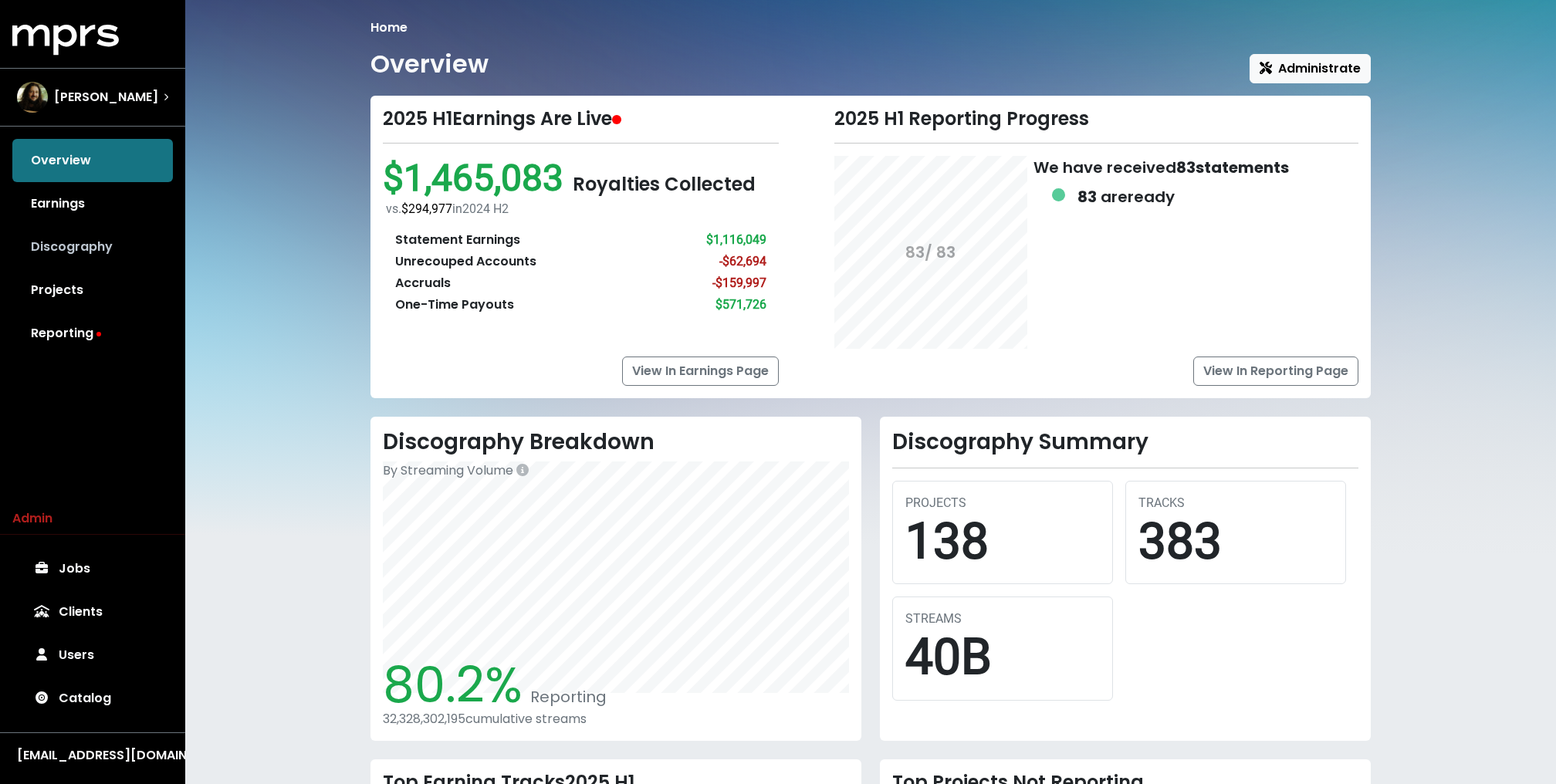
click at [69, 240] on link "Discography" at bounding box center [92, 246] width 160 height 43
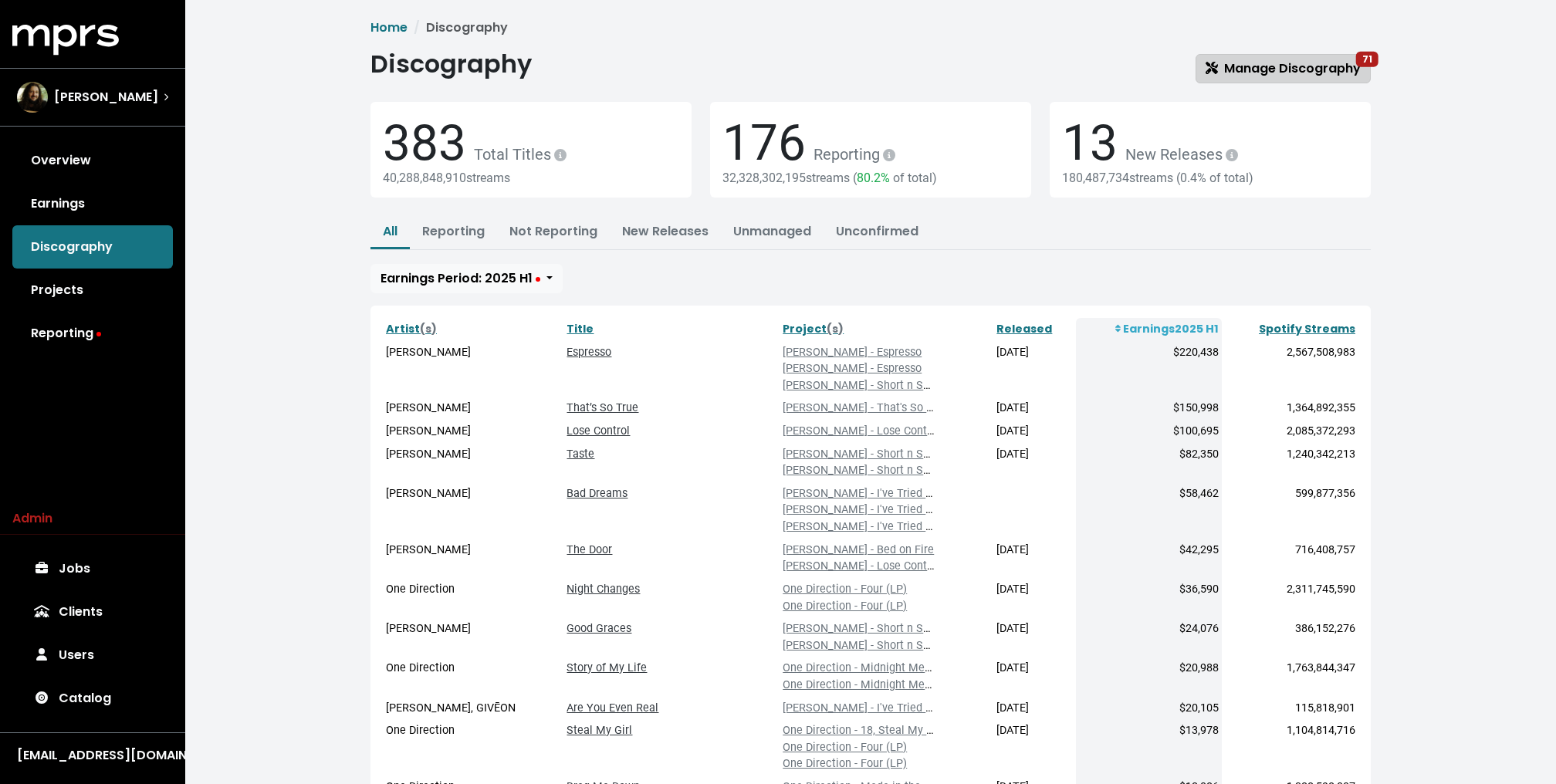
click at [1276, 69] on span "Manage Discography 71" at bounding box center [1282, 68] width 155 height 18
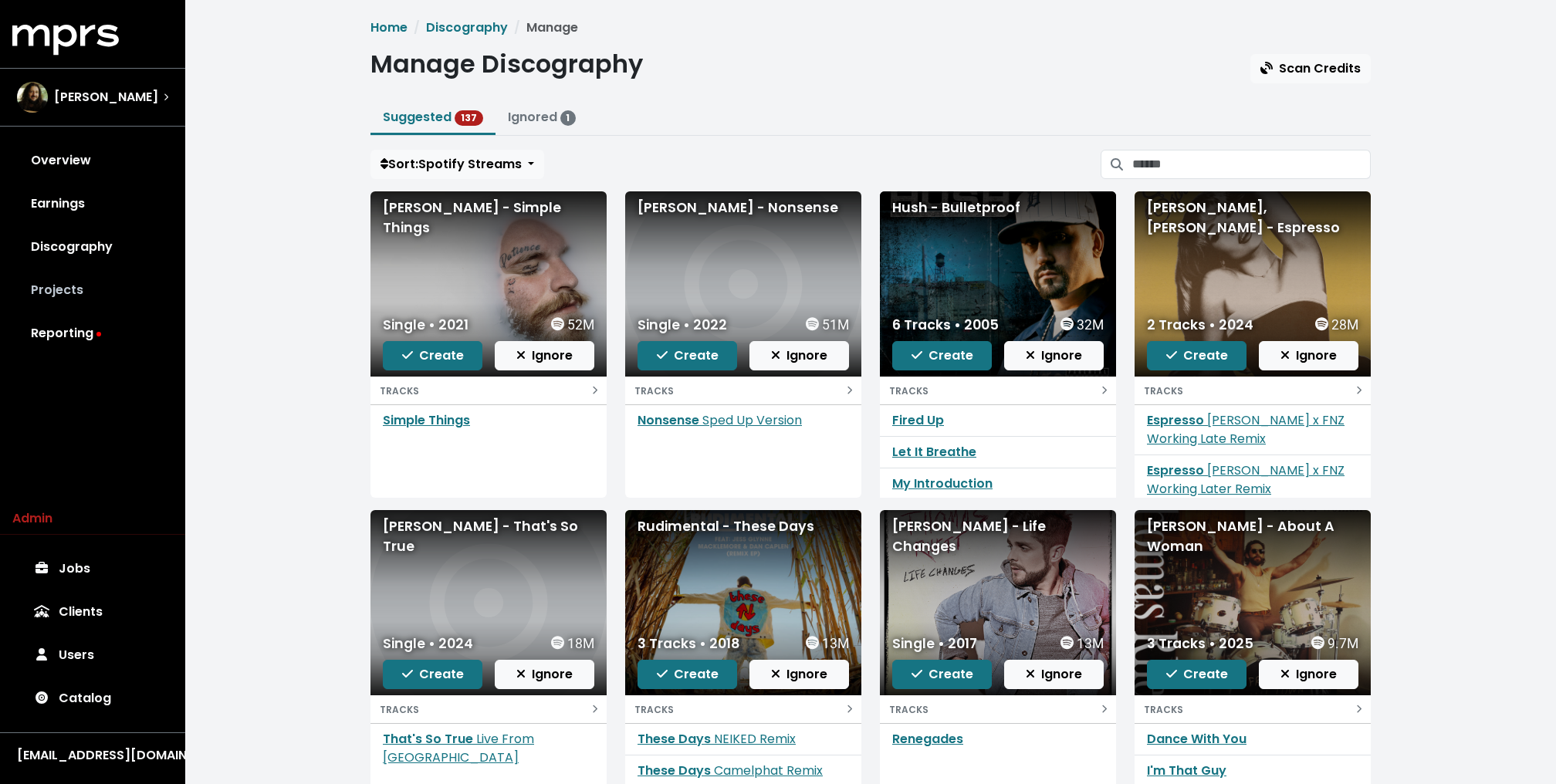
click at [99, 295] on link "Projects" at bounding box center [92, 290] width 160 height 43
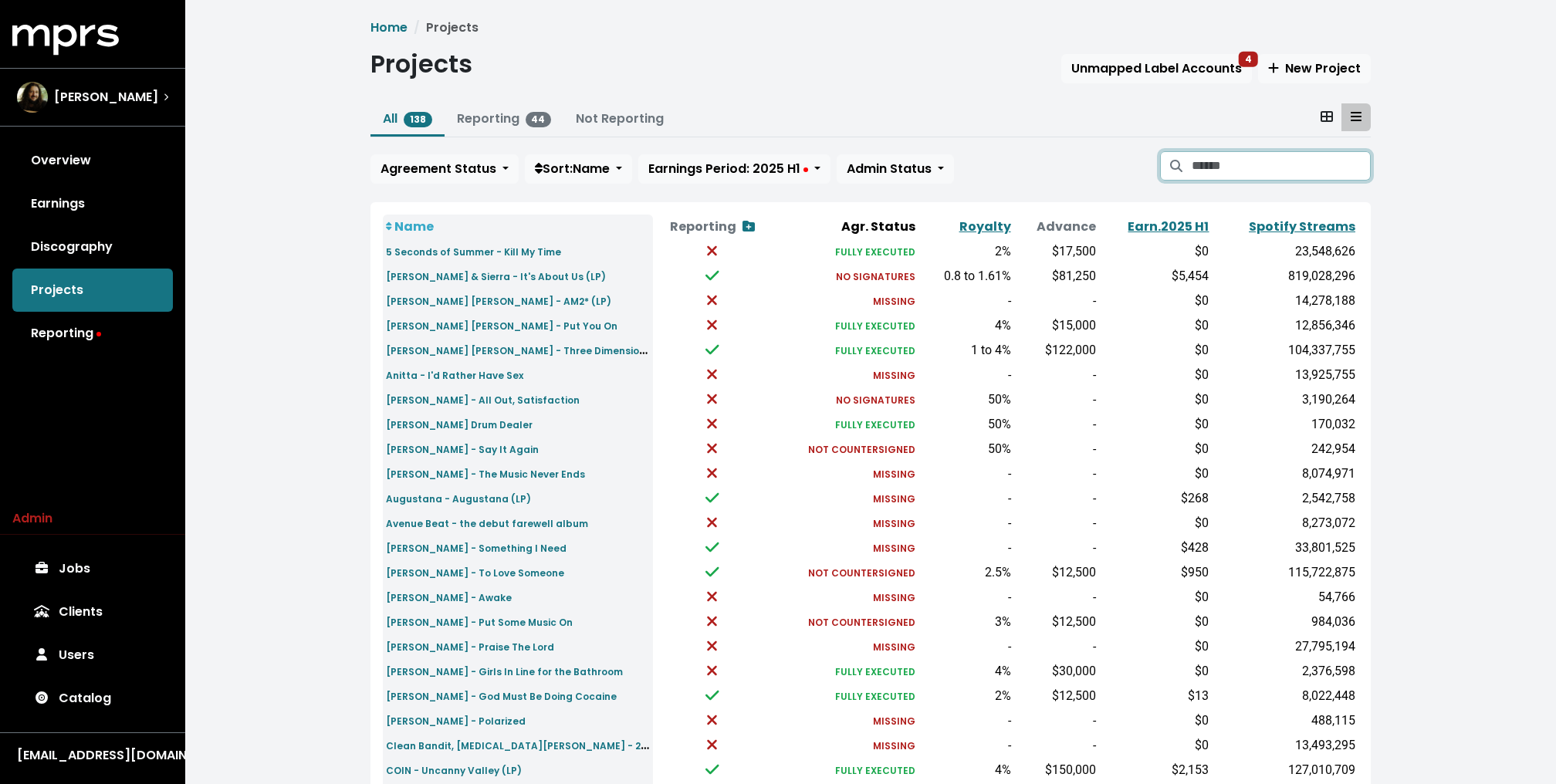
click at [1271, 153] on input "Search projects" at bounding box center [1281, 166] width 179 height 30
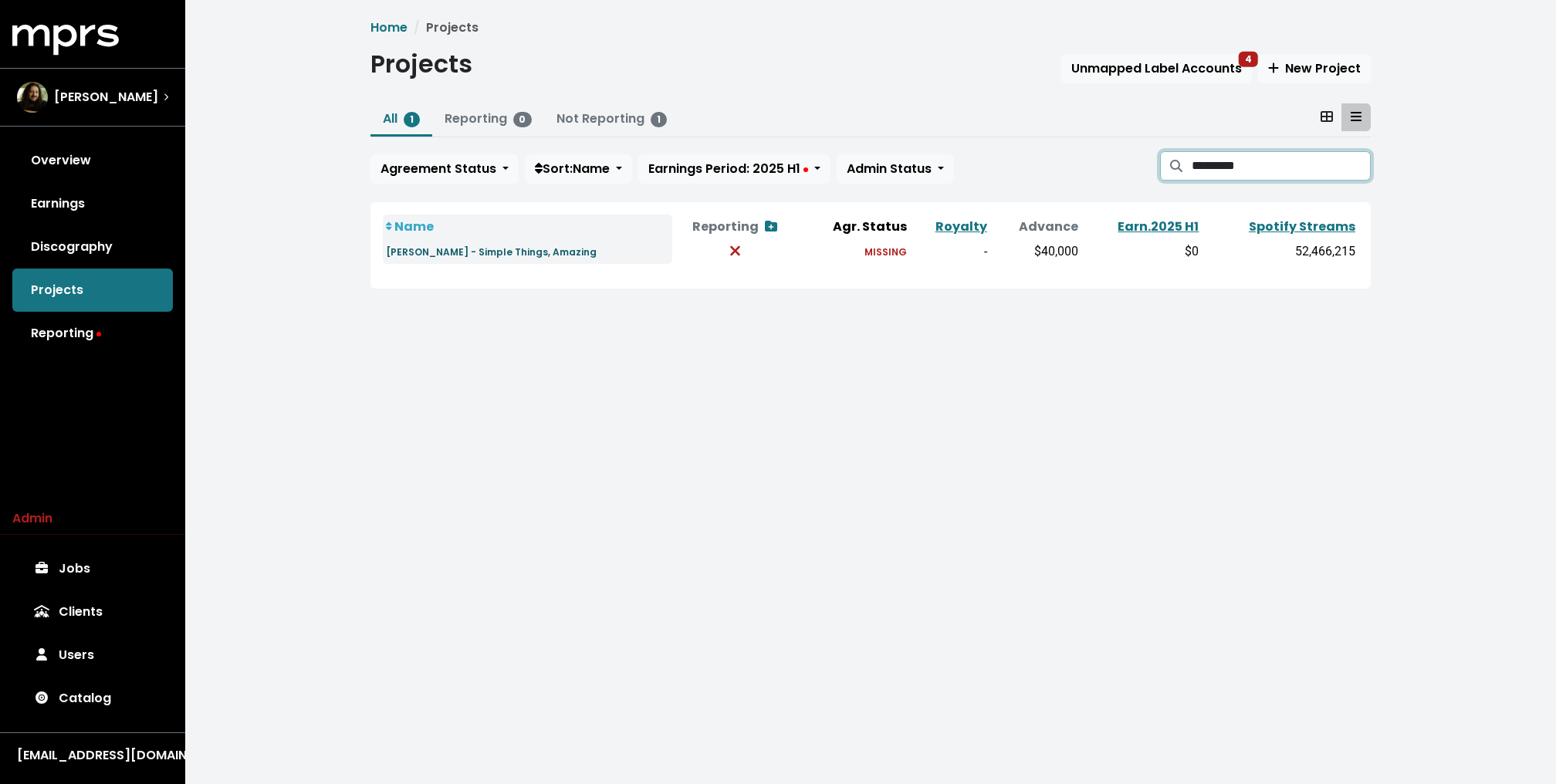
type input "*********"
click at [473, 256] on small "Teddy Swims - Simple Things, Amazing" at bounding box center [491, 251] width 211 height 13
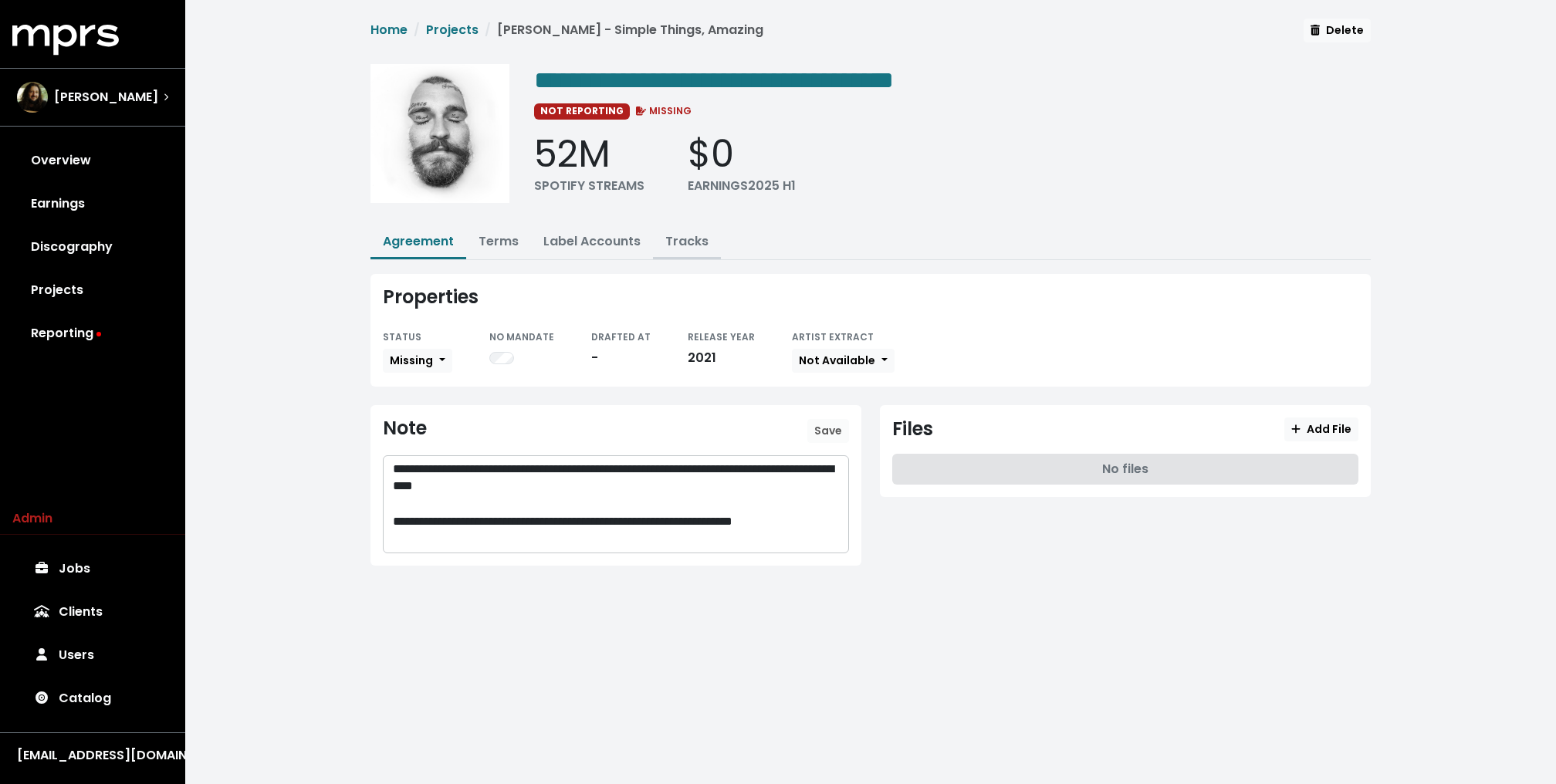
click at [673, 239] on link "Tracks" at bounding box center [686, 240] width 43 height 18
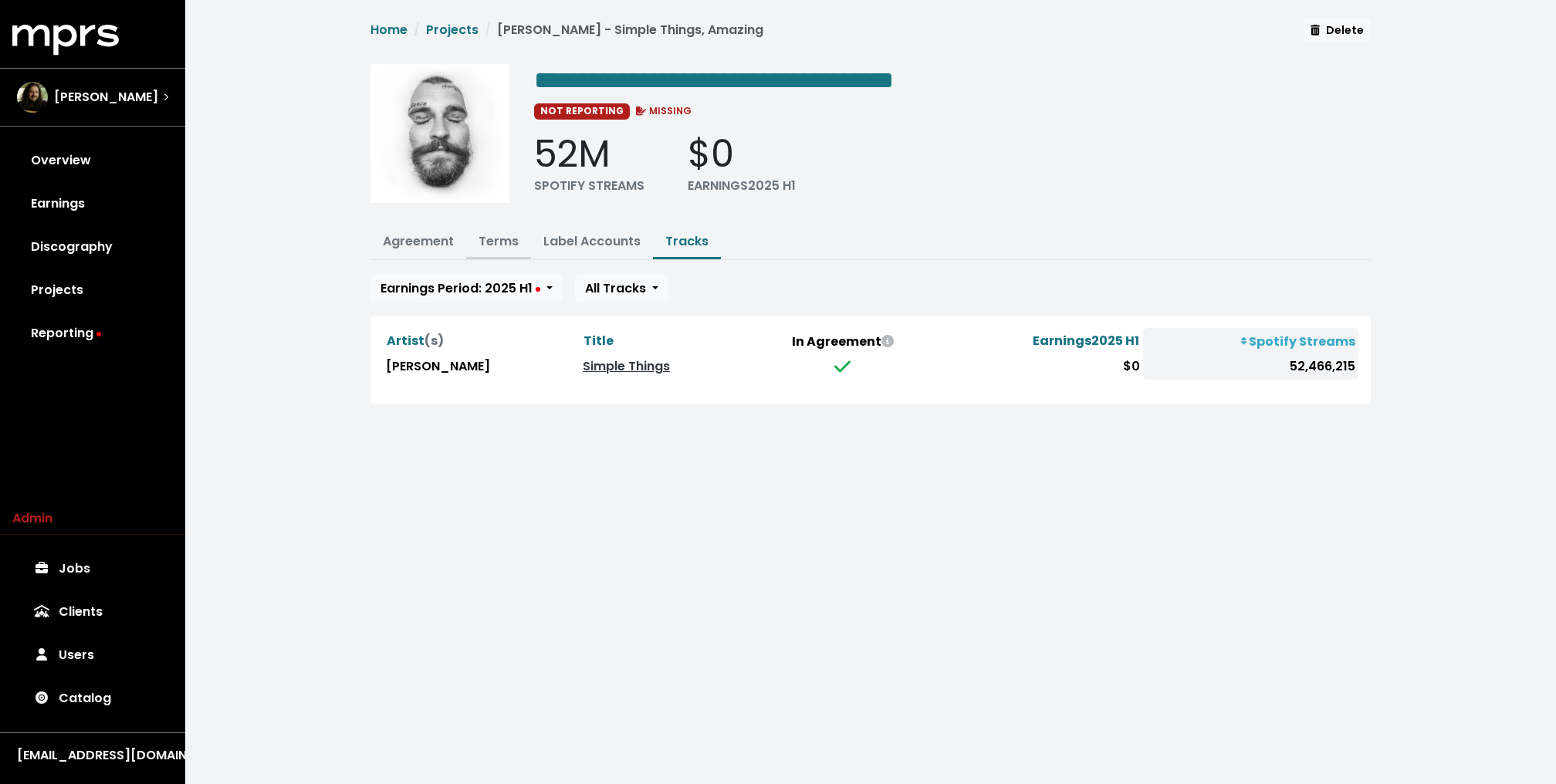
click at [495, 236] on link "Terms" at bounding box center [498, 240] width 40 height 18
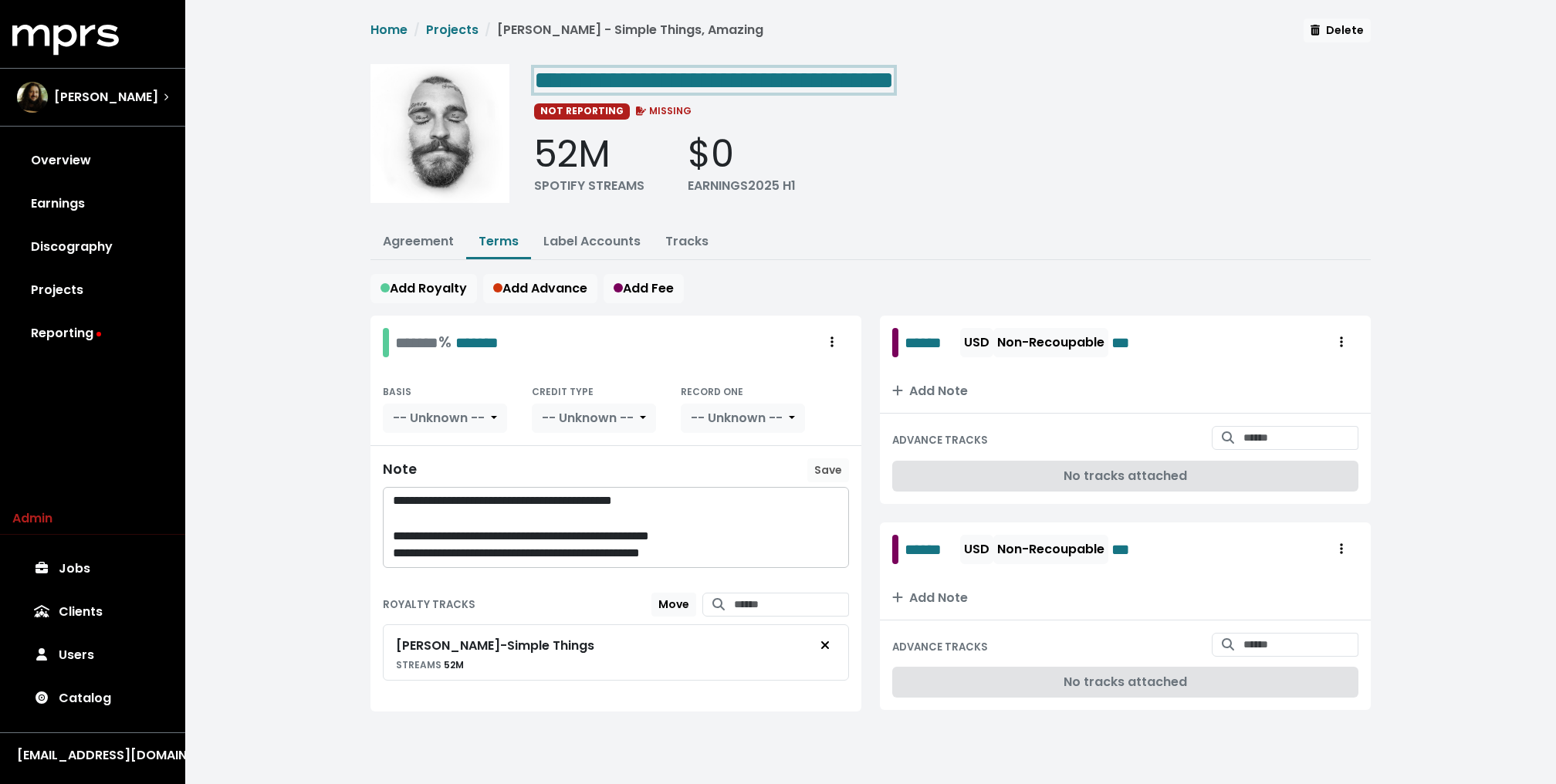
click at [888, 78] on span "**********" at bounding box center [713, 80] width 360 height 25
click at [286, 367] on div "**********" at bounding box center [871, 384] width 1370 height 767
click at [82, 700] on link "Catalog" at bounding box center [92, 698] width 160 height 43
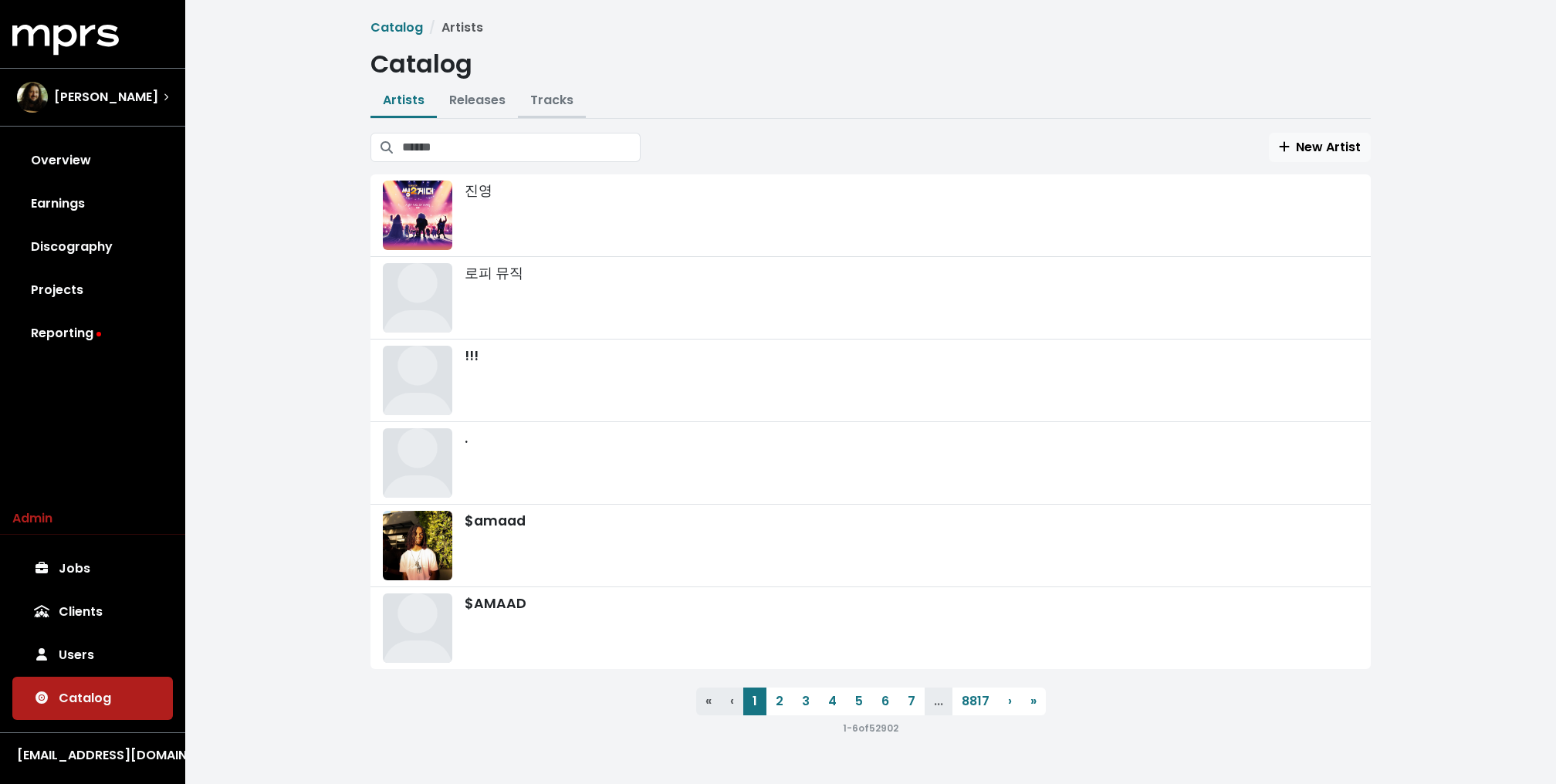
click at [557, 91] on link "Tracks" at bounding box center [551, 100] width 43 height 18
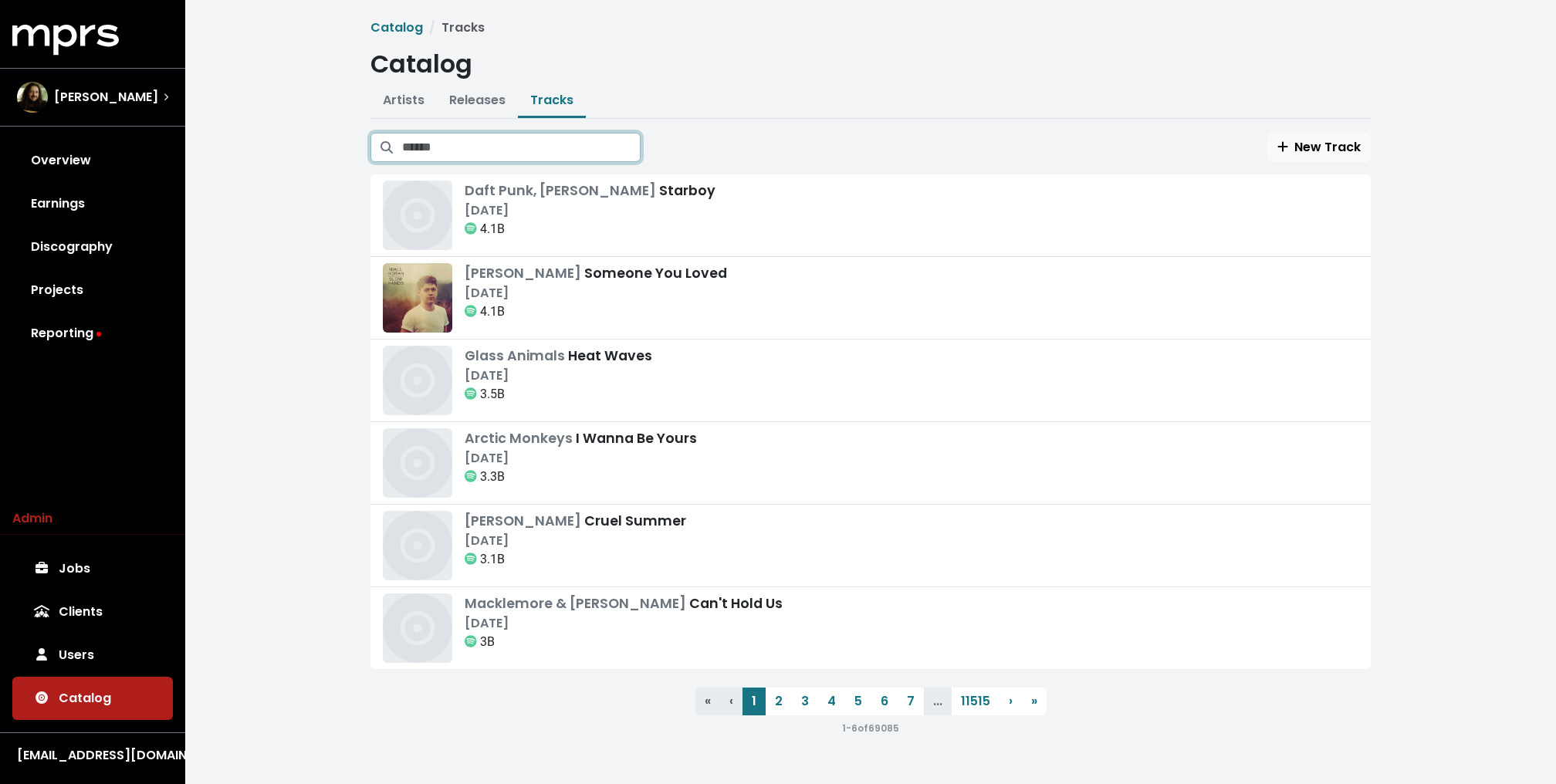
click at [516, 145] on input "Search tracks" at bounding box center [522, 147] width 239 height 30
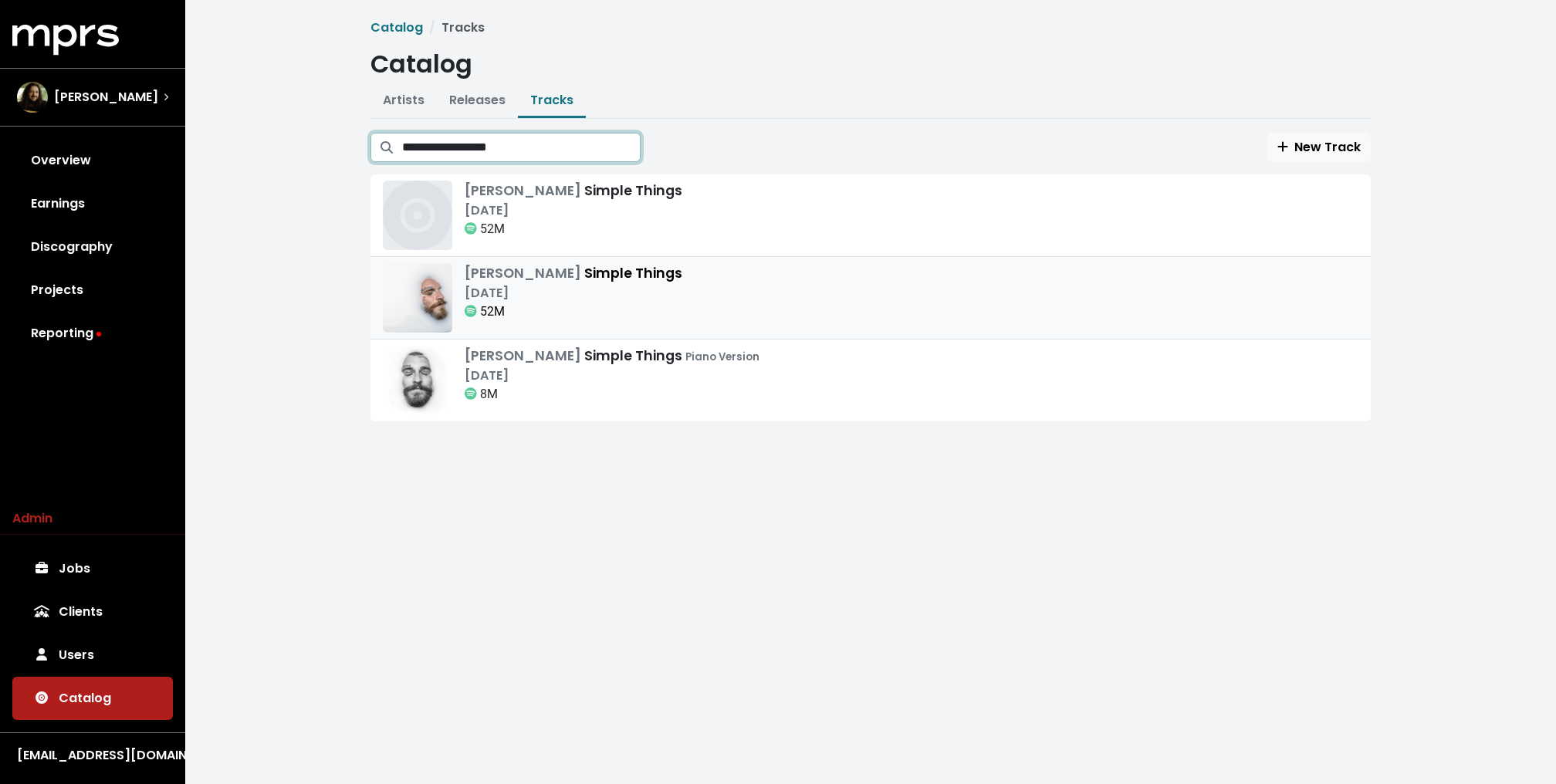
type input "**********"
click at [711, 296] on div "Teddy Swims Simple Things Aug 27th, 2021 52M" at bounding box center [871, 298] width 976 height 69
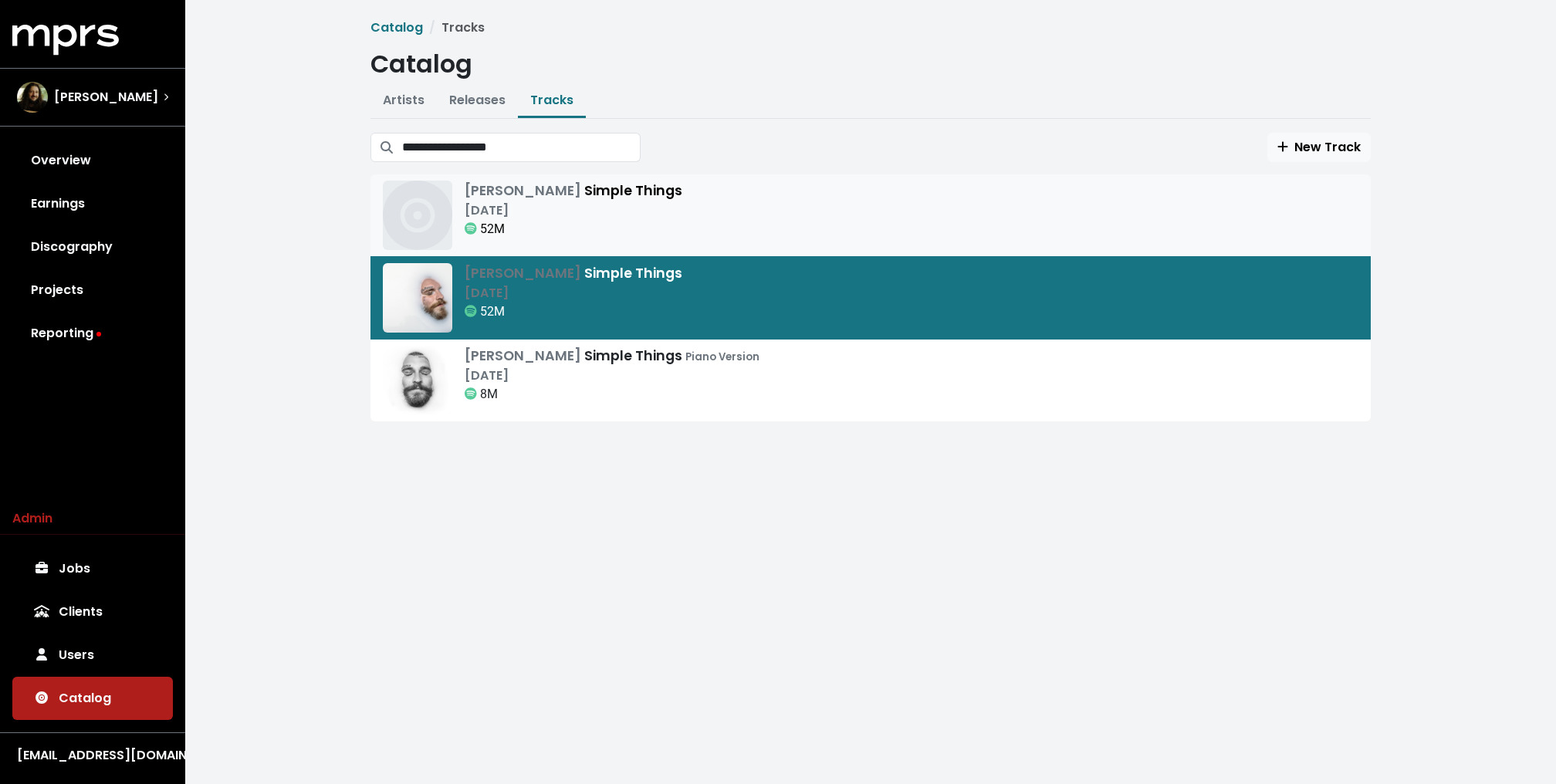
click at [722, 214] on div "Teddy Swims Simple Things Aug 27th, 2021 52M" at bounding box center [871, 215] width 976 height 69
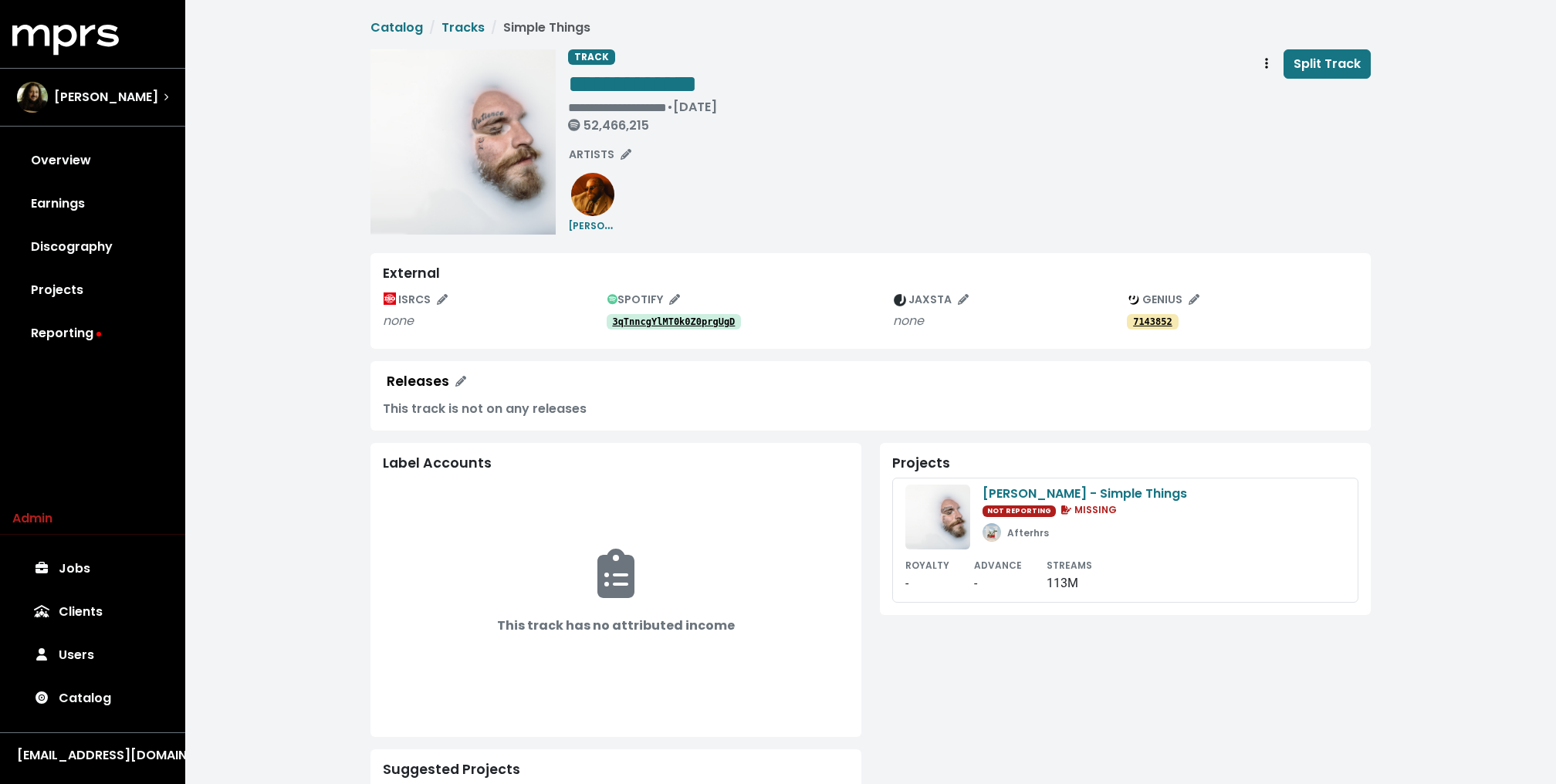
click at [638, 317] on tt "3qTnncgYlMT0k0Z0prgUgD" at bounding box center [673, 322] width 123 height 11
click at [1273, 65] on span "Track actions" at bounding box center [1266, 64] width 14 height 19
click at [1287, 90] on link "Merge" at bounding box center [1311, 97] width 122 height 25
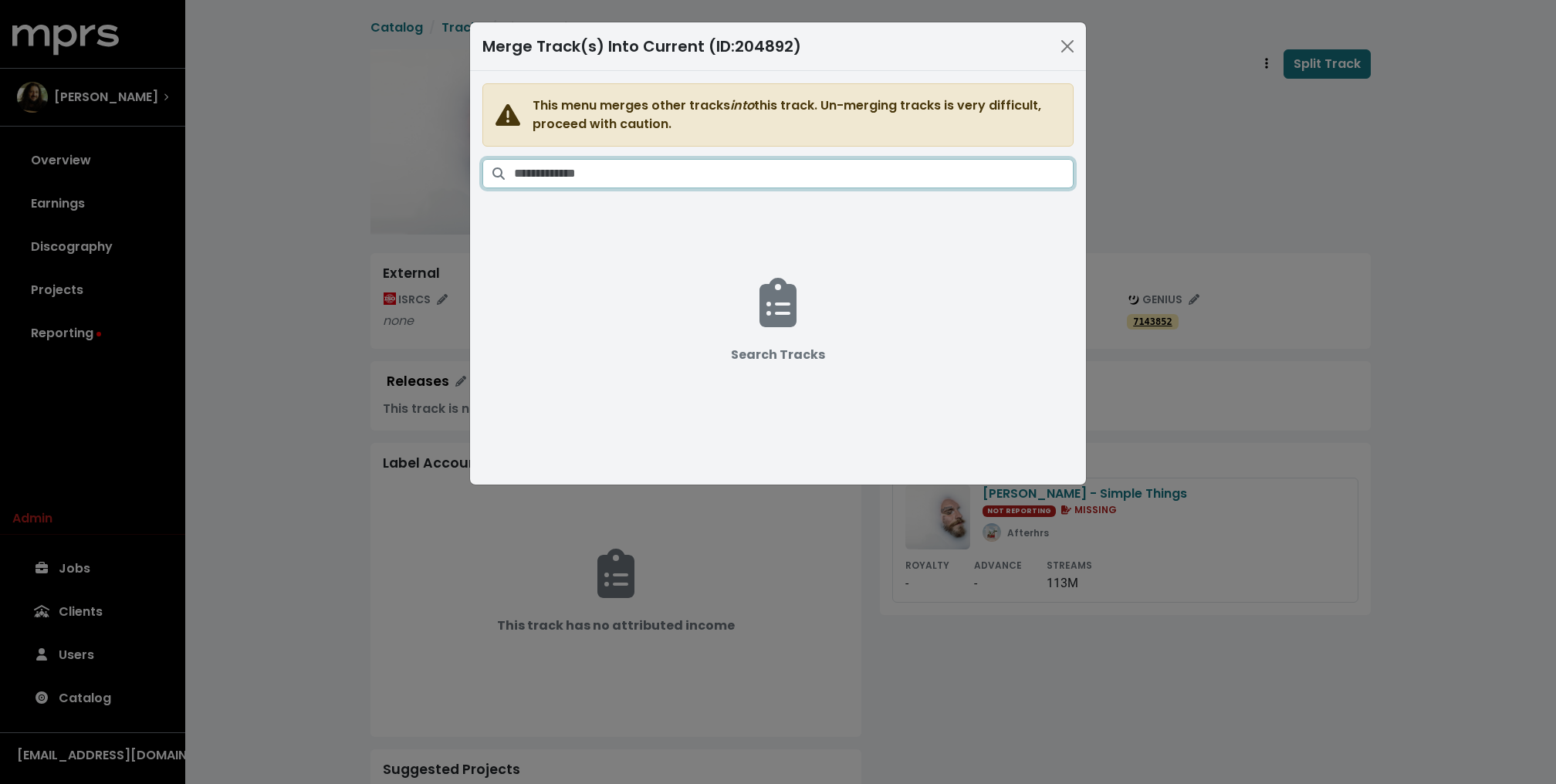
click at [880, 179] on input "Search tracks" at bounding box center [794, 174] width 559 height 30
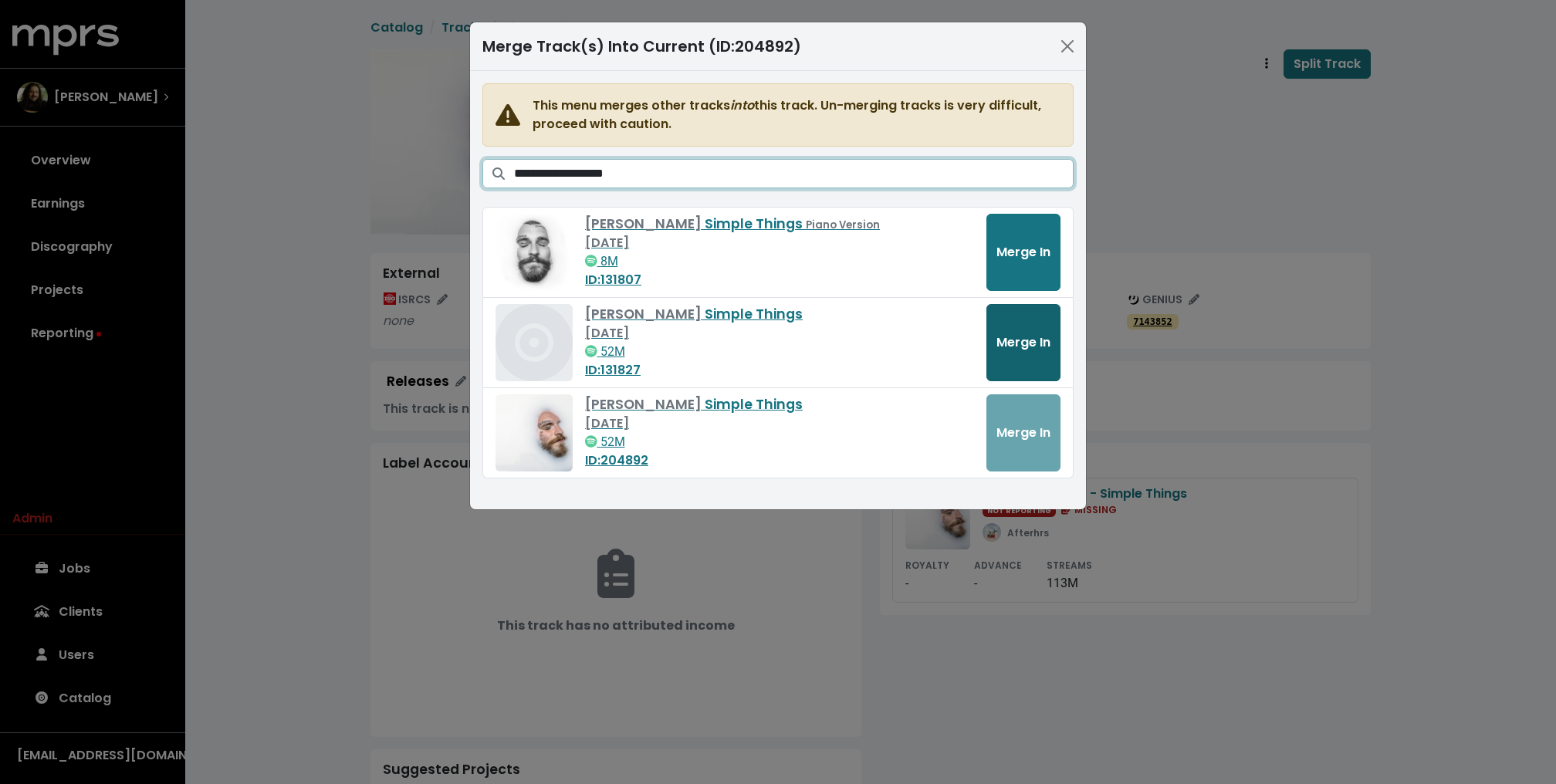
type input "**********"
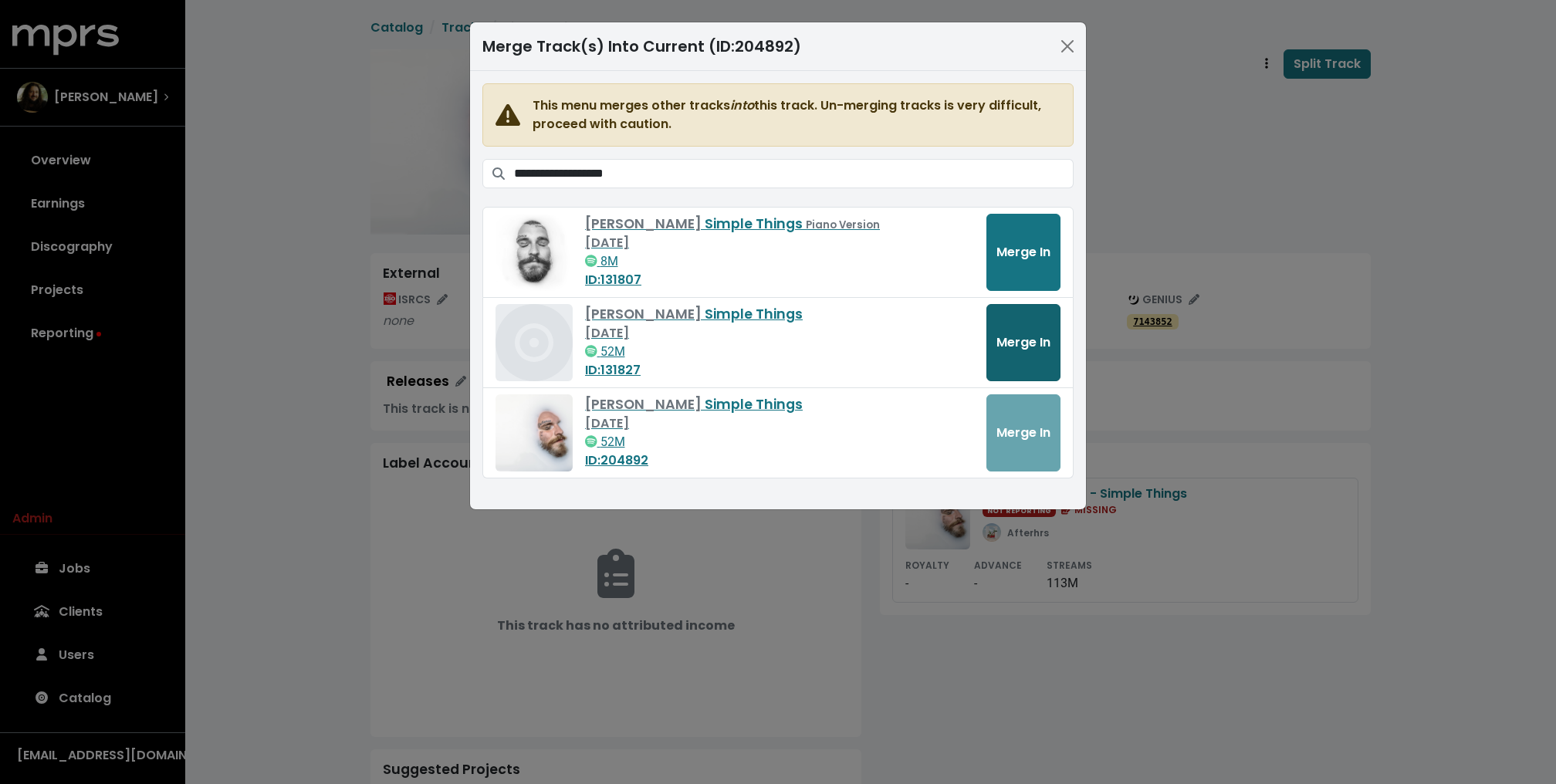
click at [1041, 334] on span "Merge In" at bounding box center [1023, 342] width 54 height 18
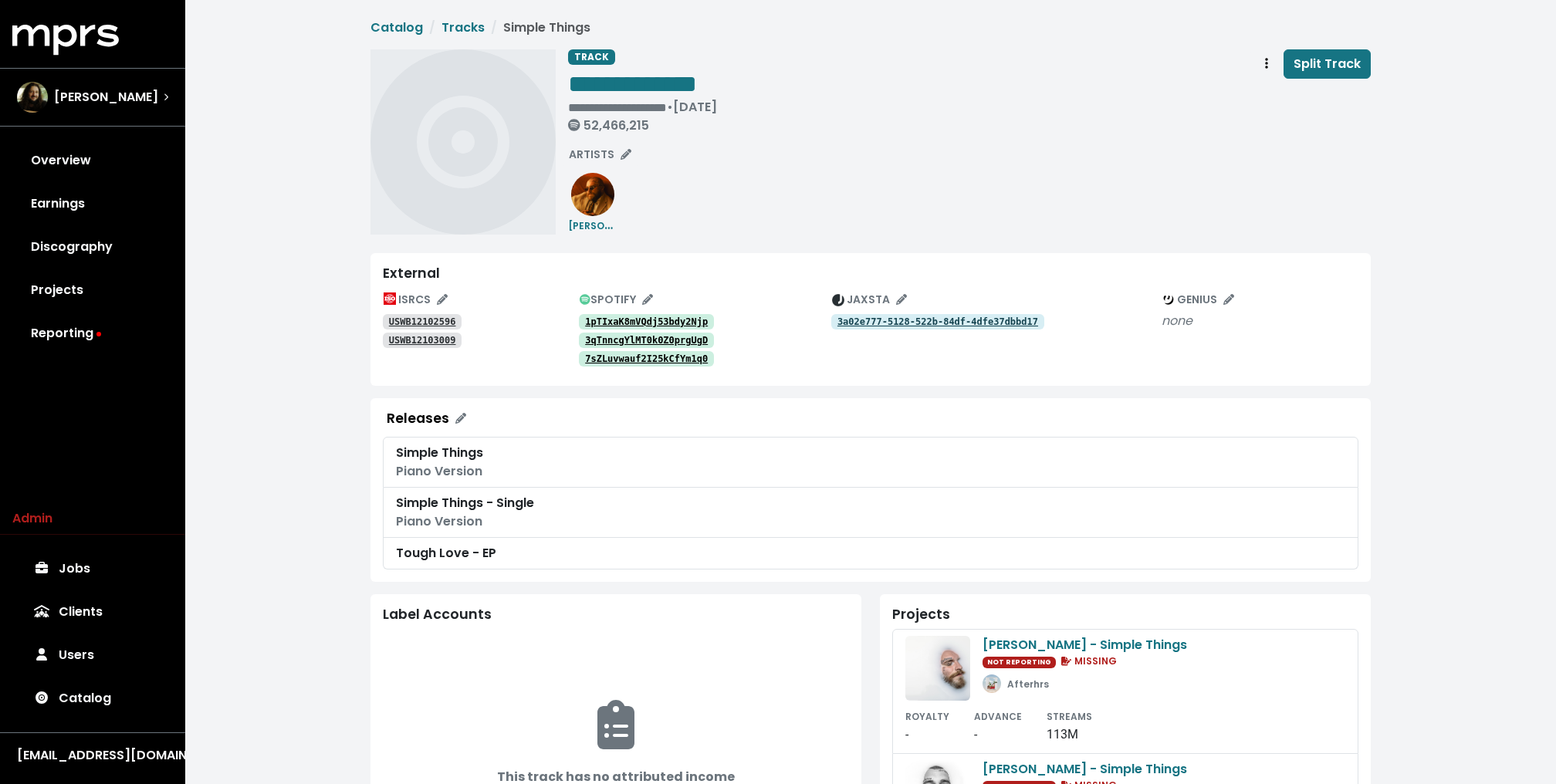
click at [636, 317] on tt "1pTIxaK8mVQdj53bdy2Njp" at bounding box center [646, 322] width 123 height 11
click at [624, 333] on link "3qTnncgYlMT0k0Z0prgUgD" at bounding box center [645, 340] width 135 height 15
click at [620, 358] on tt "7sZLuvwauf2I25kCfYm1q0" at bounding box center [646, 358] width 123 height 11
click at [1268, 67] on icon "Track actions" at bounding box center [1266, 63] width 3 height 11
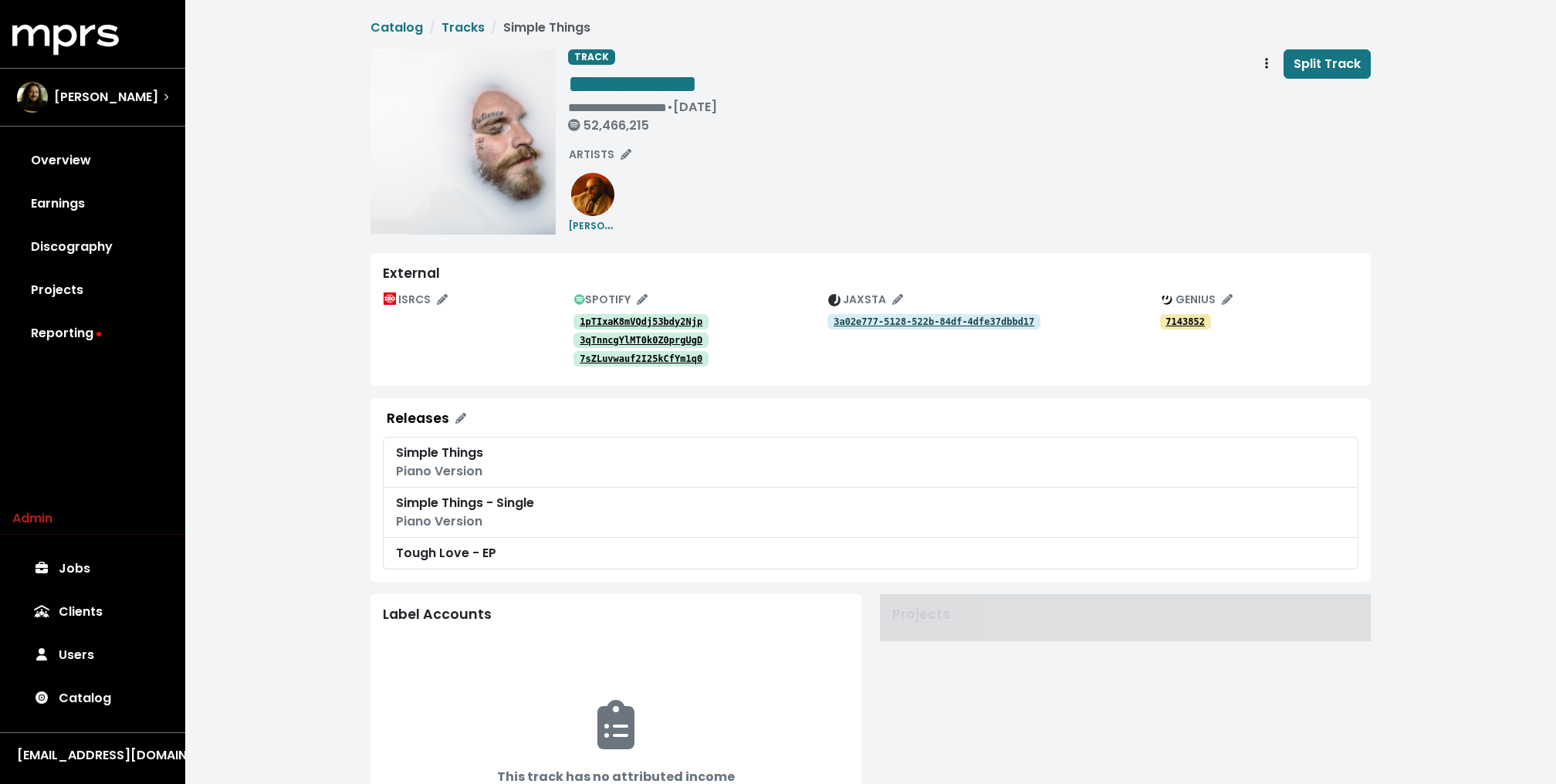
click at [299, 434] on div "**********" at bounding box center [871, 528] width 1370 height 1057
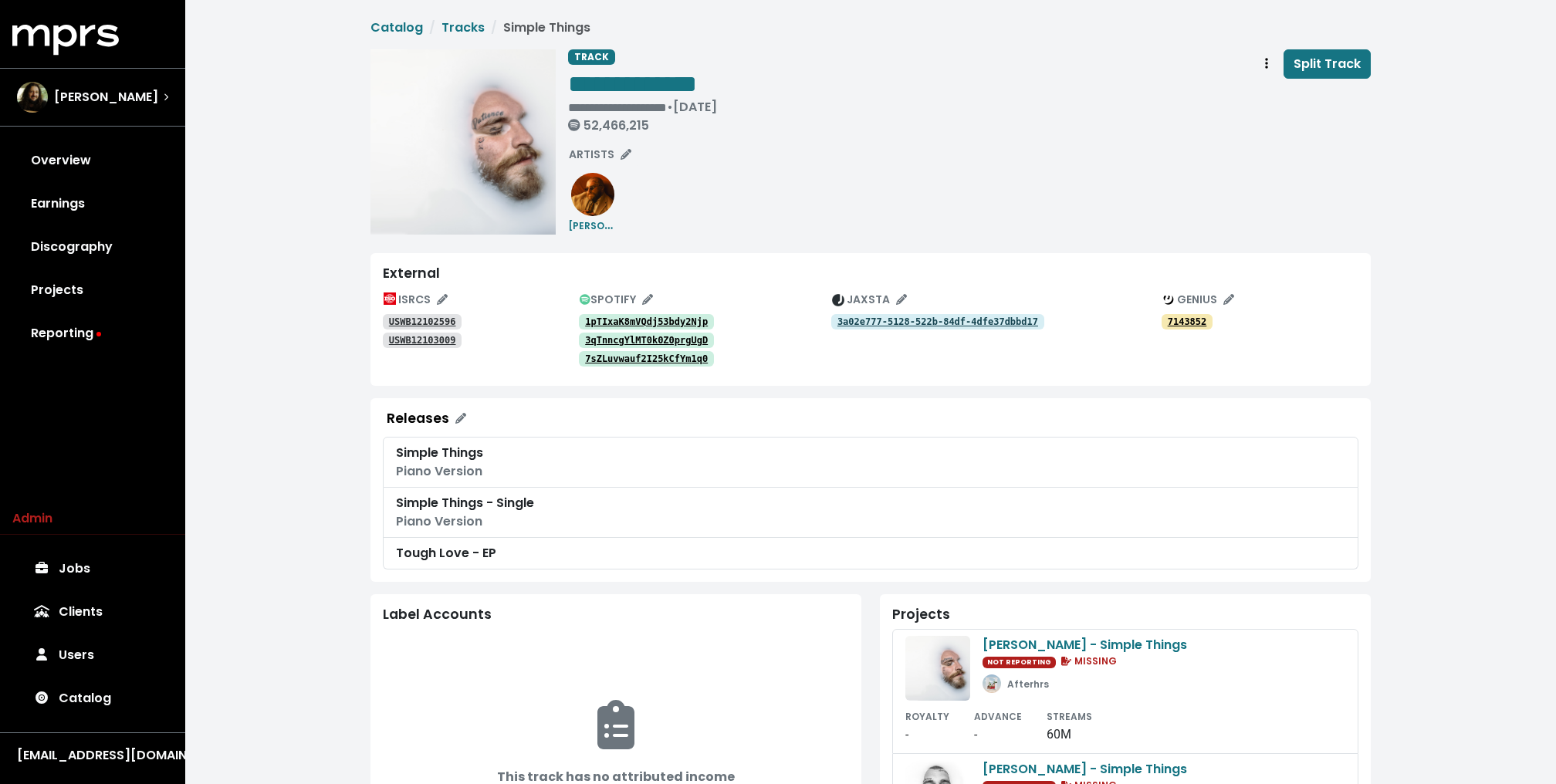
click at [254, 194] on div "**********" at bounding box center [871, 528] width 1370 height 1057
click at [111, 163] on link "Overview" at bounding box center [92, 160] width 160 height 43
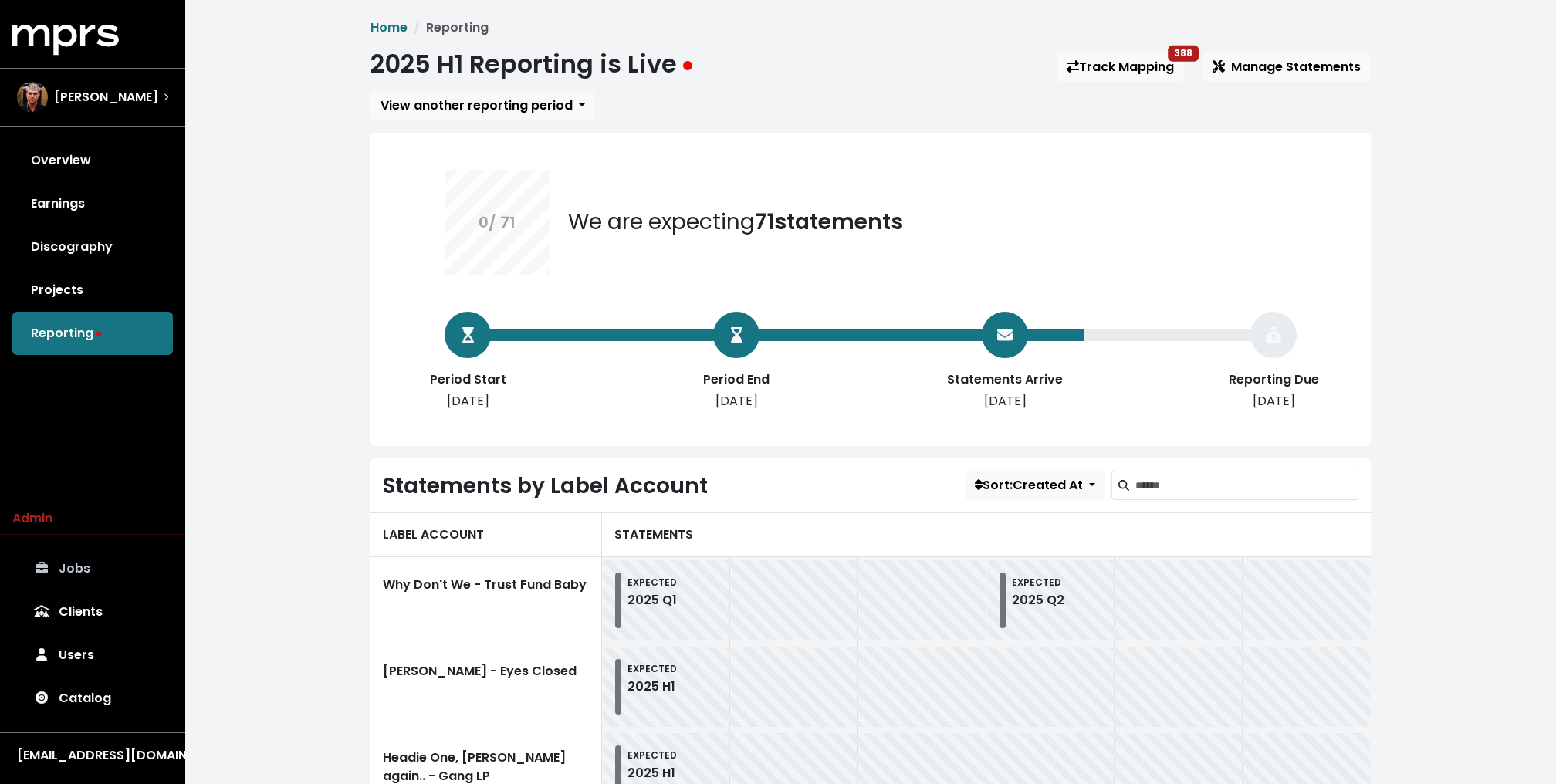
click at [100, 560] on link "Jobs" at bounding box center [92, 568] width 160 height 43
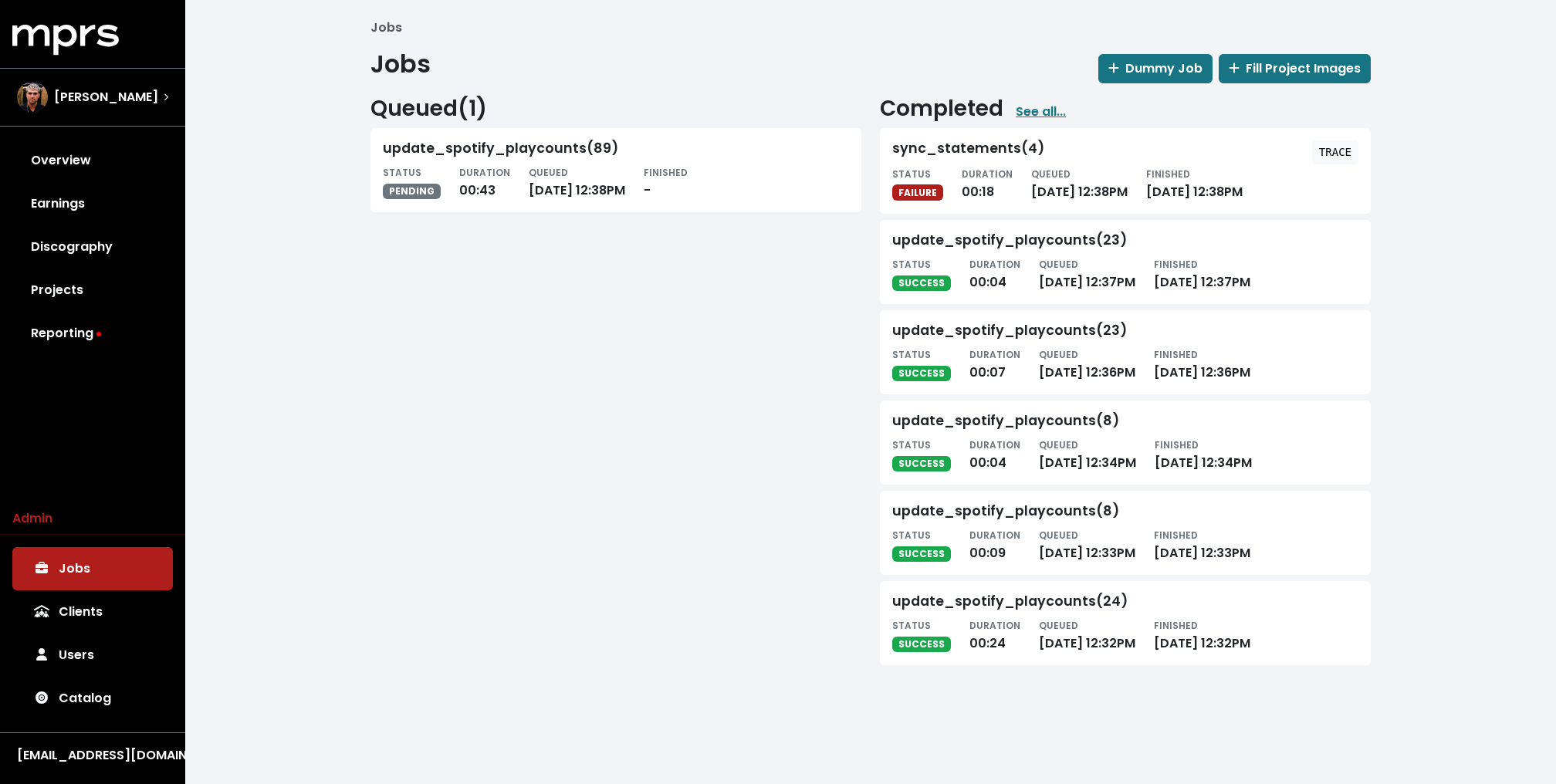
click at [1334, 152] on tt "TRACE" at bounding box center [1335, 152] width 32 height 13
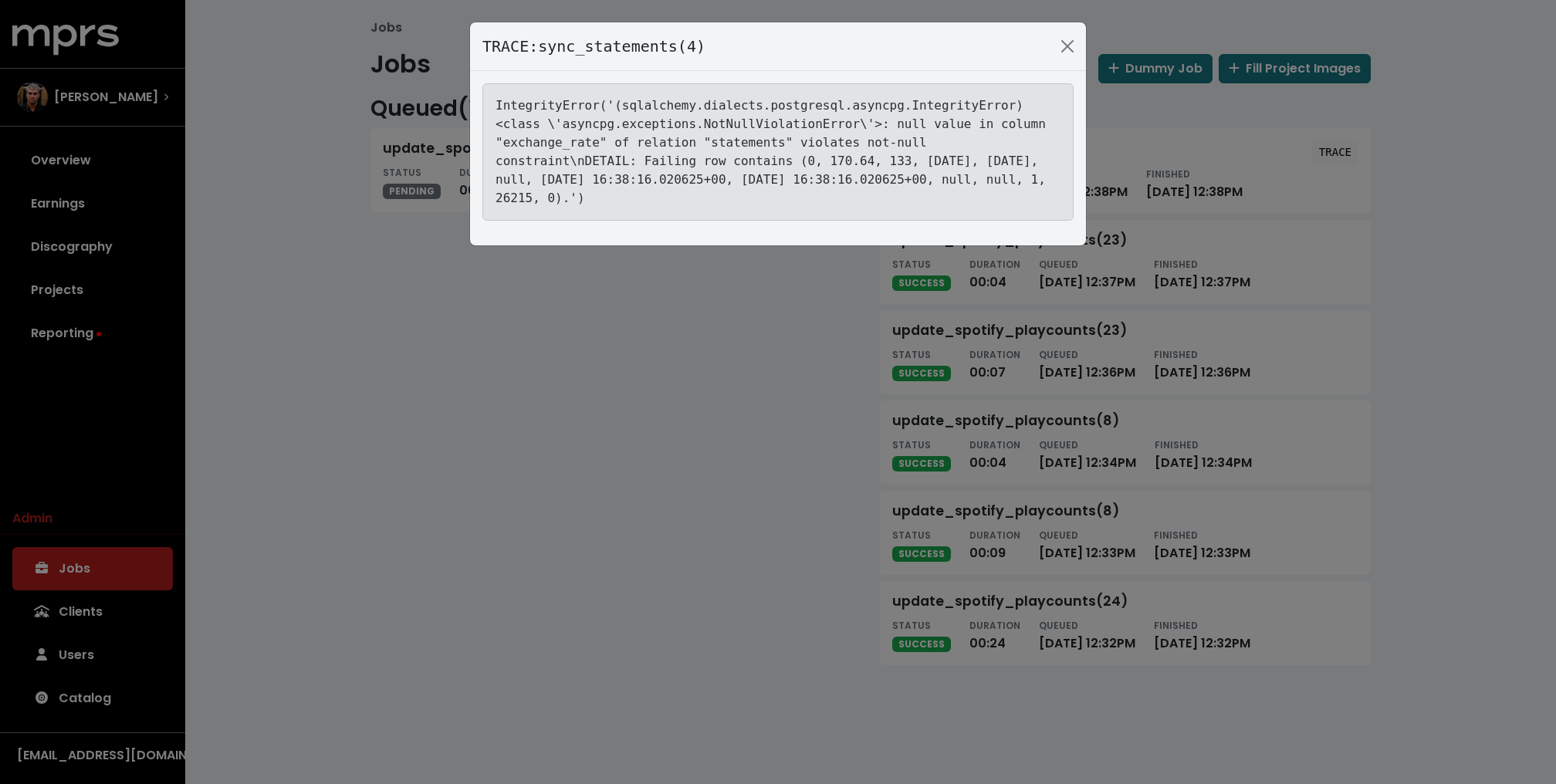
click at [1334, 152] on div "TRACE: sync_statements(4) IntegrityError('(sqlalchemy.dialects.postgresql.async…" at bounding box center [778, 392] width 1556 height 784
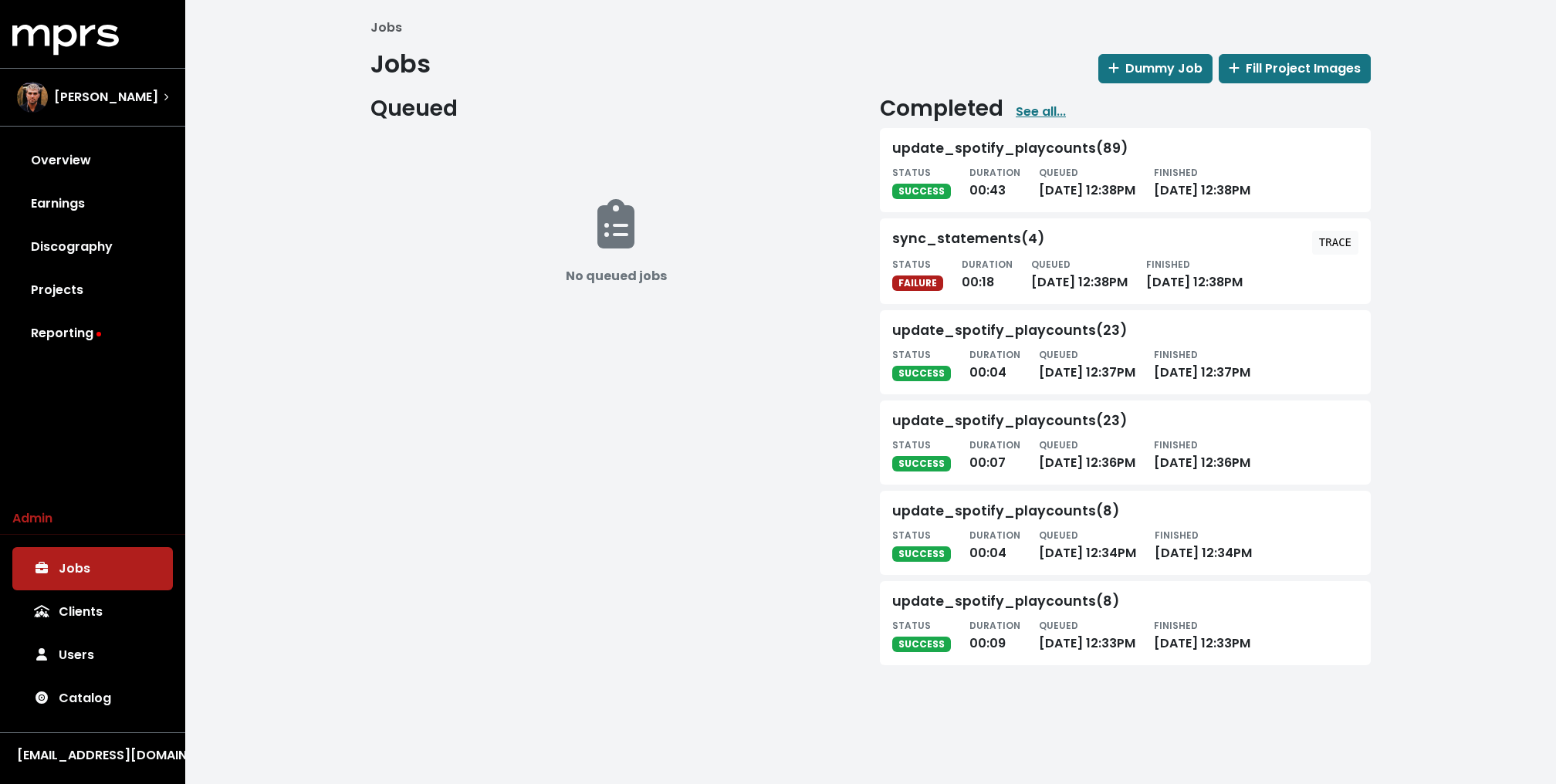
click at [1334, 152] on div "update_spotify_playcounts(89)" at bounding box center [1125, 152] width 466 height 22
click at [1337, 246] on tt "TRACE" at bounding box center [1335, 242] width 32 height 13
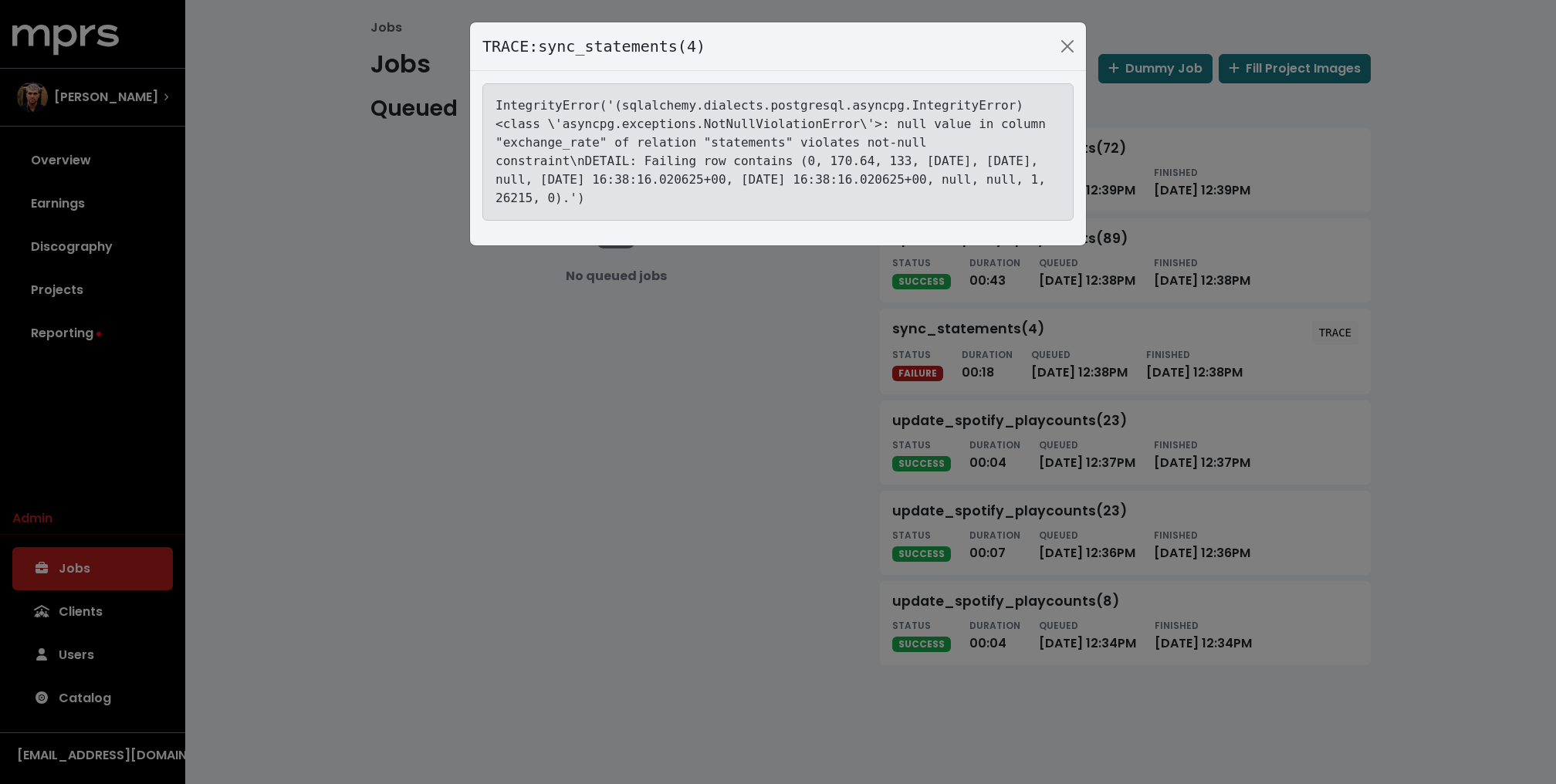
click at [252, 204] on div "TRACE: sync_statements(4) IntegrityError('(sqlalchemy.dialects.postgresql.async…" at bounding box center [778, 392] width 1556 height 784
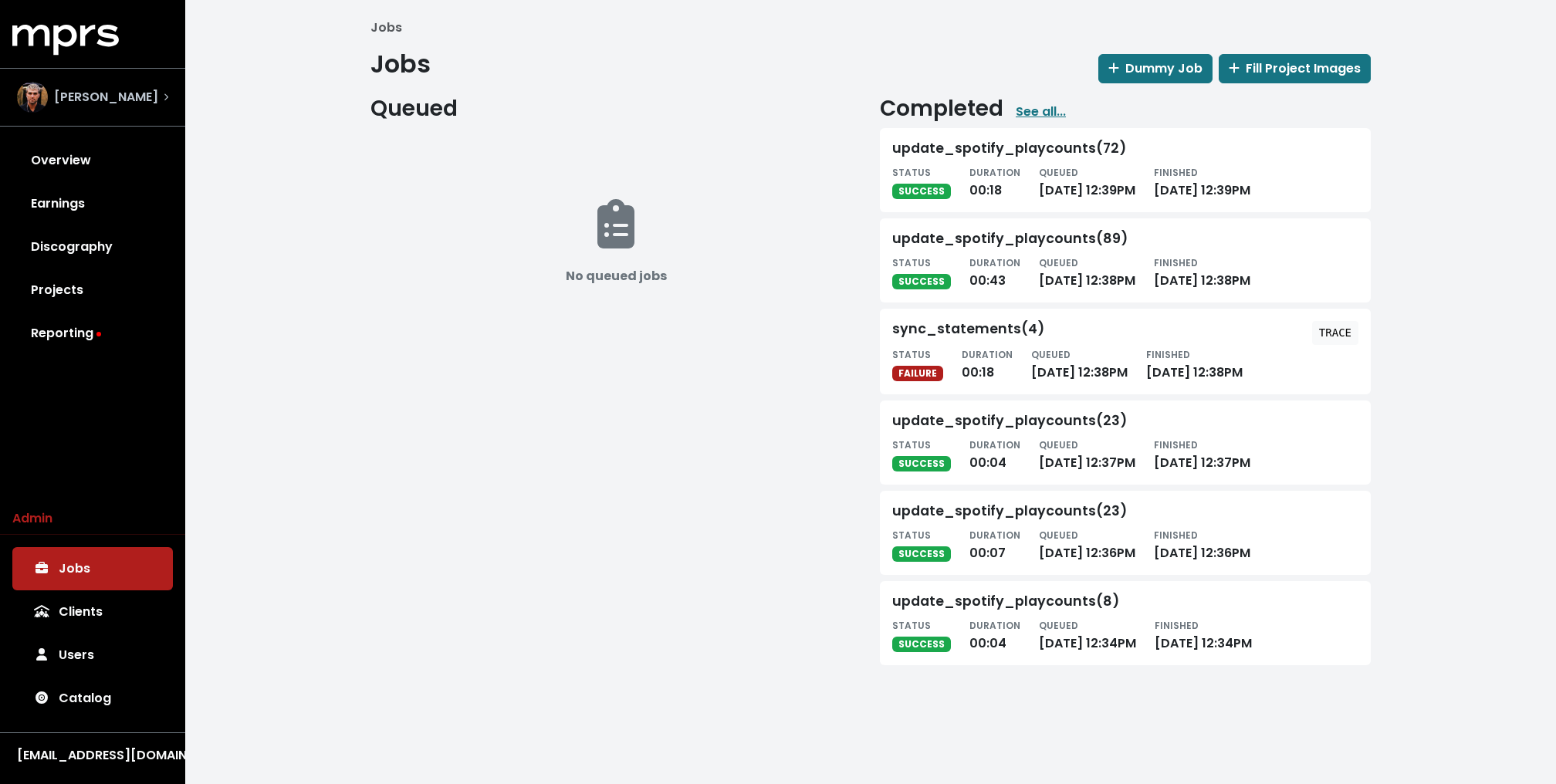
click at [74, 76] on div "Fred Gibson" at bounding box center [92, 97] width 176 height 56
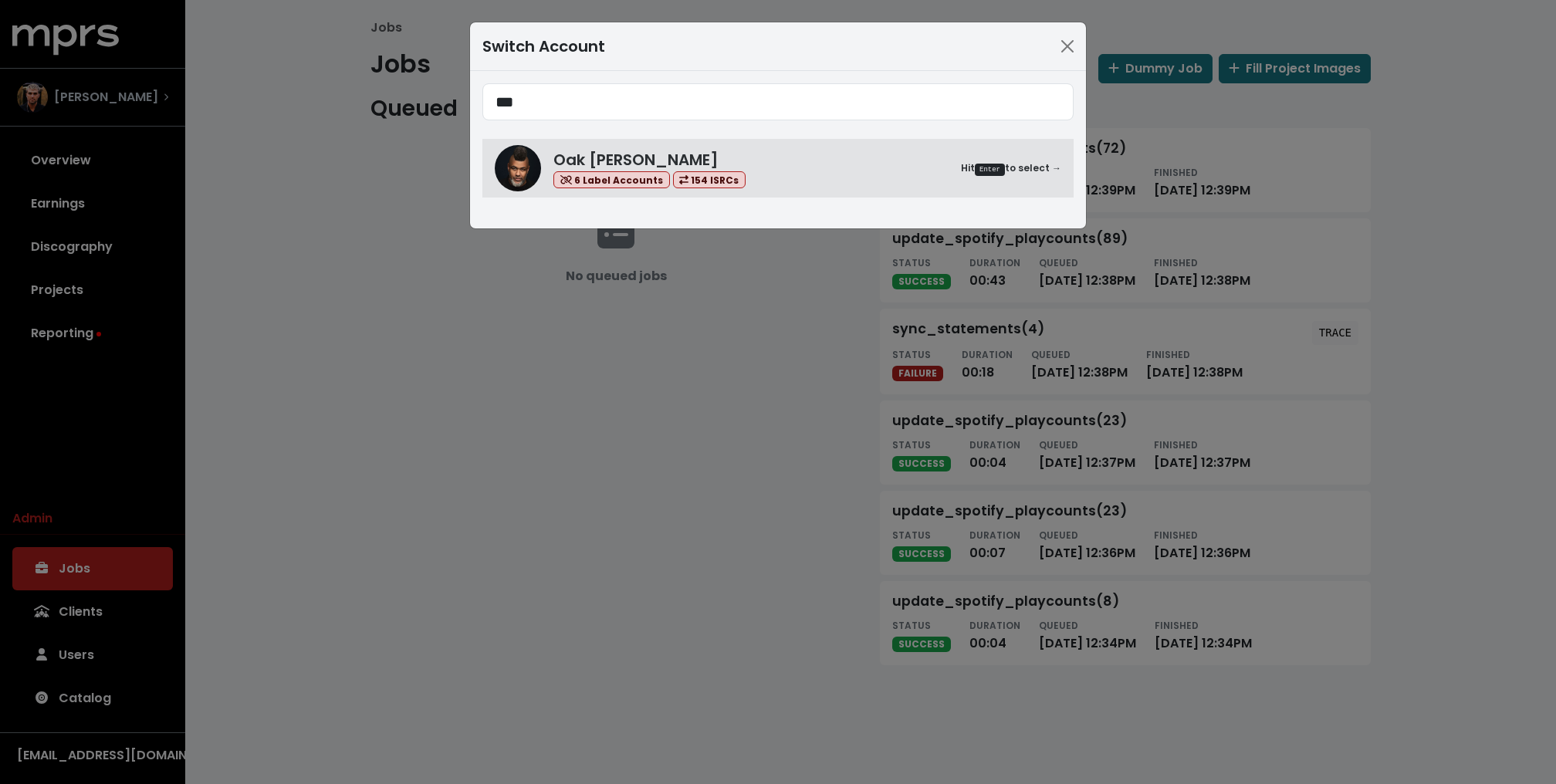
type input "***"
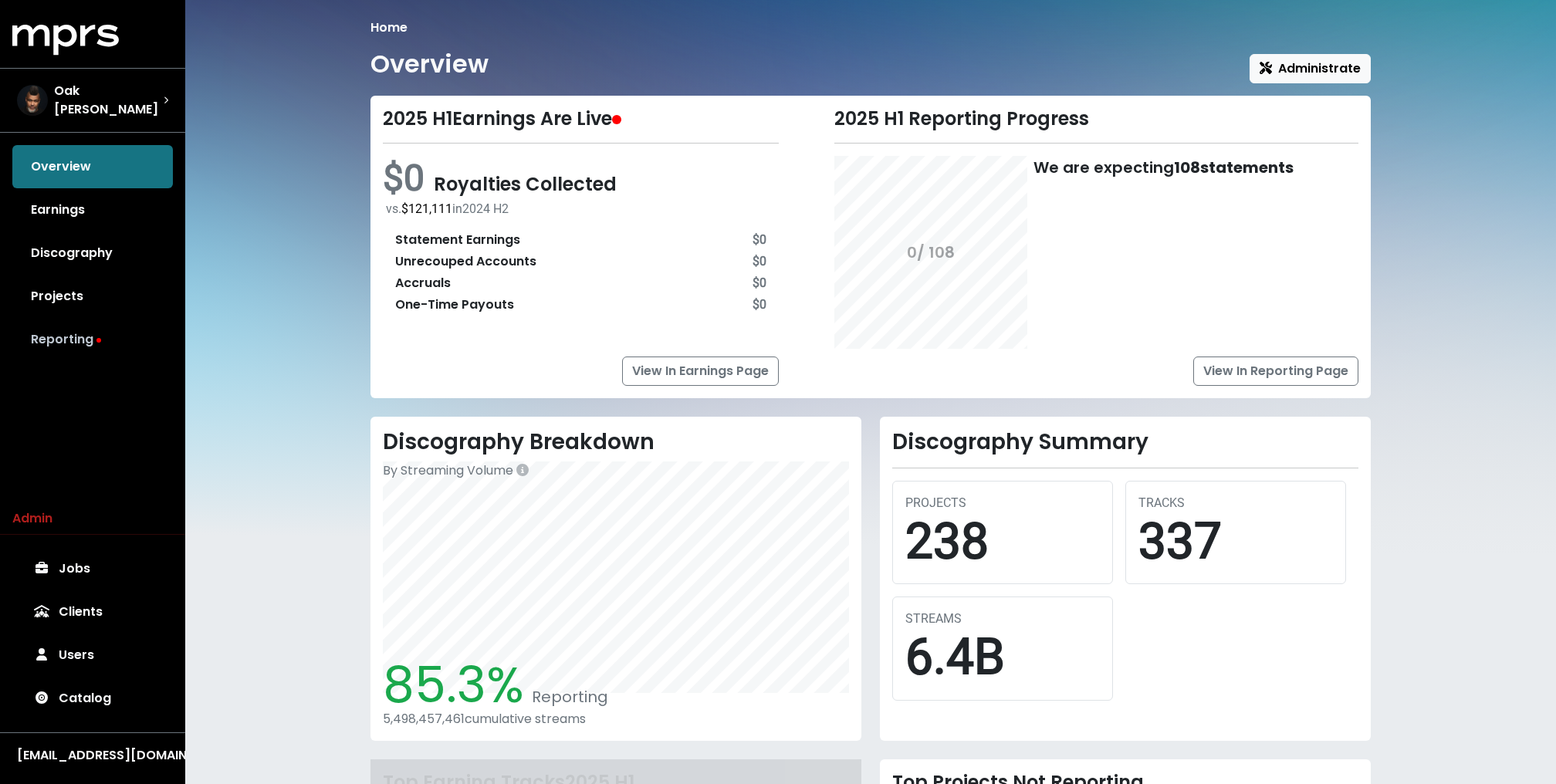
click at [51, 330] on link "Reporting" at bounding box center [92, 339] width 160 height 43
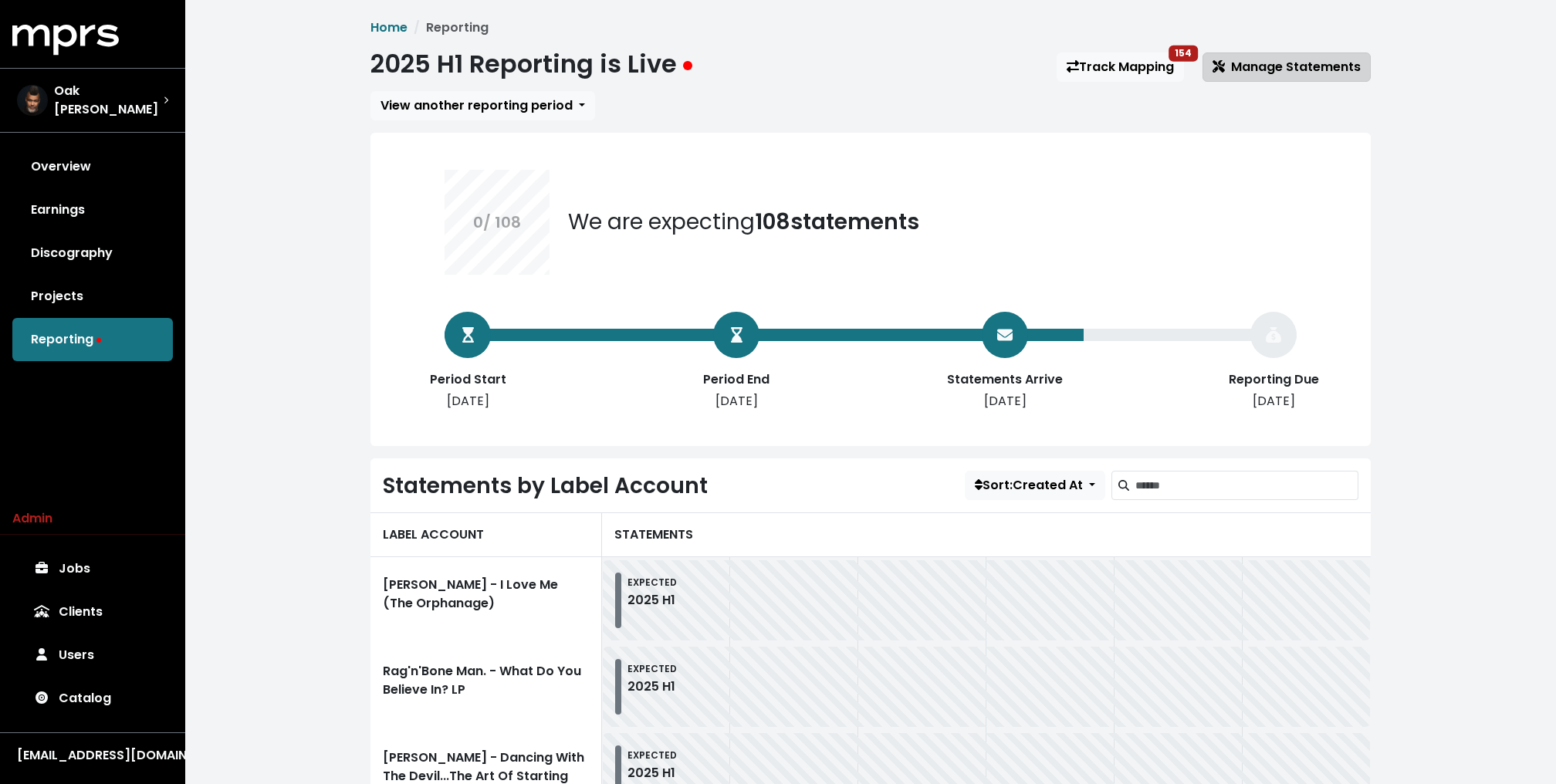
click at [1270, 74] on span "Manage Statements" at bounding box center [1286, 66] width 148 height 18
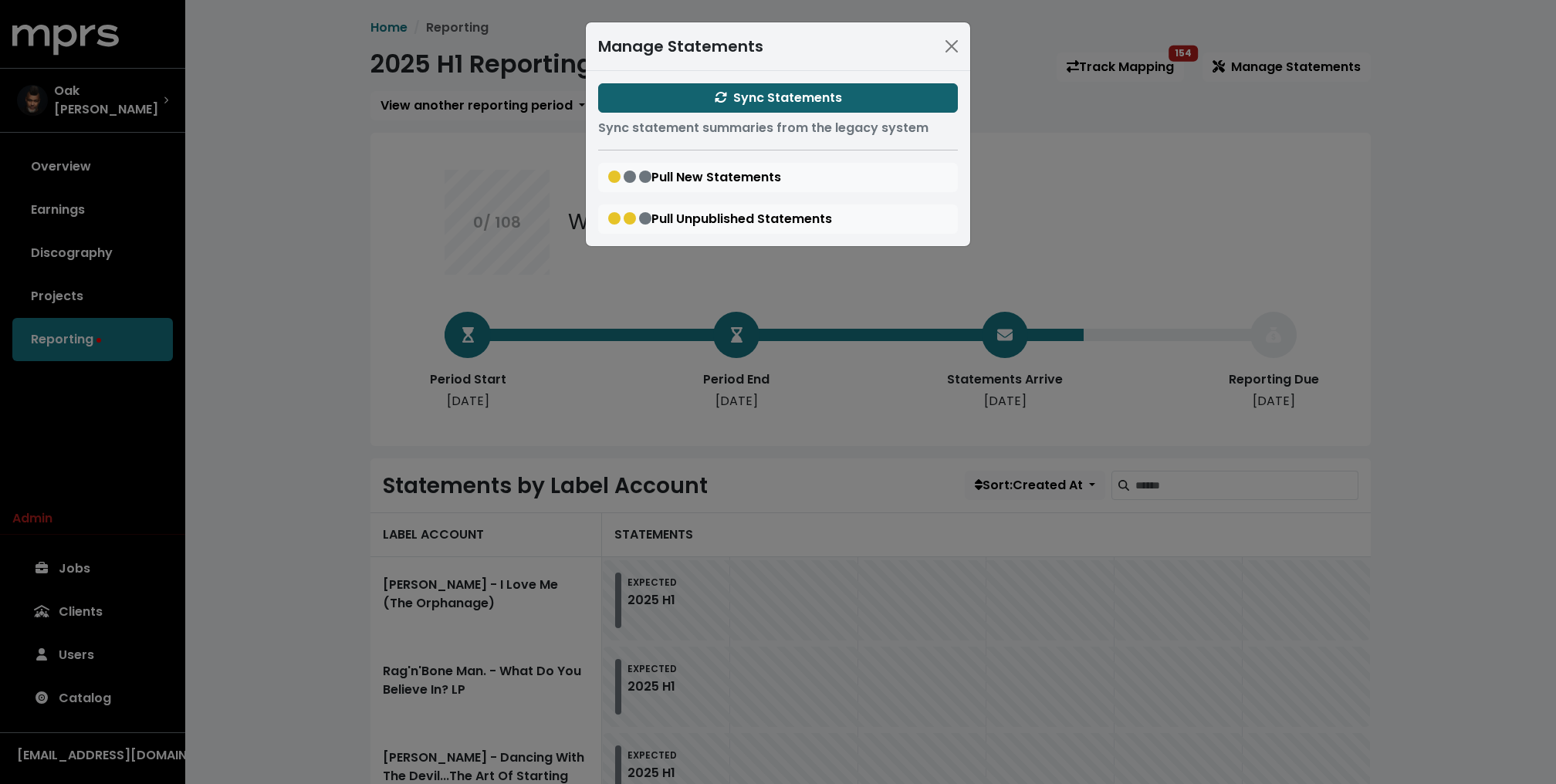
click at [811, 83] on button "Sync Statements" at bounding box center [778, 97] width 360 height 30
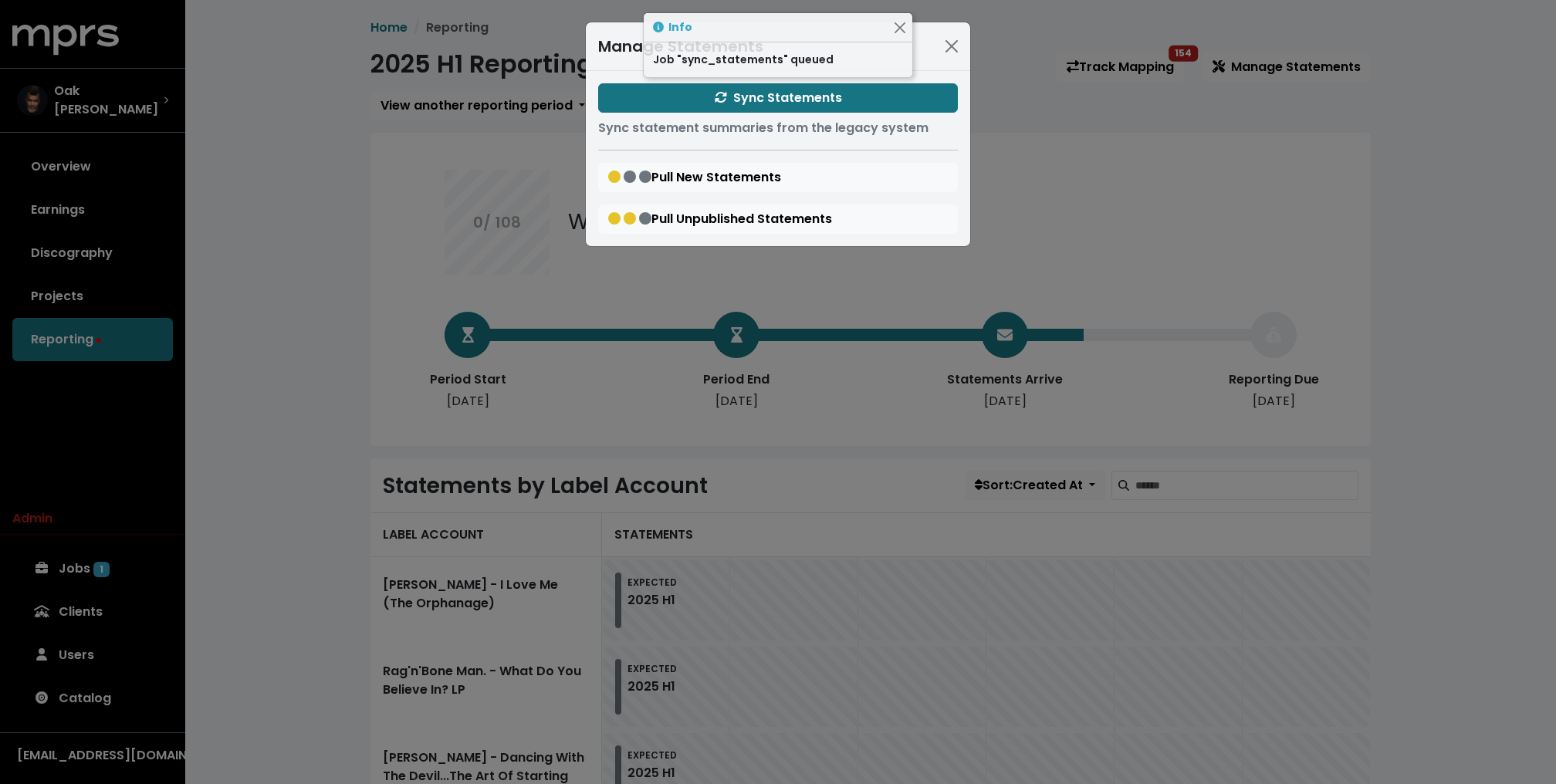
click at [298, 123] on div "Manage Statements Sync Statements Sync statement summaries from the legacy syst…" at bounding box center [778, 392] width 1556 height 784
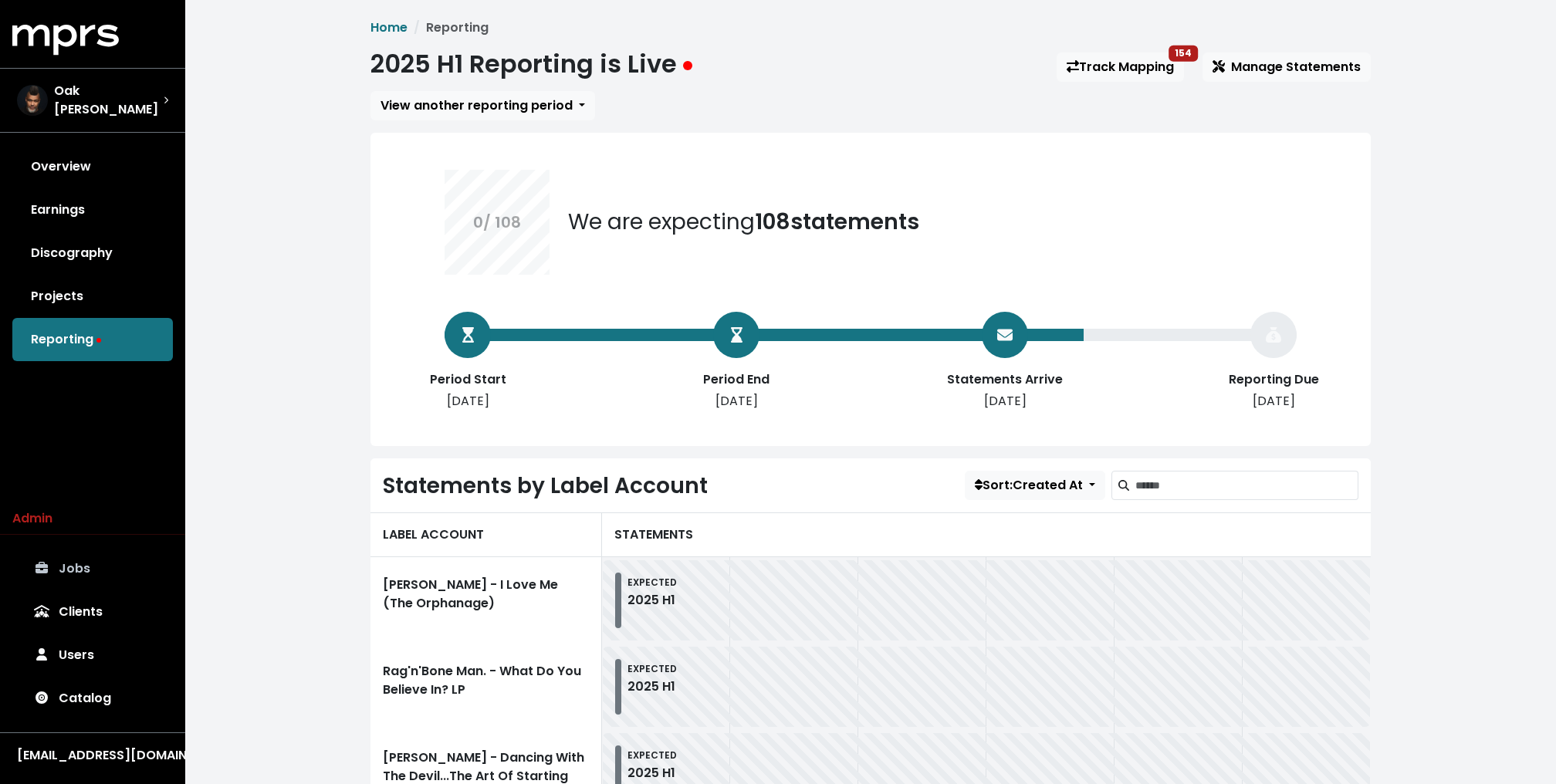
click at [100, 568] on link "Jobs" at bounding box center [92, 568] width 160 height 43
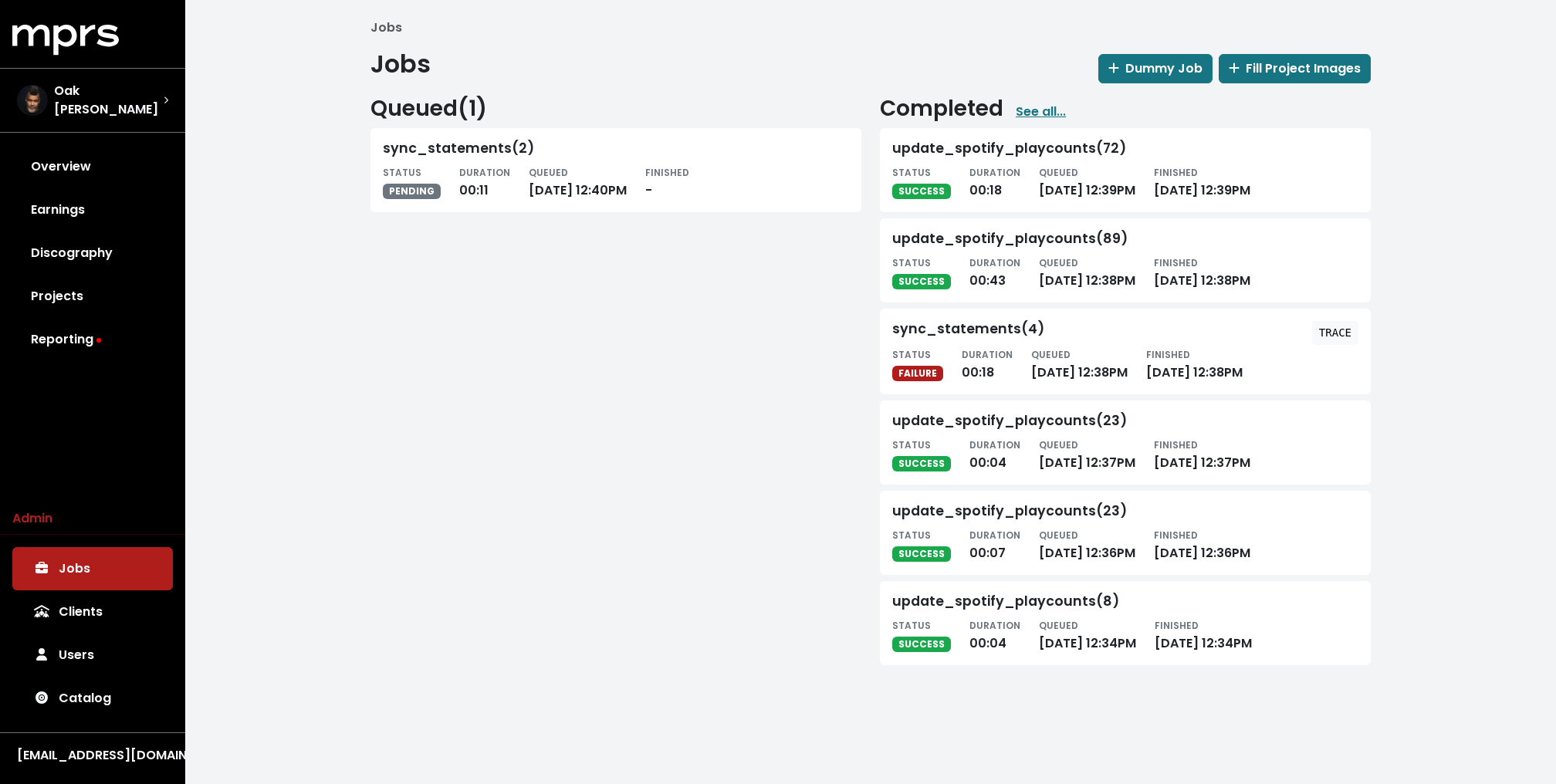
click at [429, 323] on div "Queued ( 1 ) sync_statements(2) STATUS PENDING DURATION 00:11 QUEUED [DATE] 12:…" at bounding box center [615, 377] width 509 height 563
click at [268, 155] on div "Jobs Jobs Dummy Job Fill Project Images Queued ( 1 ) sync_statements(2) STATUS …" at bounding box center [871, 348] width 1370 height 696
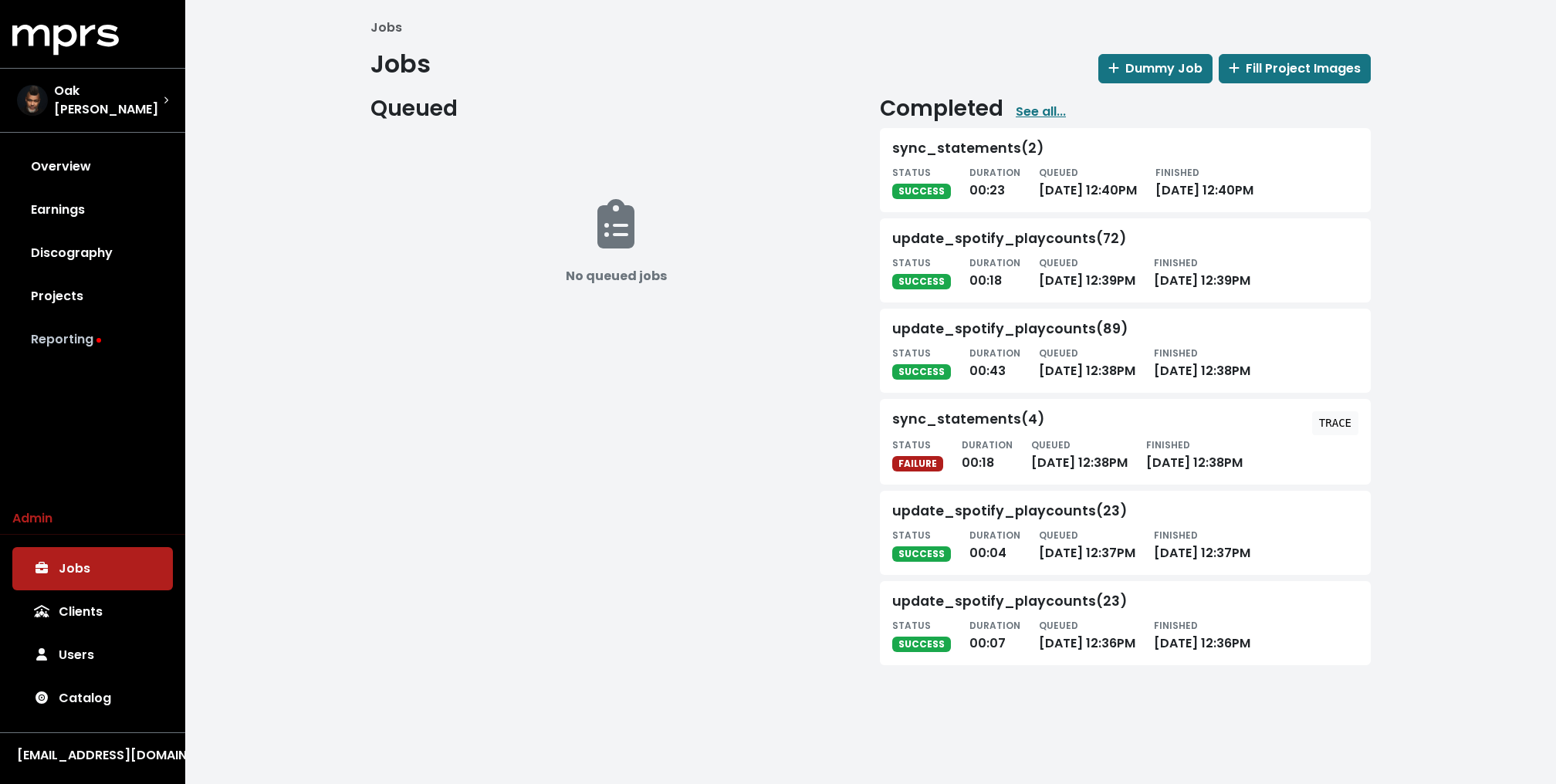
click at [66, 321] on link "Reporting" at bounding box center [92, 339] width 160 height 43
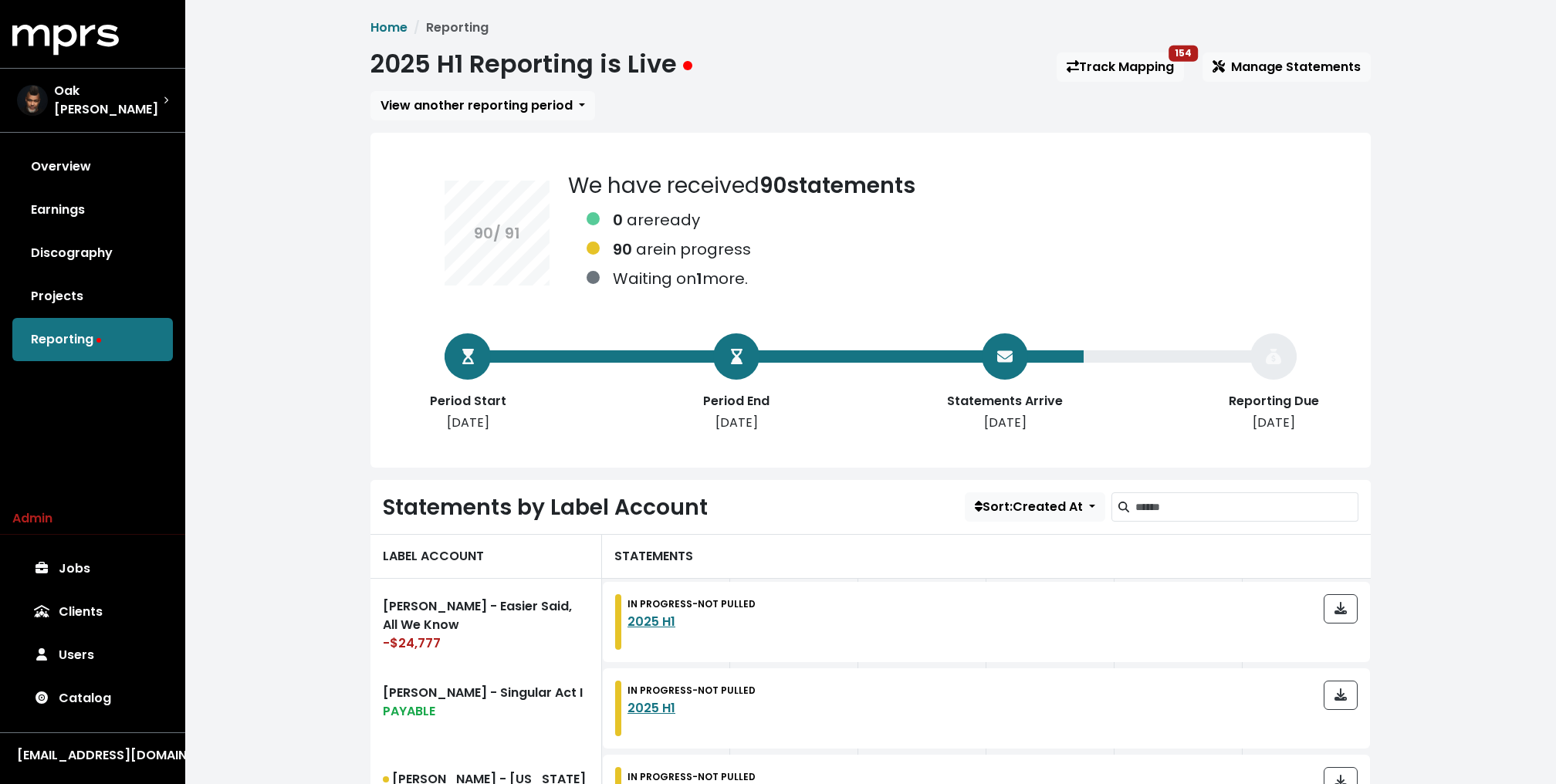
click at [795, 82] on div "2025 H1 Reporting is Live Track Mapping 154 Manage Statements" at bounding box center [870, 67] width 1000 height 36
click at [1351, 609] on button "button" at bounding box center [1340, 608] width 34 height 30
click at [127, 563] on link "Jobs" at bounding box center [92, 568] width 160 height 43
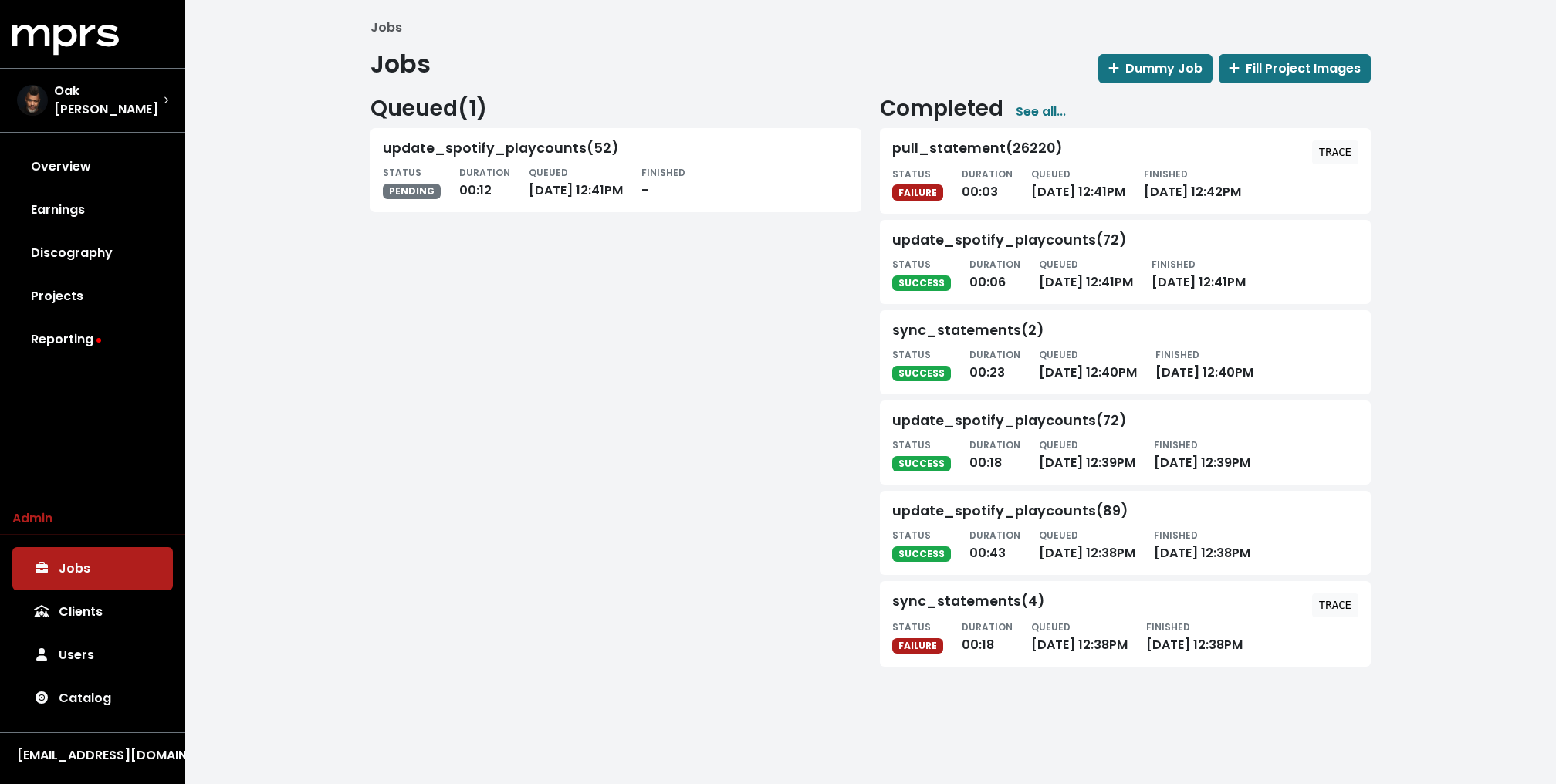
click at [223, 477] on div "Jobs Jobs Dummy Job Fill Project Images Queued ( 1 ) update_spotify_playcounts(…" at bounding box center [871, 349] width 1370 height 698
click at [306, 433] on div "Jobs Jobs Dummy Job Fill Project Images Queued ( 1 ) update_spotify_playcounts(…" at bounding box center [871, 349] width 1370 height 698
click at [81, 157] on link "Overview" at bounding box center [92, 166] width 160 height 43
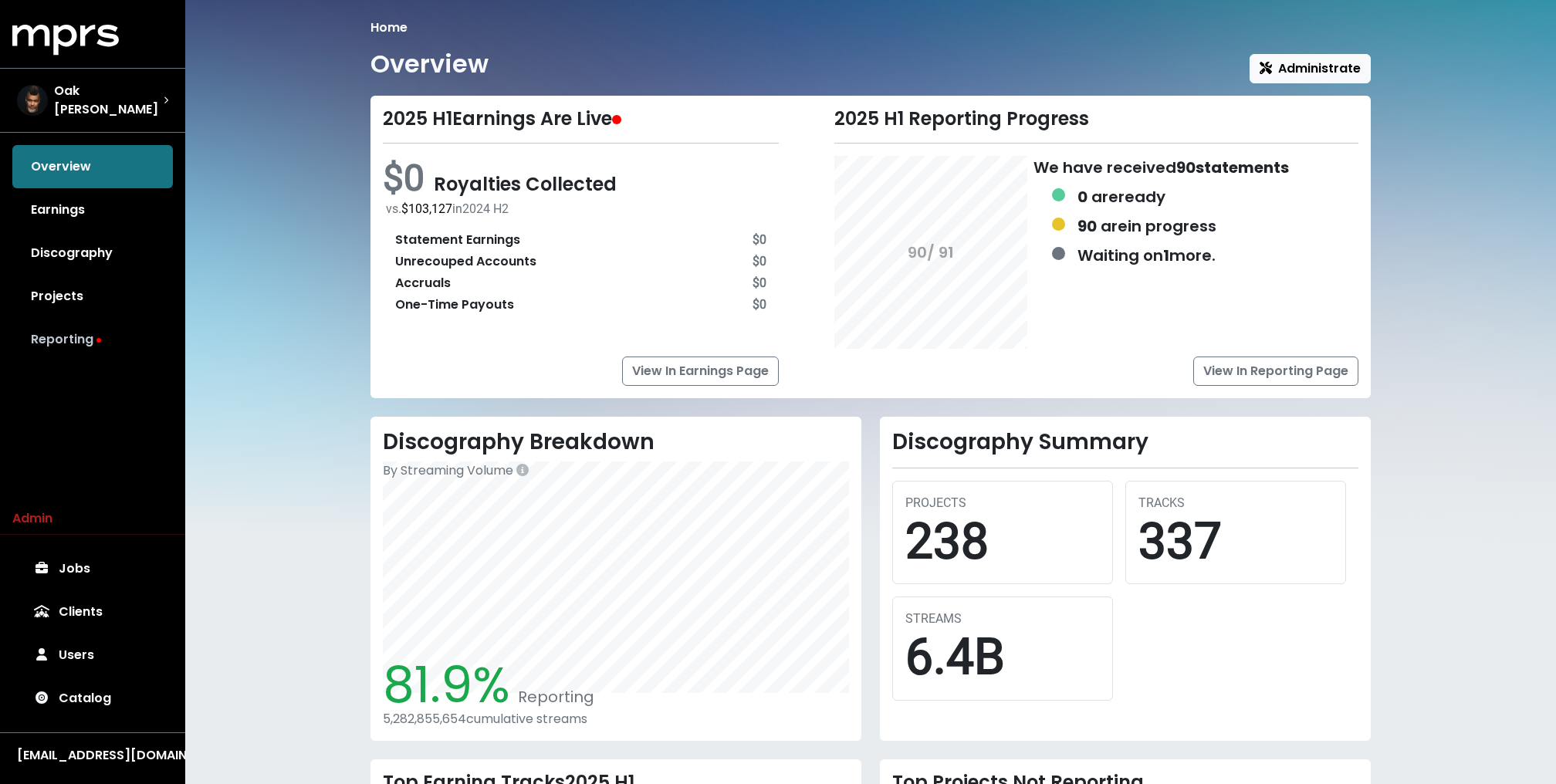
click at [84, 333] on link "Reporting" at bounding box center [92, 339] width 160 height 43
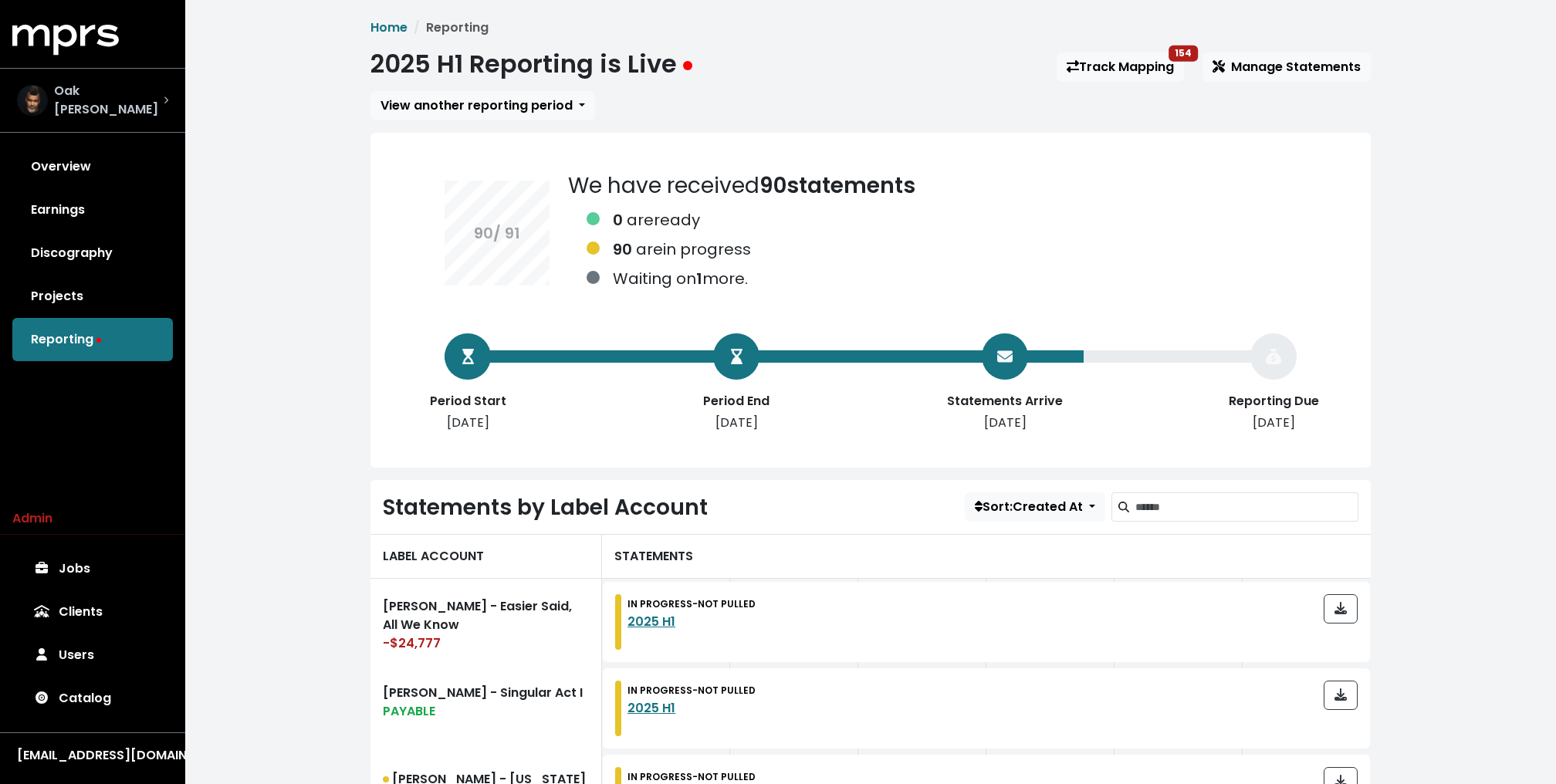
click at [126, 82] on div "Oak Felder" at bounding box center [92, 101] width 152 height 37
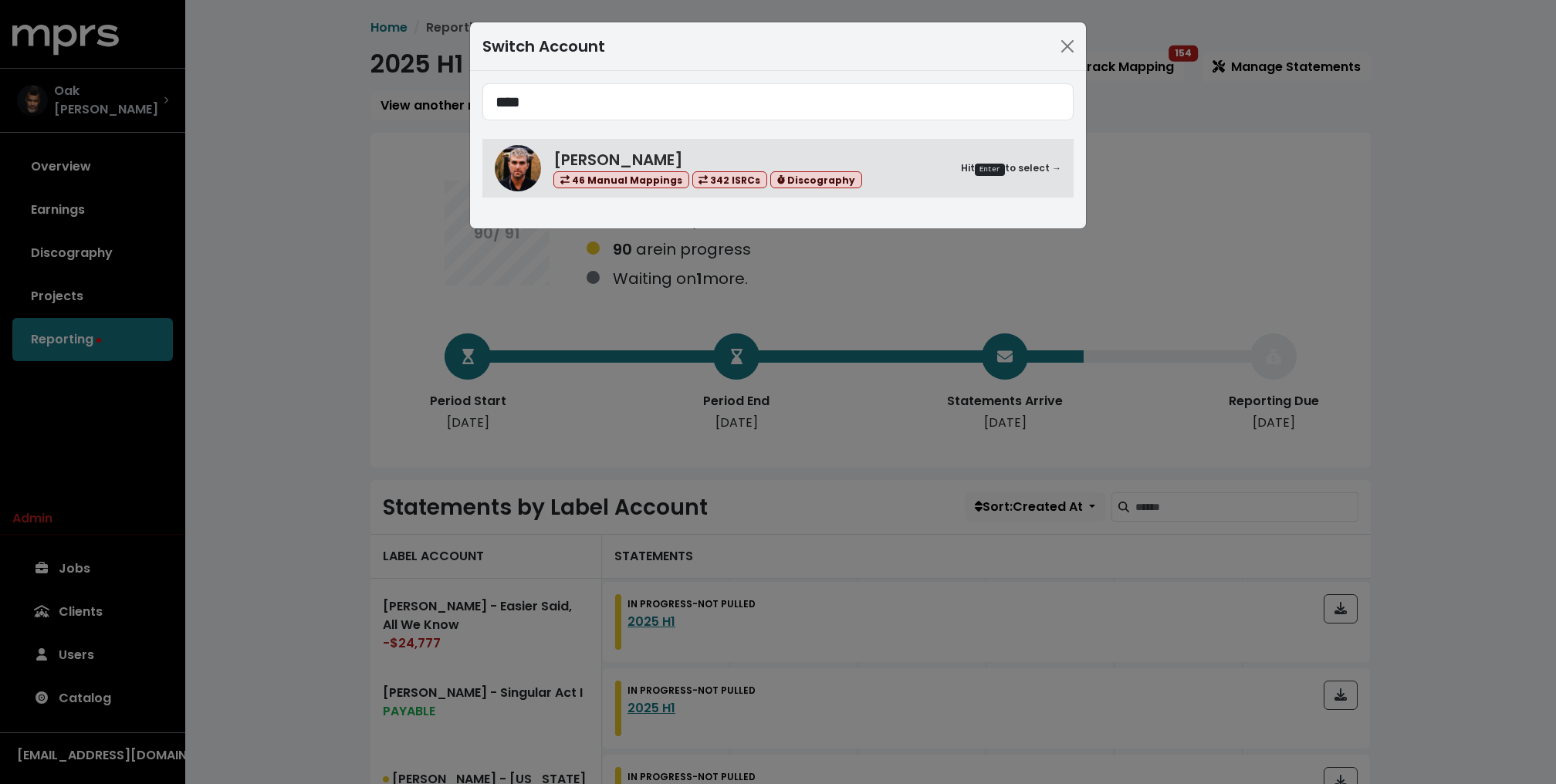
type input "****"
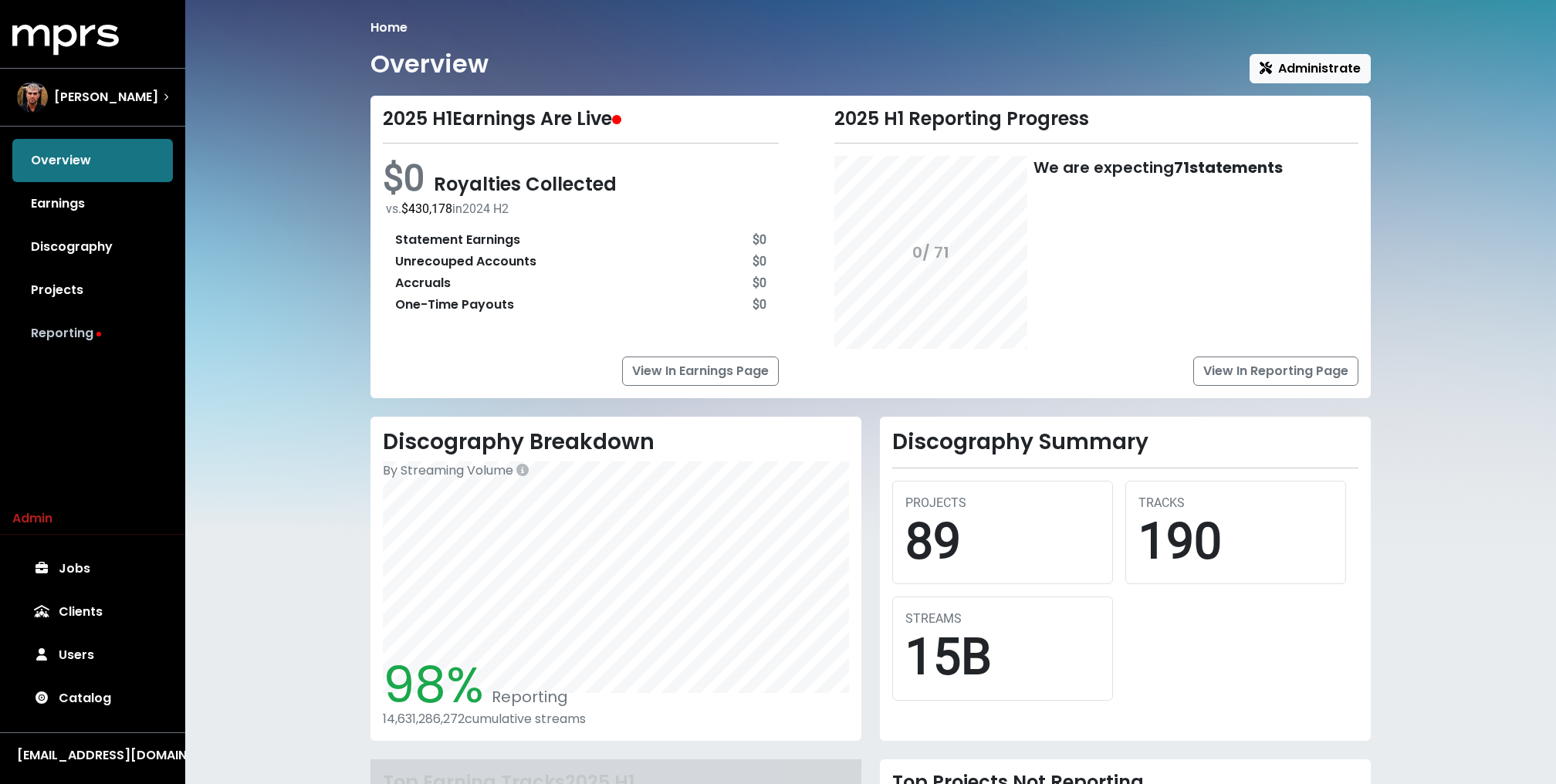
click at [91, 332] on link "Reporting" at bounding box center [92, 333] width 160 height 43
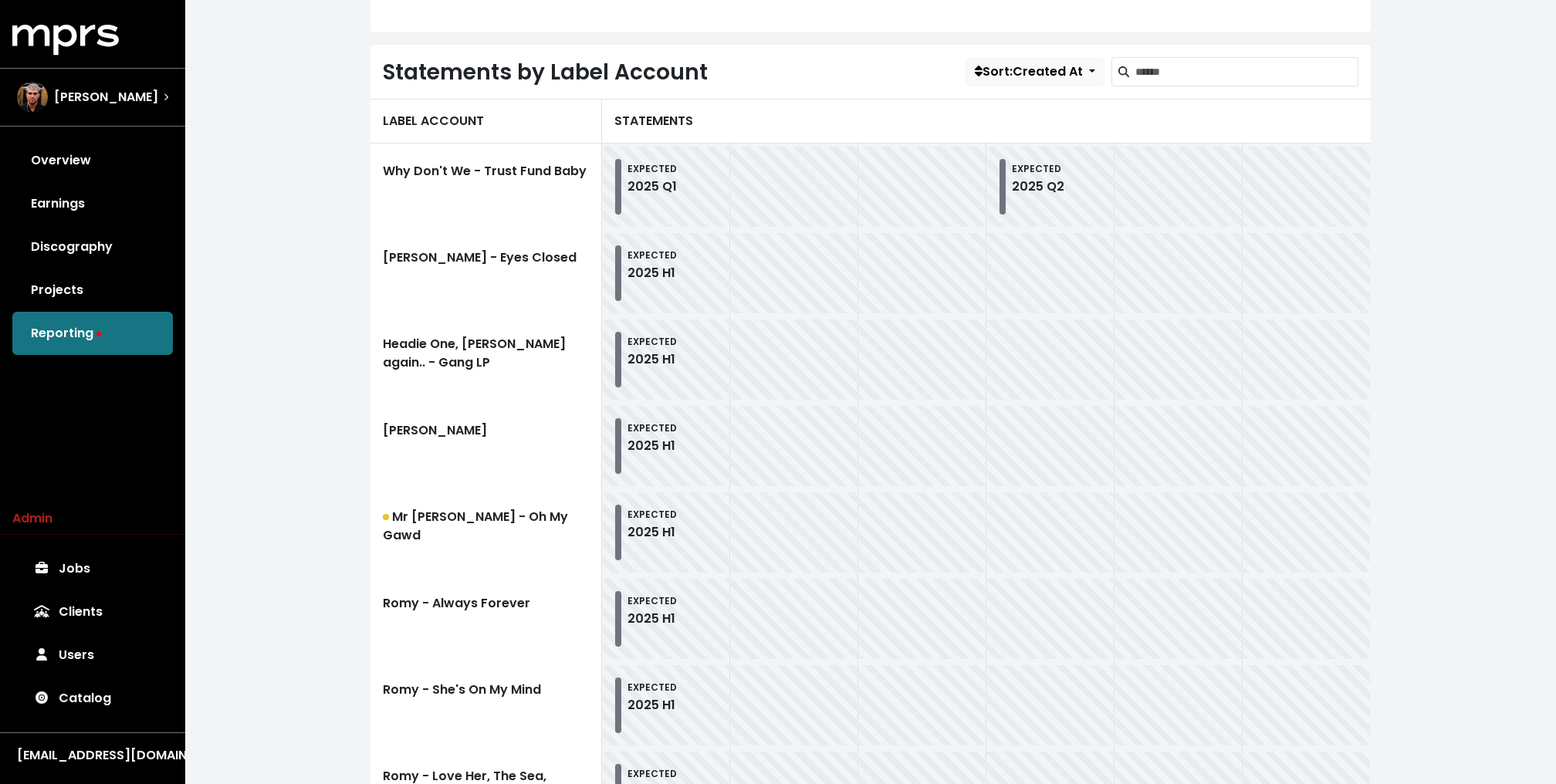
scroll to position [414, 0]
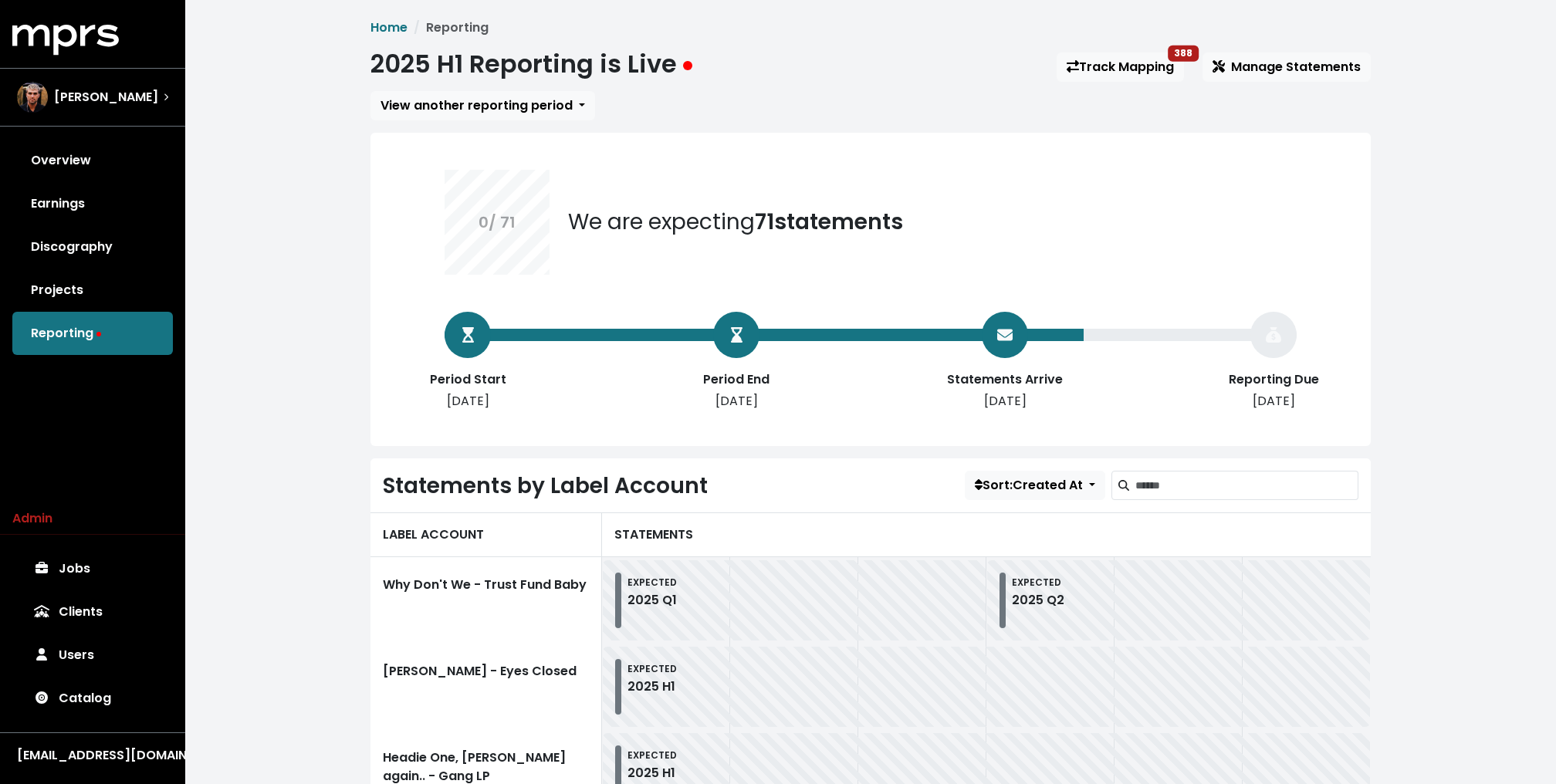
click at [1126, 71] on link "Track Mapping 388" at bounding box center [1120, 67] width 127 height 30
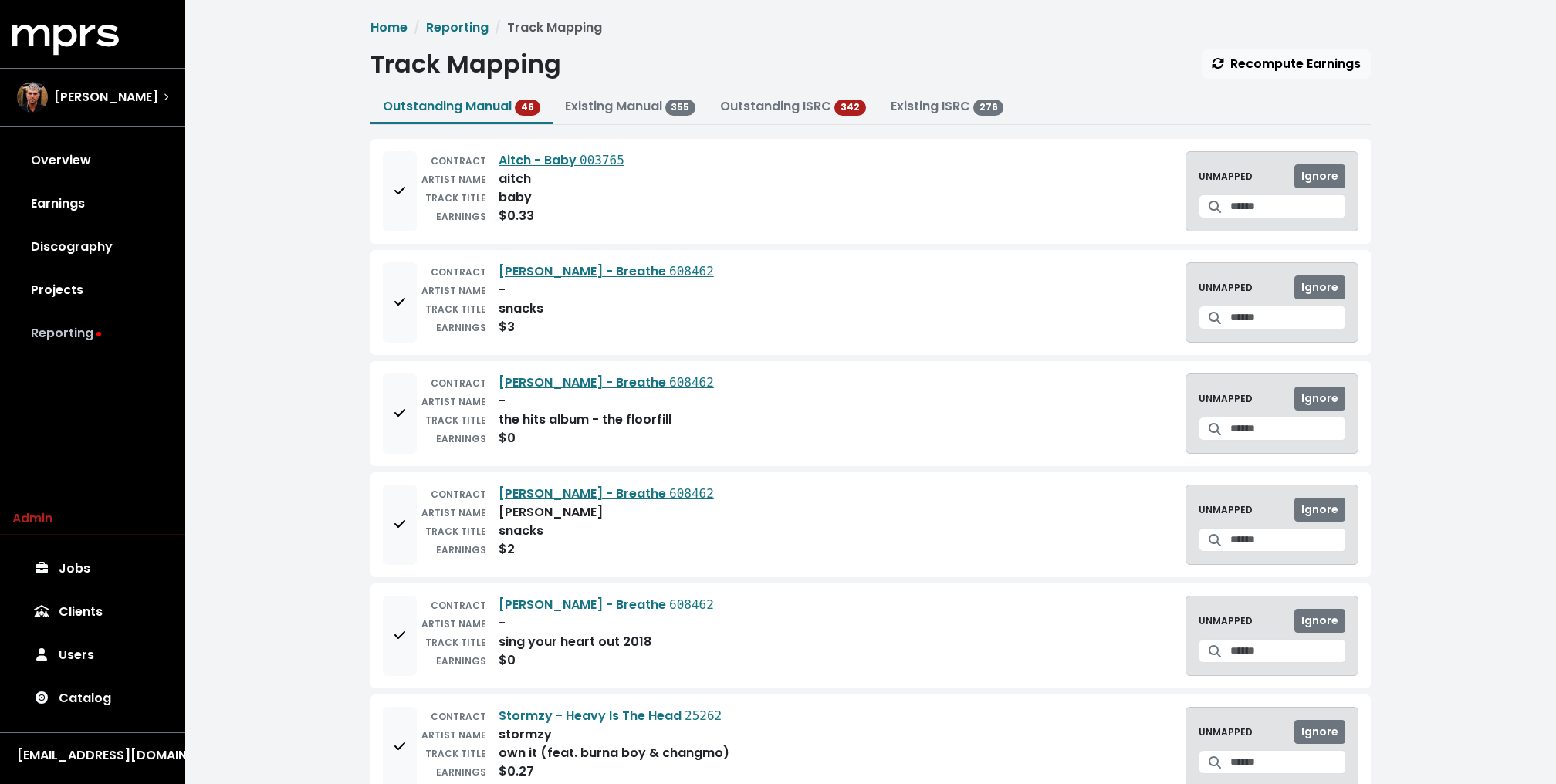
click at [84, 329] on link "Reporting" at bounding box center [92, 333] width 160 height 43
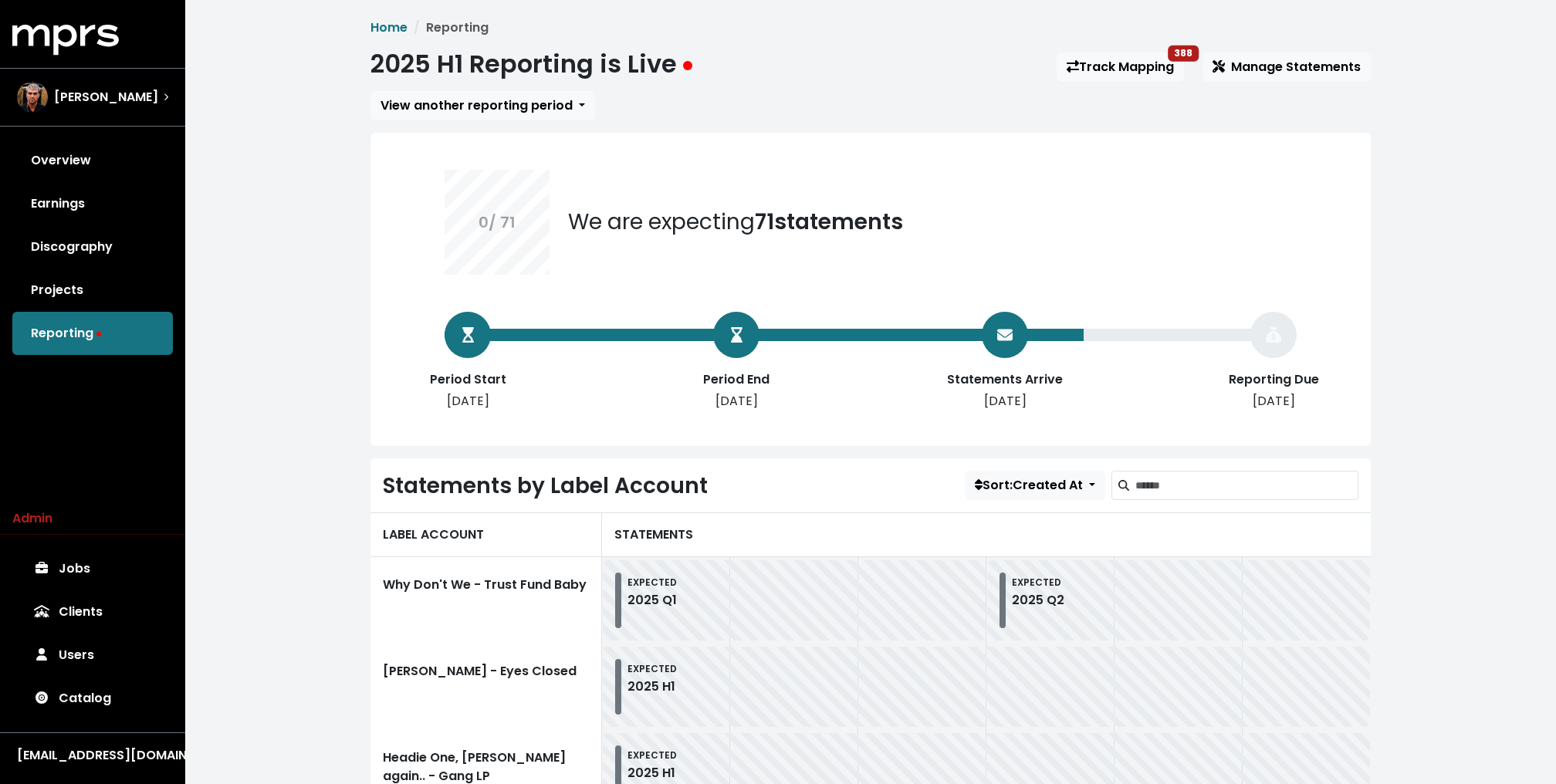
click at [130, 95] on div "Fred Gibson" at bounding box center [92, 97] width 152 height 30
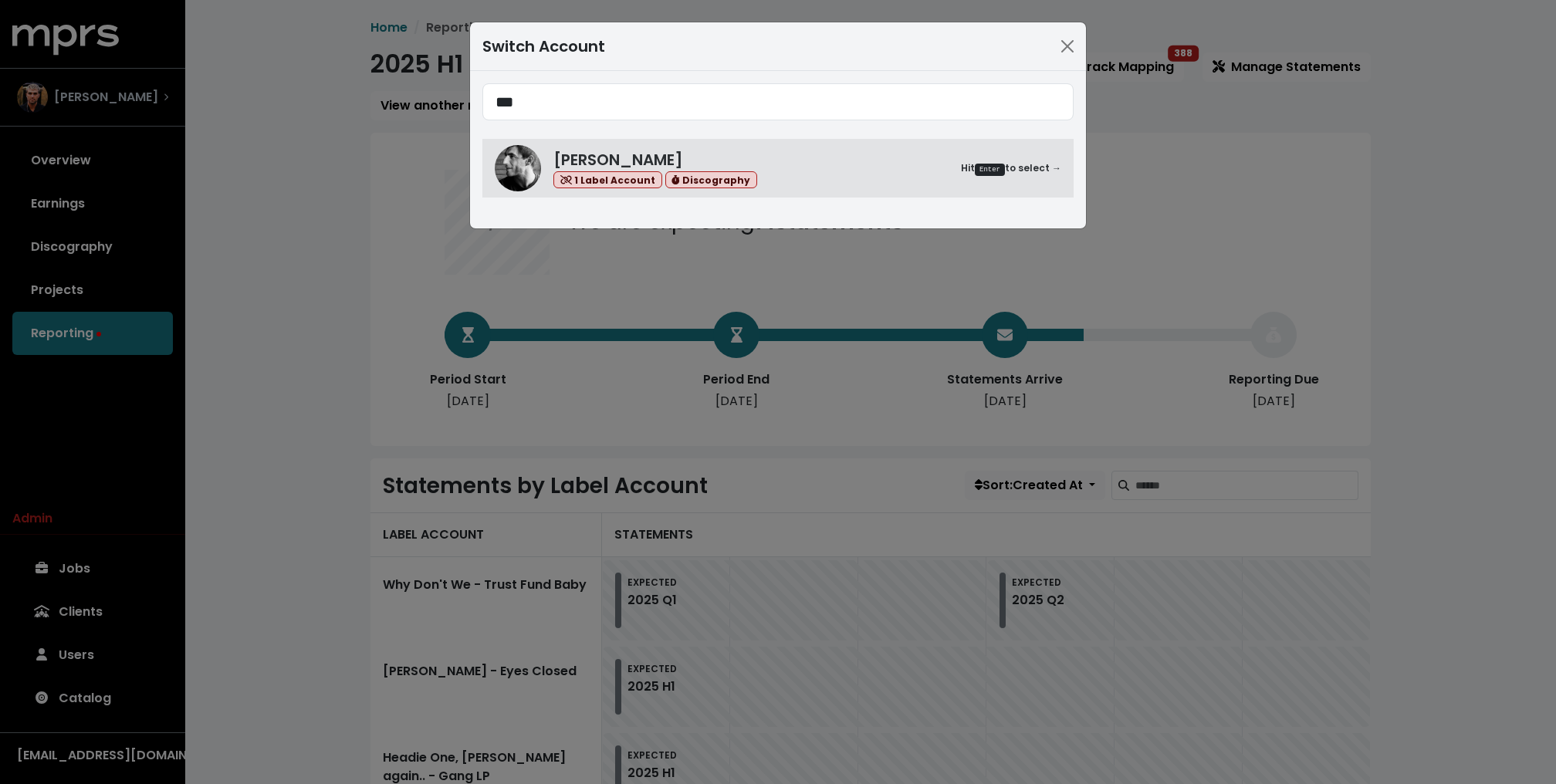
type input "***"
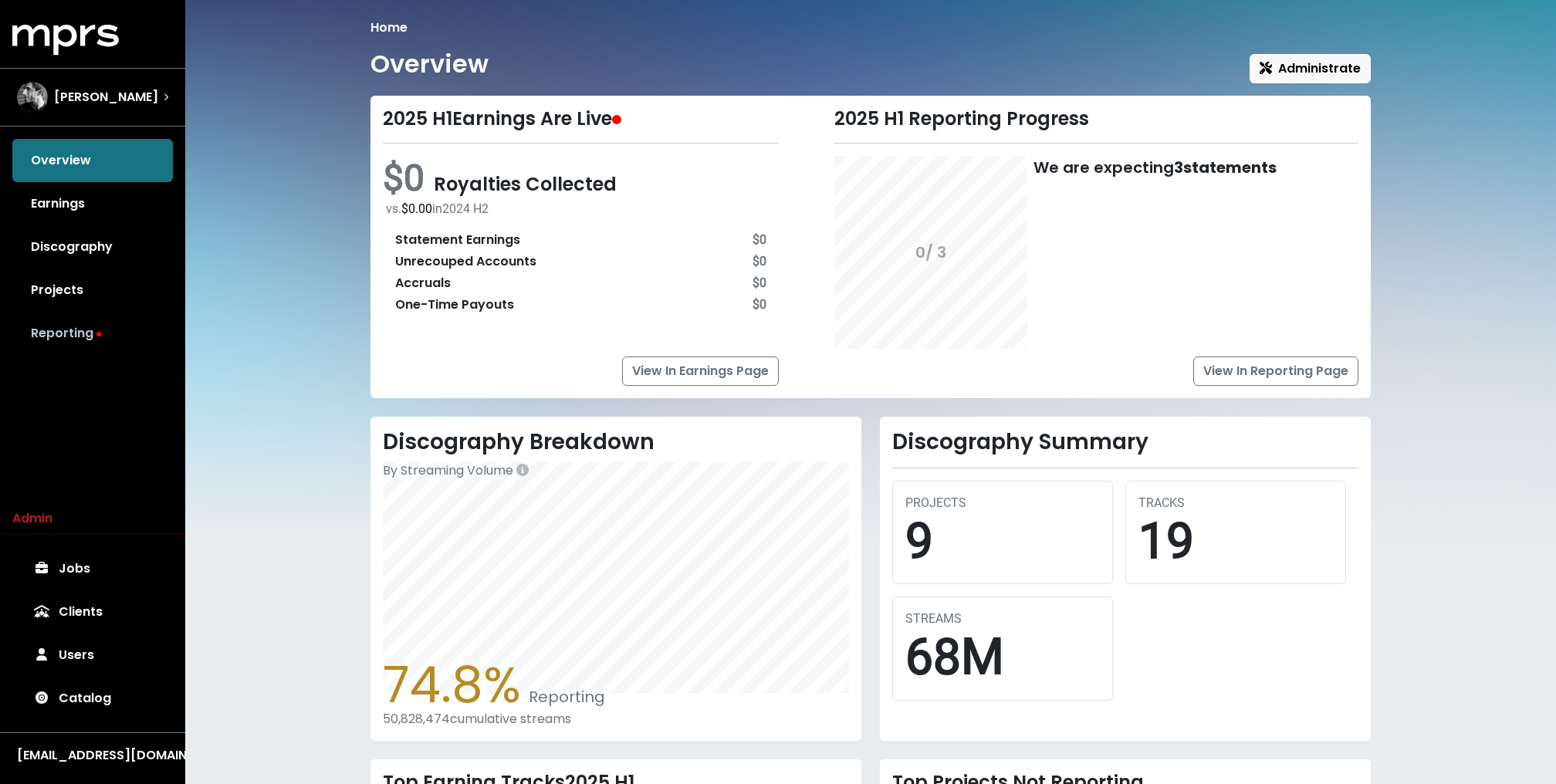
click at [53, 334] on link "Reporting" at bounding box center [92, 333] width 160 height 43
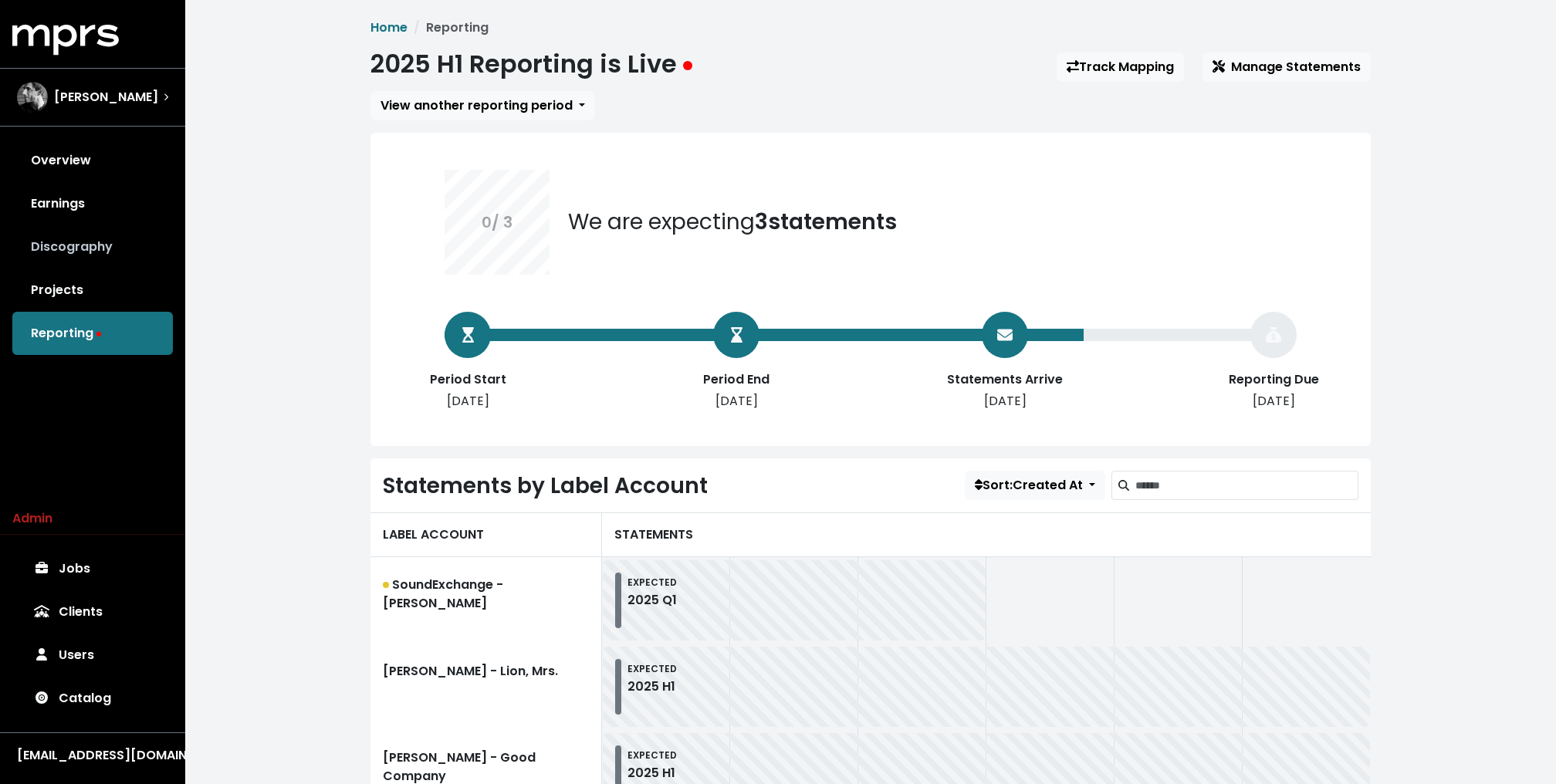
click at [97, 262] on link "Discography" at bounding box center [92, 246] width 160 height 43
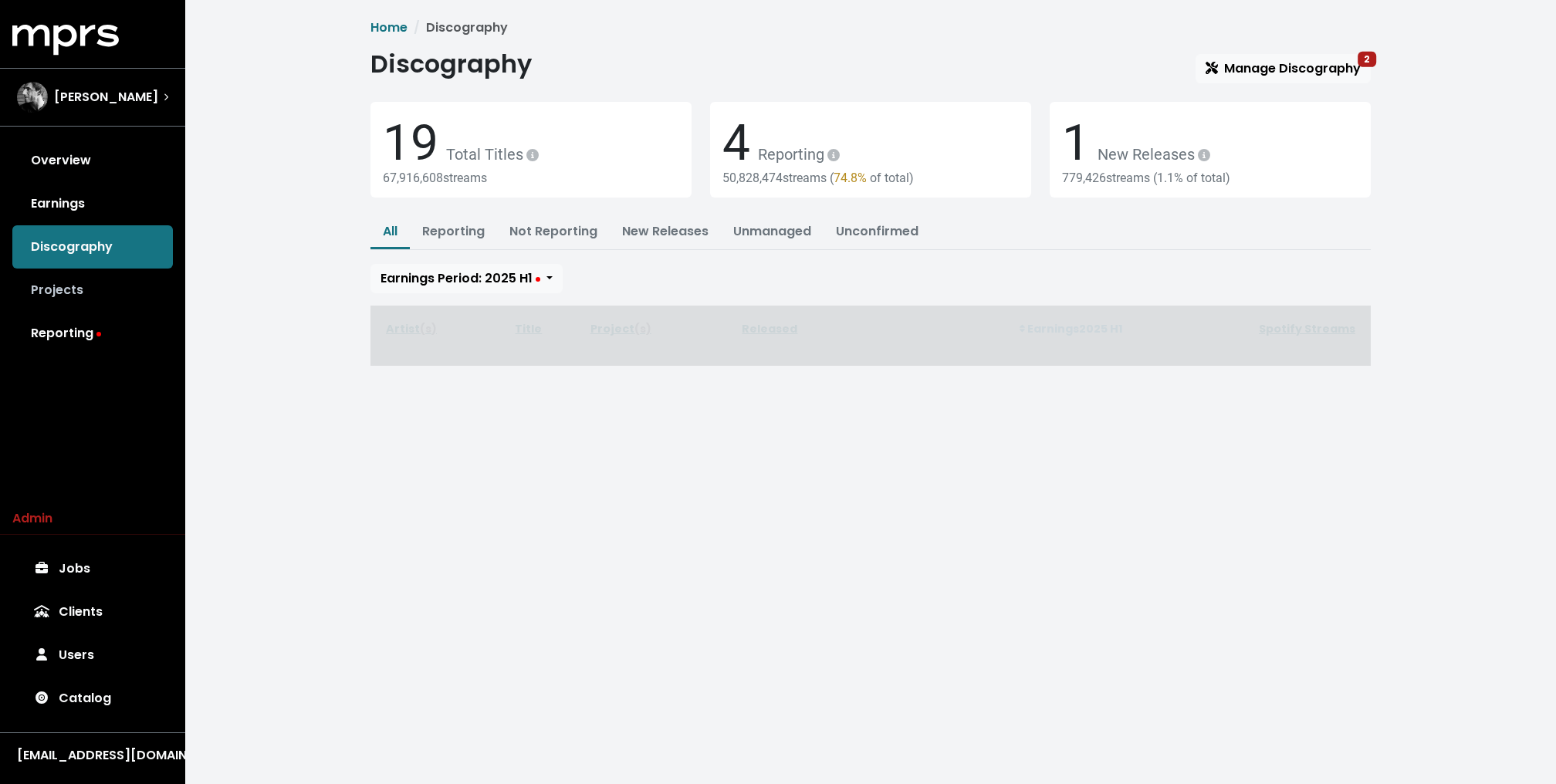
click at [80, 278] on link "Projects" at bounding box center [92, 290] width 160 height 43
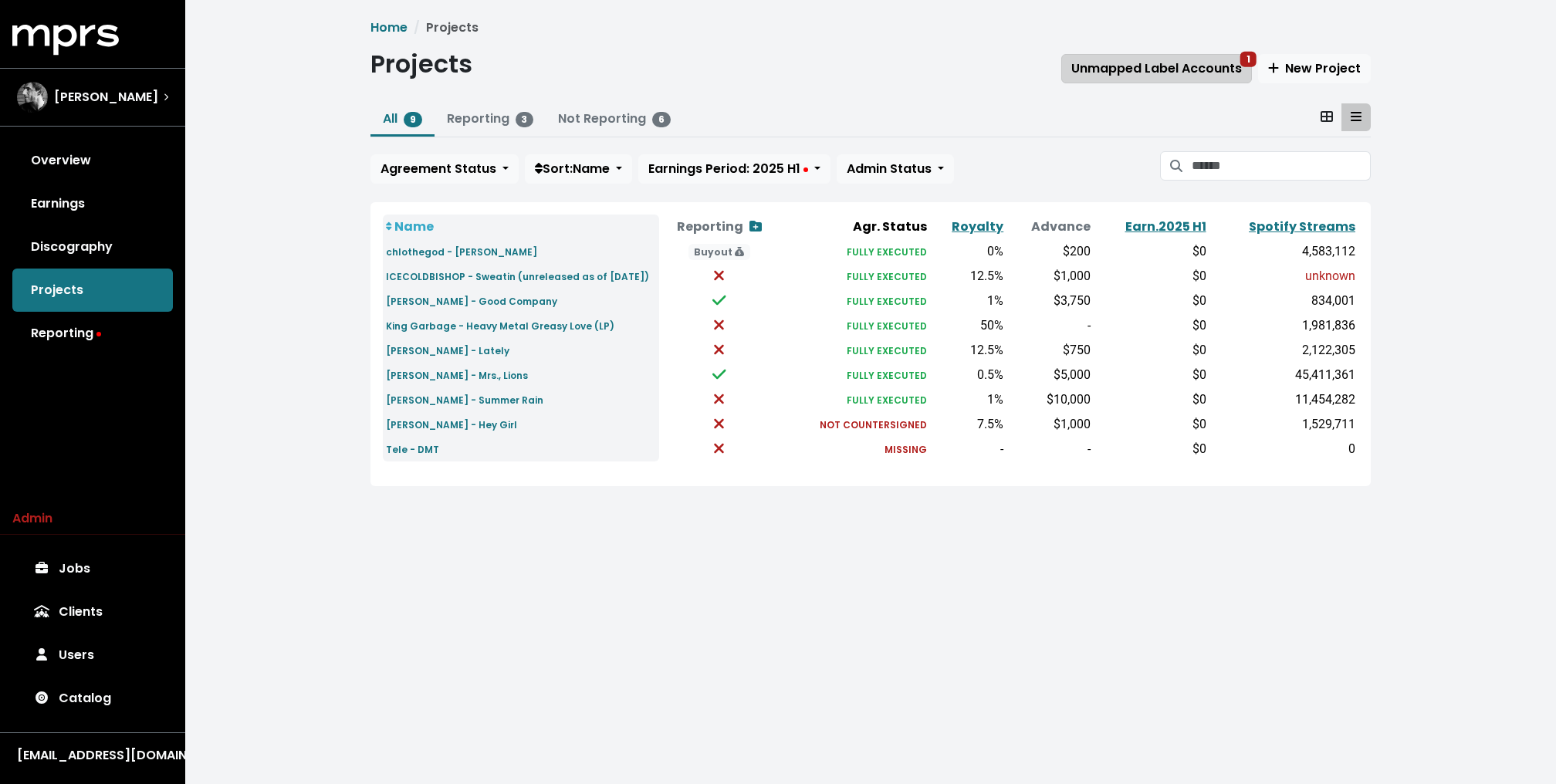
click at [1099, 59] on span "Unmapped Label Accounts 1" at bounding box center [1155, 68] width 170 height 18
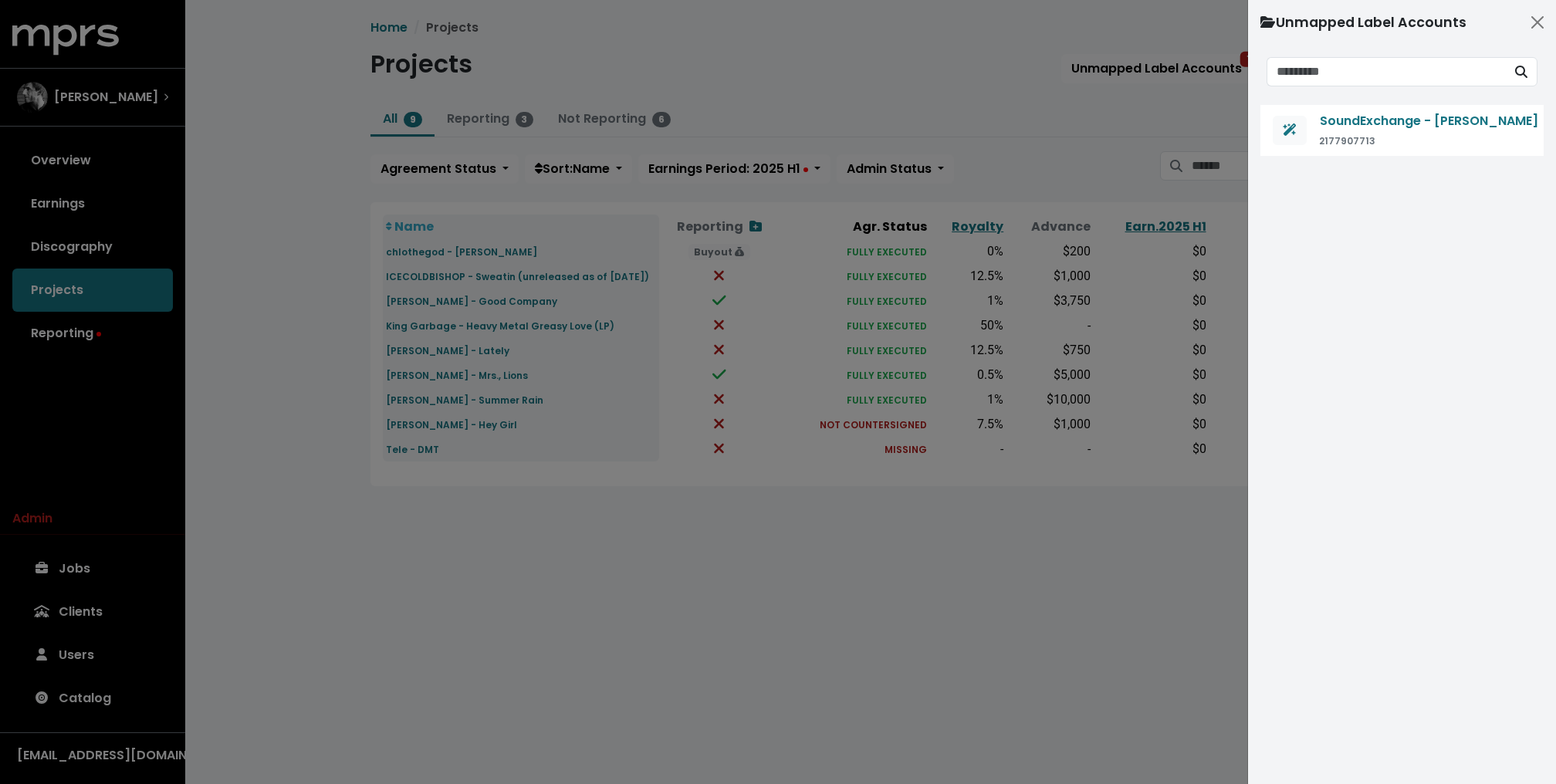
click at [934, 94] on div at bounding box center [778, 392] width 1556 height 784
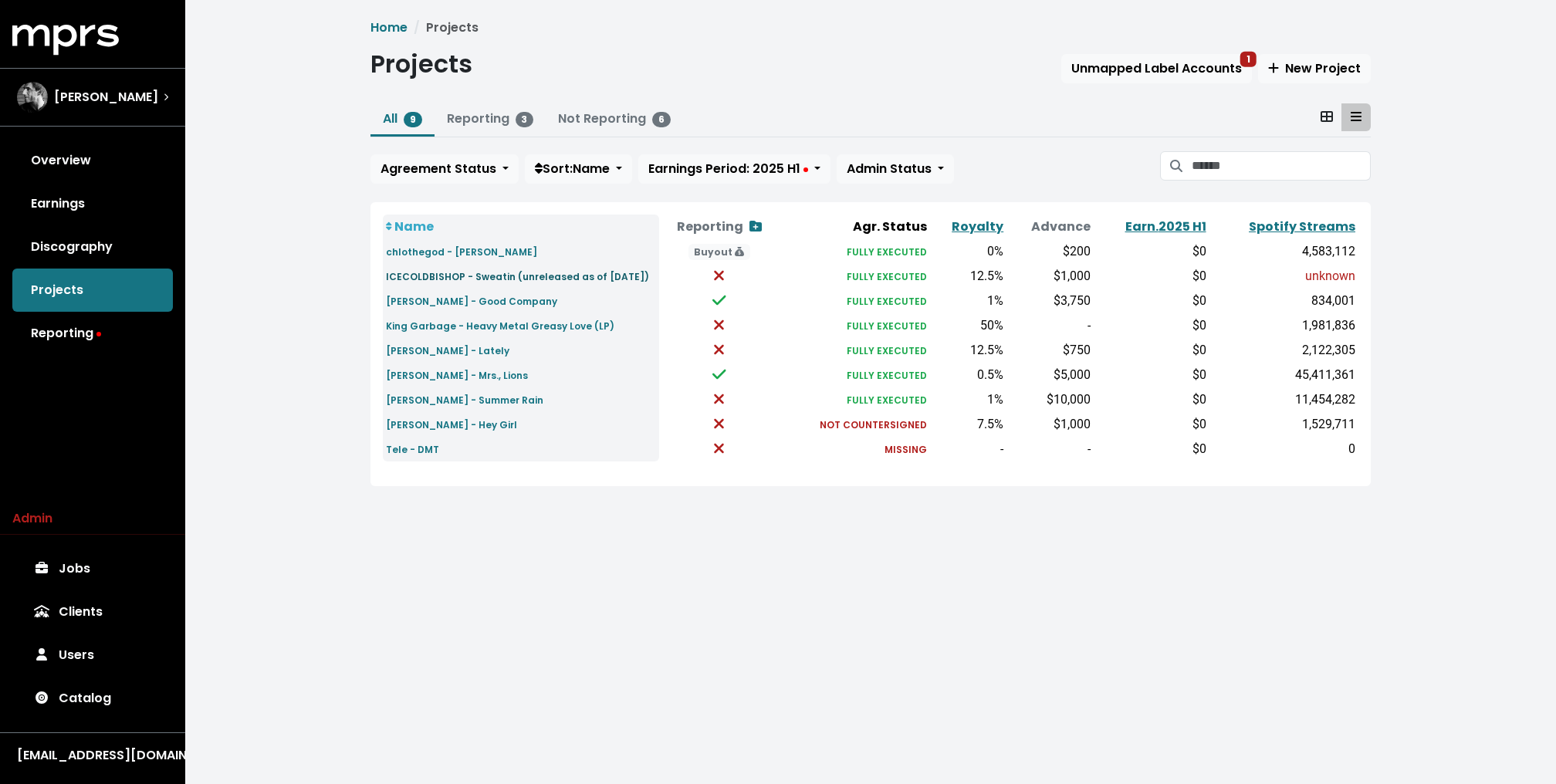
click at [482, 274] on small "ICECOLDBISHOP - Sweatin (unreleased as of [DATE])" at bounding box center [518, 276] width 263 height 13
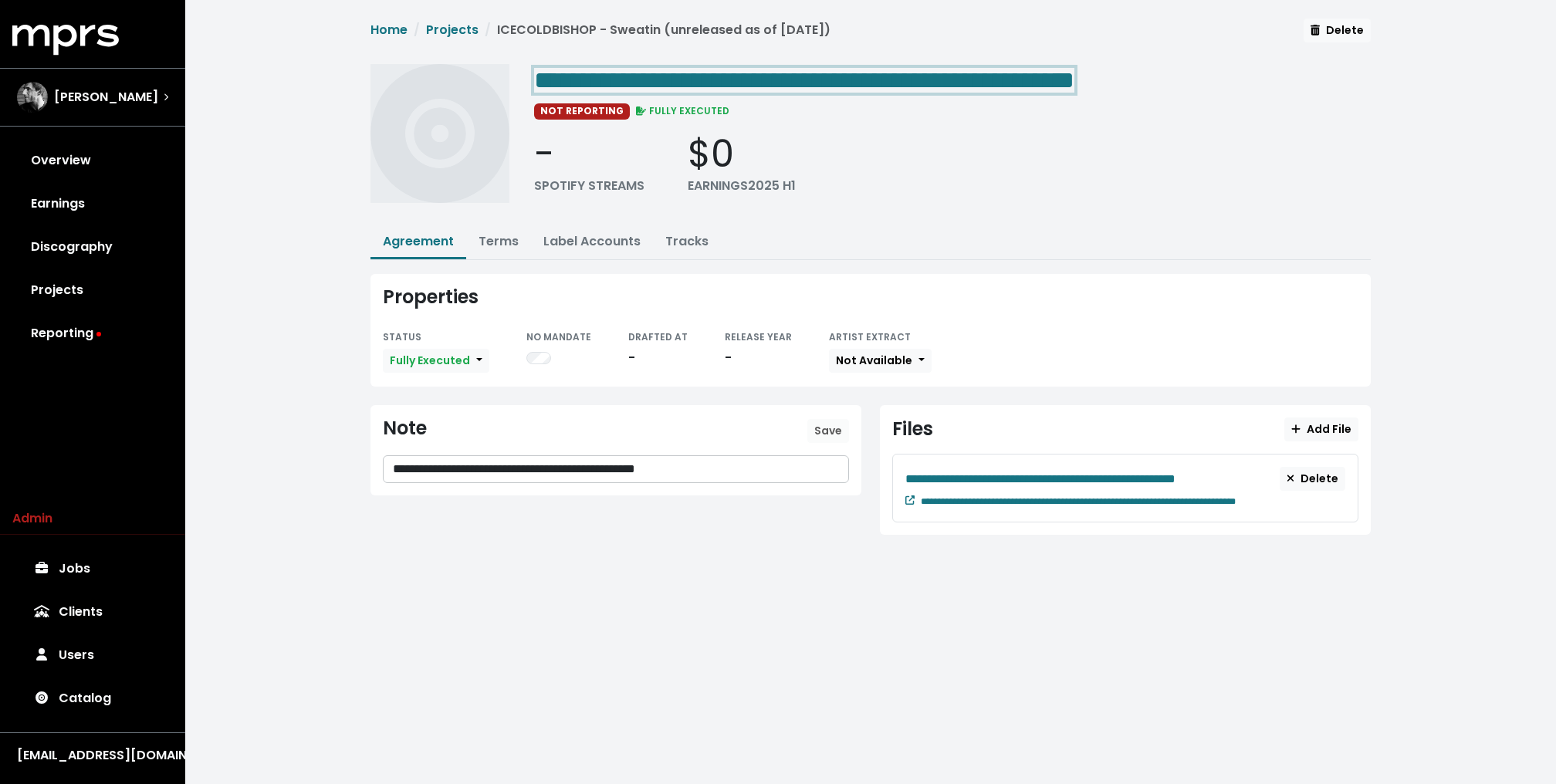
click at [631, 59] on span "**********" at bounding box center [870, 116] width 1000 height 195
click at [855, 83] on span "**********" at bounding box center [804, 80] width 540 height 25
click at [778, 81] on span "**********" at bounding box center [804, 80] width 540 height 25
click at [867, 69] on span "**********" at bounding box center [804, 80] width 540 height 25
click at [767, 456] on div "**********" at bounding box center [616, 469] width 464 height 27
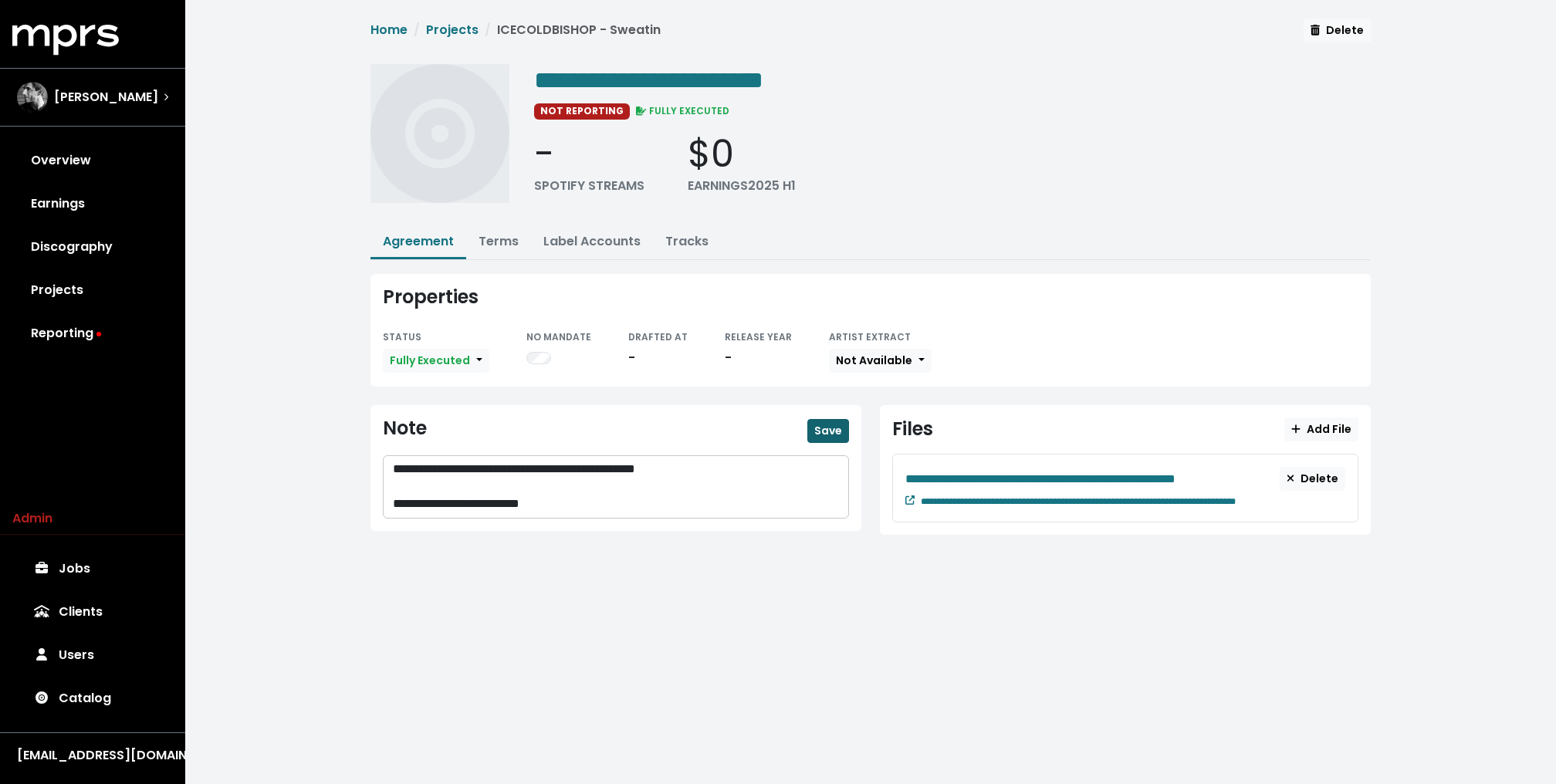
click at [832, 433] on span "Save" at bounding box center [828, 430] width 28 height 15
click at [436, 32] on link "Projects" at bounding box center [452, 30] width 53 height 18
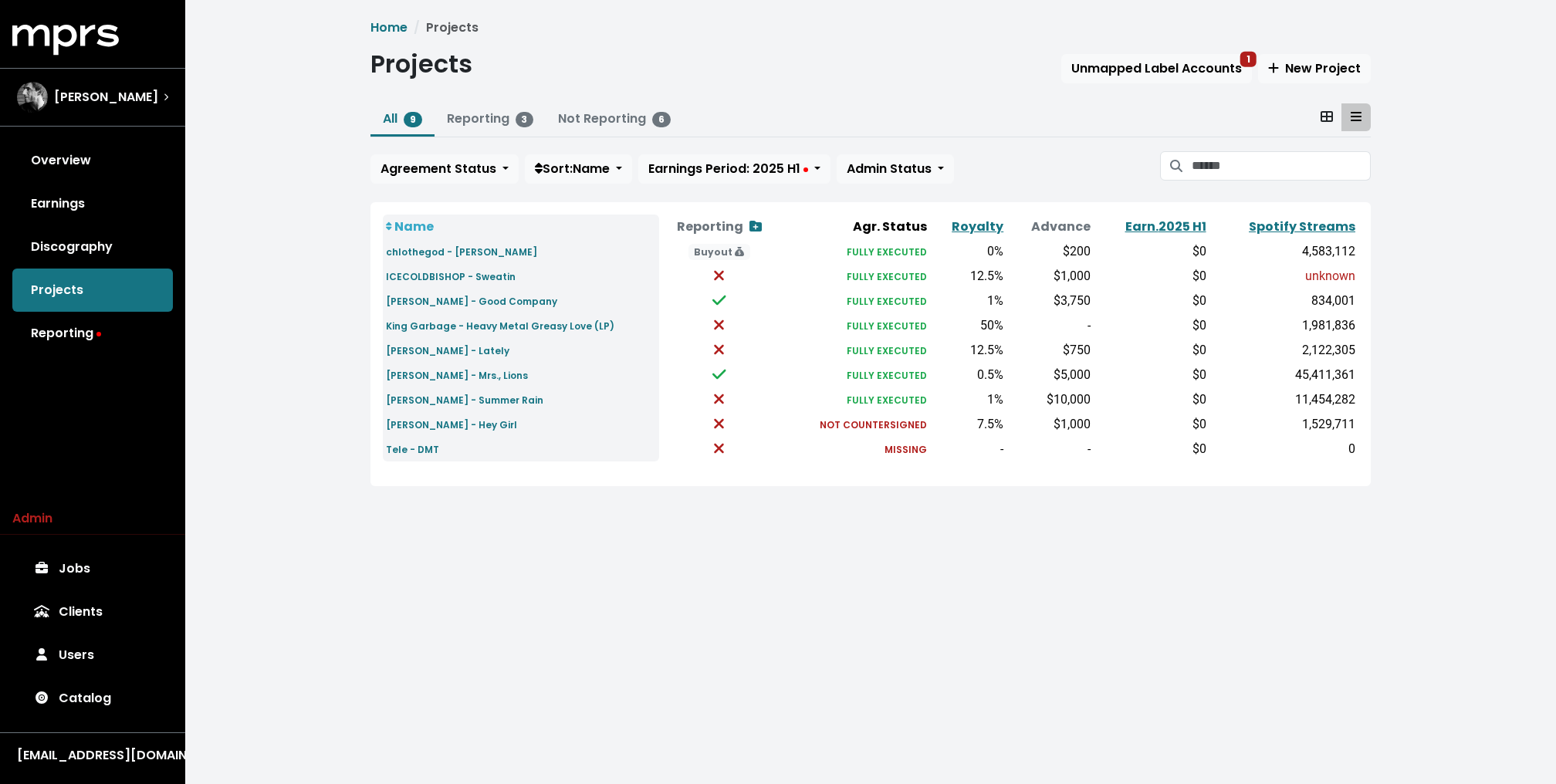
click at [298, 342] on div "Home Projects Projects Unmapped Label Accounts 1 New Project All 9 Reporting 3 …" at bounding box center [871, 264] width 1370 height 529
click at [93, 157] on link "Overview" at bounding box center [92, 160] width 160 height 43
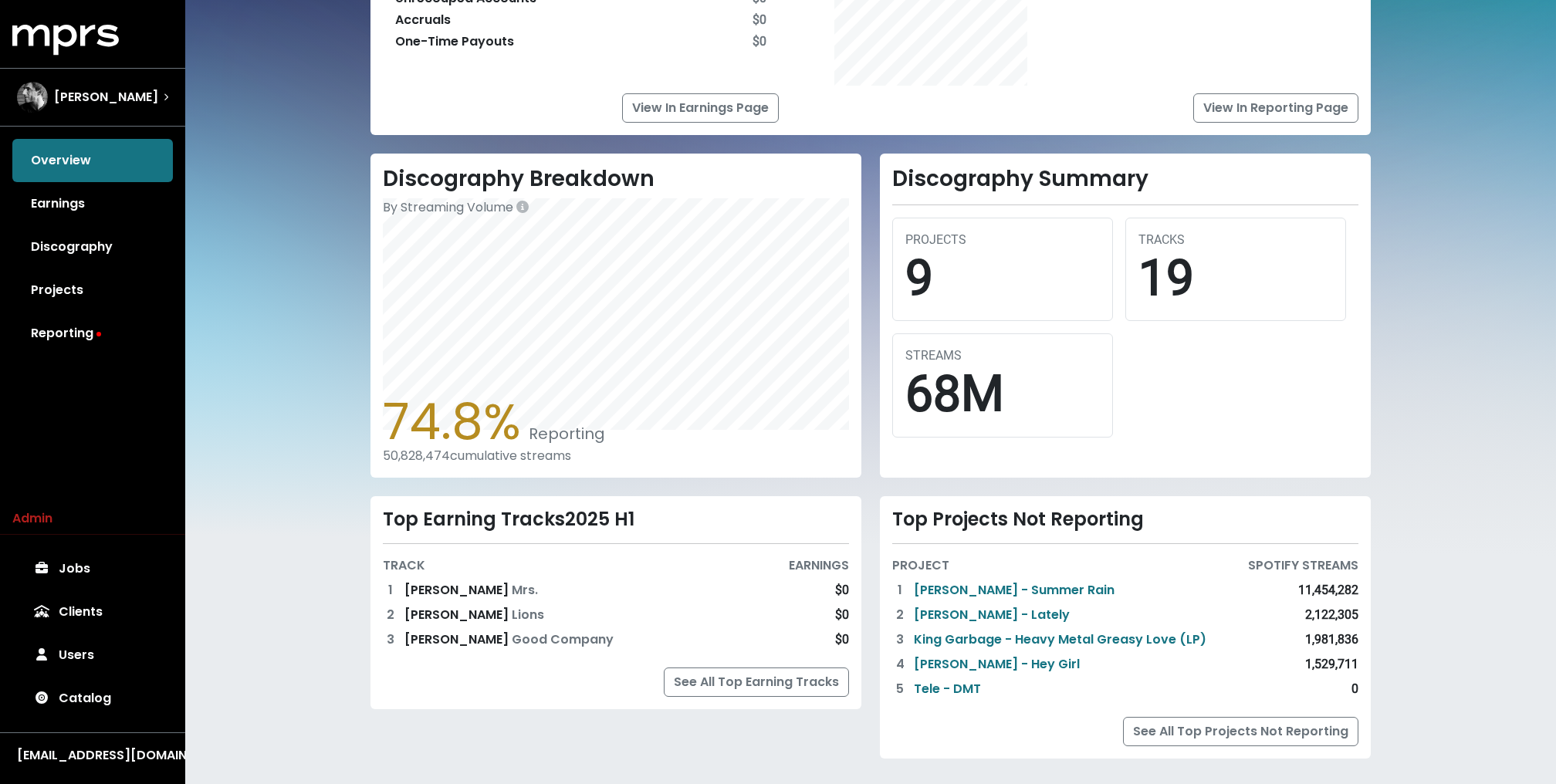
scroll to position [279, 0]
